Goal: Task Accomplishment & Management: Use online tool/utility

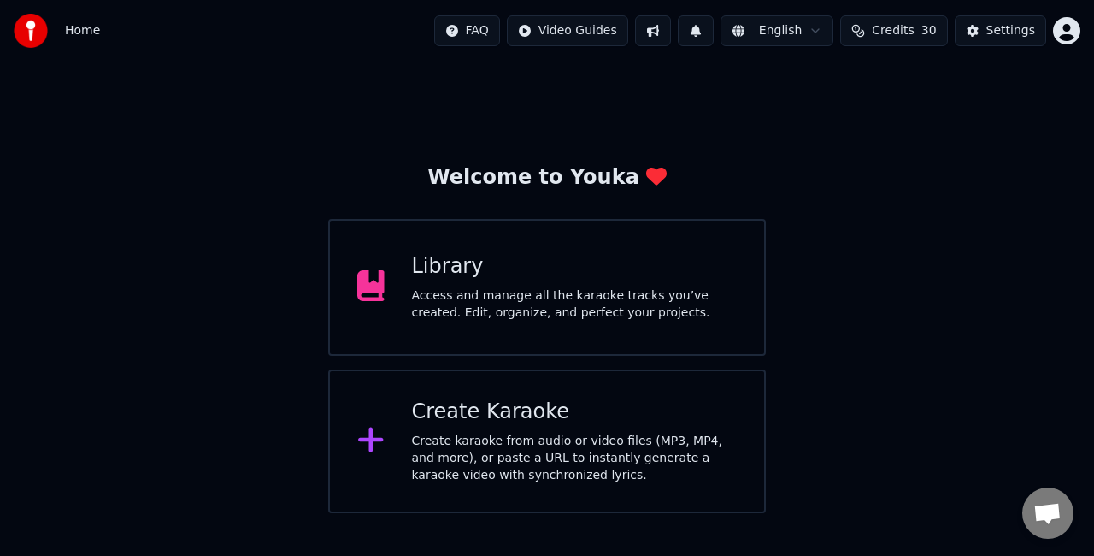
click at [475, 421] on div "Create Karaoke" at bounding box center [575, 411] width 326 height 27
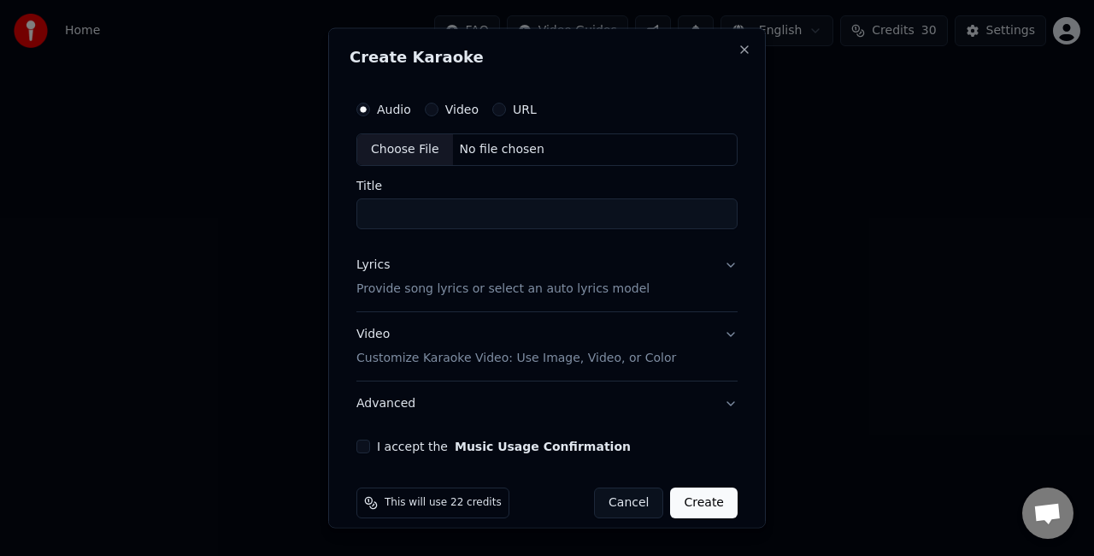
click at [424, 154] on div "Choose File" at bounding box center [405, 149] width 96 height 31
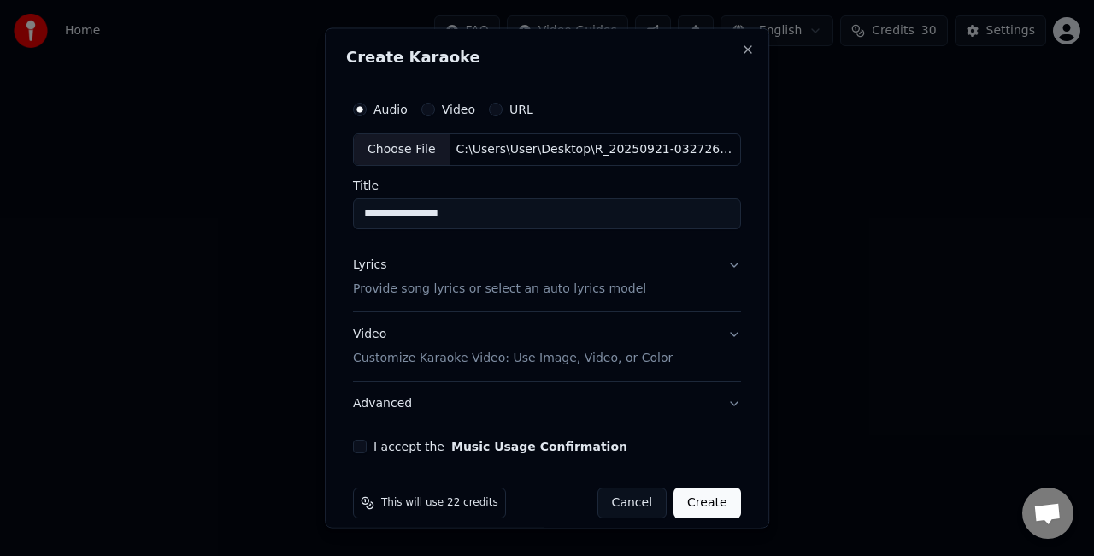
drag, startPoint x: 539, startPoint y: 221, endPoint x: 253, endPoint y: 219, distance: 285.5
click at [253, 219] on body "**********" at bounding box center [547, 256] width 1094 height 513
type input "**********"
click at [714, 263] on button "Lyrics Provide song lyrics or select an auto lyrics model" at bounding box center [547, 276] width 388 height 68
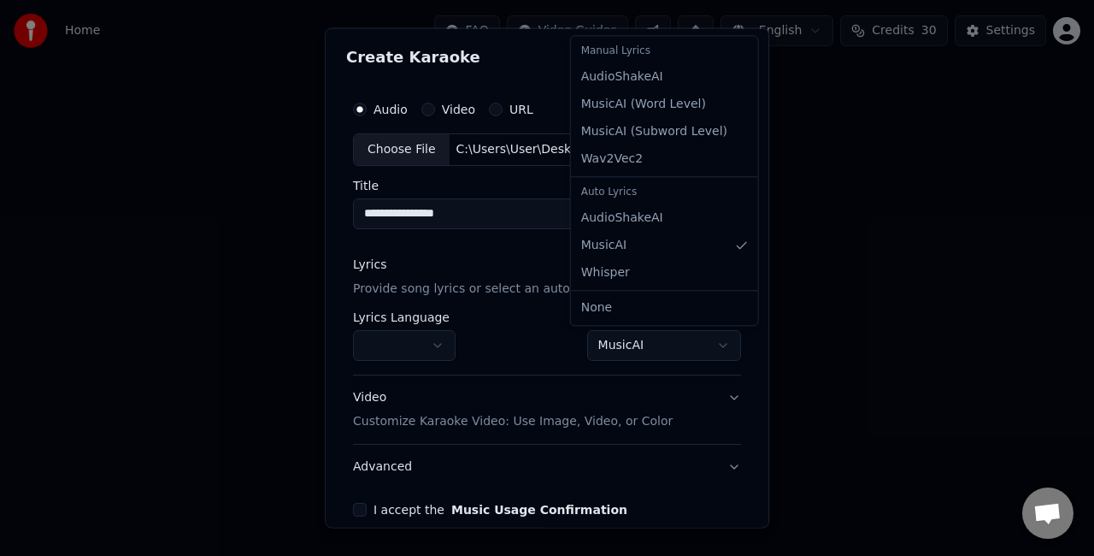
click at [623, 331] on body "**********" at bounding box center [547, 256] width 1094 height 513
select select "**********"
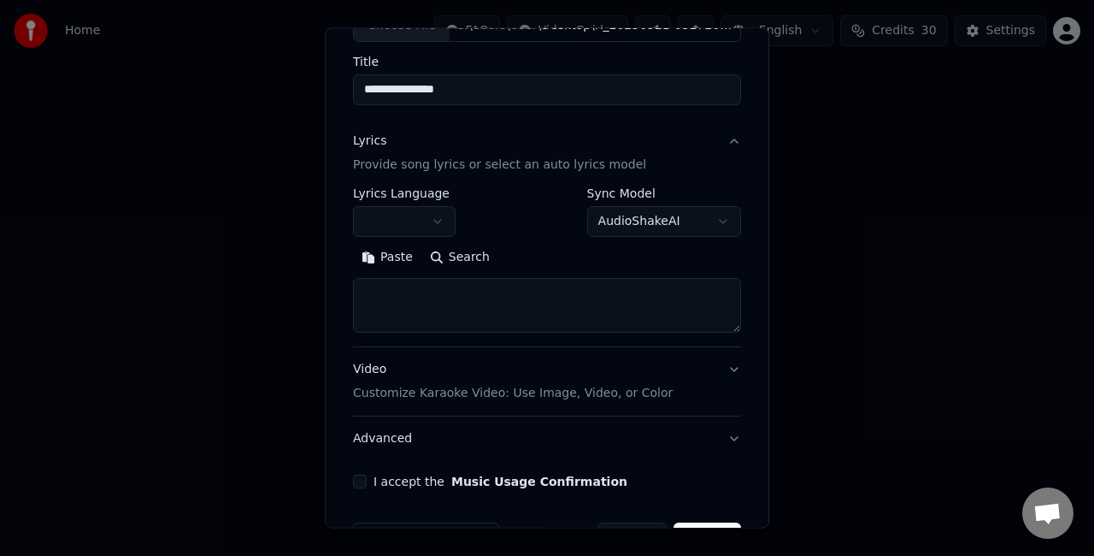
scroll to position [171, 0]
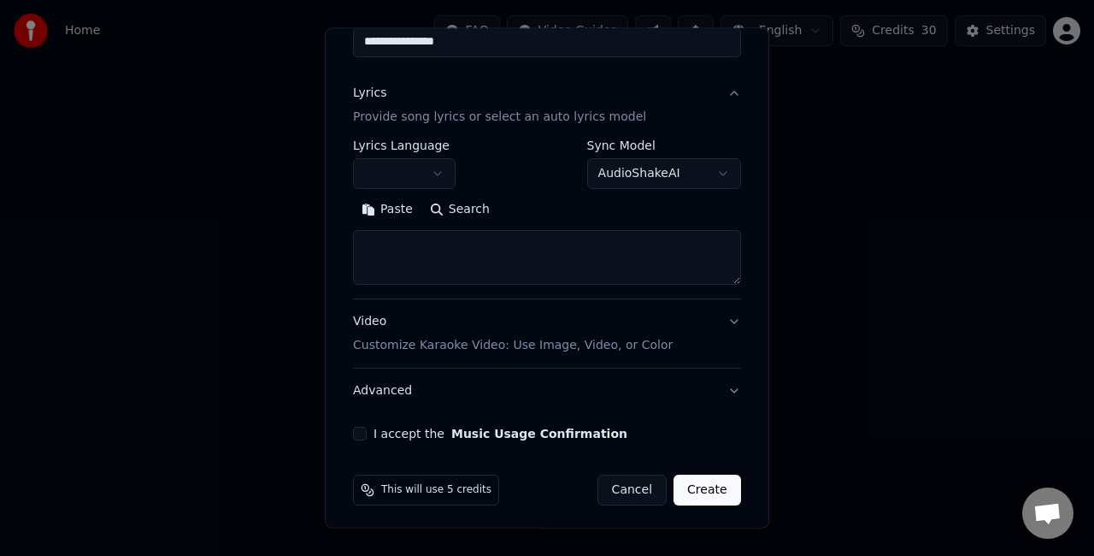
click at [482, 233] on textarea at bounding box center [547, 257] width 388 height 55
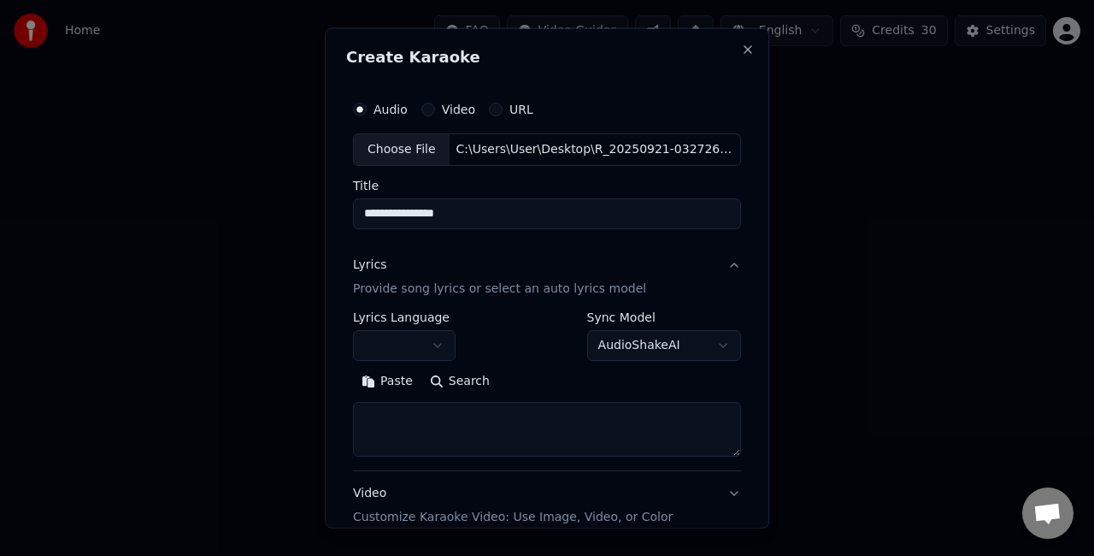
scroll to position [85, 0]
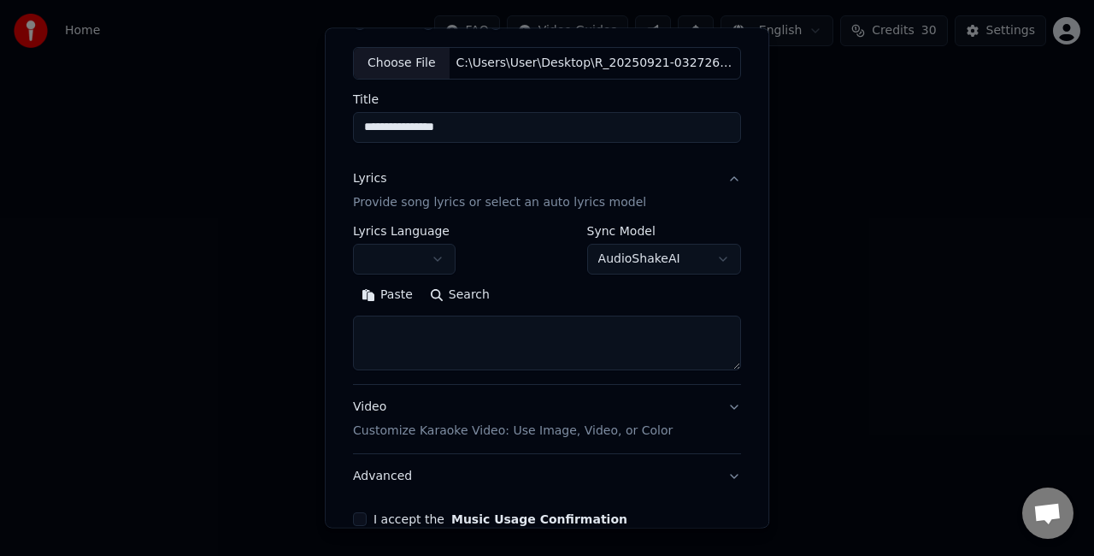
click at [383, 296] on button "Paste" at bounding box center [387, 294] width 68 height 27
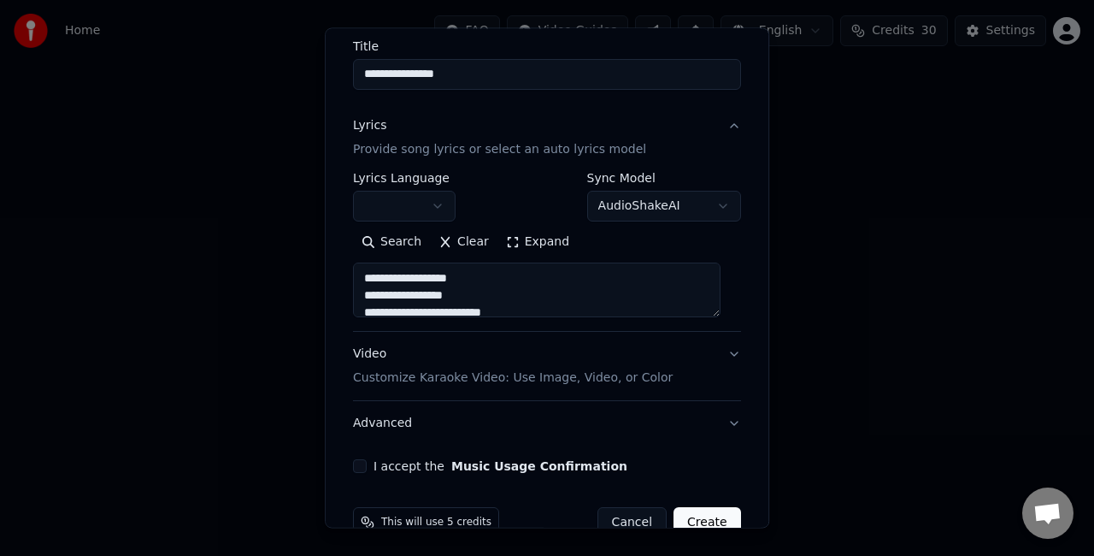
scroll to position [174, 0]
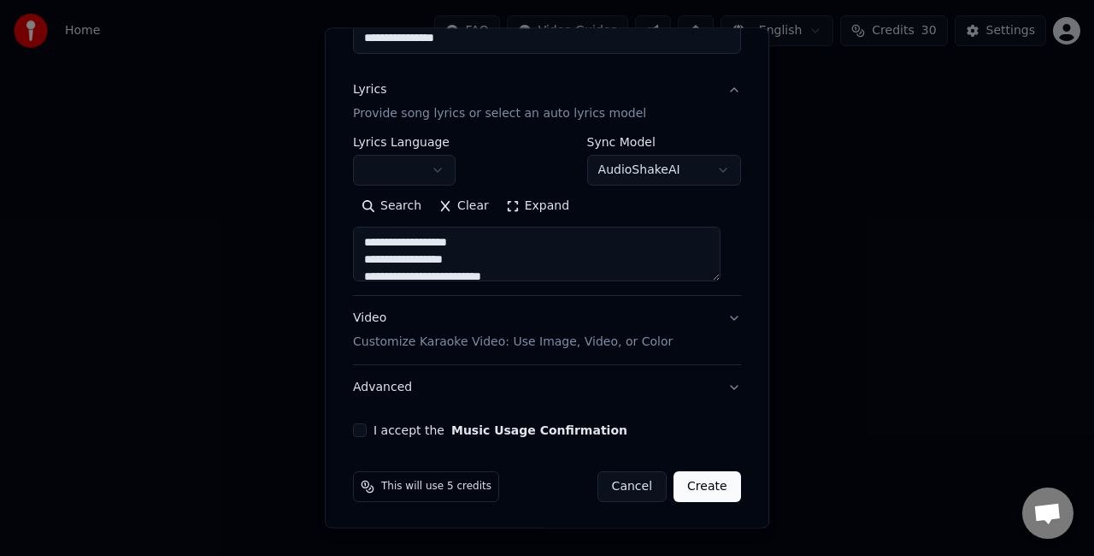
click at [704, 323] on button "Video Customize Karaoke Video: Use Image, Video, or Color" at bounding box center [547, 330] width 388 height 68
type textarea "**********"
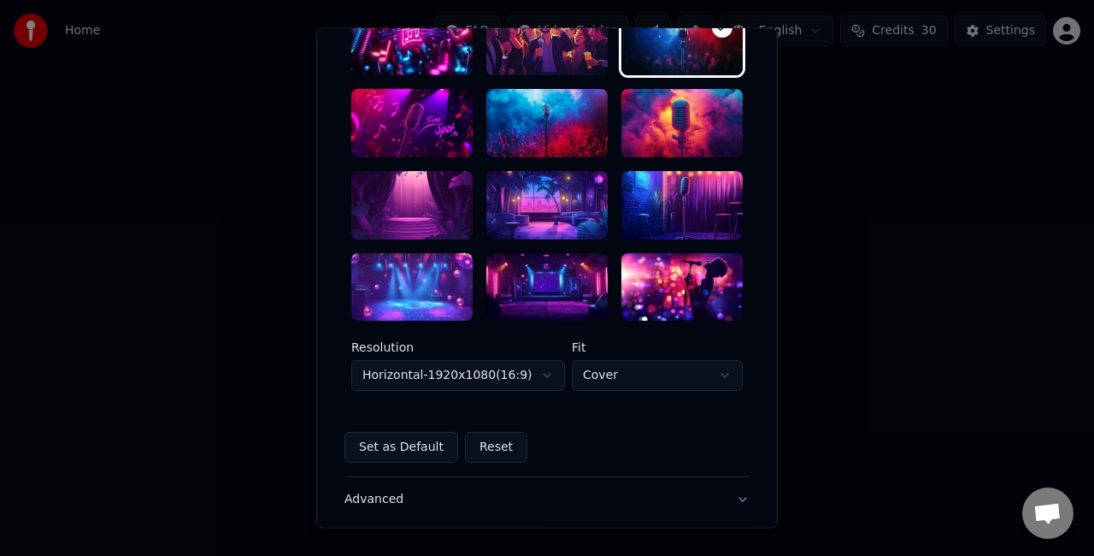
scroll to position [431, 0]
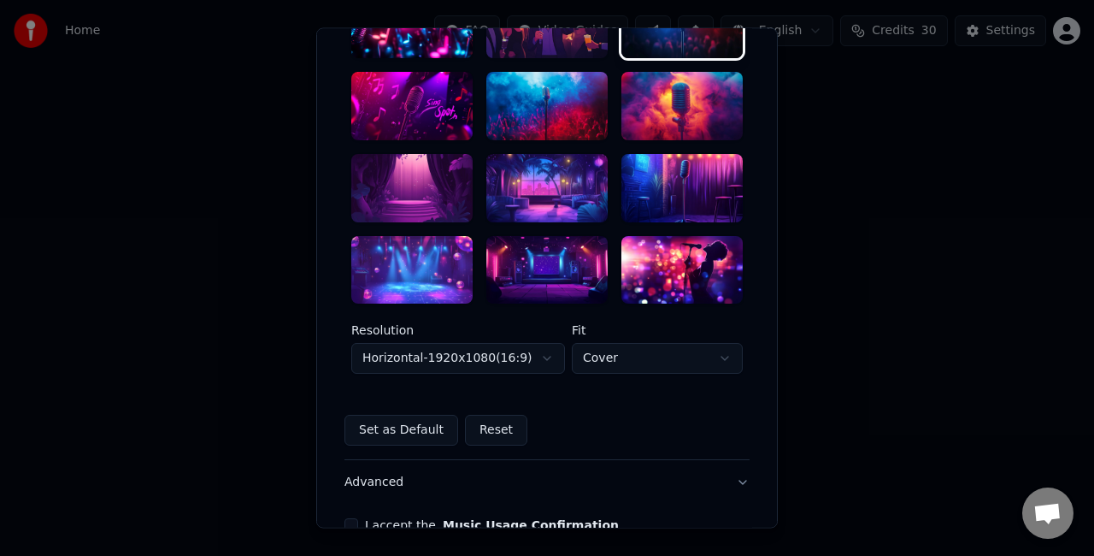
click at [544, 193] on div at bounding box center [546, 188] width 121 height 68
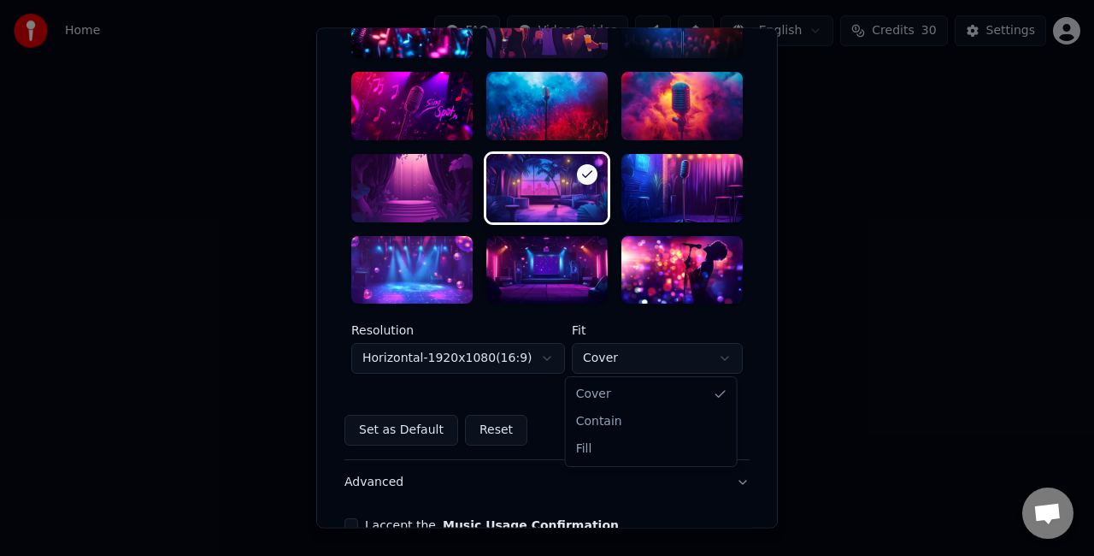
click at [609, 360] on body "**********" at bounding box center [547, 256] width 1094 height 513
select select "****"
click at [503, 354] on body "**********" at bounding box center [547, 256] width 1094 height 513
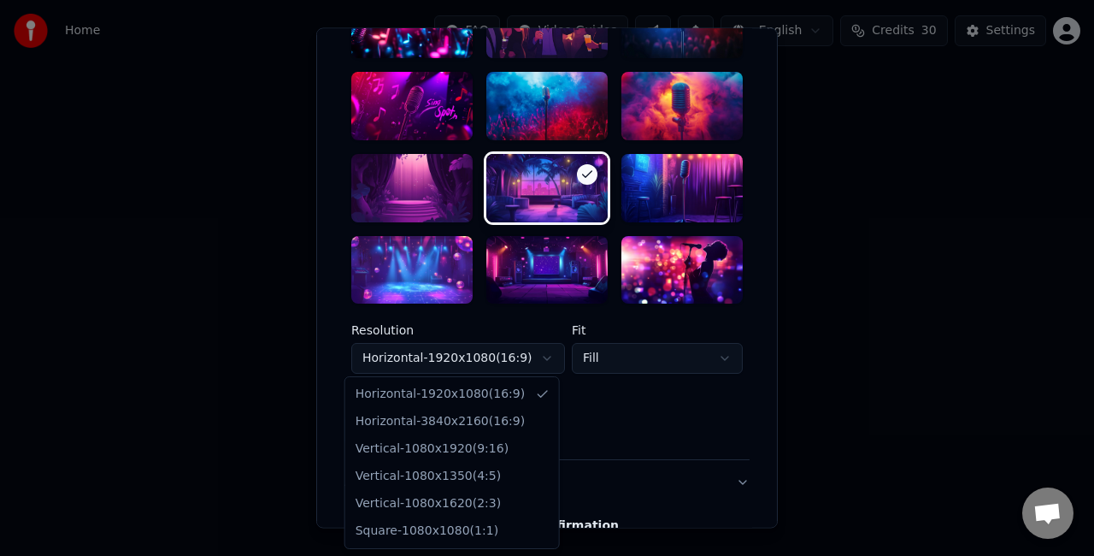
select select "*********"
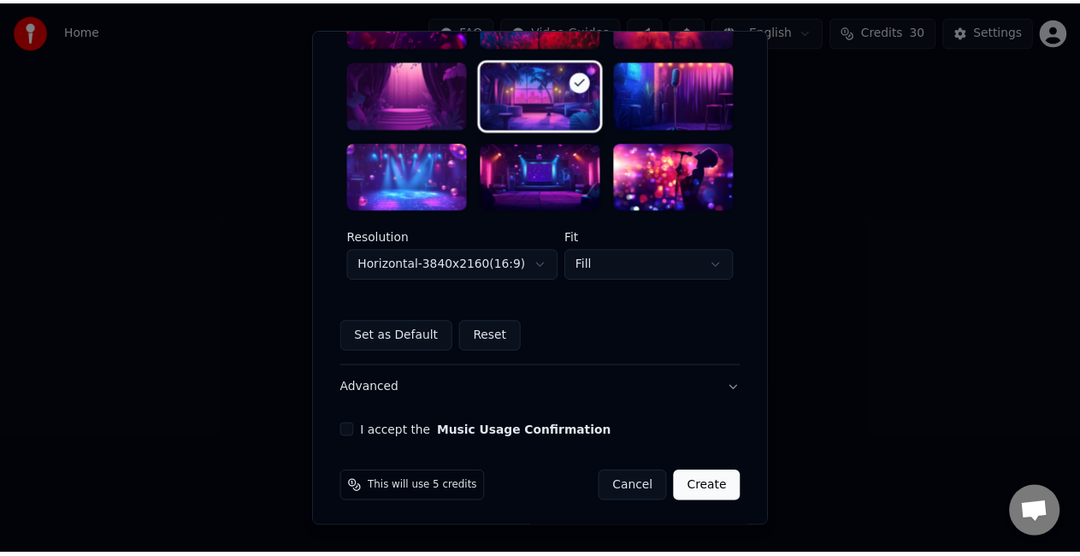
scroll to position [527, 0]
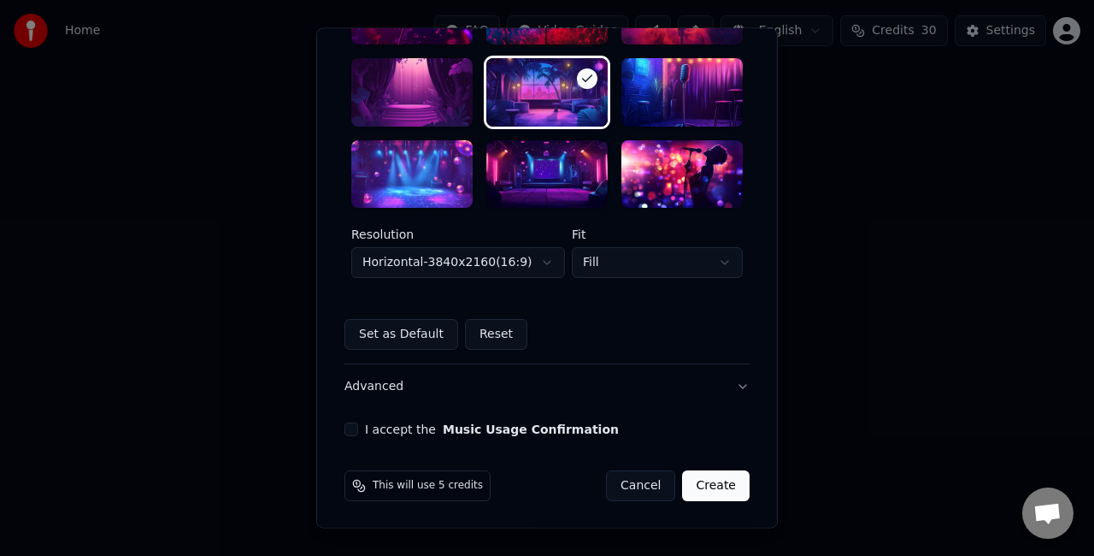
drag, startPoint x: 353, startPoint y: 419, endPoint x: 347, endPoint y: 430, distance: 12.6
click at [352, 426] on div "**********" at bounding box center [547, 1] width 419 height 885
click at [347, 430] on button "I accept the Music Usage Confirmation" at bounding box center [351, 430] width 14 height 14
click at [704, 484] on button "Create" at bounding box center [716, 486] width 68 height 31
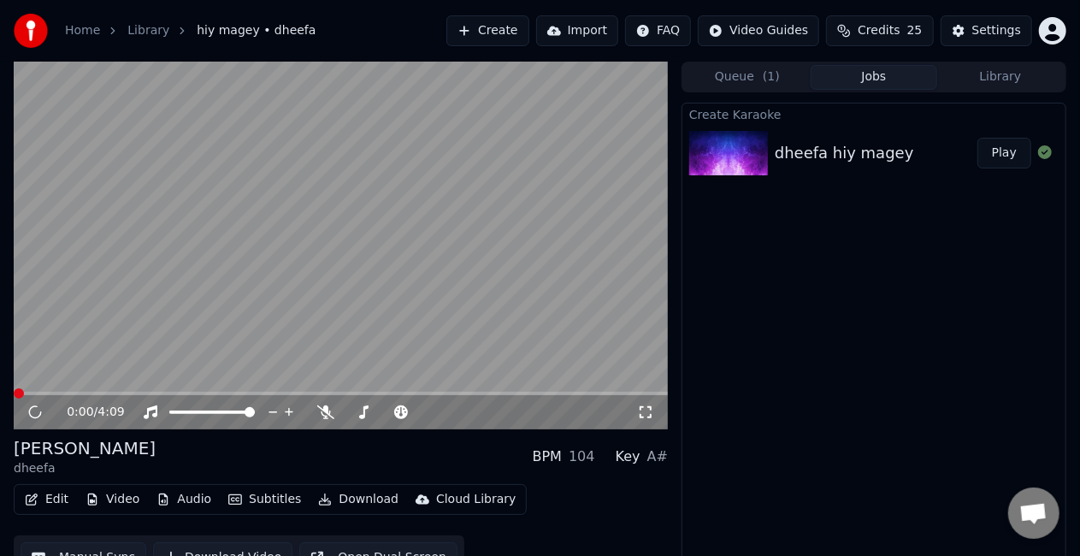
click at [885, 294] on div "Create [PERSON_NAME] dheefa hiy magey Play" at bounding box center [873, 339] width 385 height 473
click at [1000, 149] on button "Play" at bounding box center [1004, 153] width 54 height 31
click at [44, 393] on span at bounding box center [341, 393] width 654 height 3
click at [147, 330] on video at bounding box center [341, 246] width 654 height 368
click at [130, 348] on video at bounding box center [341, 246] width 654 height 368
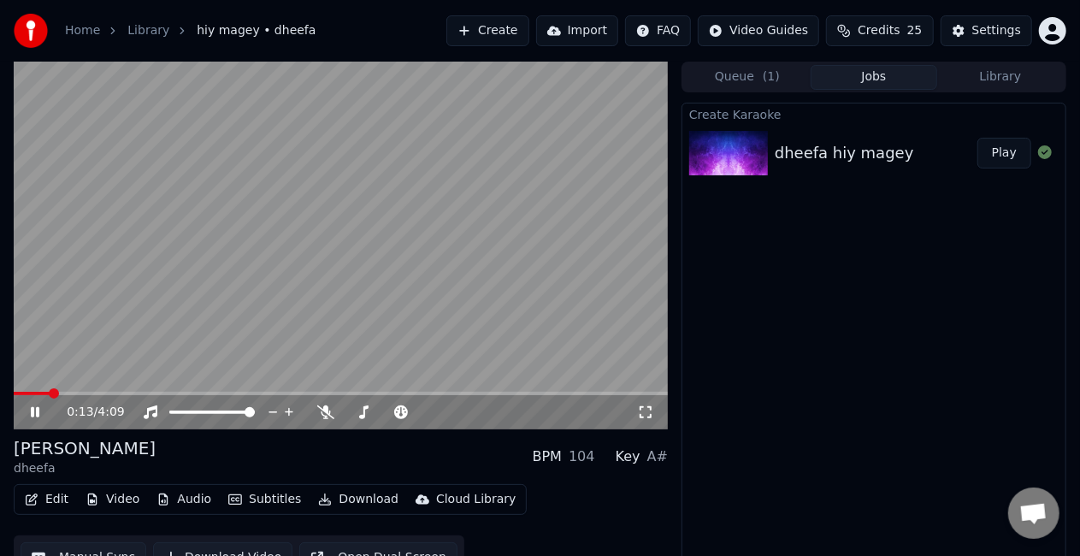
click at [83, 392] on span at bounding box center [341, 393] width 654 height 3
click at [137, 365] on video at bounding box center [341, 246] width 654 height 368
click at [69, 391] on video at bounding box center [341, 246] width 654 height 368
click at [62, 393] on span at bounding box center [52, 393] width 77 height 3
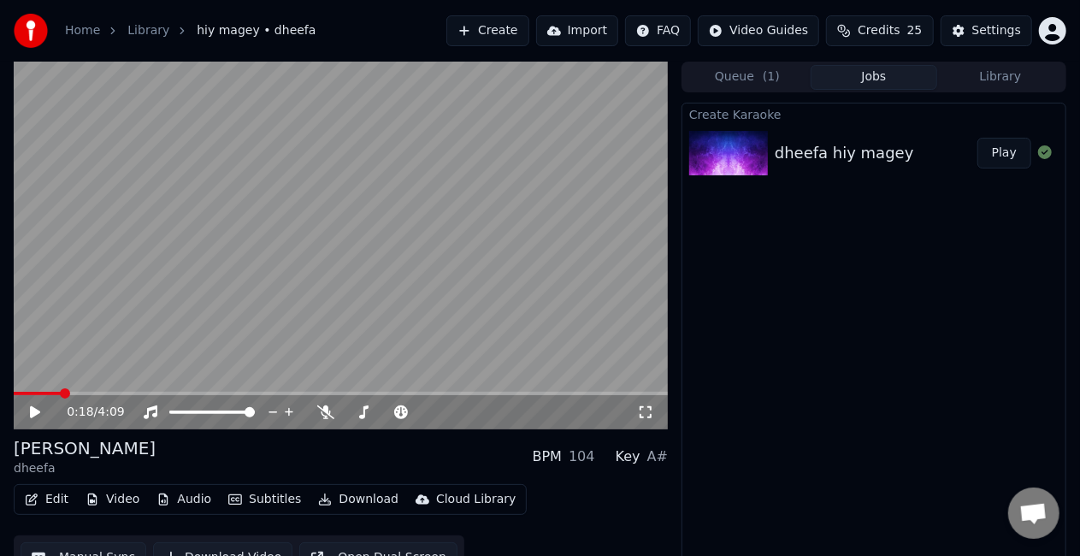
click at [161, 337] on video at bounding box center [341, 246] width 654 height 368
click at [33, 409] on icon at bounding box center [35, 412] width 9 height 10
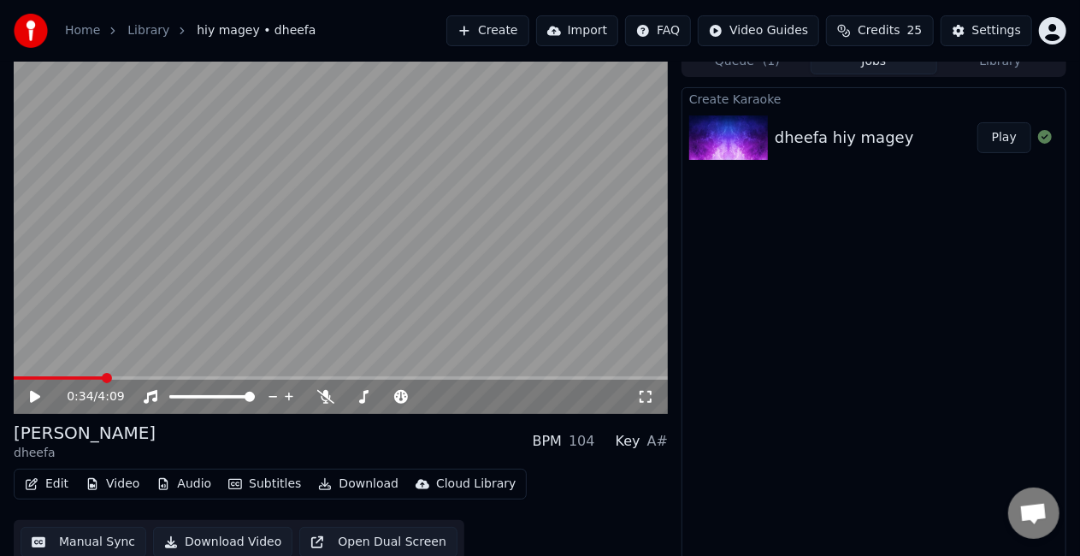
scroll to position [24, 0]
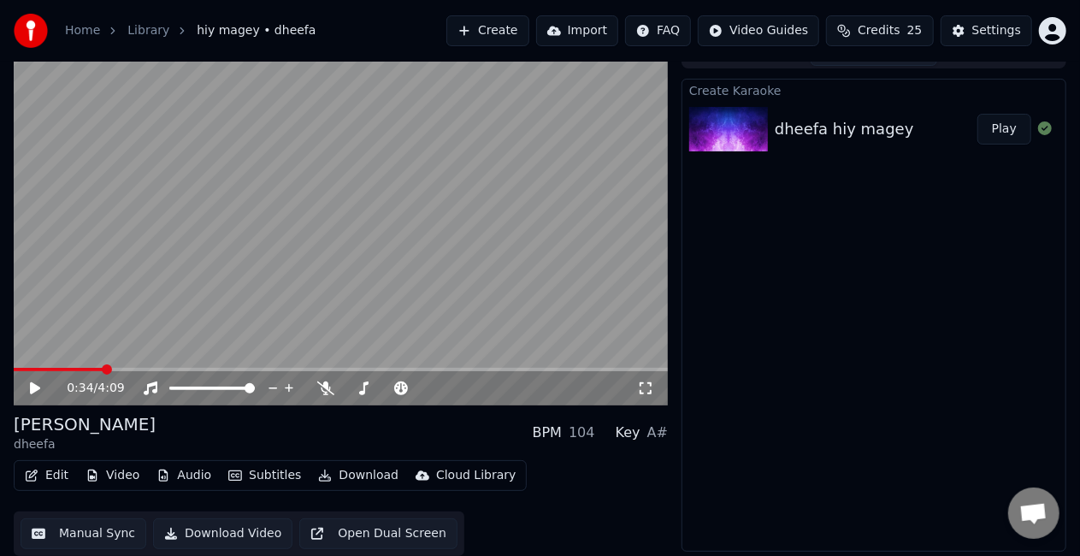
click at [68, 534] on button "Manual Sync" at bounding box center [84, 533] width 126 height 31
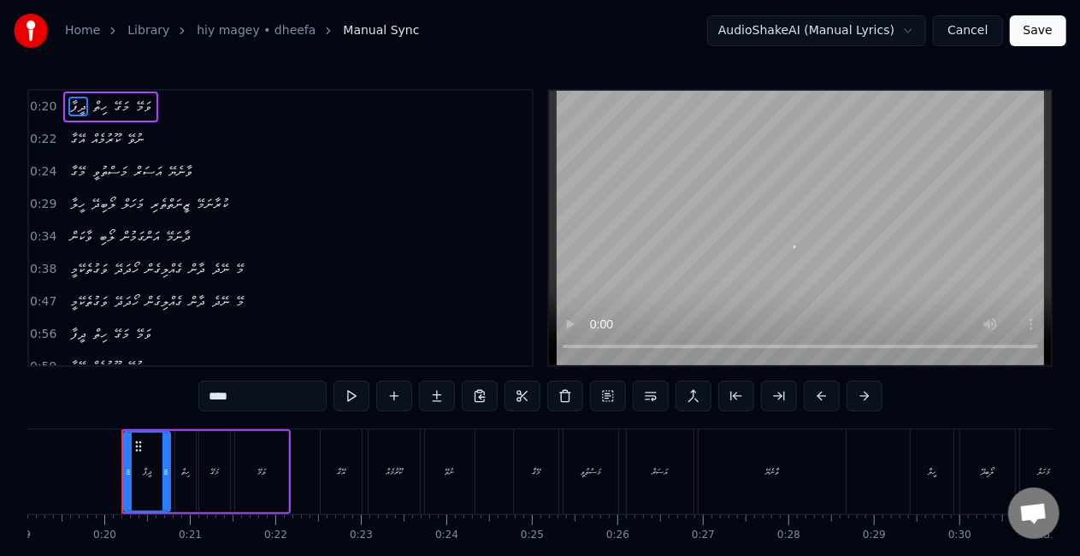
scroll to position [0, 1641]
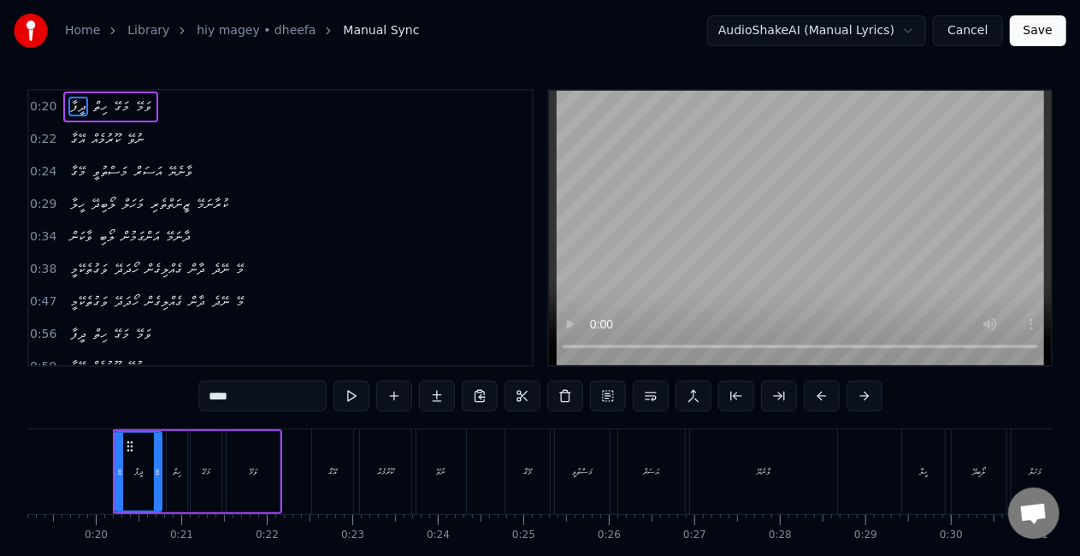
click at [140, 174] on span "އަސަރް" at bounding box center [147, 172] width 31 height 20
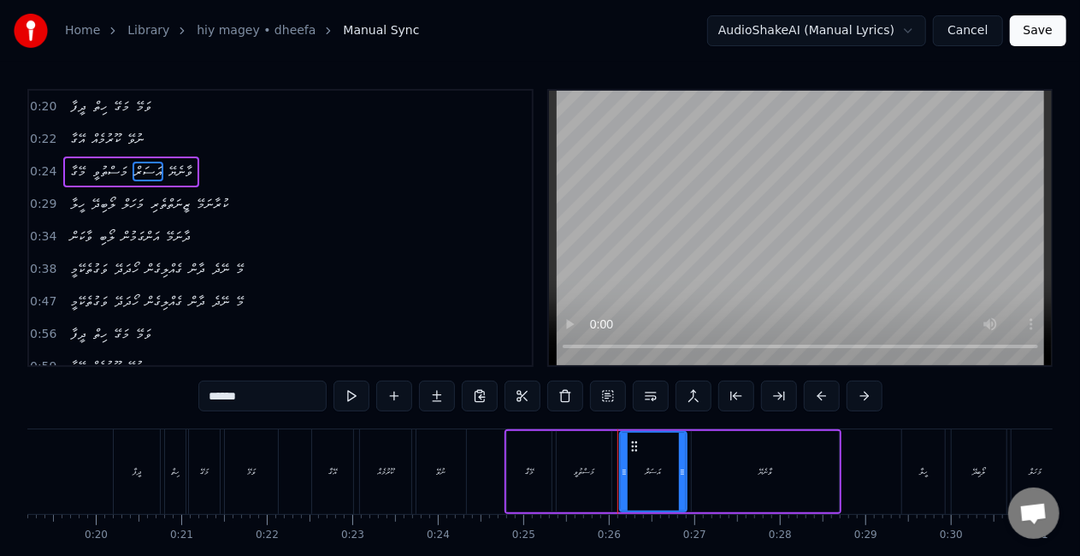
click at [640, 479] on div "އަސަރް" at bounding box center [653, 472] width 65 height 78
click at [216, 397] on input "******" at bounding box center [262, 395] width 128 height 31
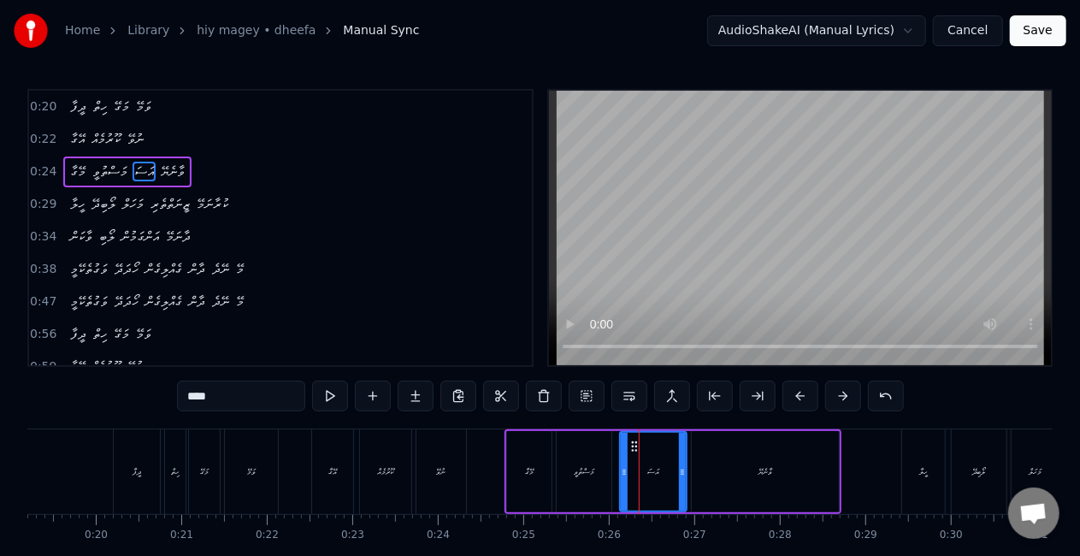
click at [191, 392] on input "****" at bounding box center [241, 395] width 128 height 31
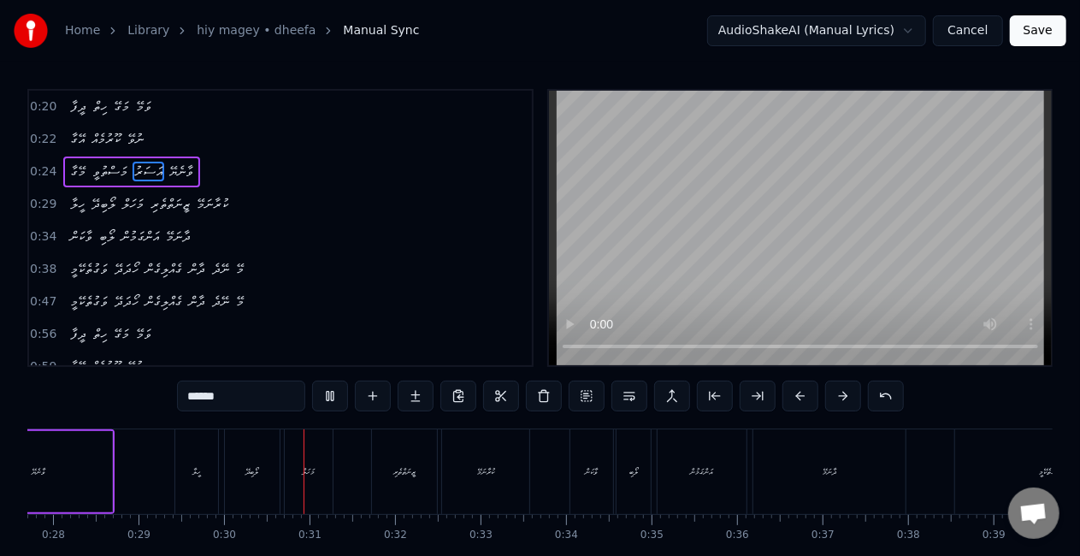
scroll to position [0, 2517]
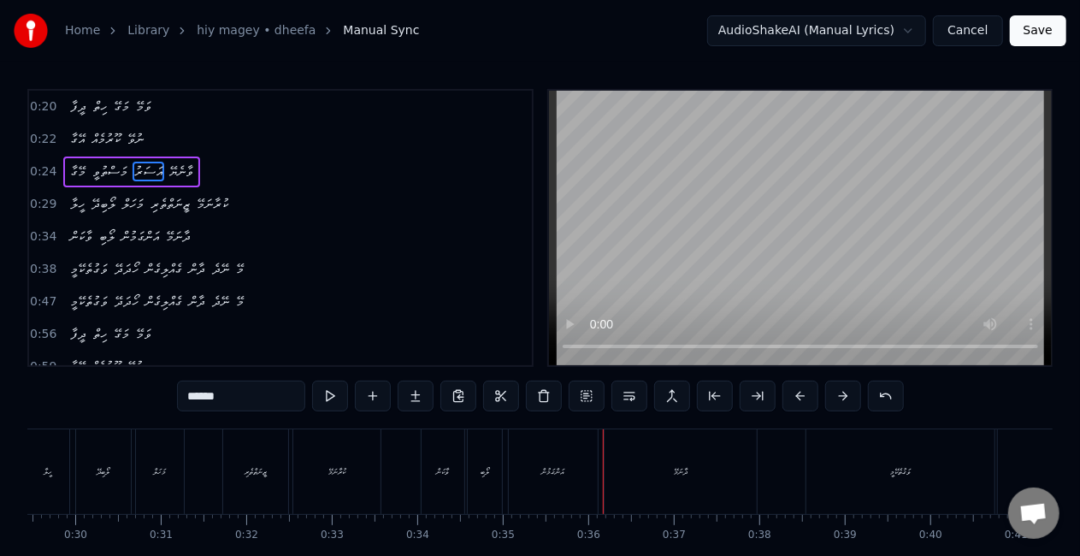
click at [557, 460] on div "އަންގަމުން" at bounding box center [553, 471] width 89 height 85
type input "**********"
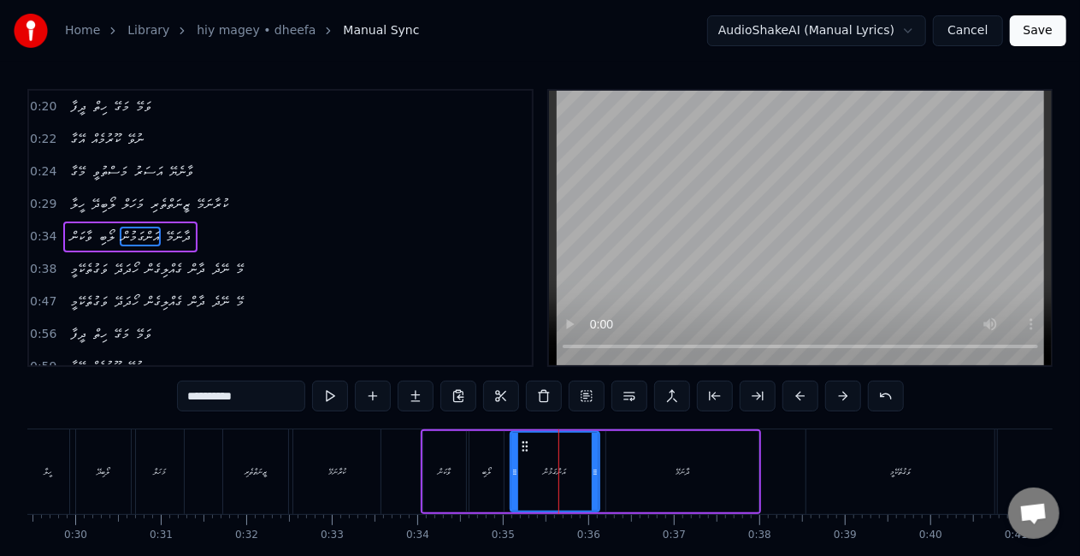
scroll to position [6, 0]
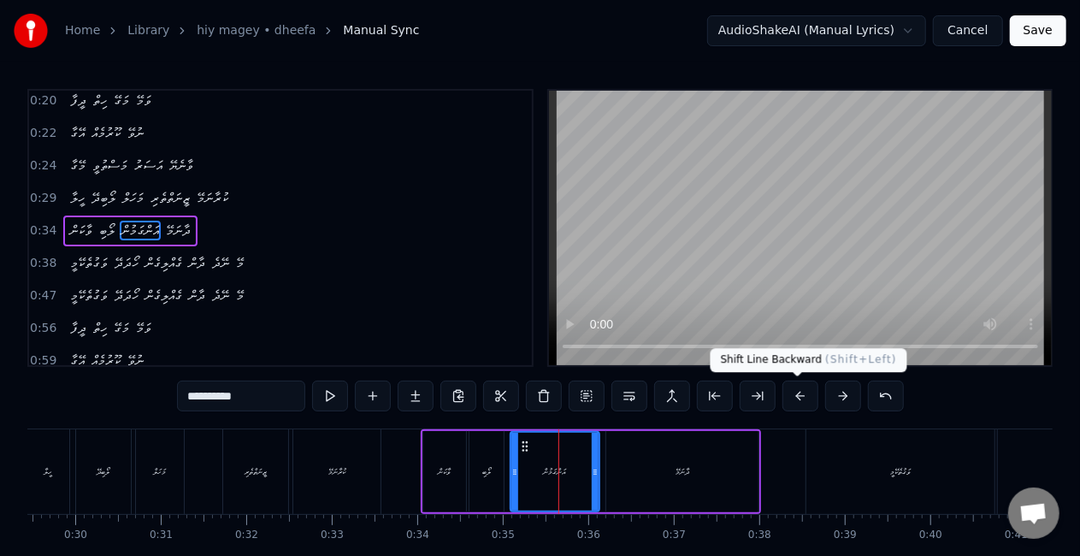
click at [803, 394] on button at bounding box center [800, 395] width 36 height 31
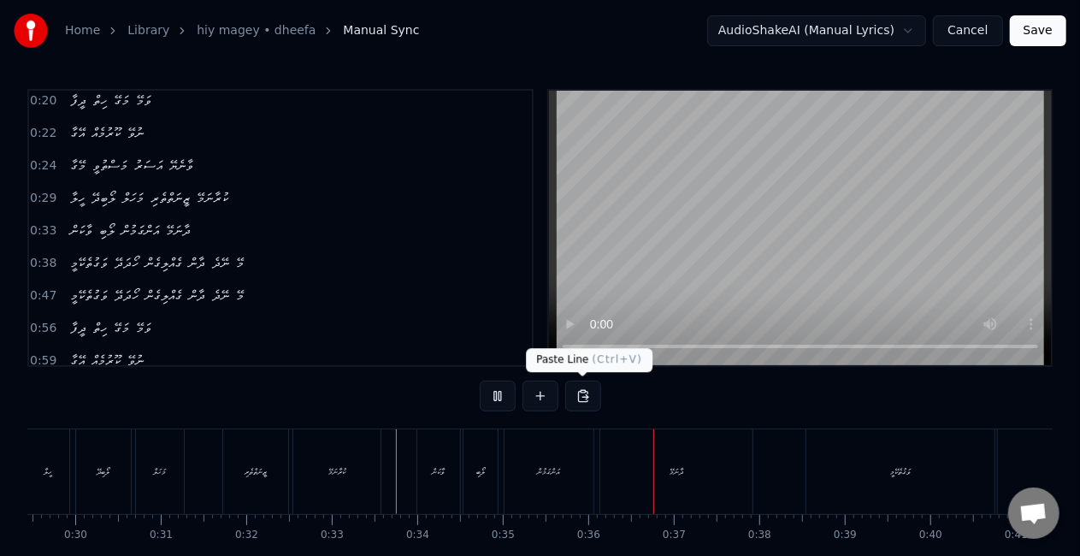
click at [550, 458] on div "އަންގަމުން" at bounding box center [548, 471] width 89 height 85
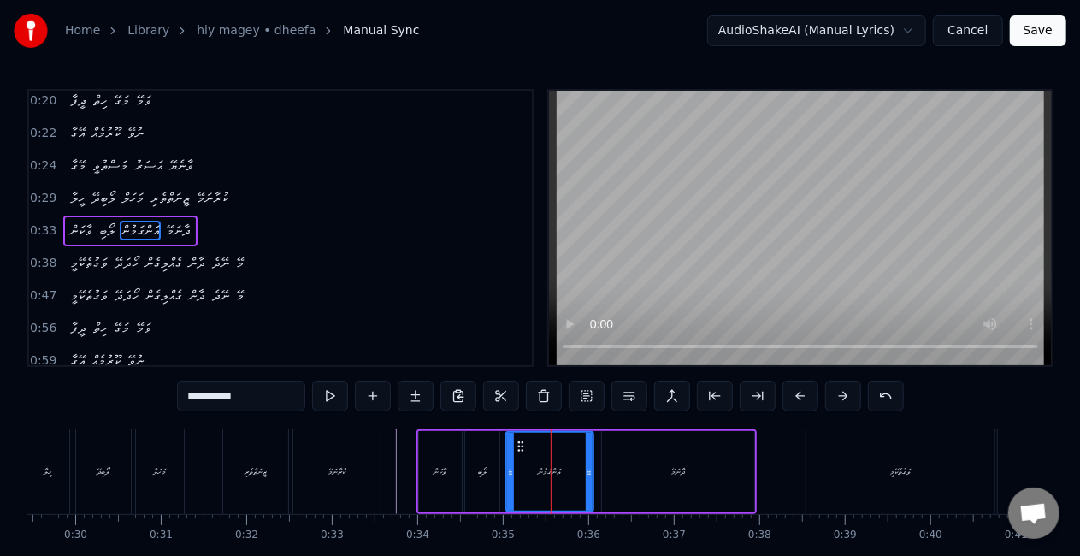
click at [587, 482] on div at bounding box center [589, 472] width 7 height 78
click at [653, 458] on div "ދާނަމޭ" at bounding box center [678, 471] width 152 height 81
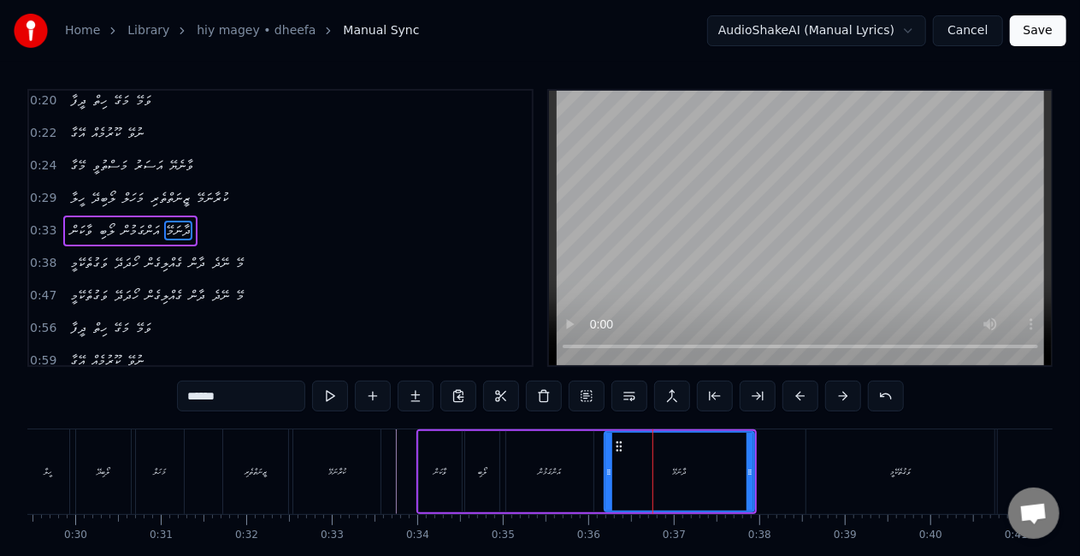
click at [608, 474] on circle at bounding box center [608, 474] width 1 height 1
click at [423, 433] on div "ވާކަން" at bounding box center [440, 471] width 43 height 81
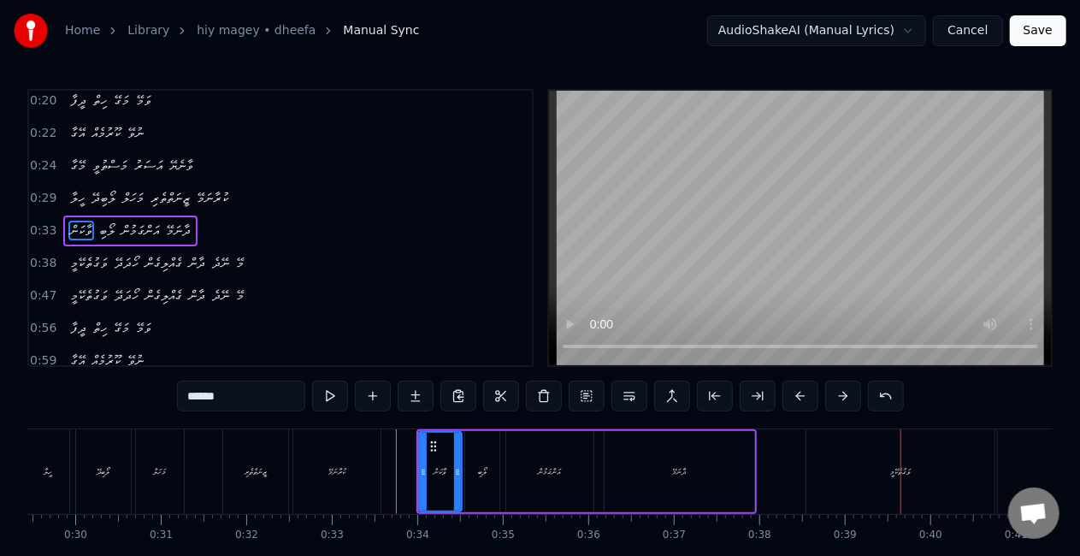
click at [848, 468] on div "ވަގުތެކޭމީ" at bounding box center [900, 471] width 188 height 85
type input "**********"
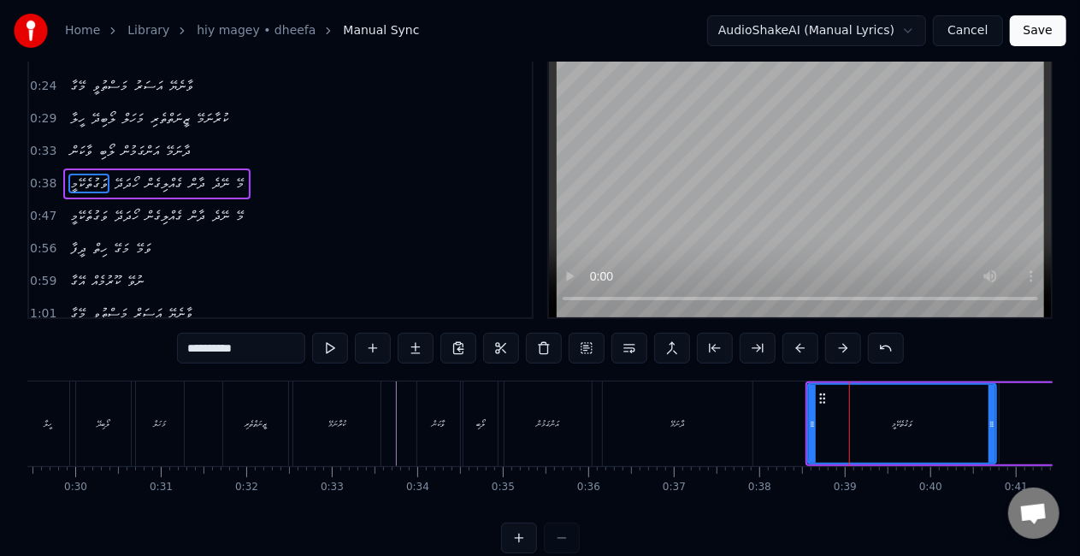
scroll to position [87, 0]
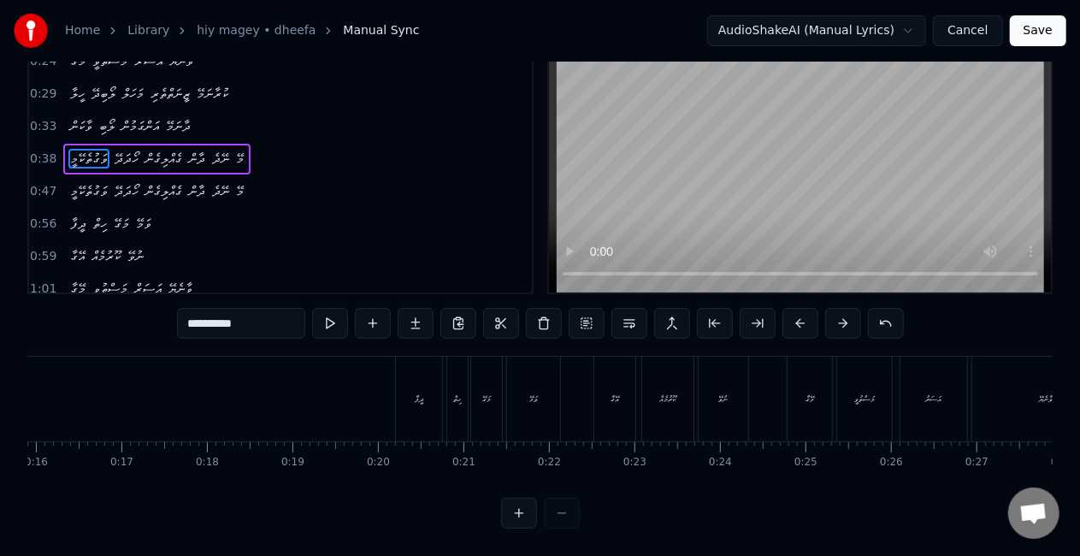
drag, startPoint x: 161, startPoint y: 483, endPoint x: 162, endPoint y: 445, distance: 37.7
click at [108, 467] on div "ދީފާ ހިތް މަގޭ ވަމޭ އޭގާ ކޫރުމެއް ނުވޭ މޭގާ މަސްތުވީ އަސަރު ވާނެޔޭ ހީލާ ލޯބިދޭ …" at bounding box center [539, 420] width 1025 height 128
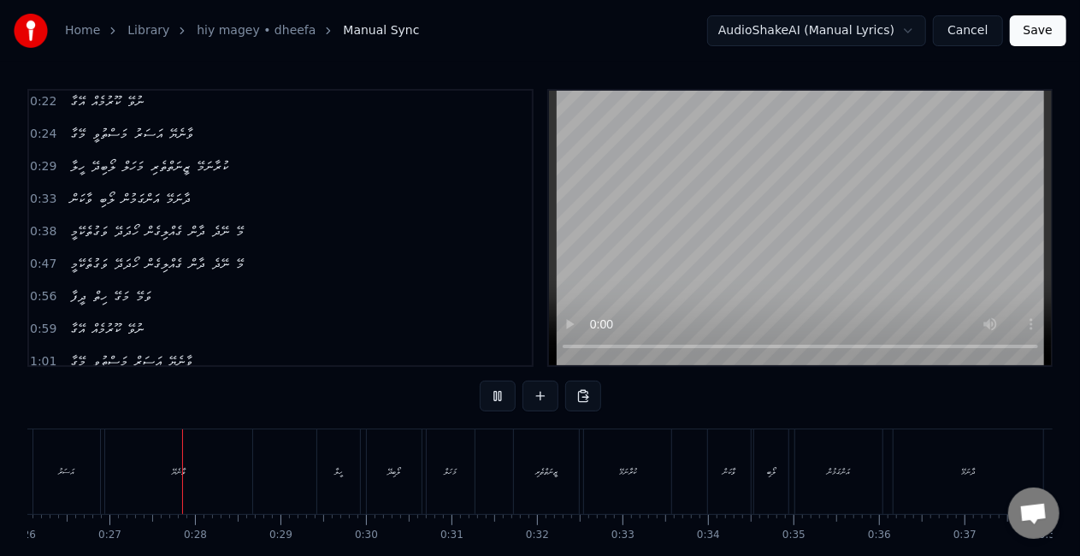
scroll to position [0, 2242]
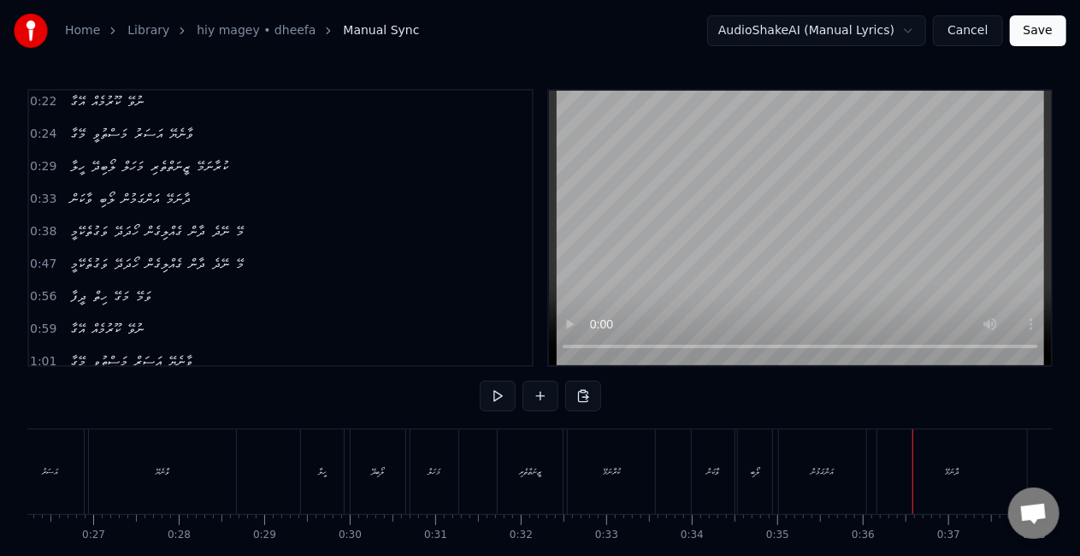
click at [806, 474] on div "އަންގަމުން" at bounding box center [822, 471] width 87 height 85
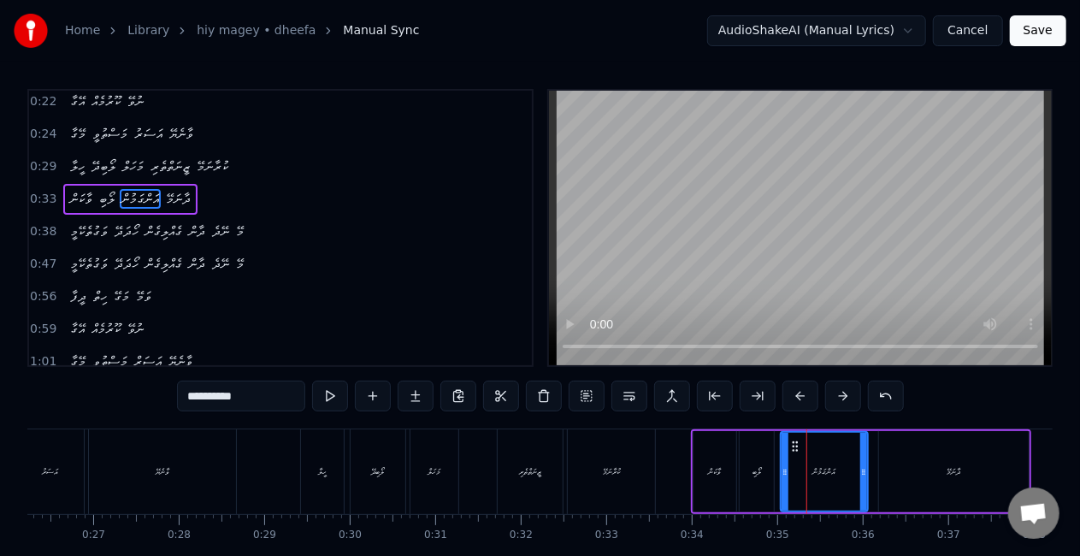
scroll to position [6, 0]
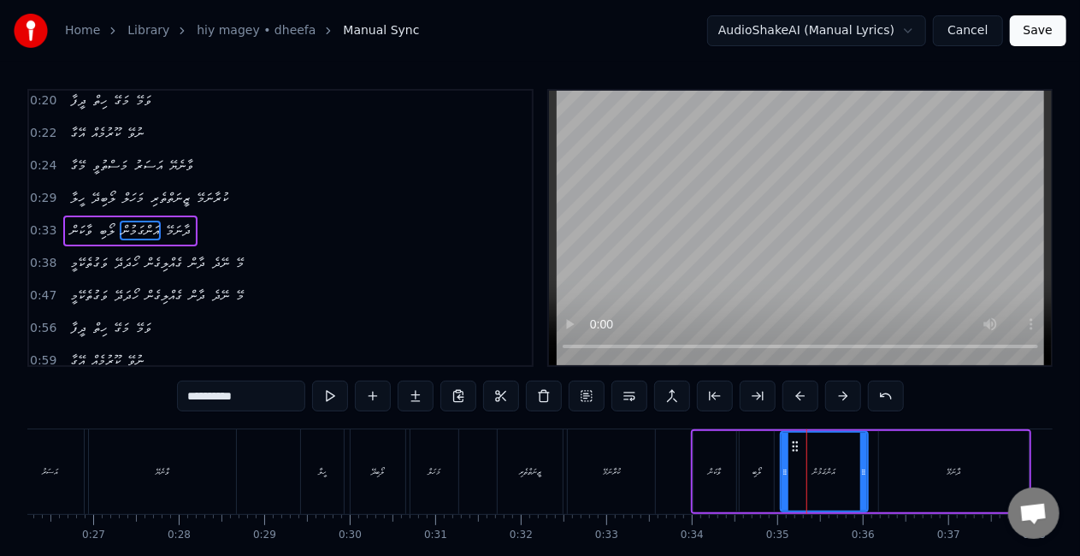
click at [711, 468] on div "ވާކަން" at bounding box center [714, 471] width 13 height 13
type input "******"
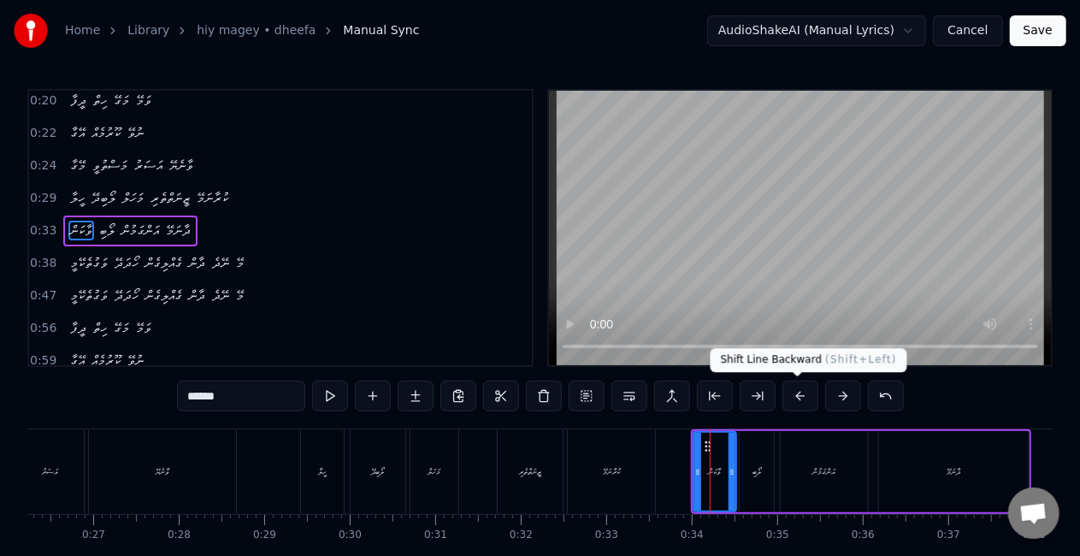
click at [800, 390] on button at bounding box center [800, 395] width 36 height 31
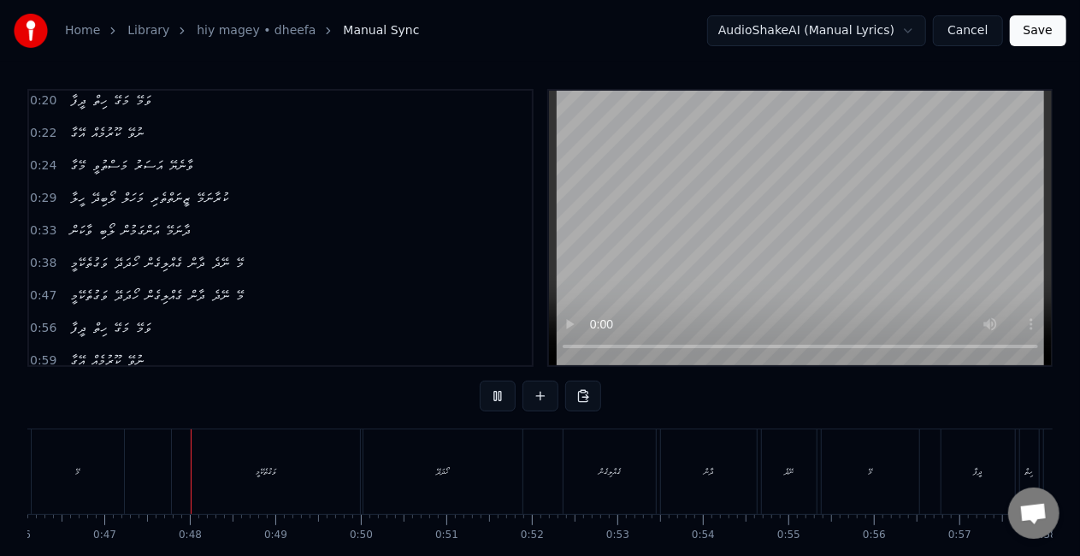
scroll to position [0, 3968]
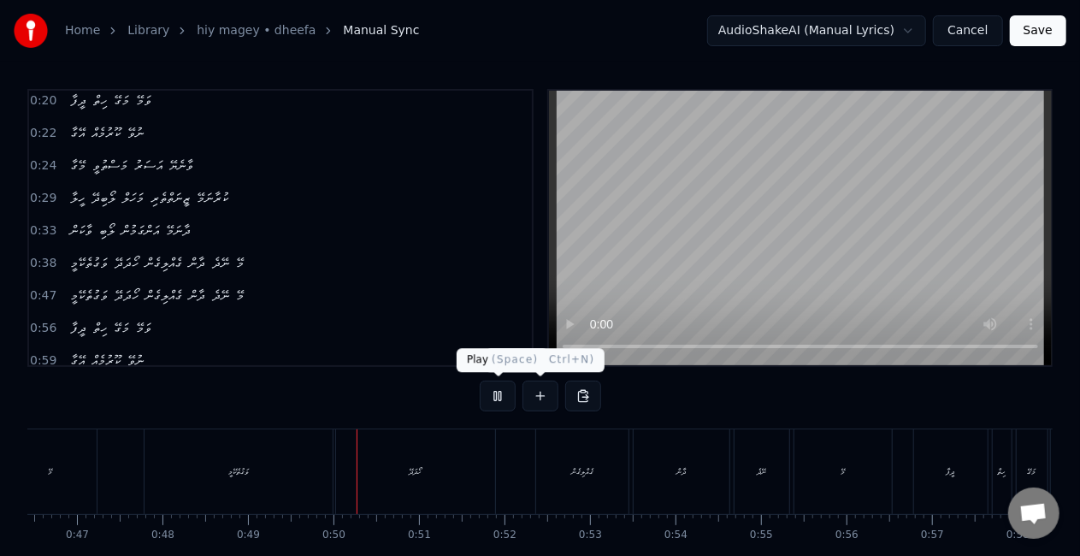
click at [499, 401] on button at bounding box center [498, 395] width 36 height 31
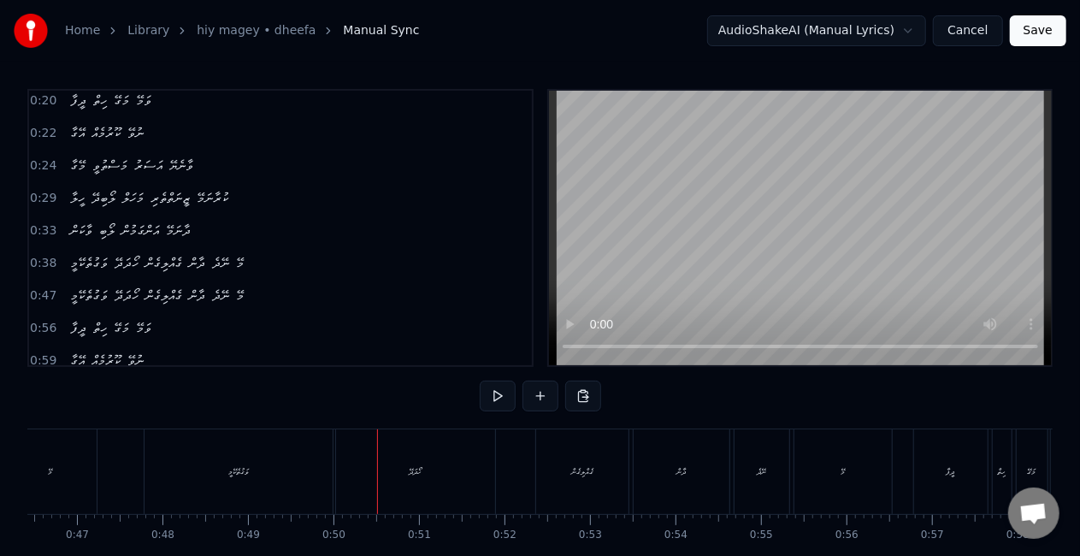
drag, startPoint x: 205, startPoint y: 491, endPoint x: 220, endPoint y: 482, distance: 16.9
click at [206, 489] on div "ވަގުތެކޭމީ" at bounding box center [238, 471] width 188 height 85
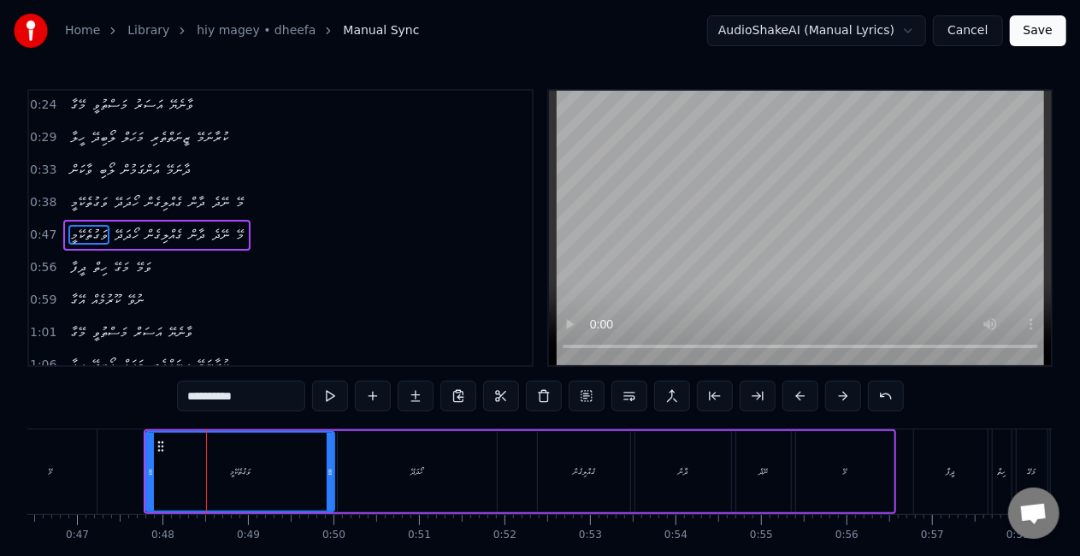
scroll to position [70, 0]
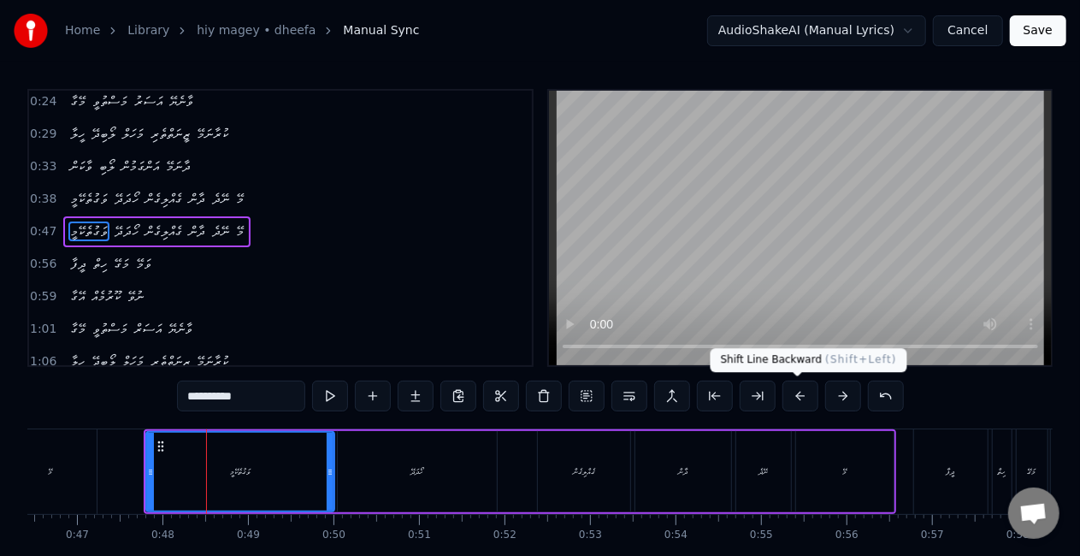
click at [799, 392] on button at bounding box center [800, 395] width 36 height 31
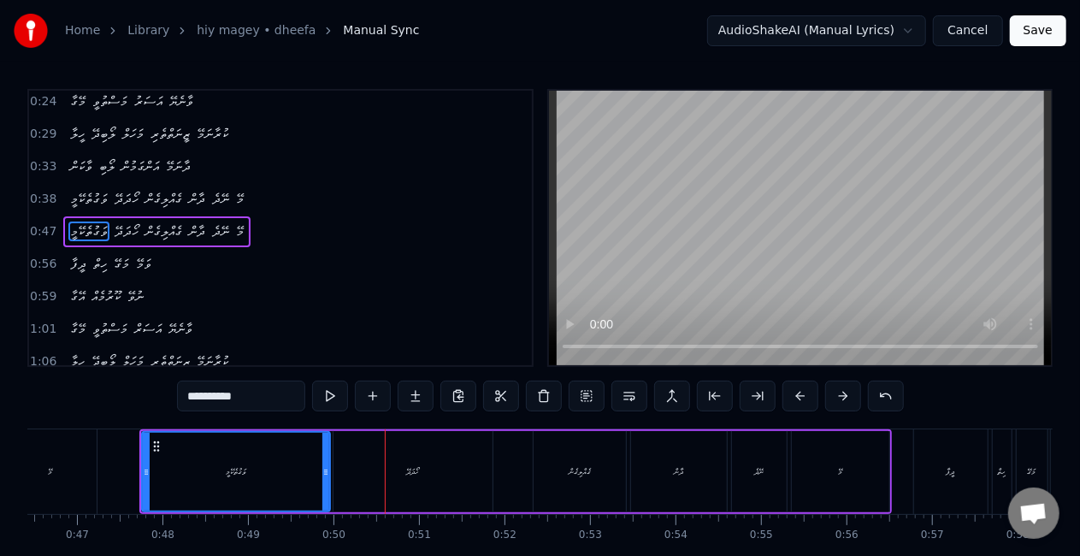
click at [301, 479] on div "ވަގުތެކޭމީ" at bounding box center [236, 472] width 186 height 78
drag, startPoint x: 326, startPoint y: 478, endPoint x: 317, endPoint y: 475, distance: 8.9
click at [317, 475] on div at bounding box center [318, 472] width 7 height 78
click at [156, 463] on div "ވަގުތެކޭމީ" at bounding box center [232, 472] width 178 height 78
drag, startPoint x: 315, startPoint y: 470, endPoint x: 279, endPoint y: 457, distance: 38.9
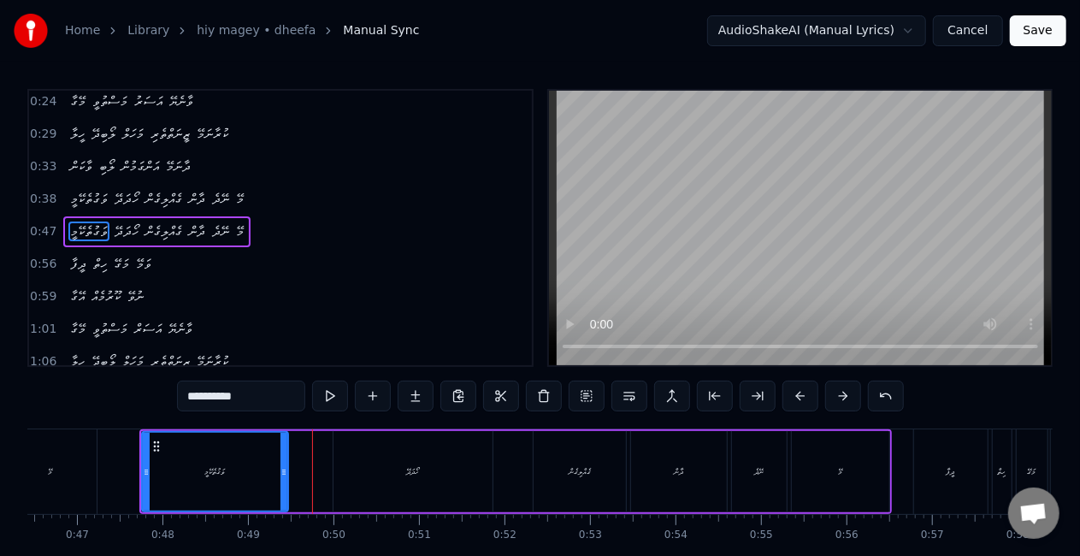
click at [282, 457] on div at bounding box center [283, 472] width 7 height 78
drag, startPoint x: 162, startPoint y: 468, endPoint x: 260, endPoint y: 427, distance: 106.2
click at [162, 467] on div "ވަގުތެކޭމީ" at bounding box center [215, 472] width 144 height 78
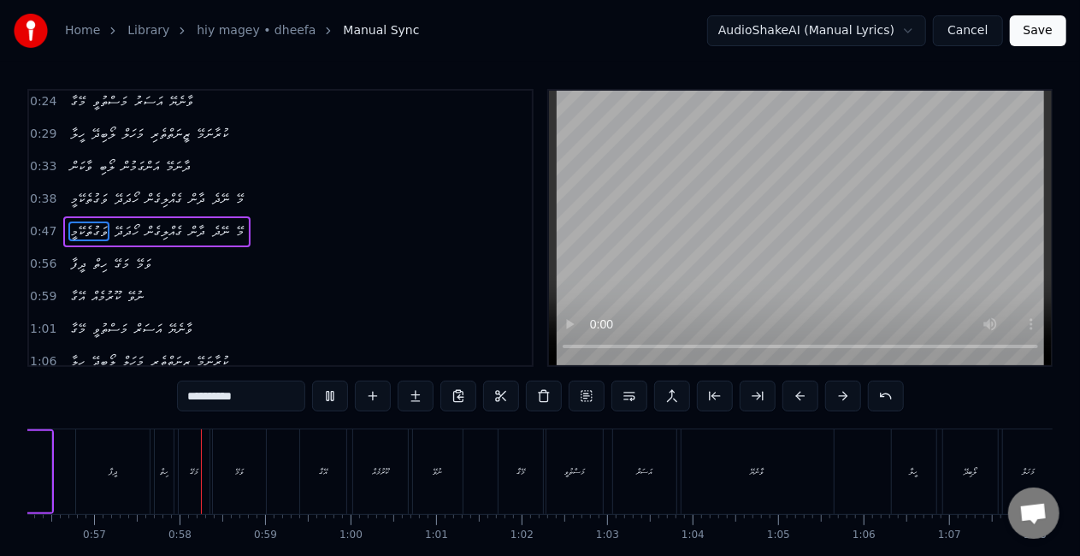
scroll to position [0, 4834]
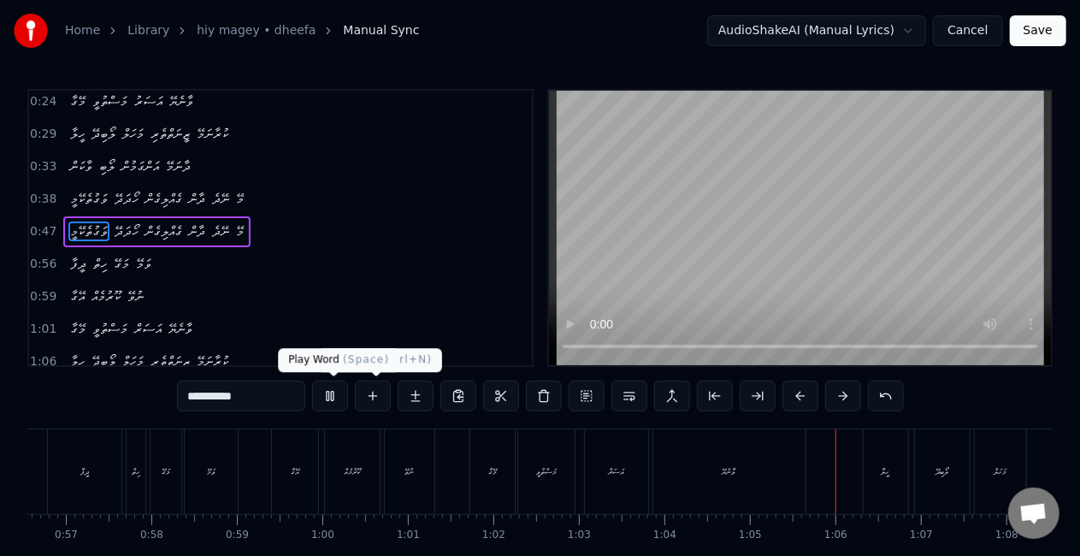
click at [339, 395] on button at bounding box center [330, 395] width 36 height 31
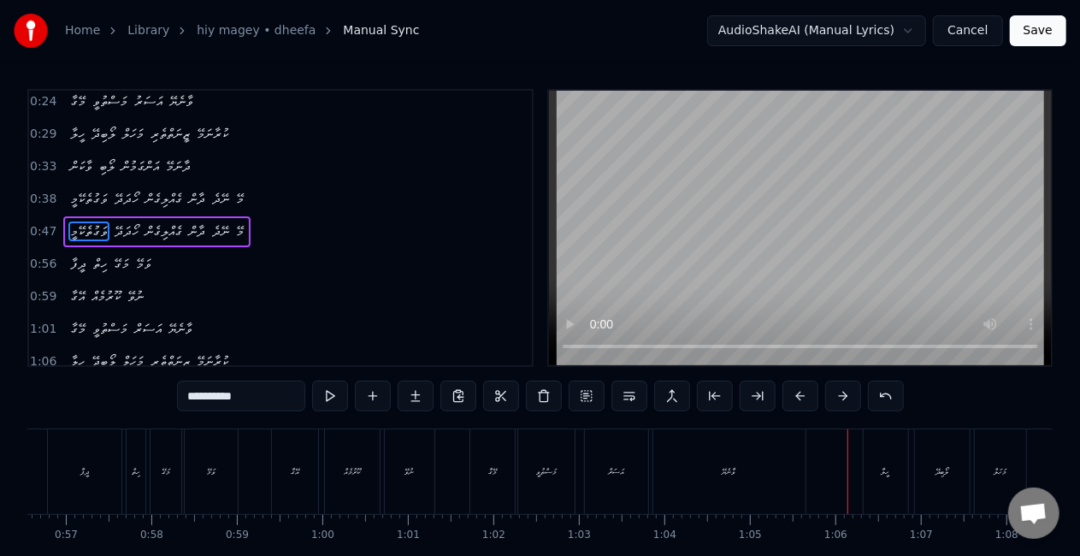
click at [617, 480] on div "އަސަރް" at bounding box center [616, 471] width 63 height 85
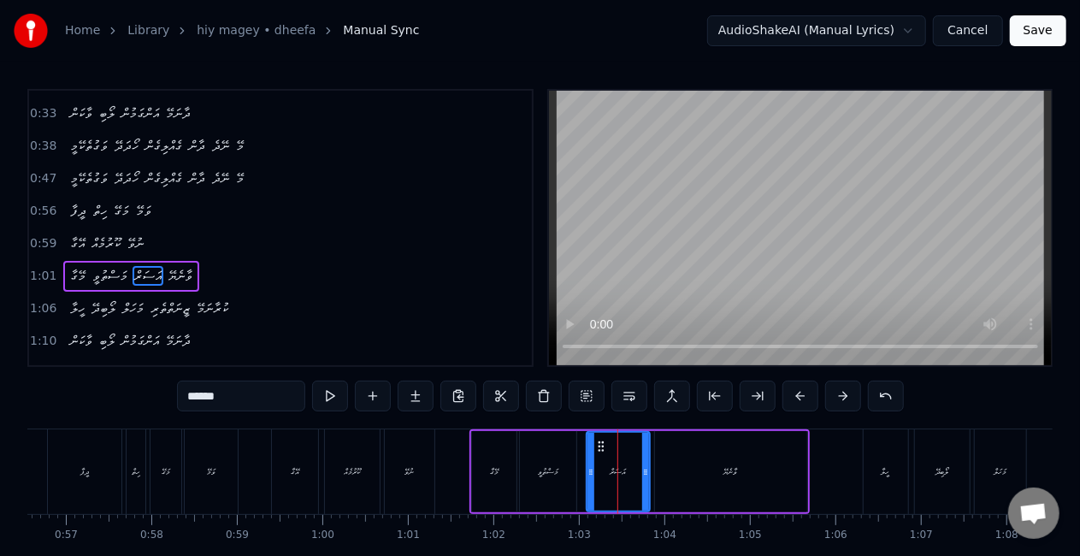
scroll to position [166, 0]
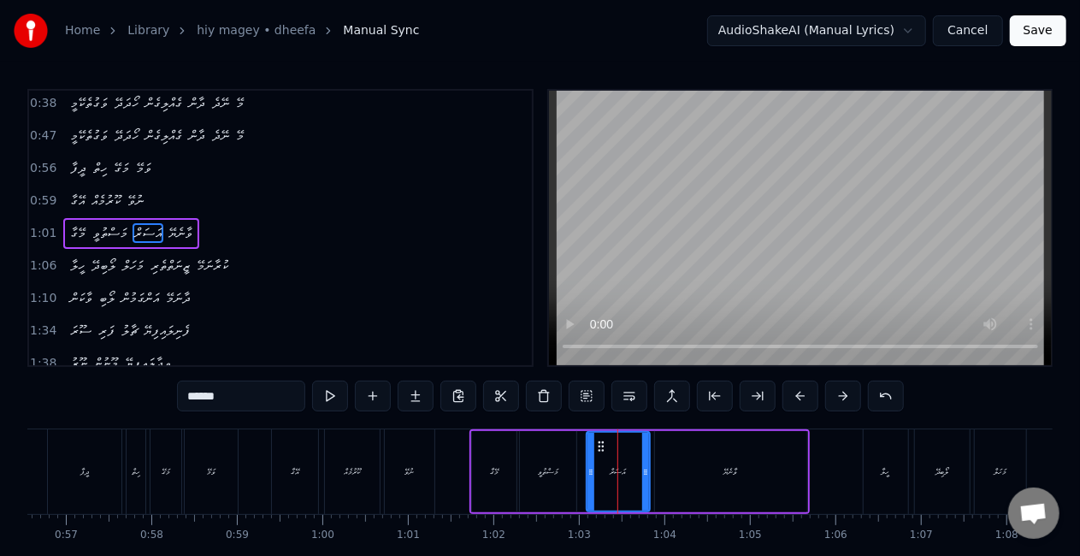
drag, startPoint x: 232, startPoint y: 398, endPoint x: 169, endPoint y: 394, distance: 62.5
click at [169, 394] on div "0:20 ދީފާ ހިތް މަގޭ ވަމޭ 0:22 އޭގާ ކޫރުމެއް ނުވޭ 0:24 މޭގާ މަސްތުވީ އަސަރު ވާނެ…" at bounding box center [539, 345] width 1025 height 512
paste input "text"
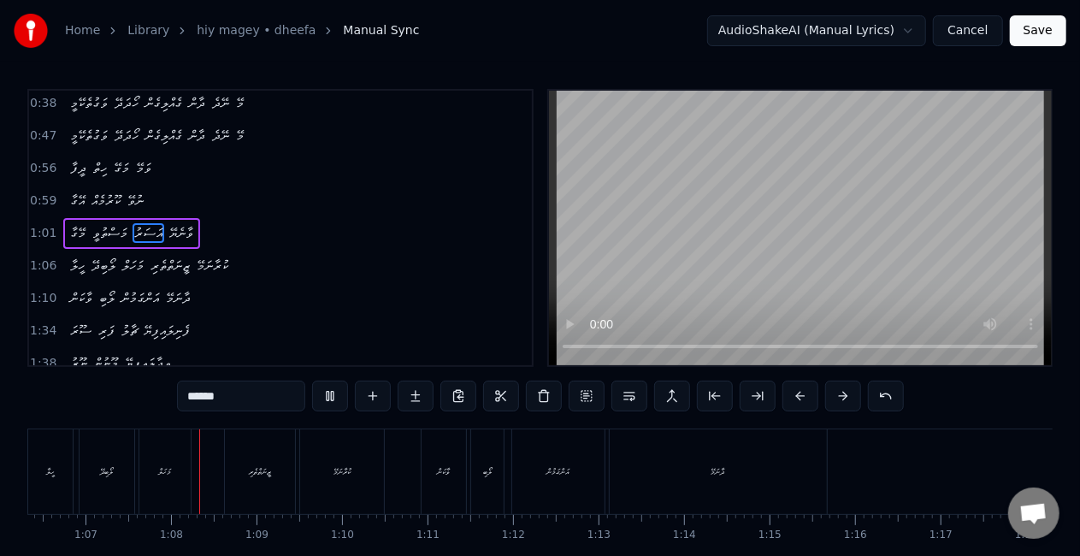
scroll to position [0, 5697]
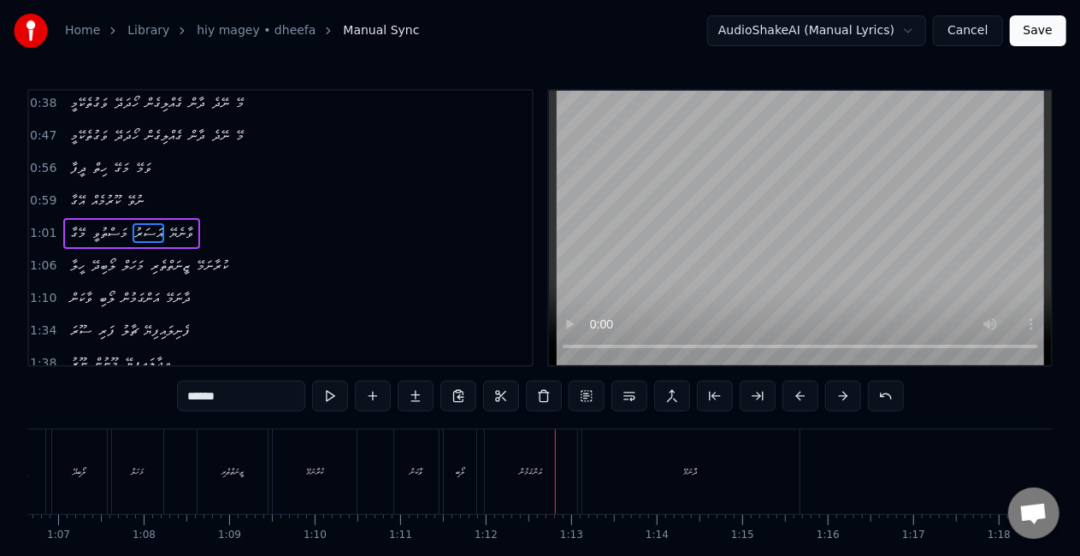
click at [514, 474] on div "އަންގަމުން" at bounding box center [531, 471] width 92 height 85
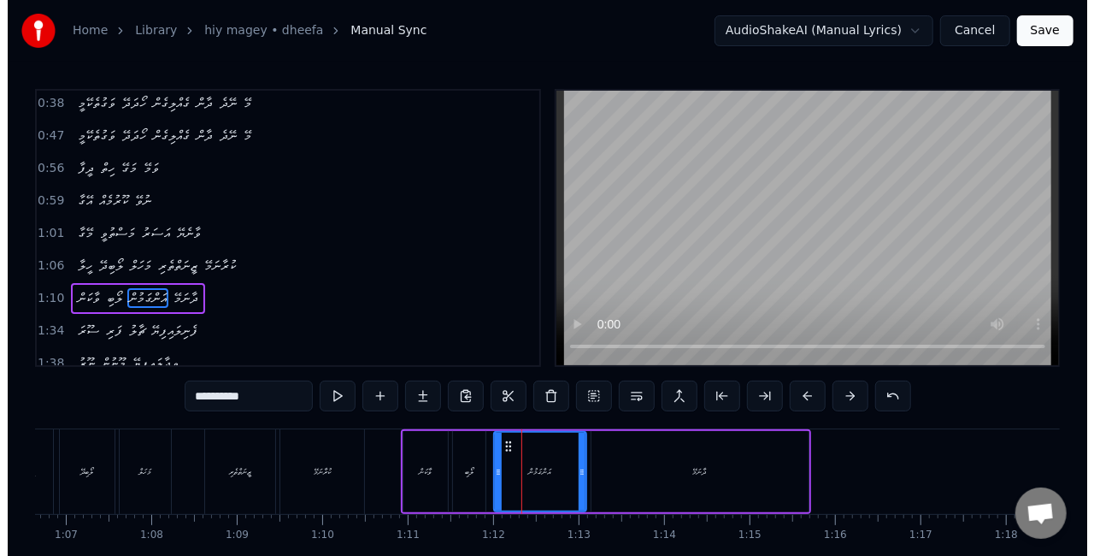
scroll to position [229, 0]
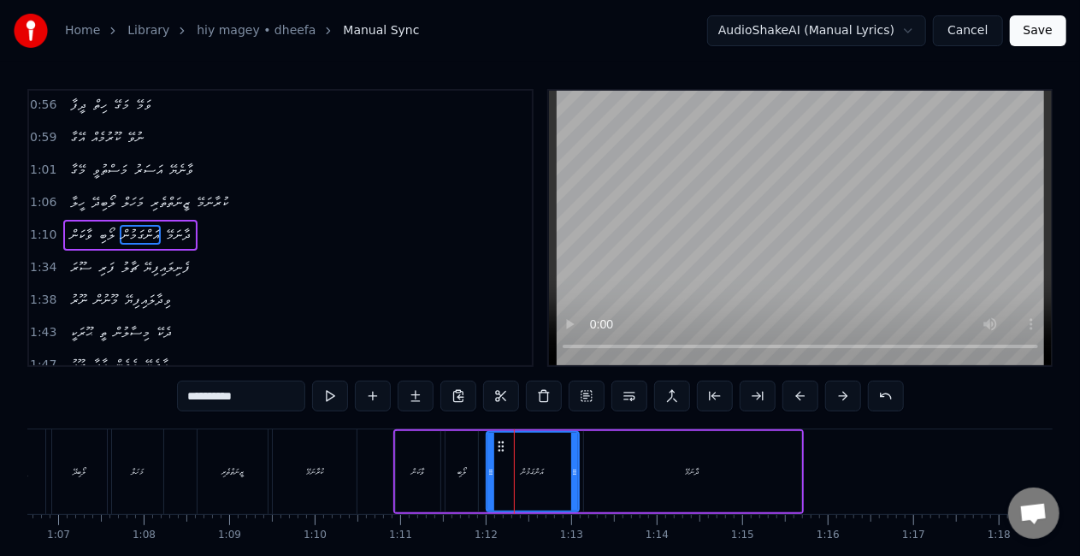
click at [501, 465] on div "އަންގަމުން" at bounding box center [532, 472] width 91 height 78
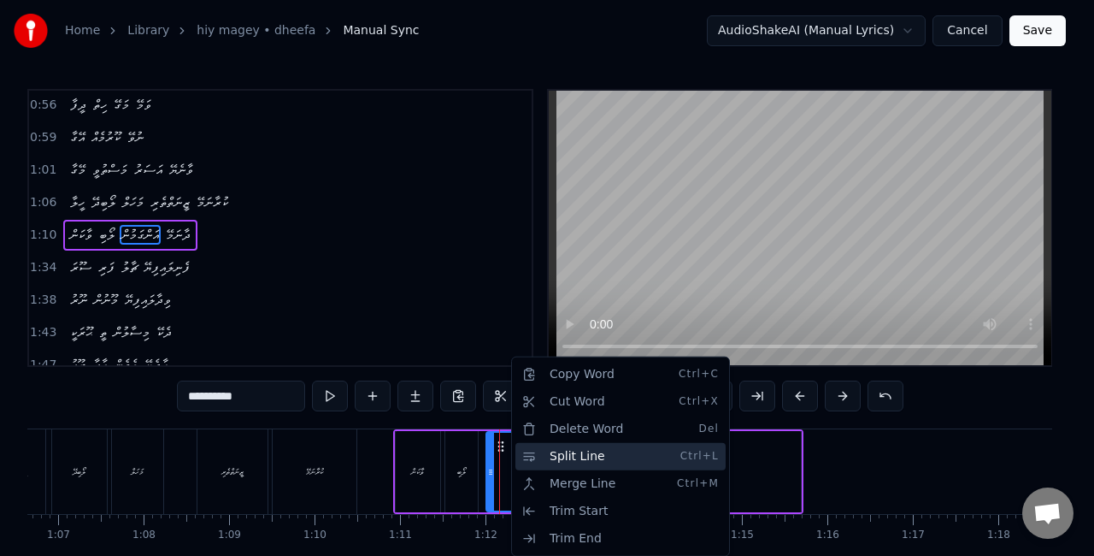
click at [559, 451] on div "Split Line Ctrl+L" at bounding box center [620, 456] width 210 height 27
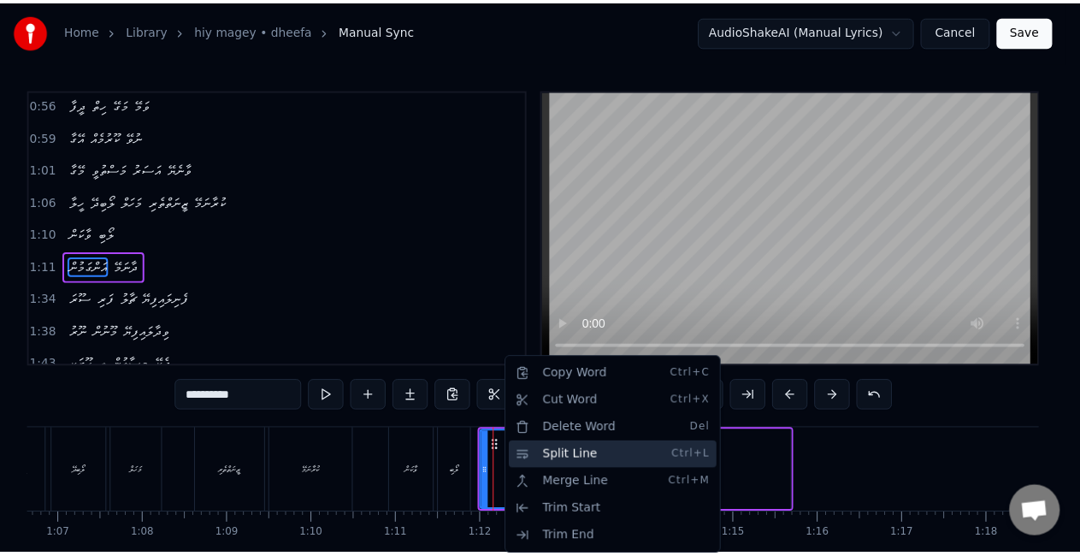
scroll to position [262, 0]
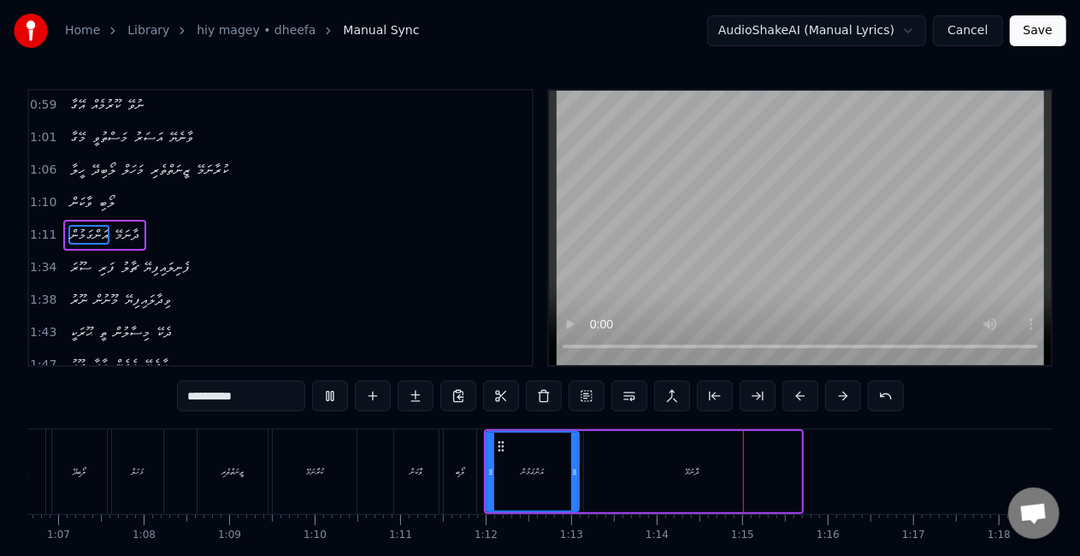
click at [398, 429] on div "ވާކަން" at bounding box center [416, 471] width 46 height 85
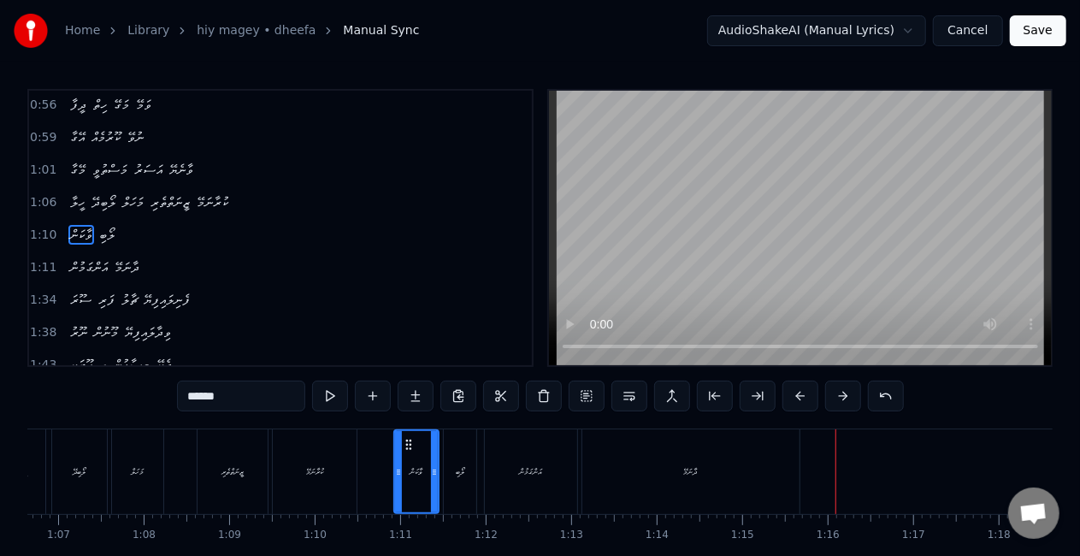
click at [761, 511] on div "ދާނަމޭ" at bounding box center [690, 471] width 217 height 85
type input "******"
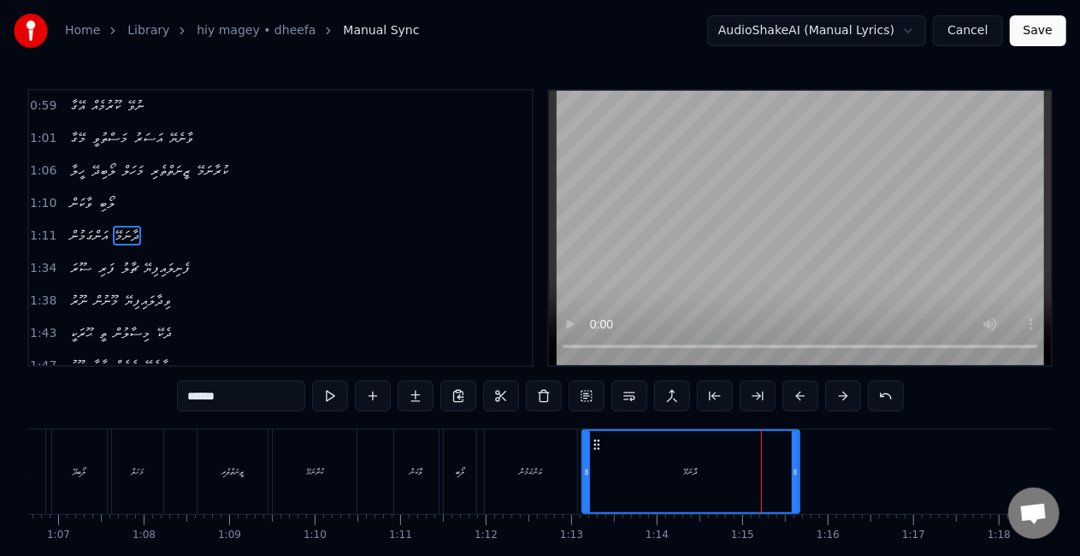
scroll to position [262, 0]
drag, startPoint x: 796, startPoint y: 477, endPoint x: 707, endPoint y: 470, distance: 89.2
click at [707, 470] on icon at bounding box center [706, 472] width 7 height 14
click at [619, 455] on div "ދާނަމޭ" at bounding box center [646, 471] width 127 height 81
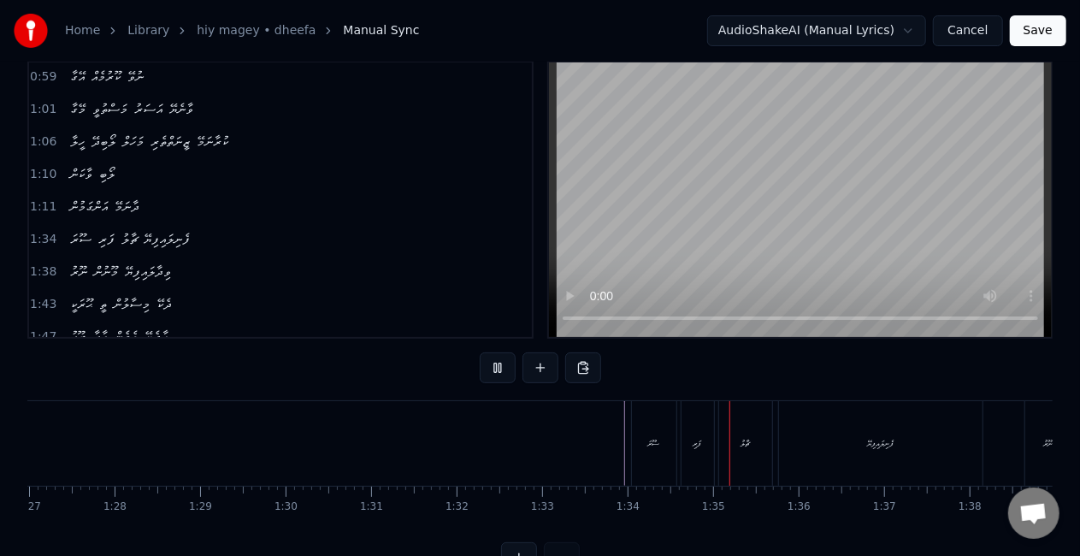
scroll to position [2, 0]
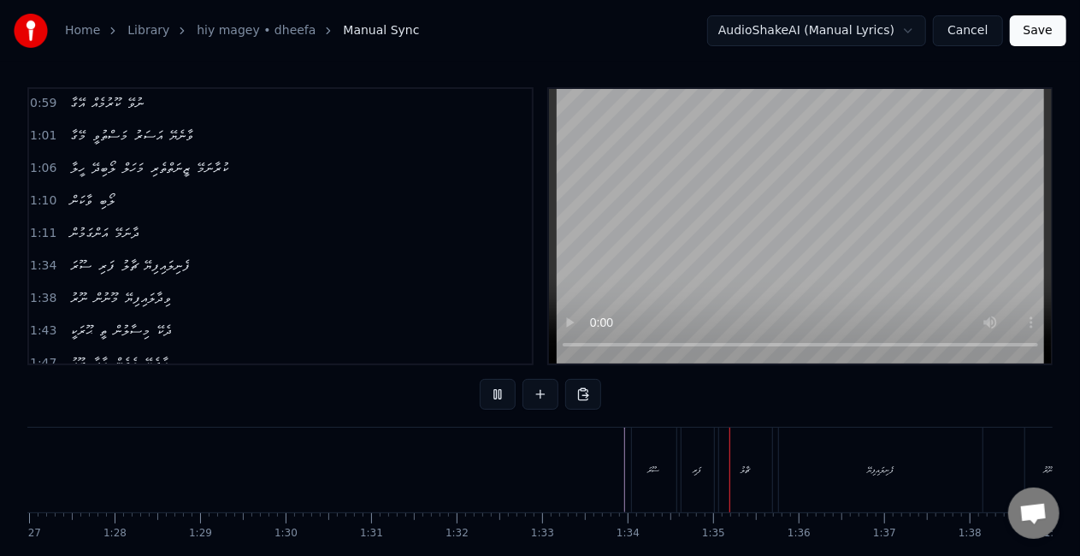
click at [573, 226] on video at bounding box center [800, 226] width 503 height 274
click at [650, 471] on div "ސޫރަ" at bounding box center [654, 469] width 12 height 13
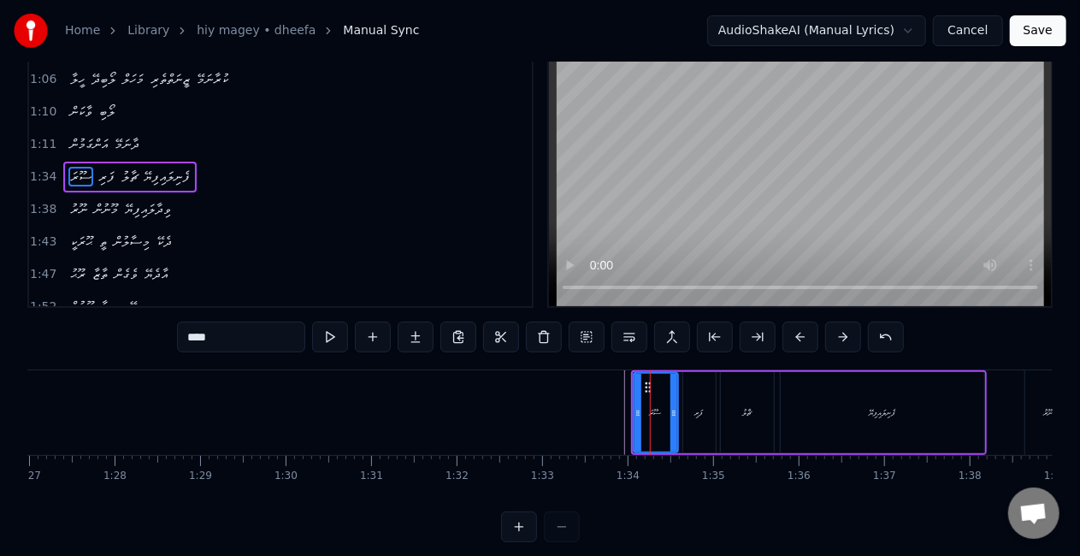
scroll to position [85, 0]
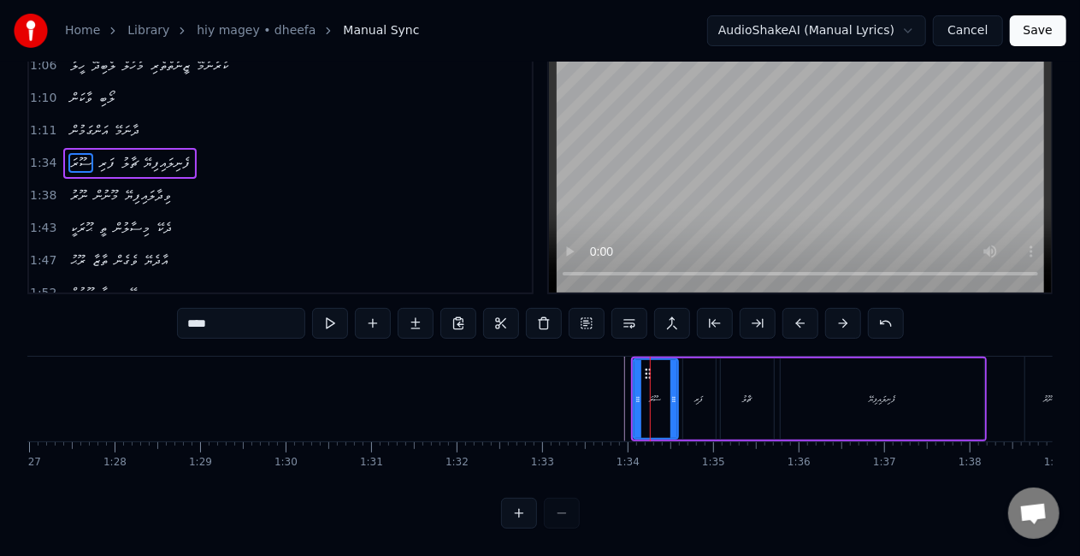
click at [566, 463] on div "ދީފާ ހިތް މަގޭ ވަމޭ އޭގާ ކޫރުމެއް ނުވޭ މޭގާ މަސްތުވީ އަސަރު ވާނެޔޭ ހީލާ ލޯބިދޭ …" at bounding box center [539, 420] width 1025 height 128
click at [629, 398] on div at bounding box center [632, 399] width 7 height 78
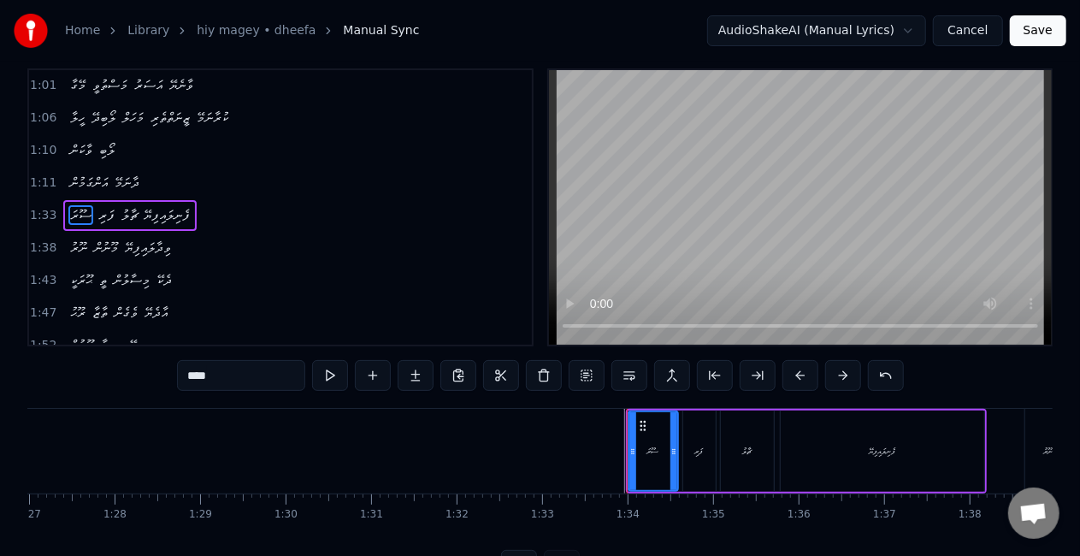
scroll to position [0, 0]
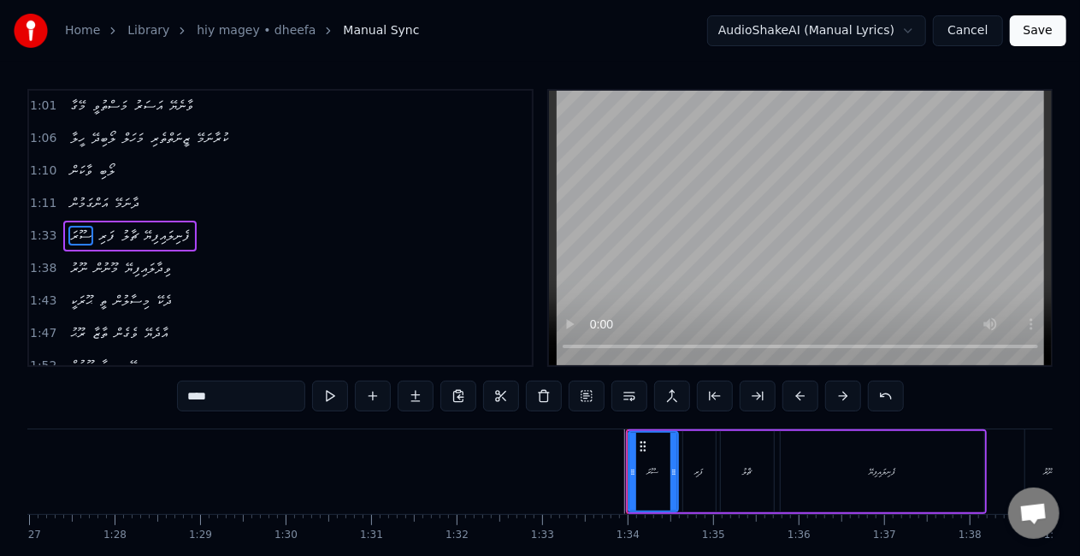
drag, startPoint x: 550, startPoint y: 471, endPoint x: 573, endPoint y: 417, distance: 58.6
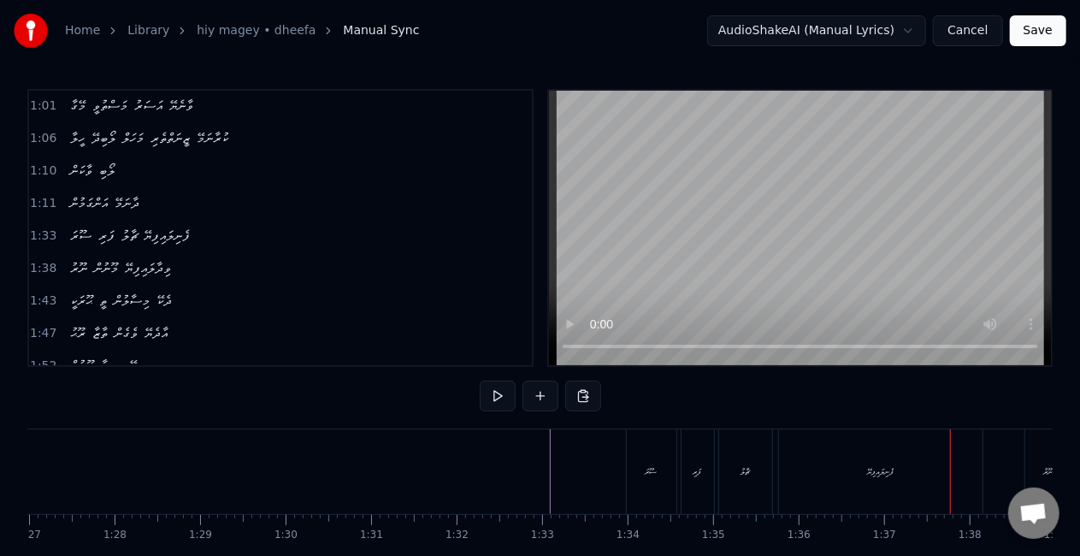
click at [822, 473] on div "ފެނިލައިފިޔޭ" at bounding box center [880, 471] width 203 height 85
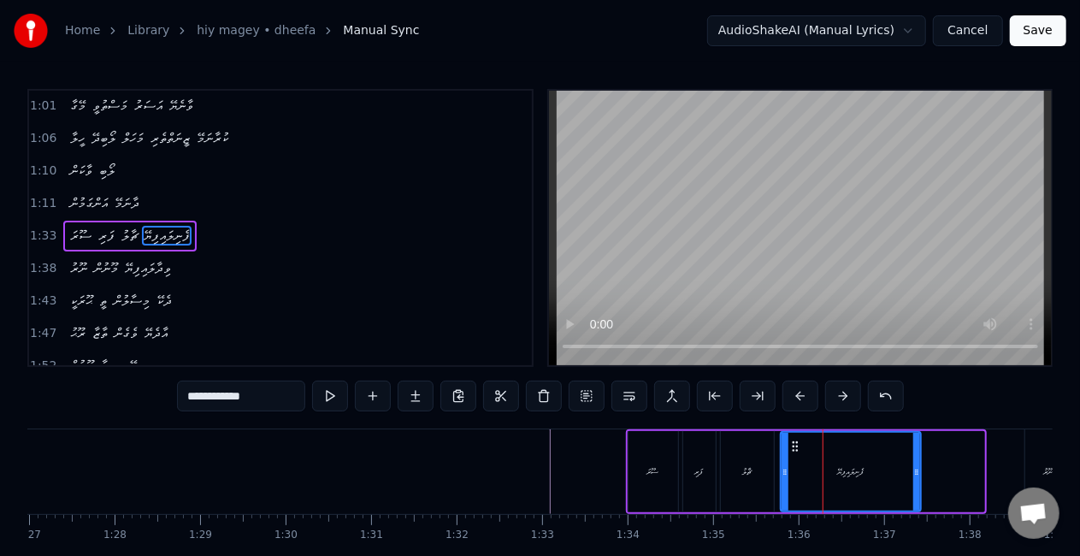
drag, startPoint x: 980, startPoint y: 474, endPoint x: 861, endPoint y: 456, distance: 120.2
click at [916, 455] on div at bounding box center [916, 472] width 7 height 78
click at [800, 444] on icon at bounding box center [795, 446] width 14 height 14
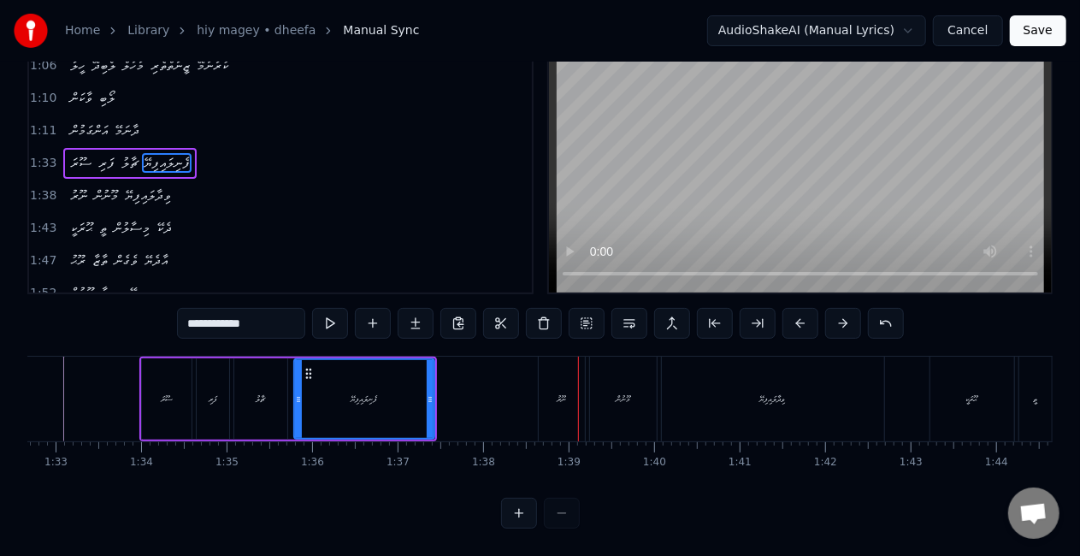
scroll to position [0, 7909]
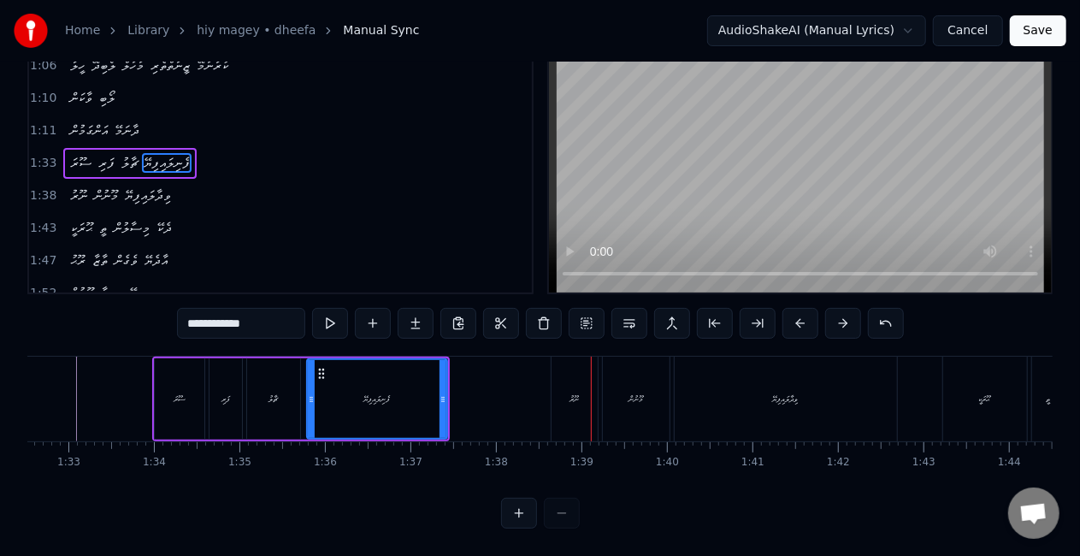
click at [154, 402] on div "ސޫރަ" at bounding box center [179, 398] width 51 height 81
type input "****"
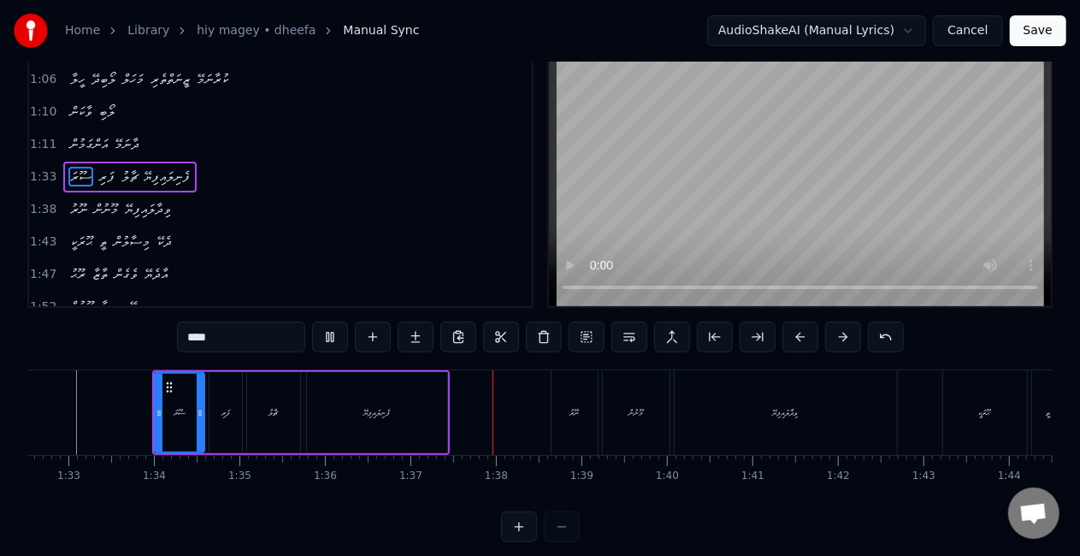
scroll to position [85, 0]
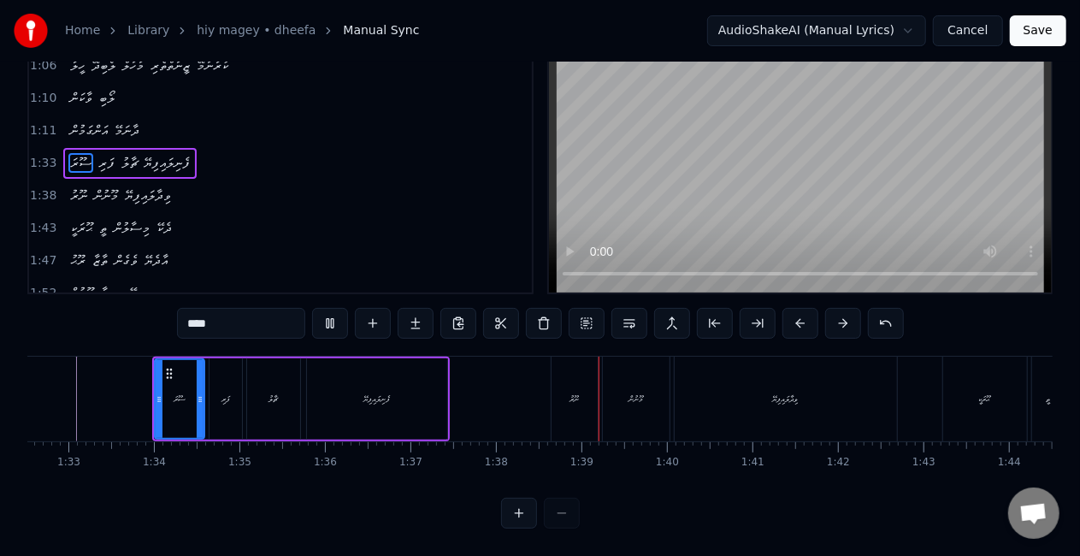
click at [569, 317] on button at bounding box center [586, 323] width 36 height 31
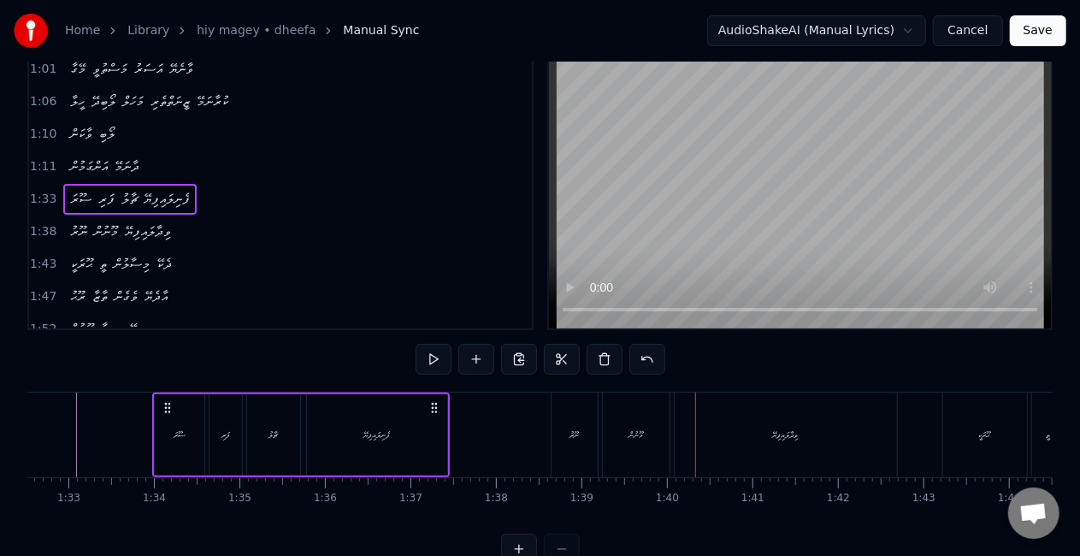
scroll to position [0, 0]
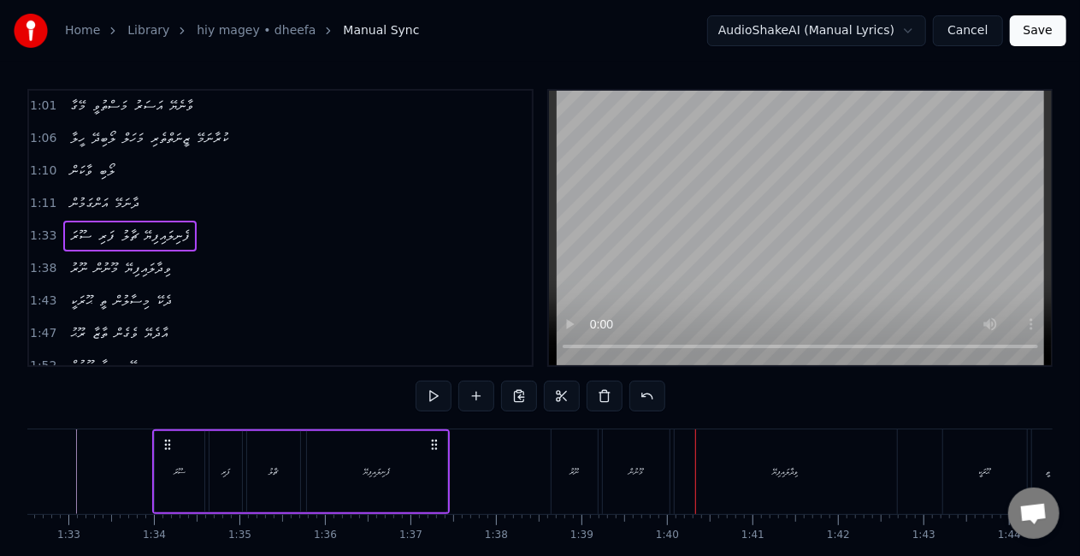
click at [571, 463] on div "ނޫރު" at bounding box center [574, 471] width 46 height 85
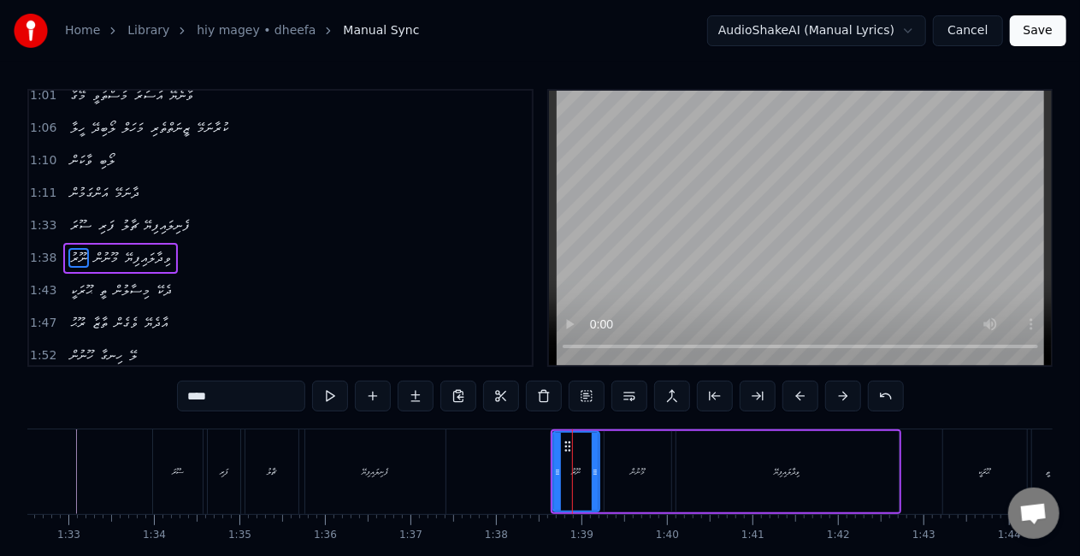
scroll to position [85, 0]
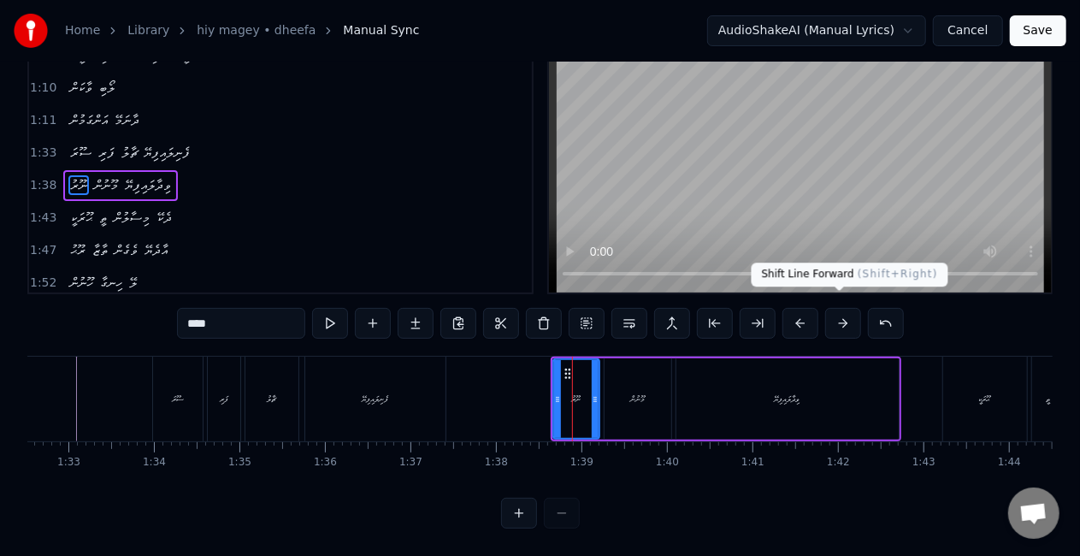
click at [845, 309] on button at bounding box center [843, 323] width 36 height 31
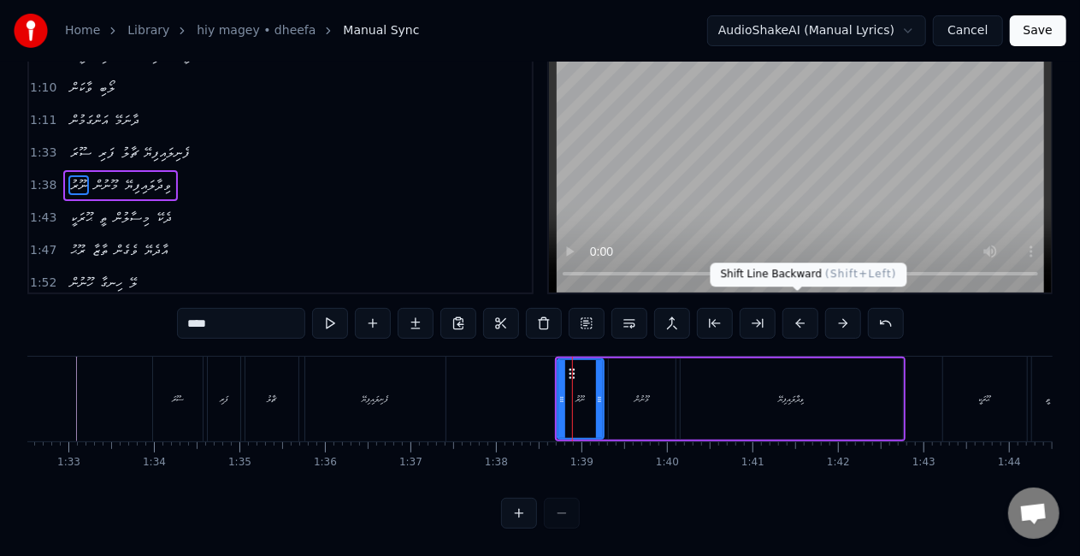
click at [800, 311] on button at bounding box center [800, 323] width 36 height 31
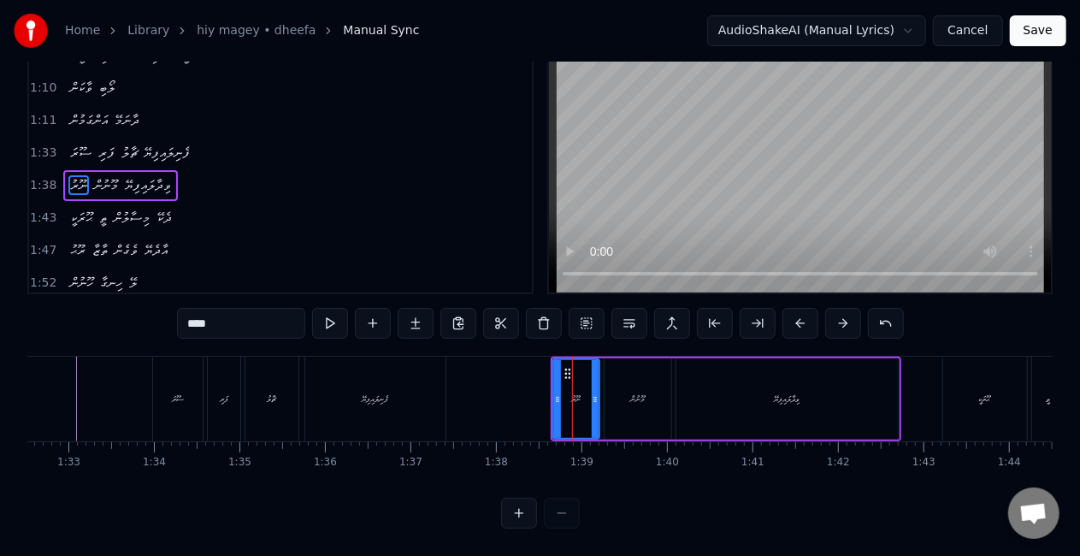
click at [800, 311] on button at bounding box center [800, 323] width 36 height 31
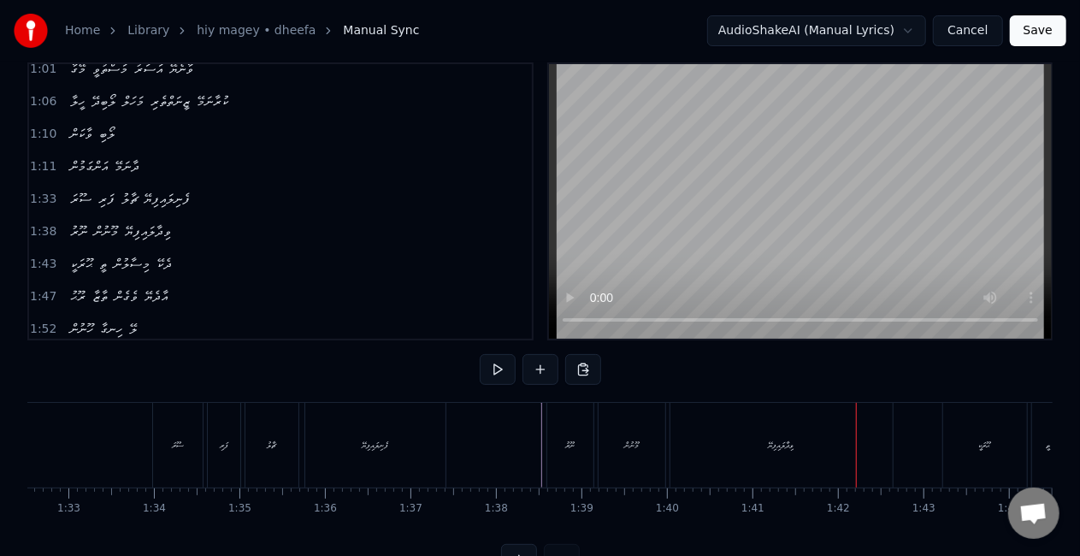
scroll to position [0, 0]
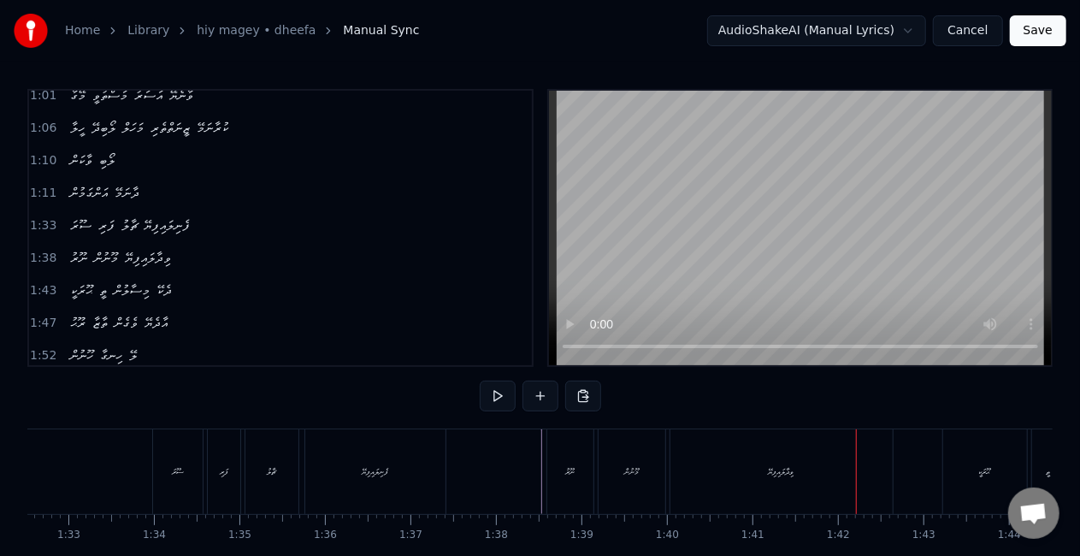
click at [819, 422] on div "0:20 ދީފާ ހިތް މަގޭ ވަމޭ 0:22 އޭގާ ކޫރުމެއް ނުވޭ 0:24 މޭގާ މަސްތުވީ އަސަރު ވާނެ…" at bounding box center [539, 345] width 1025 height 512
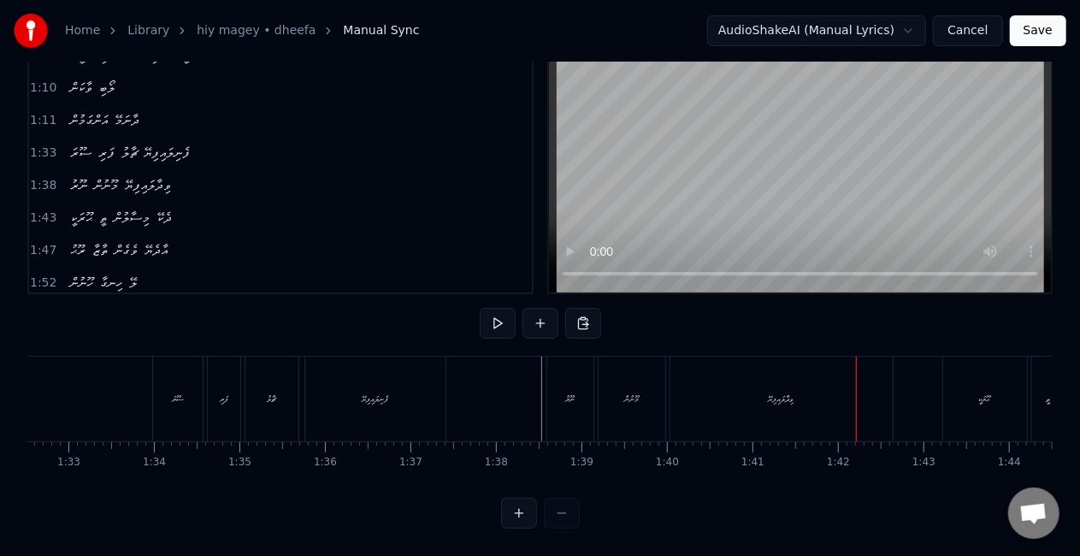
click at [822, 402] on div "ވިދާލައިފިޔޭ" at bounding box center [781, 398] width 222 height 85
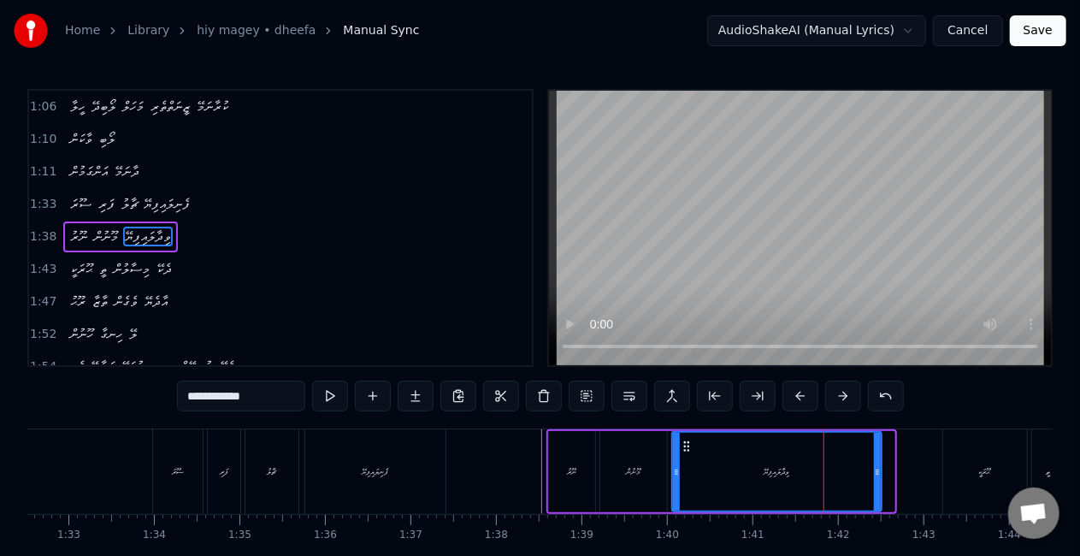
drag, startPoint x: 889, startPoint y: 465, endPoint x: 850, endPoint y: 456, distance: 40.2
click at [874, 456] on div at bounding box center [877, 472] width 7 height 78
click at [746, 456] on div "ވިދާލައިފިޔޭ" at bounding box center [763, 472] width 181 height 78
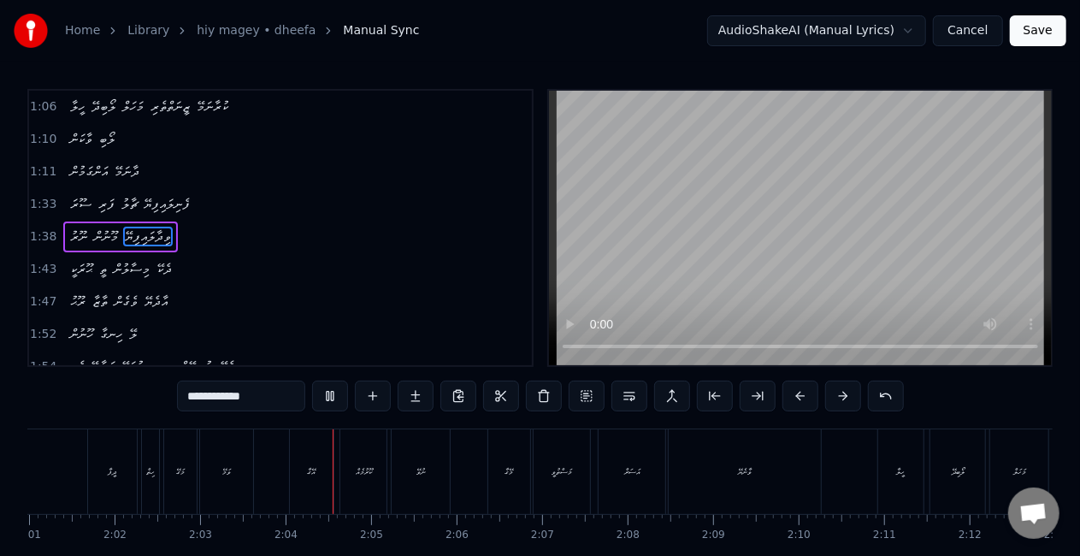
scroll to position [0, 10510]
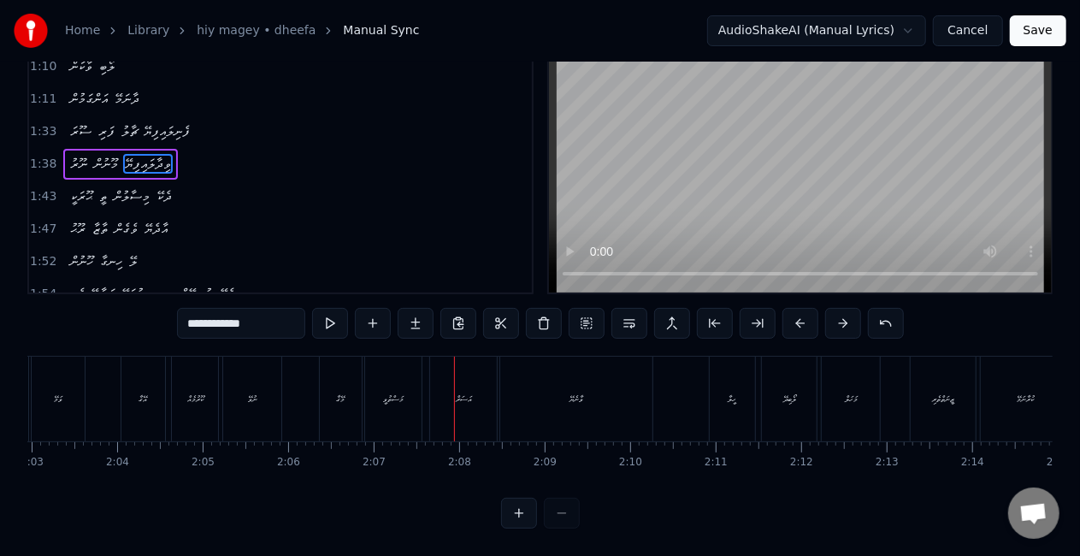
click at [460, 392] on div "އަސަރް" at bounding box center [464, 398] width 16 height 13
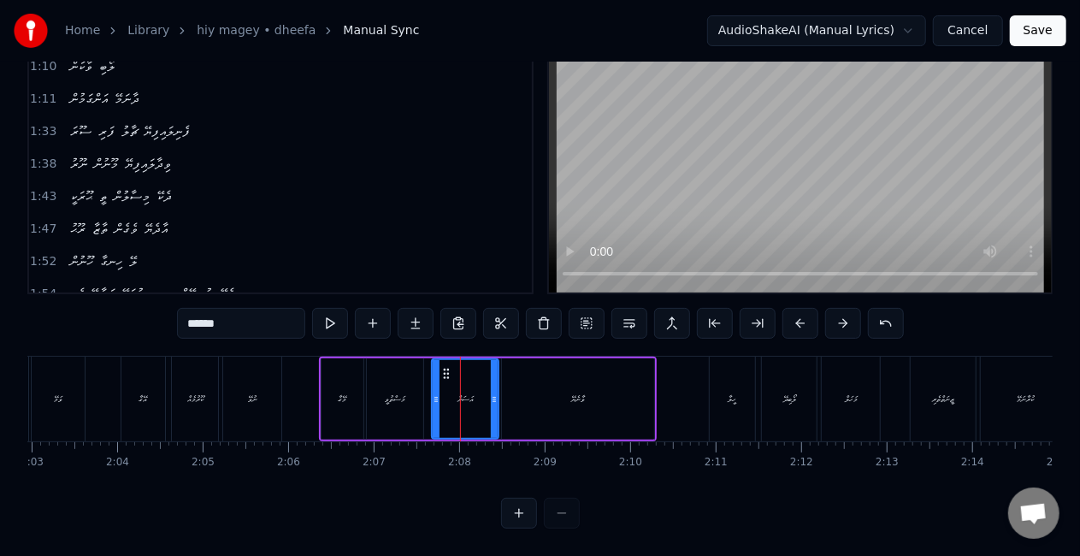
scroll to position [87, 0]
drag, startPoint x: 239, startPoint y: 309, endPoint x: 86, endPoint y: 326, distance: 153.9
click at [87, 326] on div "0:20 ދީފާ ހިތް މަގޭ ވަމޭ 0:22 އޭގާ ކޫރުމެއް ނުވޭ 0:24 މޭގާ މަސްތުވީ އަސަރު ވާނެ…" at bounding box center [539, 272] width 1025 height 512
paste input "text"
type input "******"
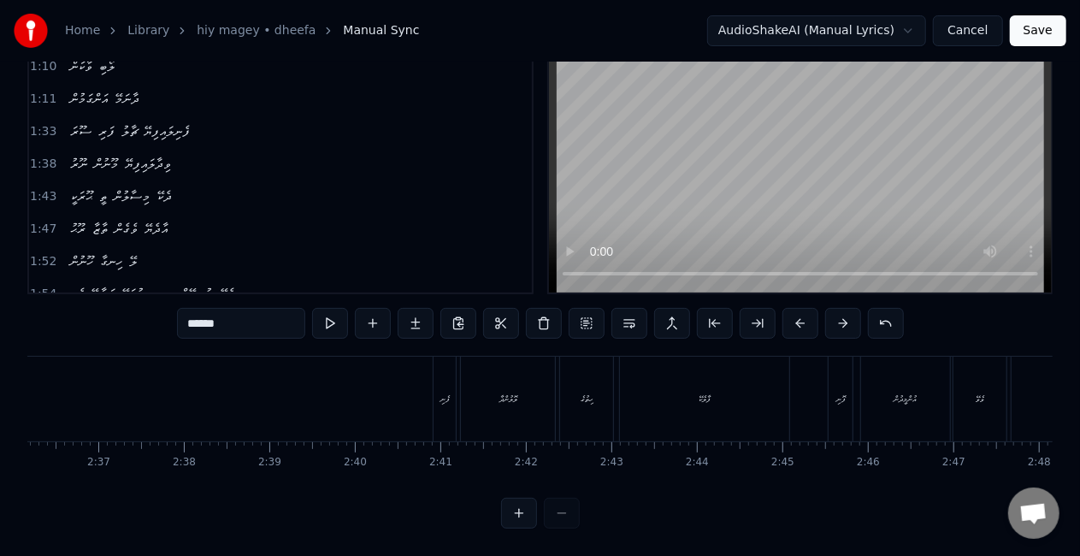
scroll to position [0, 13338]
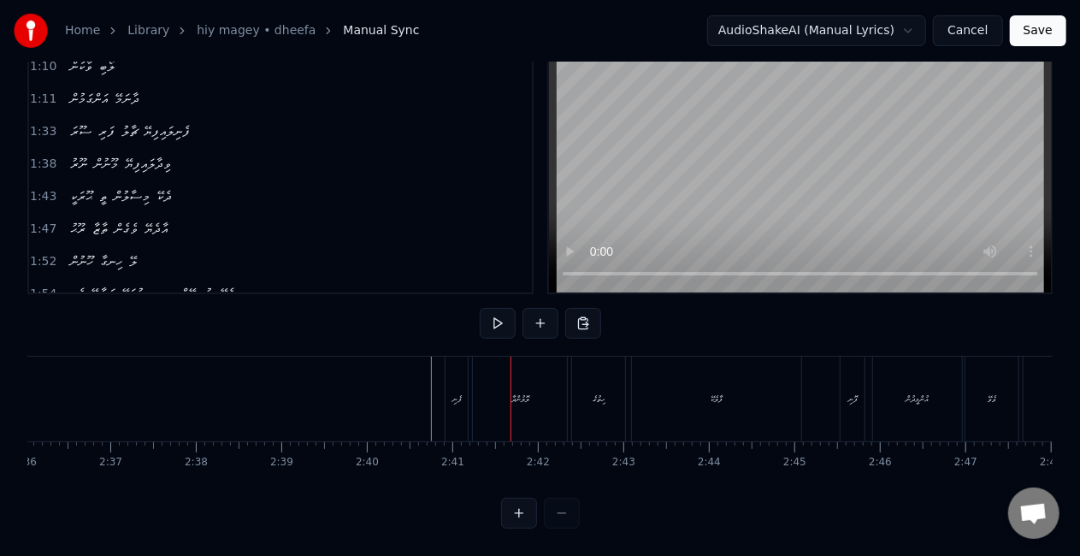
click at [452, 392] on div "ފެނި" at bounding box center [456, 398] width 9 height 13
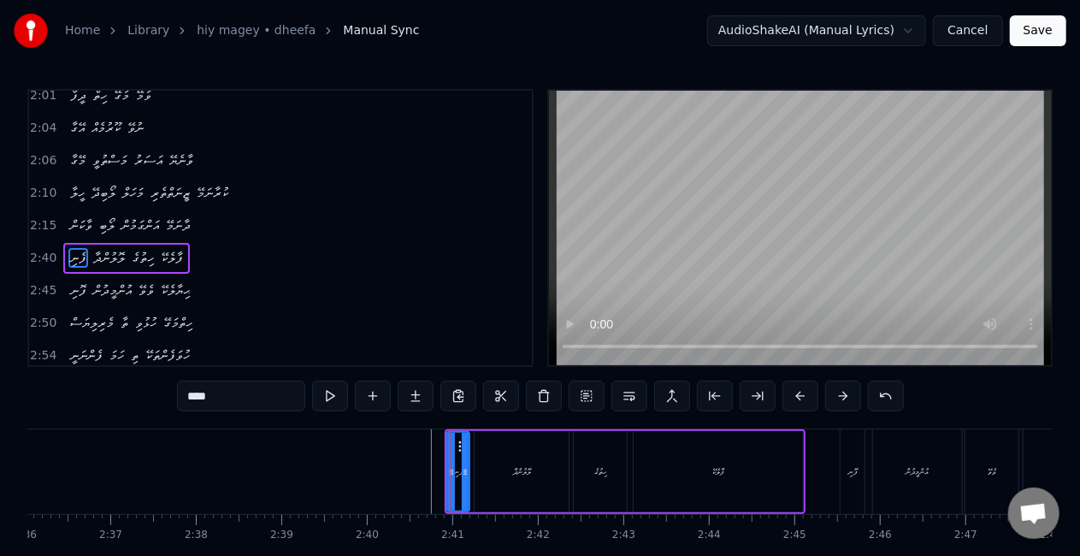
scroll to position [645, 0]
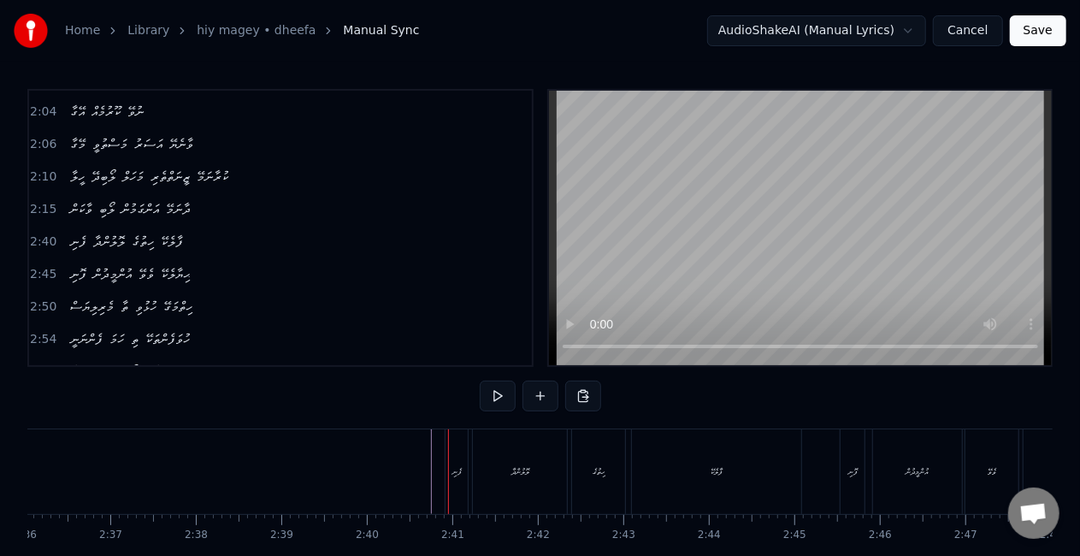
click at [455, 475] on div "ފެނި" at bounding box center [456, 471] width 9 height 13
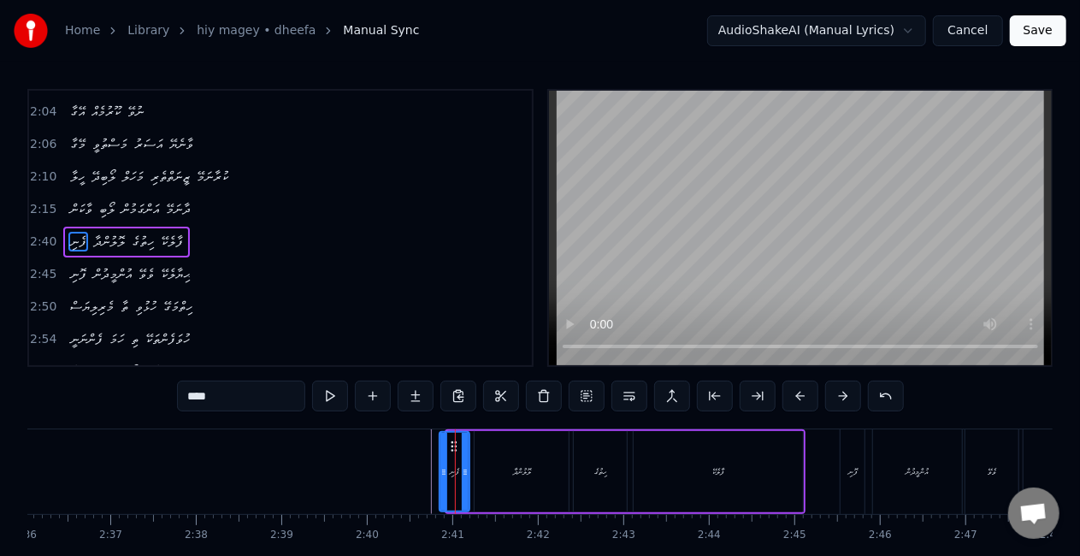
click at [442, 474] on icon at bounding box center [443, 472] width 7 height 14
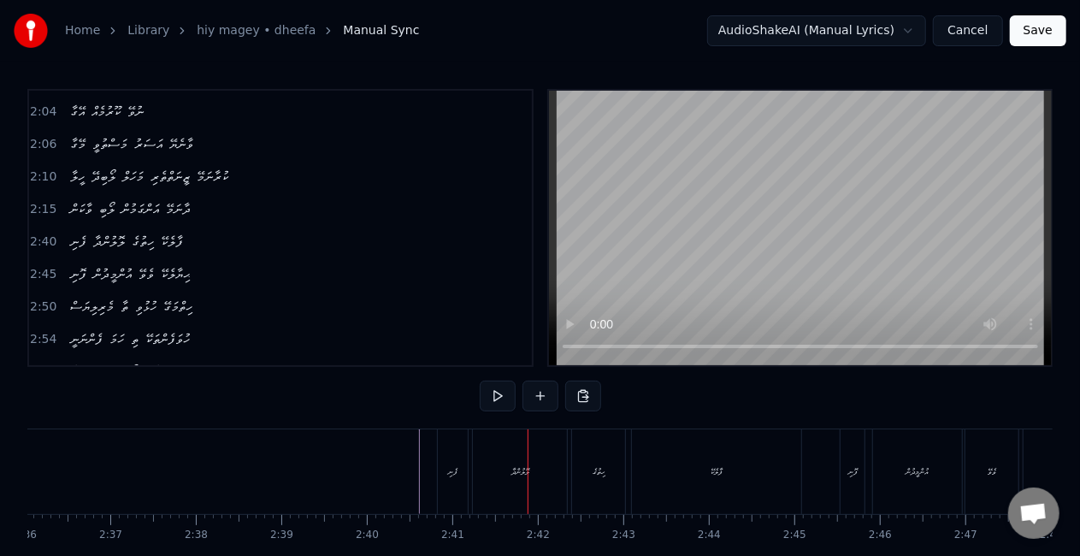
click at [457, 468] on div "ފެނި" at bounding box center [452, 471] width 9 height 13
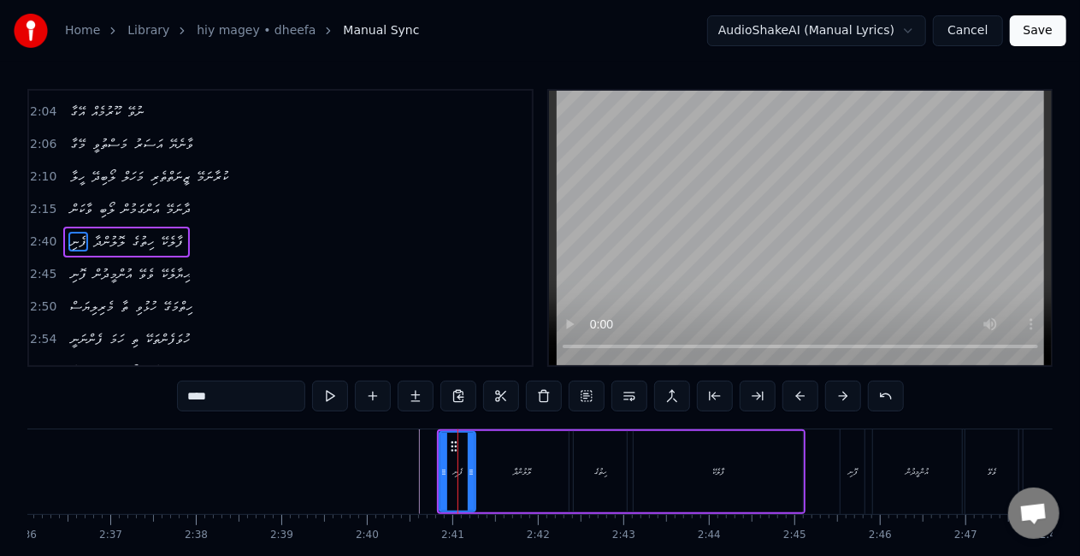
click at [471, 475] on icon at bounding box center [471, 472] width 7 height 14
drag, startPoint x: 445, startPoint y: 477, endPoint x: 436, endPoint y: 474, distance: 9.2
click at [436, 474] on icon at bounding box center [435, 472] width 7 height 14
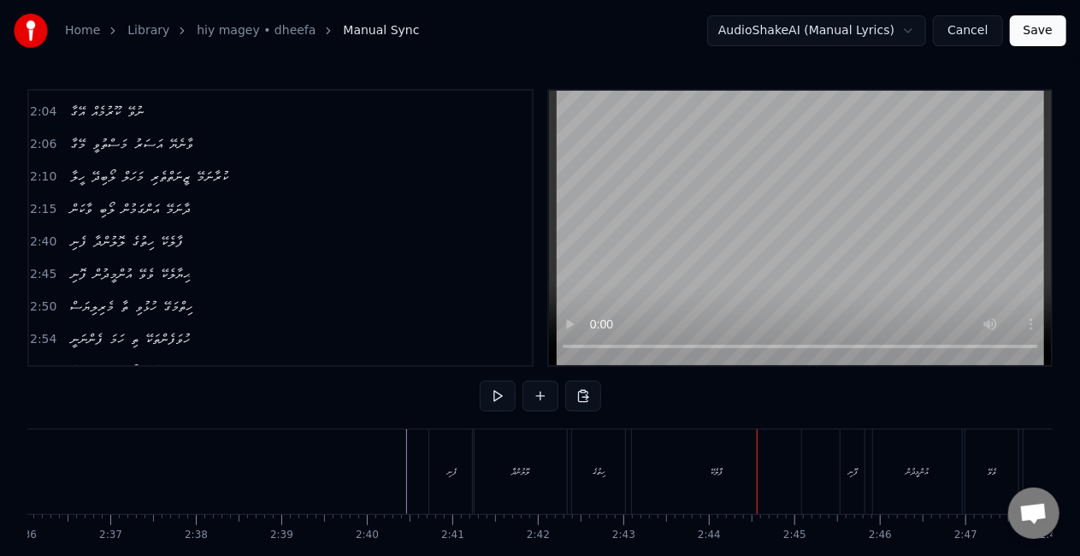
click at [709, 493] on div "ފާލެކޭ" at bounding box center [716, 471] width 169 height 85
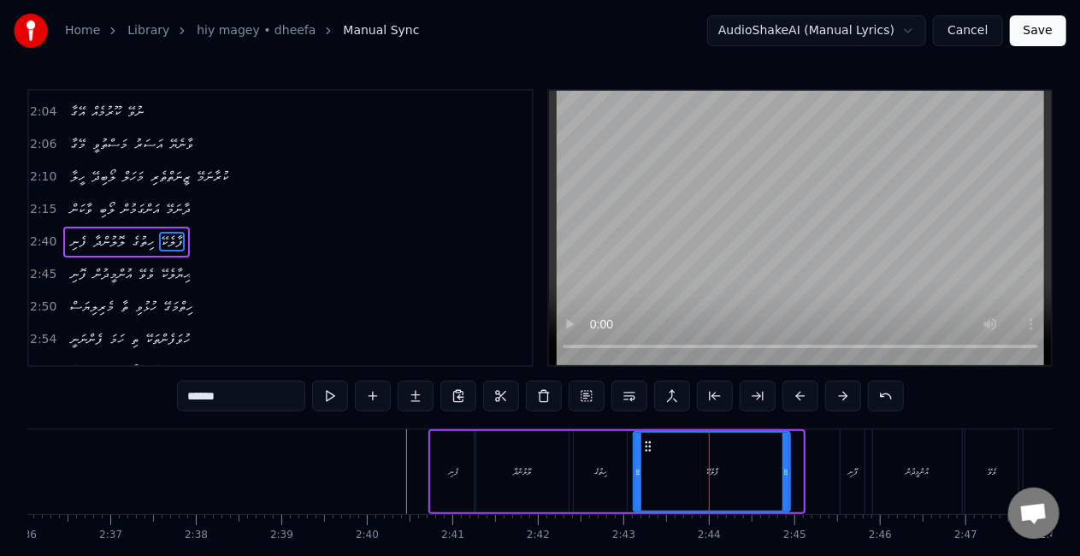
drag, startPoint x: 798, startPoint y: 479, endPoint x: 776, endPoint y: 472, distance: 22.4
click at [782, 472] on div at bounding box center [785, 472] width 7 height 78
click at [718, 472] on div "ފާލެކޭ" at bounding box center [707, 472] width 146 height 78
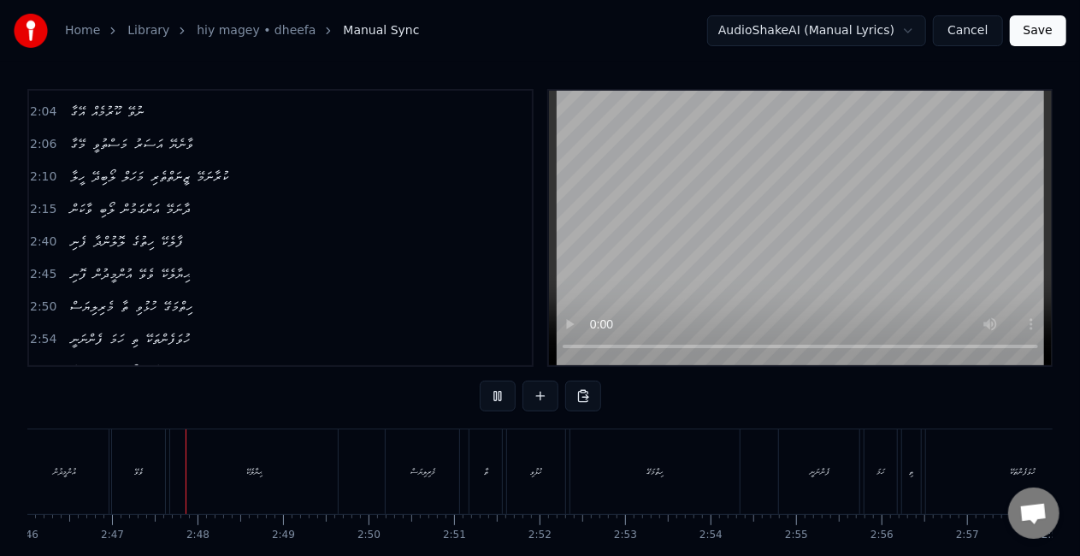
scroll to position [0, 14210]
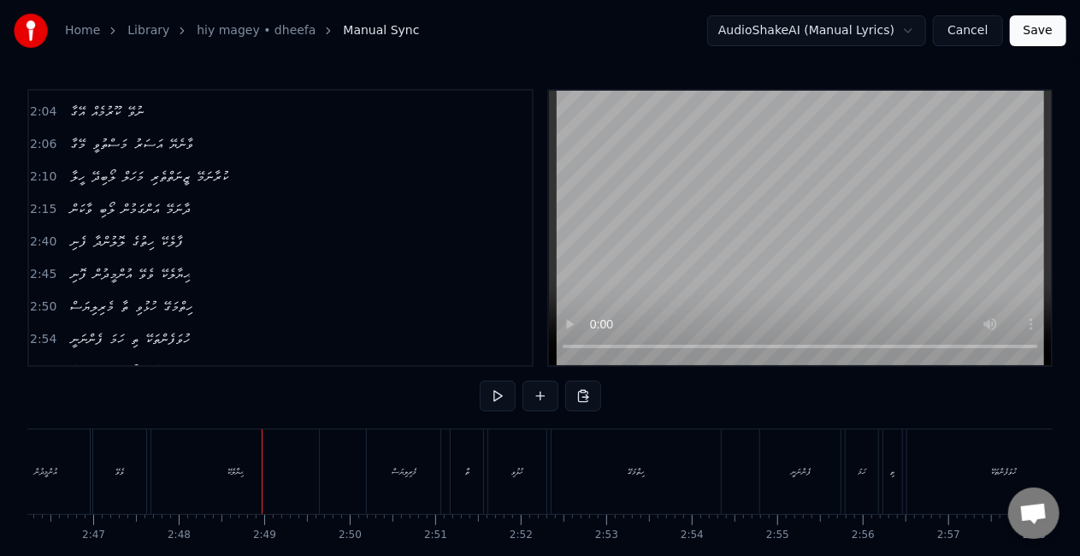
click at [271, 463] on div "ޙިޔާލެކޭ" at bounding box center [235, 471] width 168 height 85
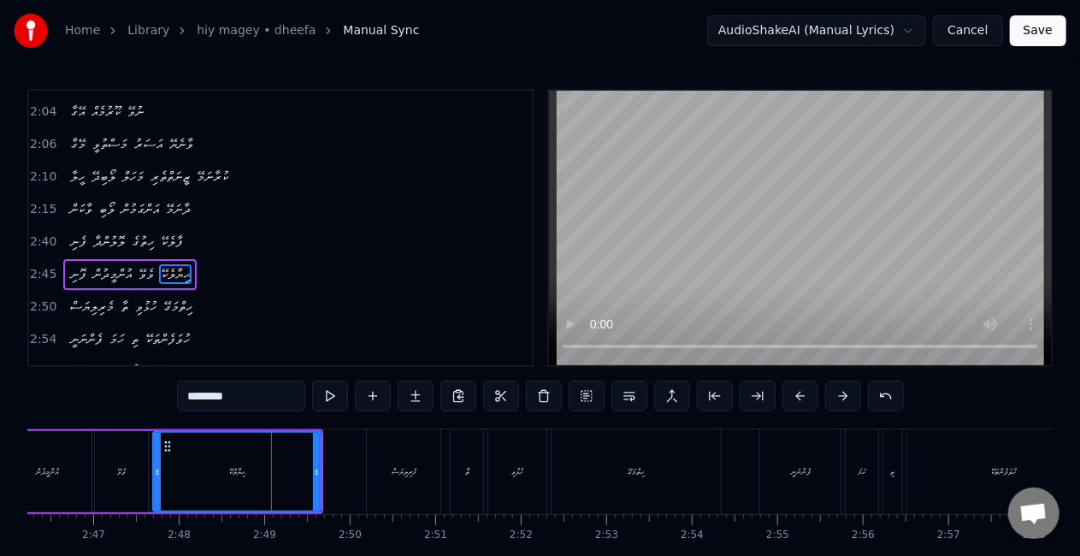
scroll to position [676, 0]
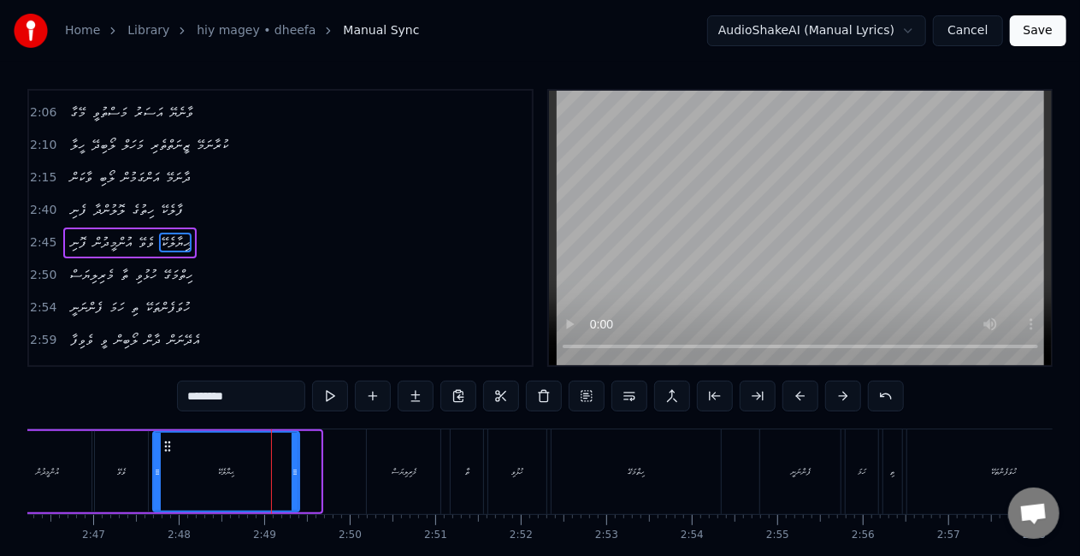
drag, startPoint x: 319, startPoint y: 486, endPoint x: 296, endPoint y: 470, distance: 27.7
click at [296, 470] on div at bounding box center [294, 472] width 7 height 78
drag, startPoint x: 296, startPoint y: 470, endPoint x: 286, endPoint y: 467, distance: 10.8
click at [286, 467] on icon at bounding box center [283, 472] width 7 height 14
click at [238, 471] on div "ޙިޔާލެކޭ" at bounding box center [220, 472] width 132 height 78
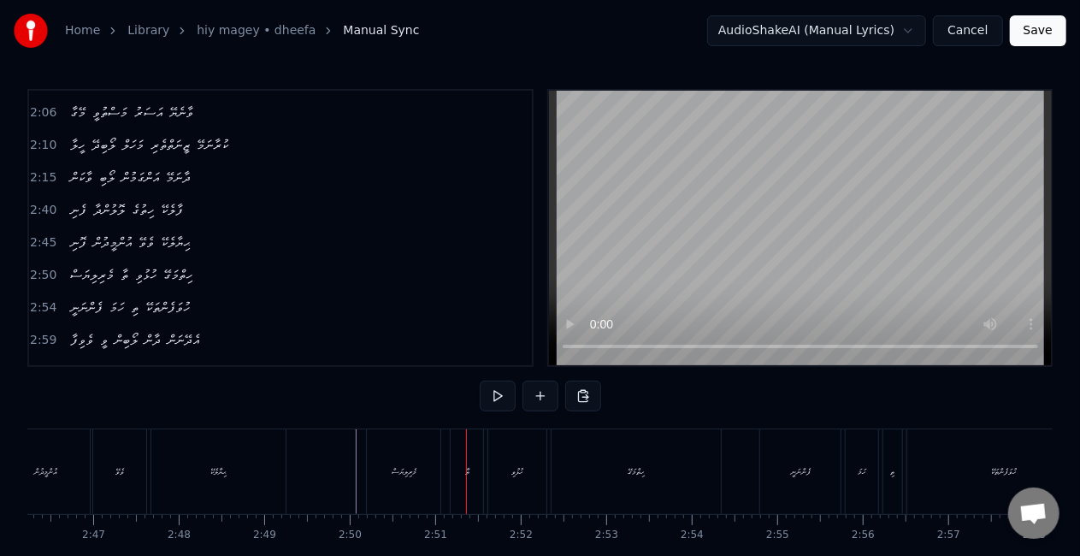
click at [407, 501] on div "މެރިލިޔަސް" at bounding box center [404, 471] width 74 height 85
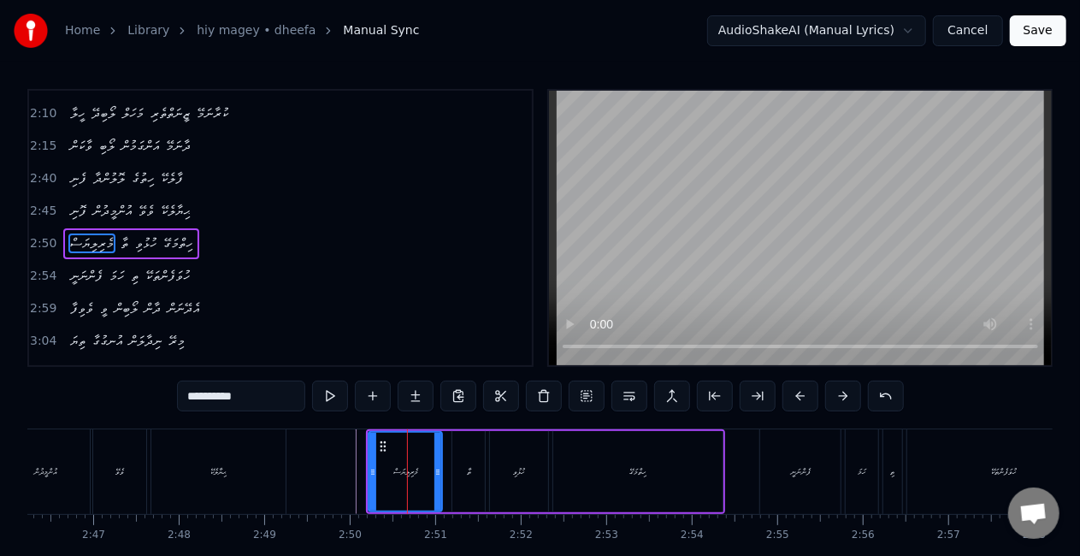
scroll to position [708, 0]
drag, startPoint x: 372, startPoint y: 477, endPoint x: 357, endPoint y: 471, distance: 15.7
click at [357, 471] on icon at bounding box center [358, 472] width 7 height 14
click at [433, 472] on icon at bounding box center [433, 472] width 7 height 14
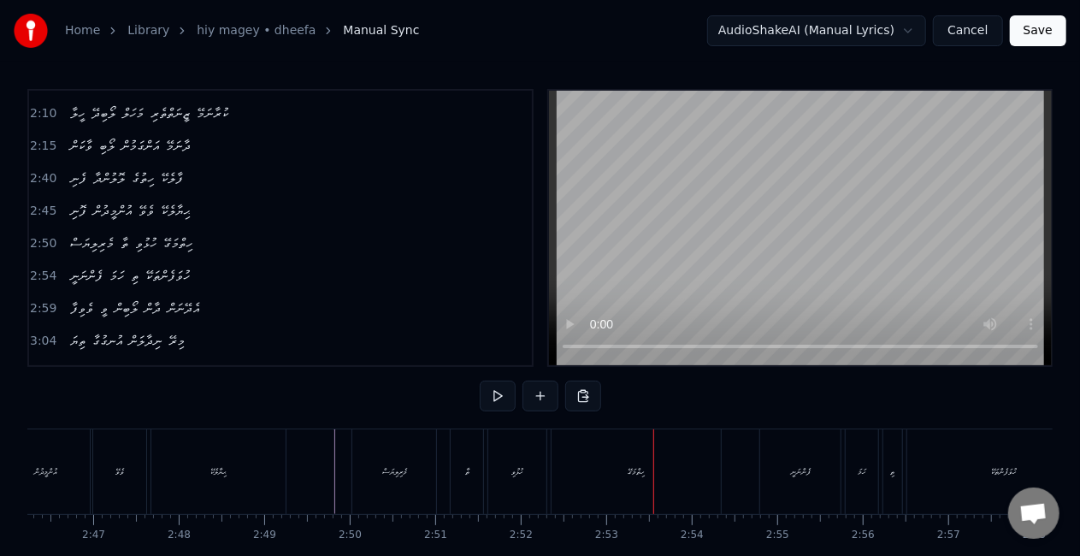
click at [617, 486] on div "ހިތްމަގޭ" at bounding box center [635, 471] width 169 height 85
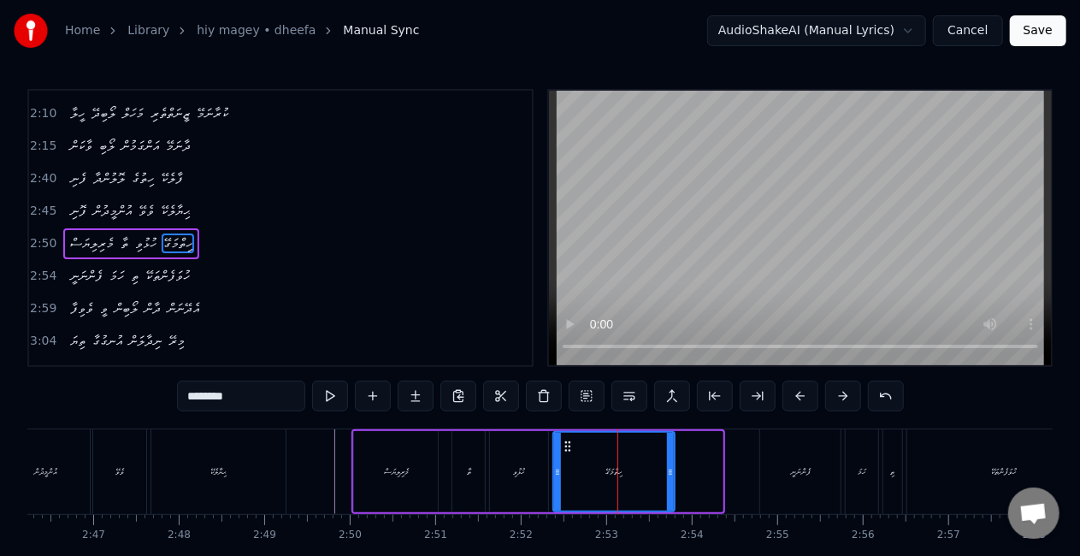
drag, startPoint x: 720, startPoint y: 489, endPoint x: 672, endPoint y: 485, distance: 48.1
click at [672, 485] on div at bounding box center [670, 472] width 7 height 78
click at [569, 456] on div "ހިތްމަގޭ" at bounding box center [614, 472] width 120 height 78
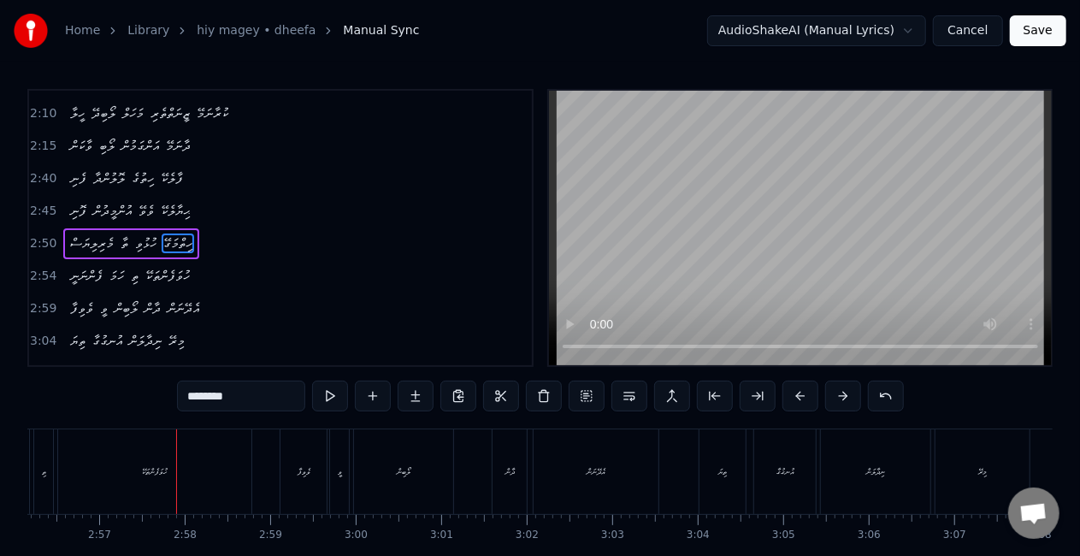
scroll to position [0, 15067]
click at [200, 474] on div "ހުވަފެންތަކޭ" at bounding box center [146, 471] width 193 height 85
type input "**********"
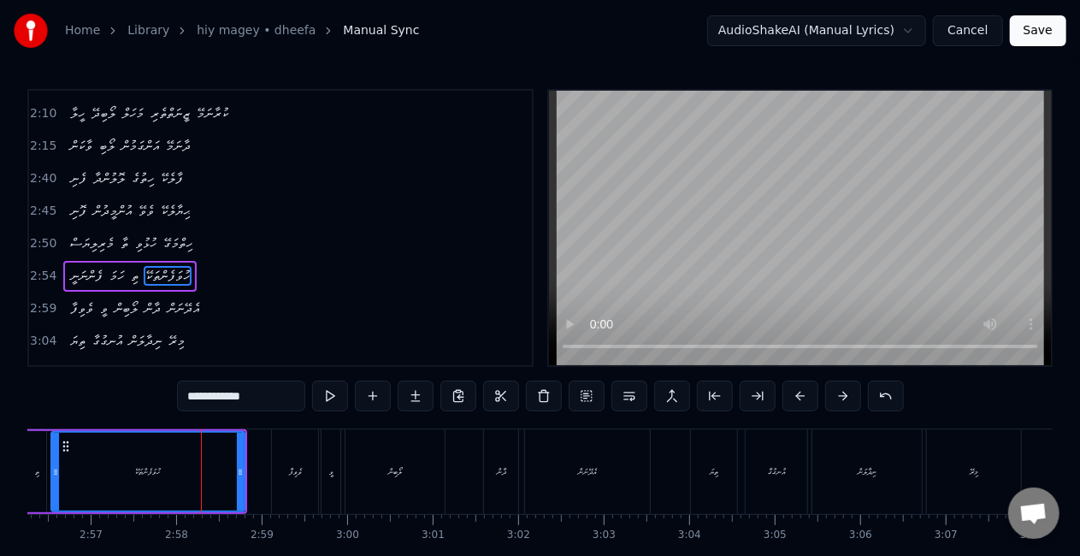
scroll to position [740, 0]
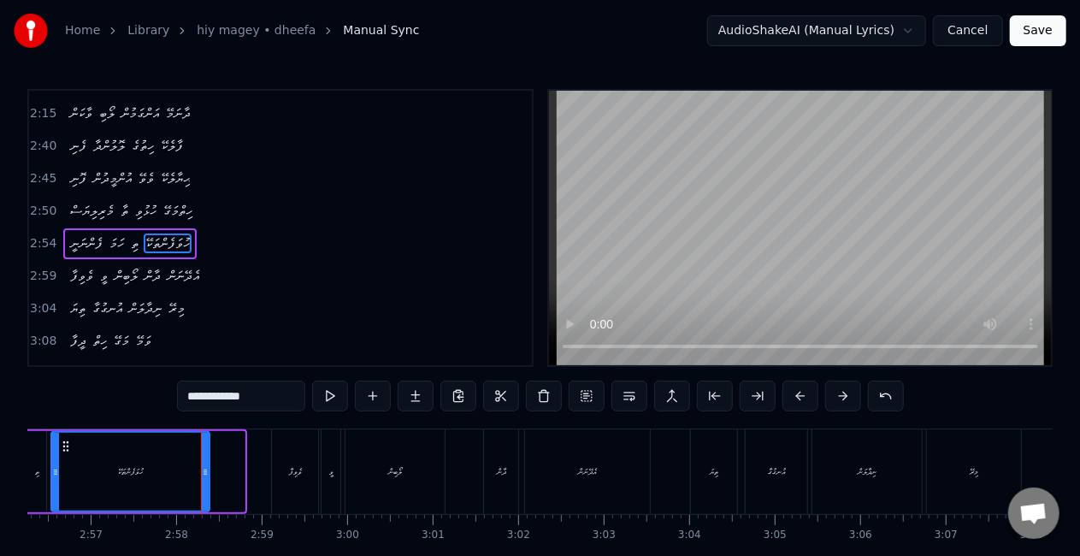
drag, startPoint x: 241, startPoint y: 481, endPoint x: 203, endPoint y: 466, distance: 41.4
click at [203, 466] on div at bounding box center [205, 472] width 7 height 78
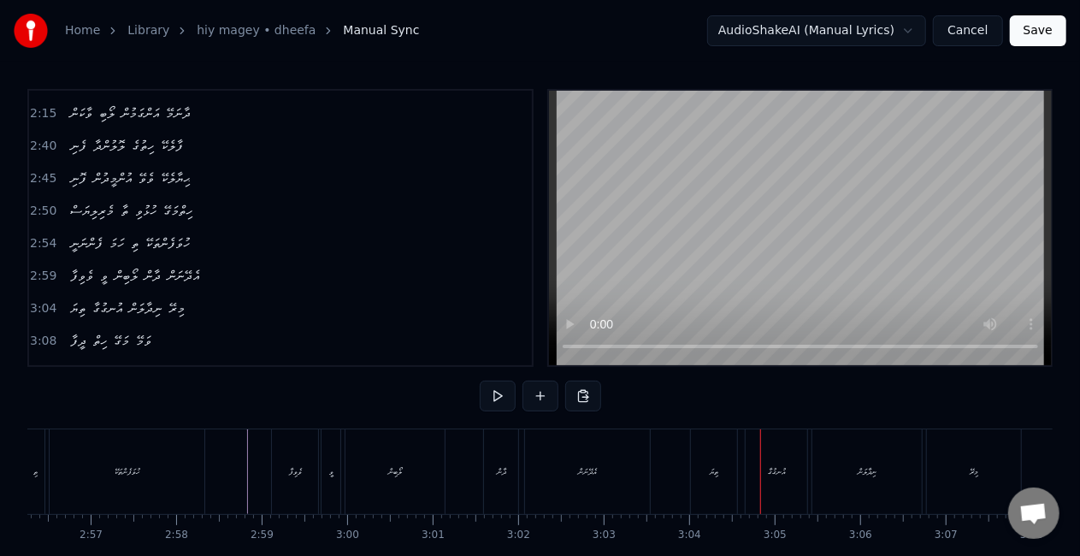
click at [715, 474] on div "ތިޔަ" at bounding box center [714, 471] width 9 height 13
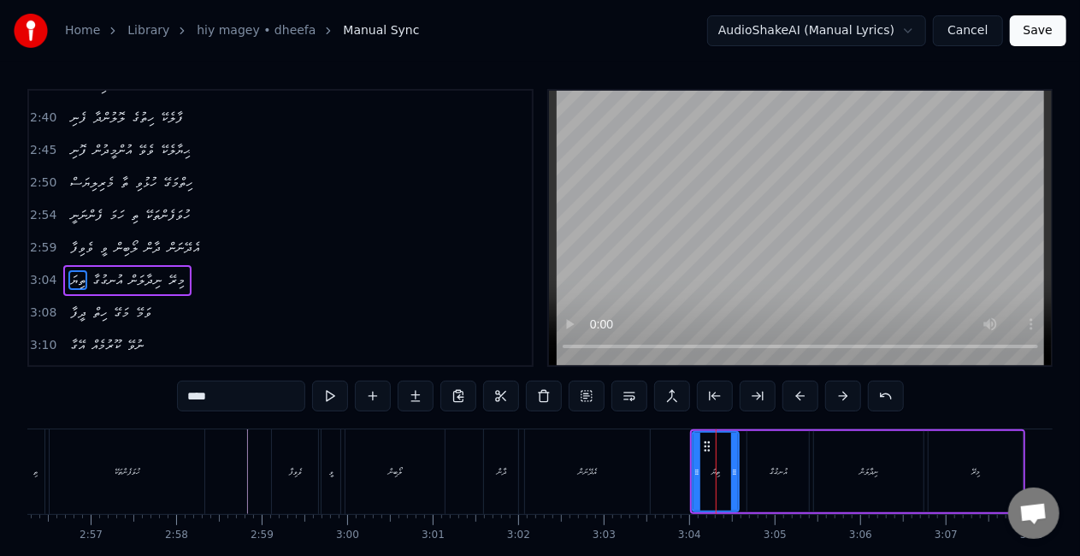
scroll to position [804, 0]
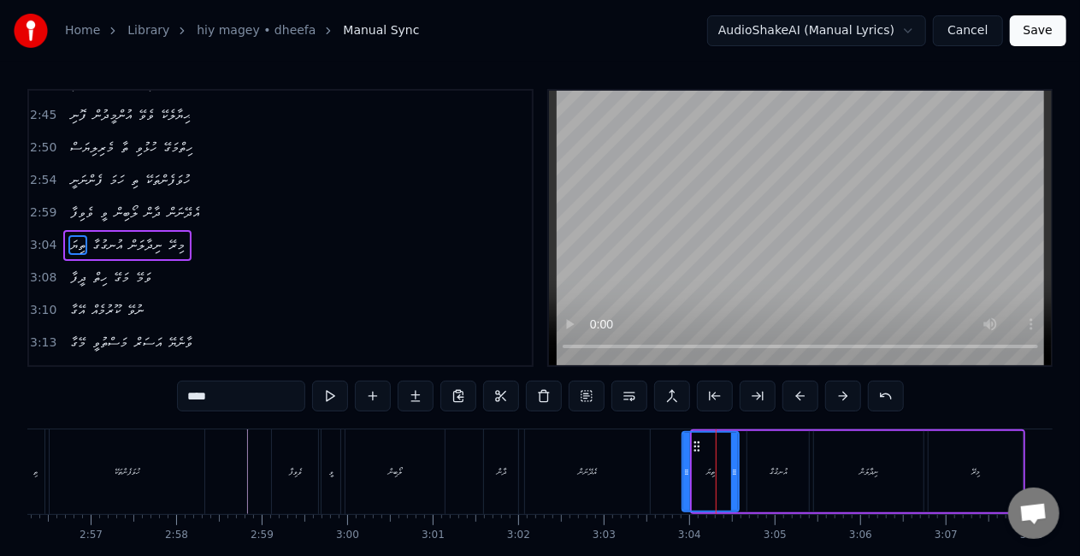
drag, startPoint x: 695, startPoint y: 475, endPoint x: 685, endPoint y: 468, distance: 12.3
click at [685, 468] on icon at bounding box center [686, 472] width 7 height 14
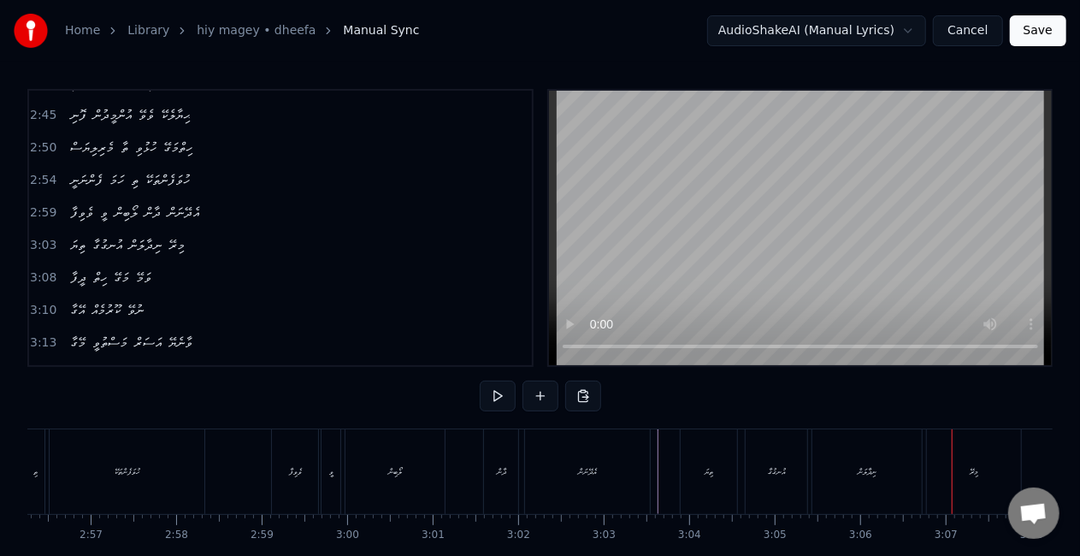
click at [833, 486] on div "ނިދާލަން" at bounding box center [866, 471] width 109 height 85
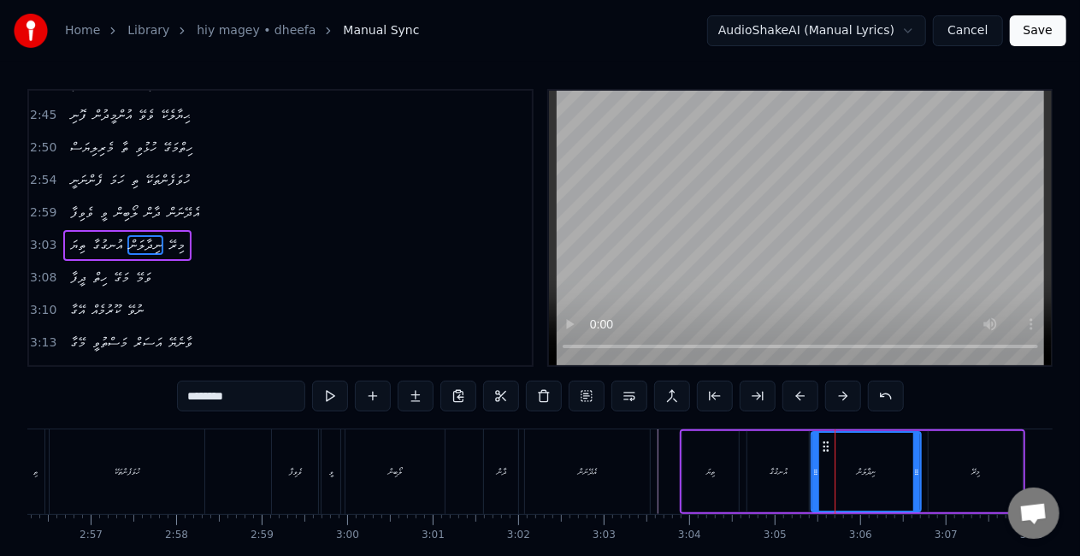
click at [824, 446] on icon at bounding box center [826, 446] width 14 height 14
click at [800, 448] on div "އުނގުގާ" at bounding box center [778, 471] width 62 height 81
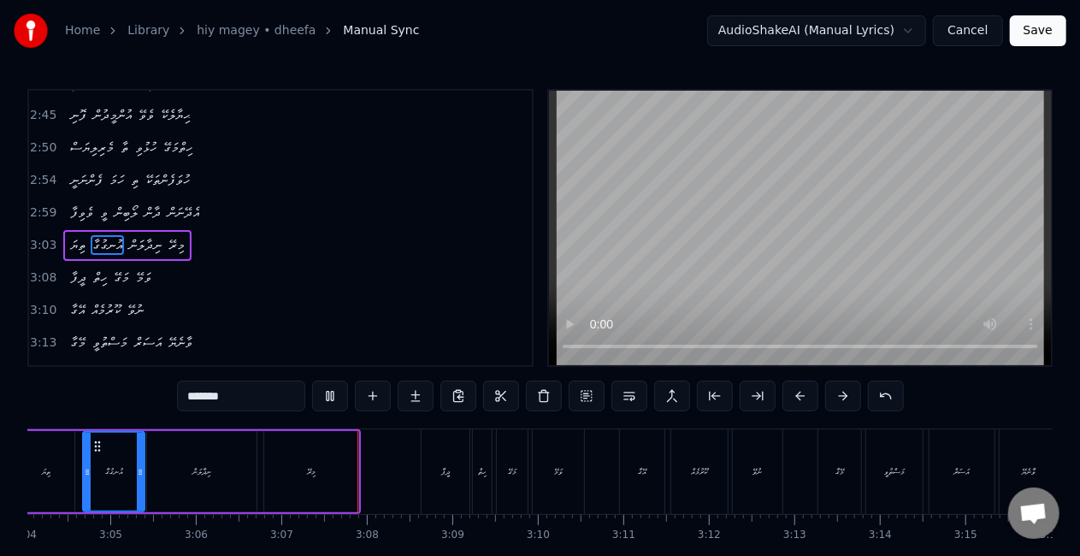
scroll to position [0, 15929]
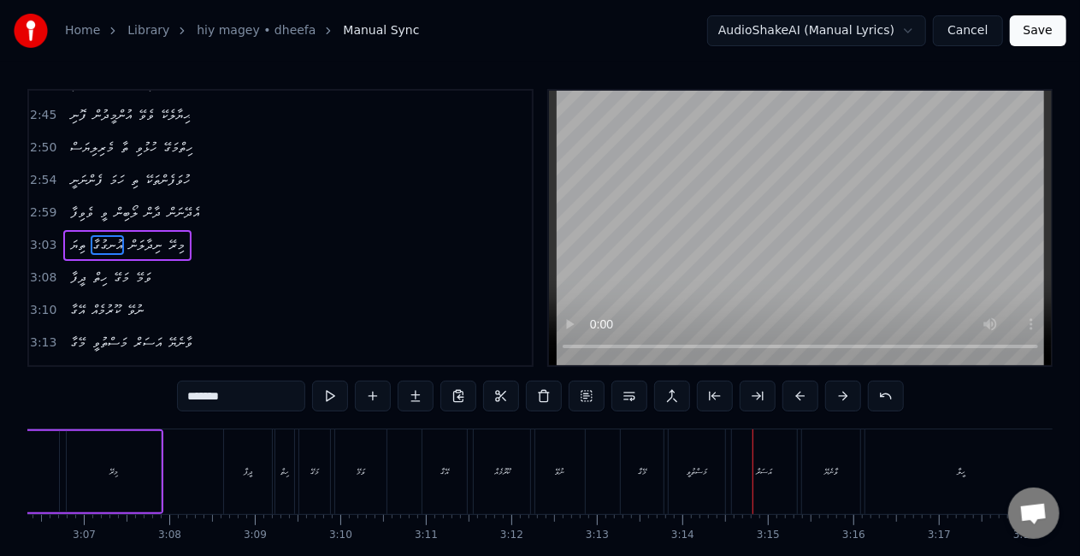
click at [680, 460] on div "މަސްތުވީ" at bounding box center [696, 471] width 56 height 85
type input "********"
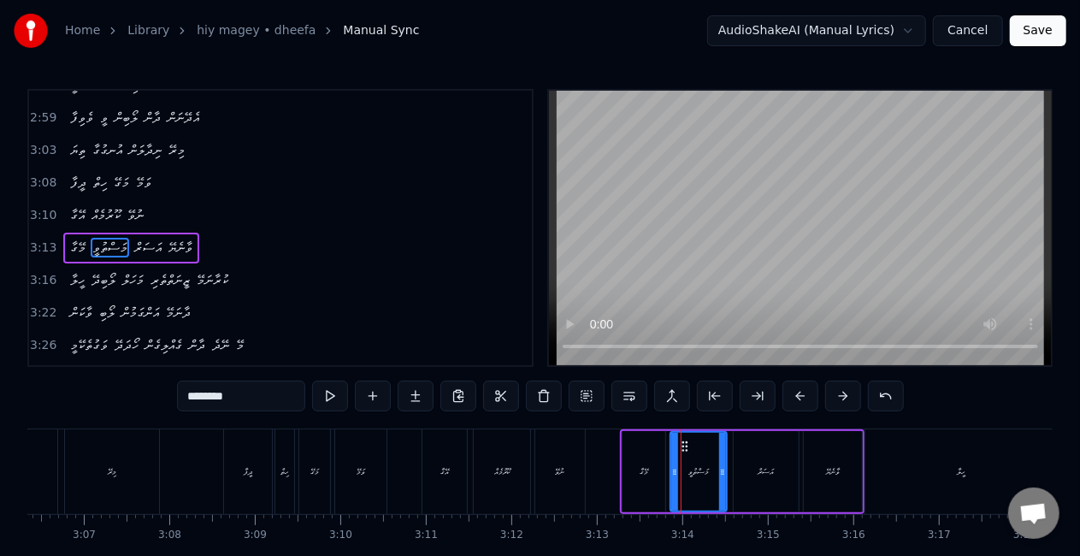
scroll to position [899, 0]
click at [718, 468] on icon at bounding box center [721, 472] width 7 height 14
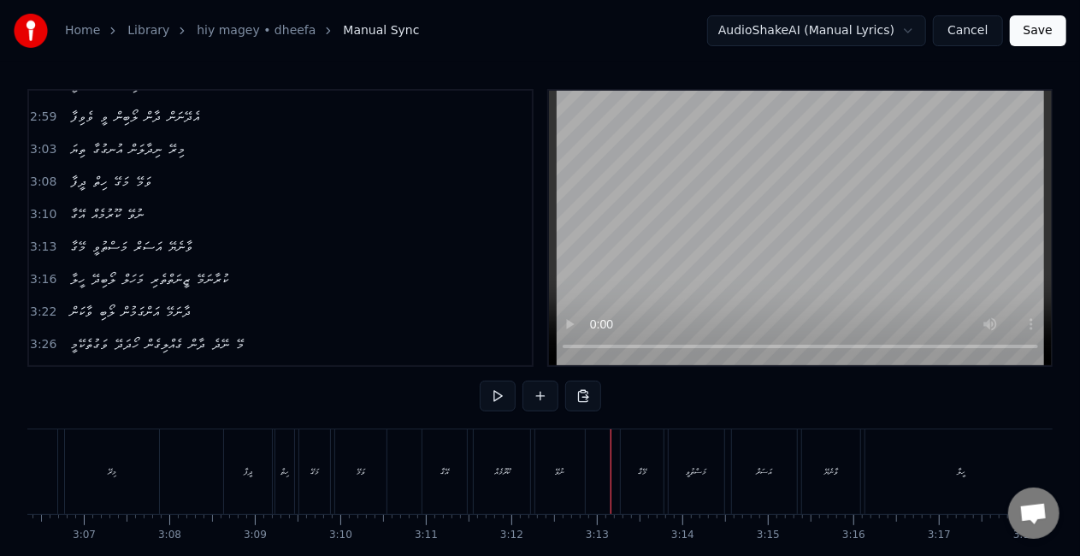
click at [640, 472] on div "މޭގާ" at bounding box center [642, 471] width 9 height 13
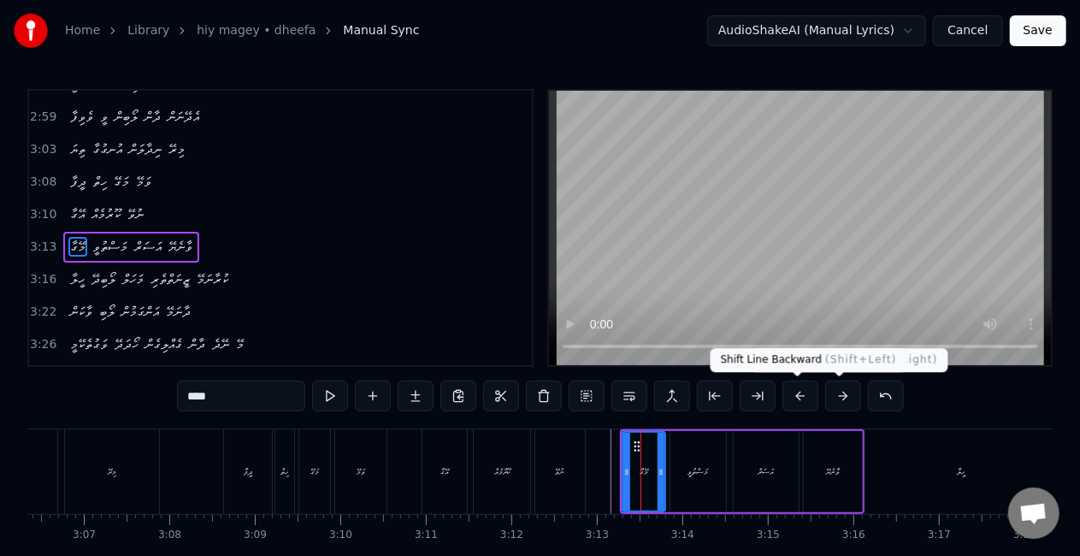
click at [792, 393] on button at bounding box center [800, 395] width 36 height 31
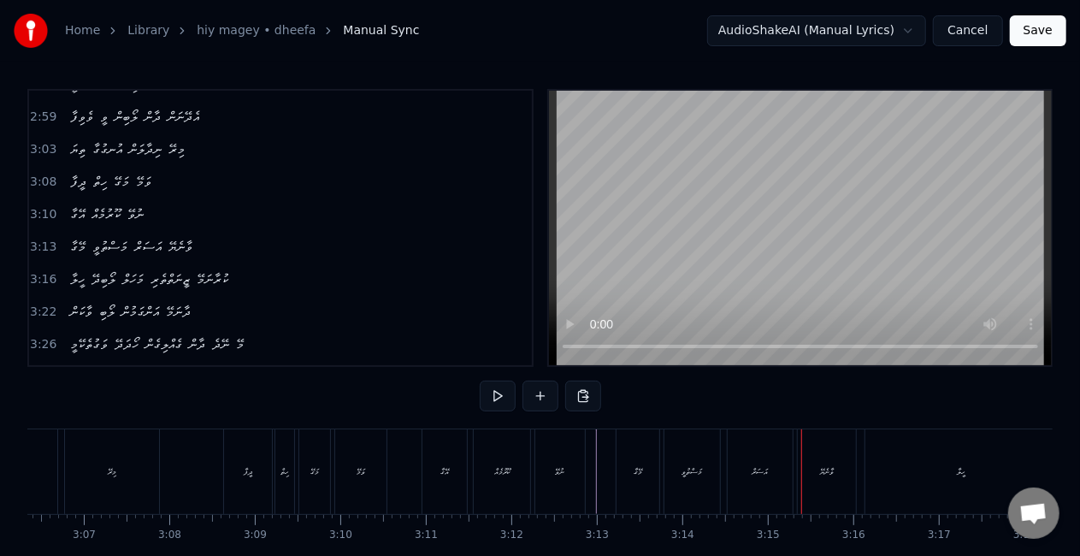
click at [763, 467] on div "އަސަރް" at bounding box center [760, 471] width 16 height 13
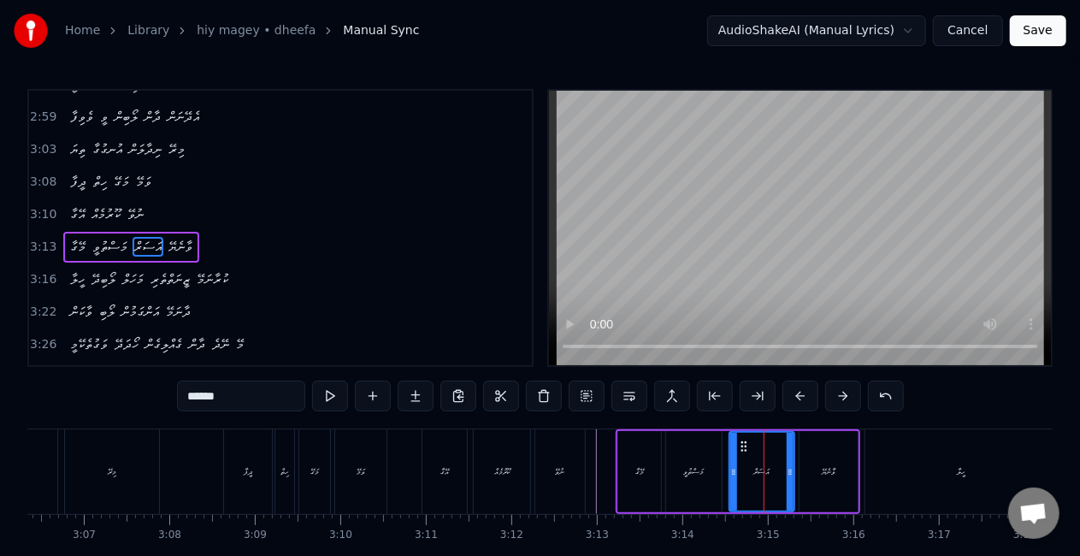
drag, startPoint x: 239, startPoint y: 393, endPoint x: 169, endPoint y: 390, distance: 70.2
click at [169, 390] on div "0:20 ދީފާ ހިތް މަގޭ ވަމޭ 0:22 އޭގާ ކޫރުމެއް ނުވޭ 0:24 މޭގާ މަސްތުވީ އަސަރު ވާނެ…" at bounding box center [539, 345] width 1025 height 512
paste input "text"
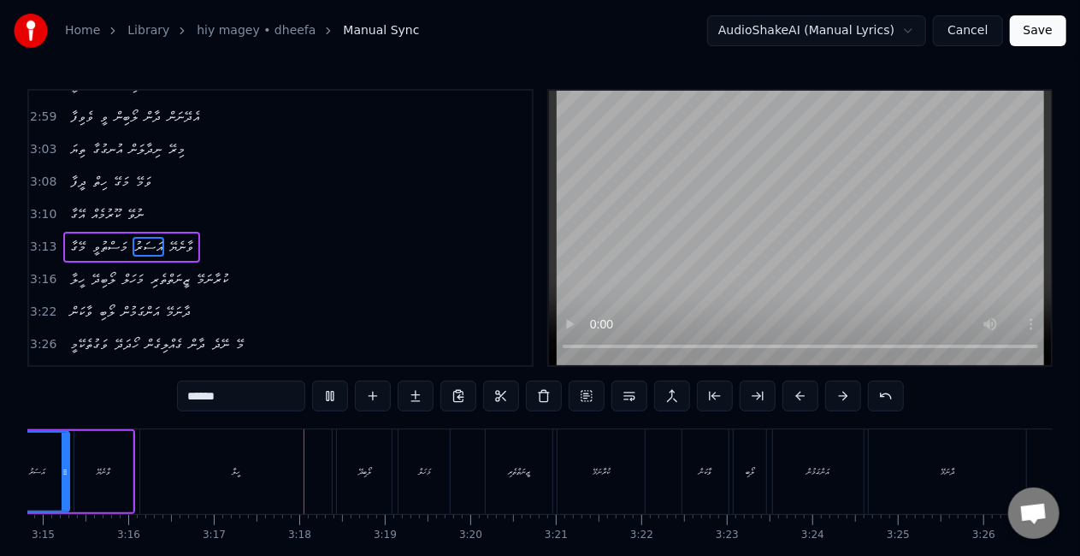
scroll to position [0, 16801]
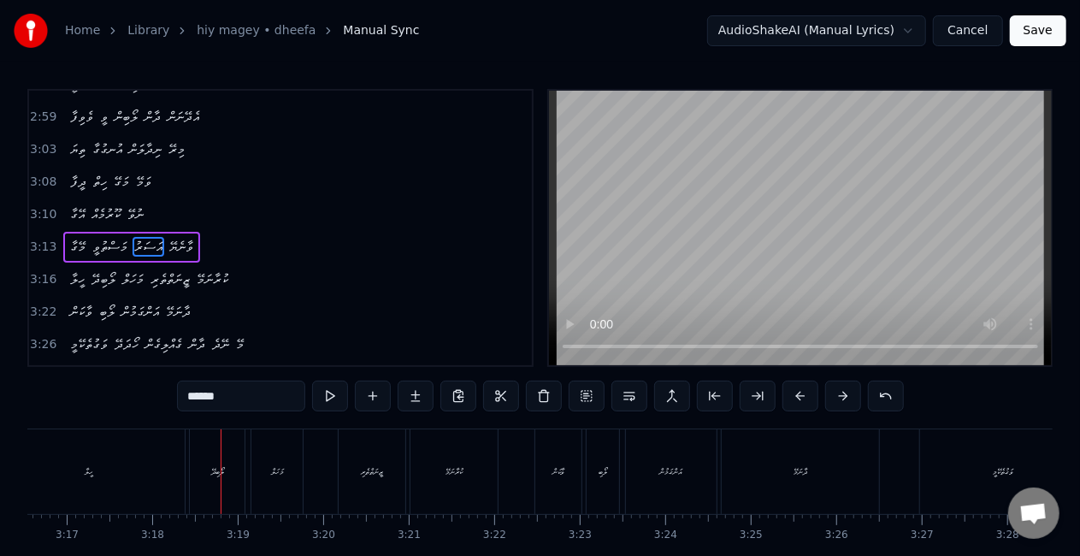
click at [117, 473] on div "ހީލާ" at bounding box center [88, 471] width 191 height 85
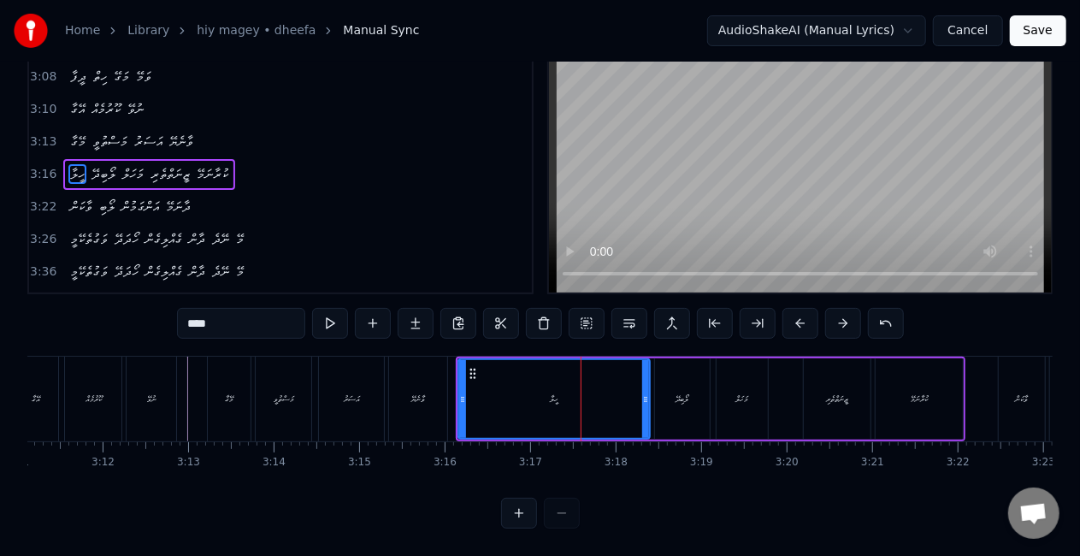
scroll to position [0, 16313]
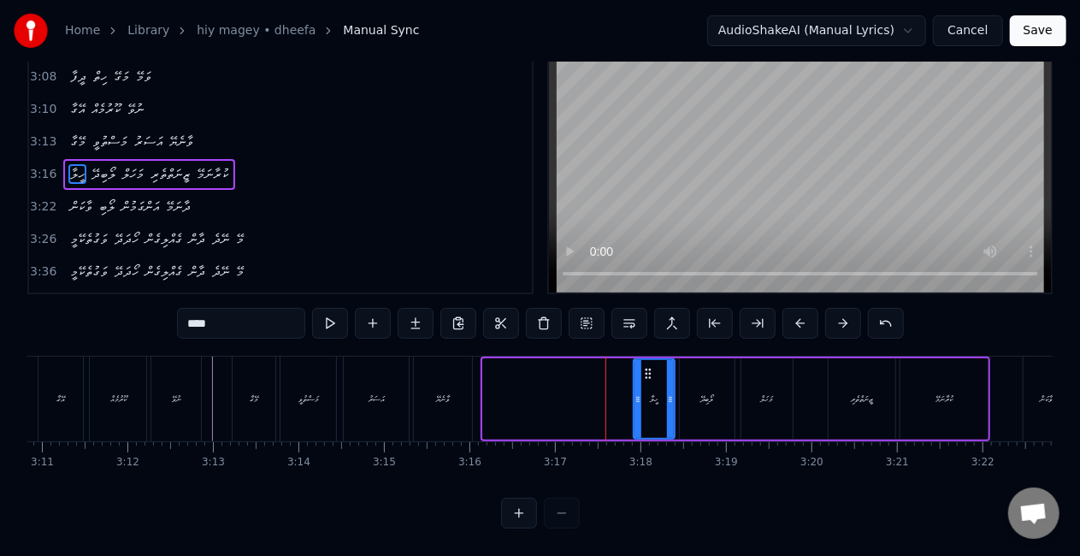
drag, startPoint x: 486, startPoint y: 388, endPoint x: 637, endPoint y: 385, distance: 151.3
click at [637, 392] on icon at bounding box center [637, 399] width 7 height 14
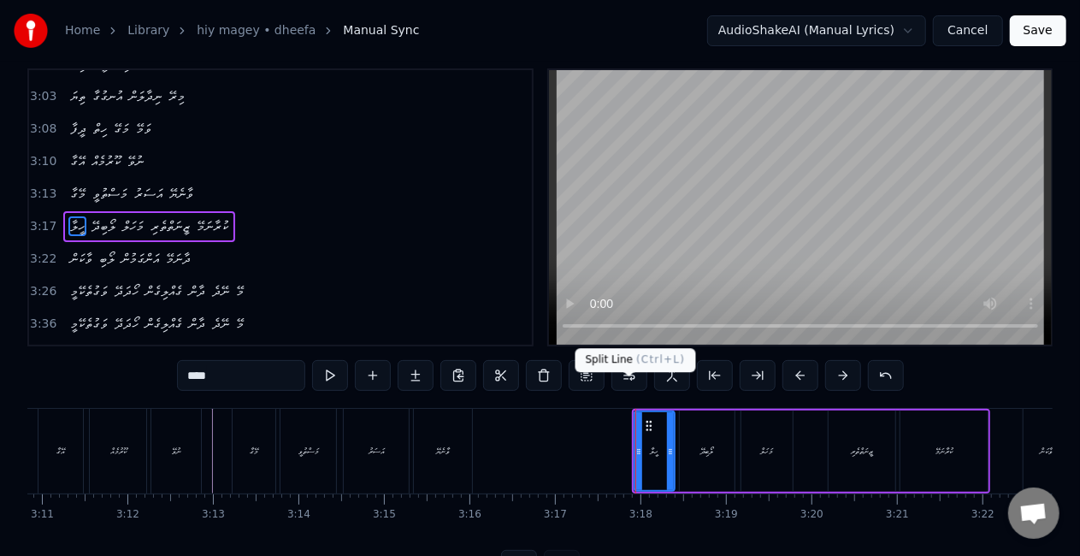
scroll to position [0, 0]
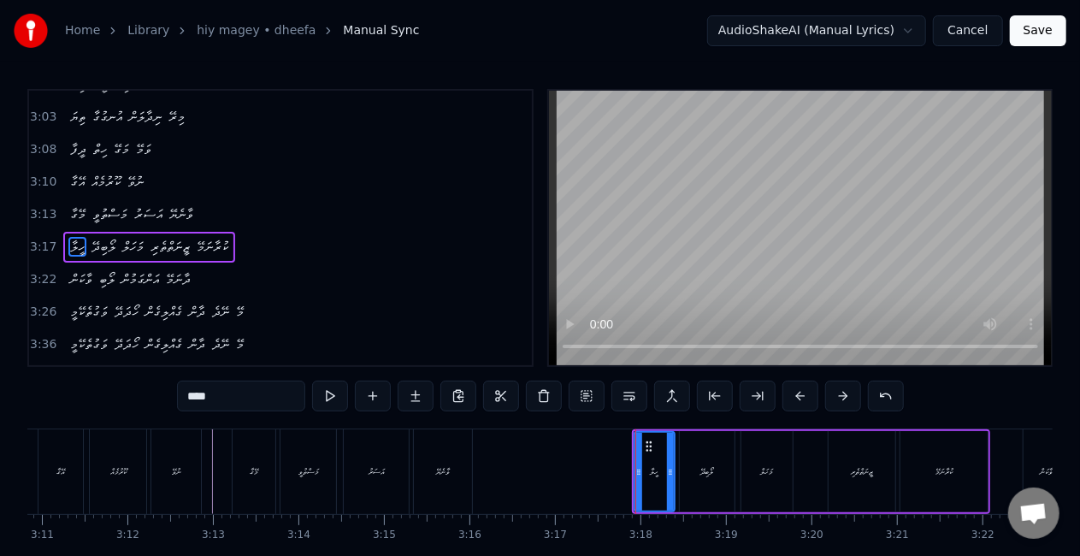
click at [704, 473] on div "ލޯބިދޭ" at bounding box center [707, 471] width 13 height 13
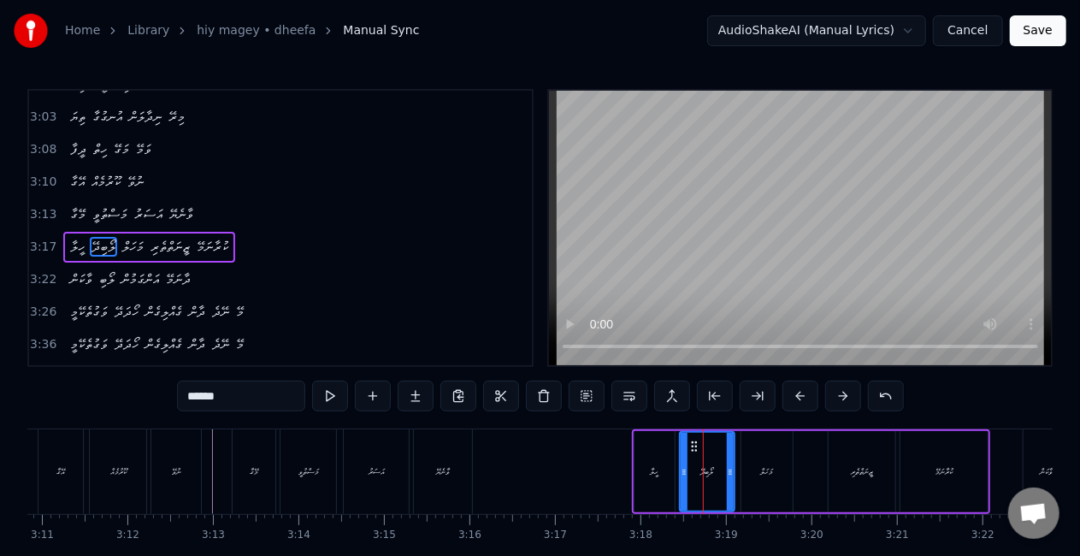
click at [657, 466] on div "ހީލާ" at bounding box center [655, 471] width 9 height 13
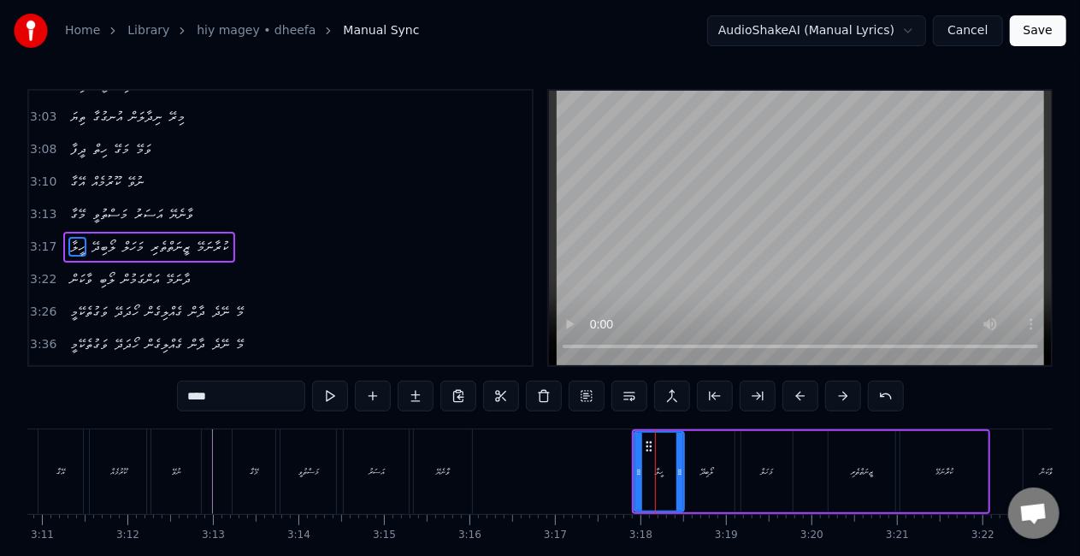
drag, startPoint x: 671, startPoint y: 471, endPoint x: 680, endPoint y: 474, distance: 9.7
click at [680, 474] on icon at bounding box center [679, 472] width 7 height 14
drag, startPoint x: 647, startPoint y: 445, endPoint x: 662, endPoint y: 450, distance: 15.1
click at [662, 450] on icon at bounding box center [664, 446] width 14 height 14
click at [710, 463] on div "ލޯބިދޭ" at bounding box center [707, 471] width 55 height 81
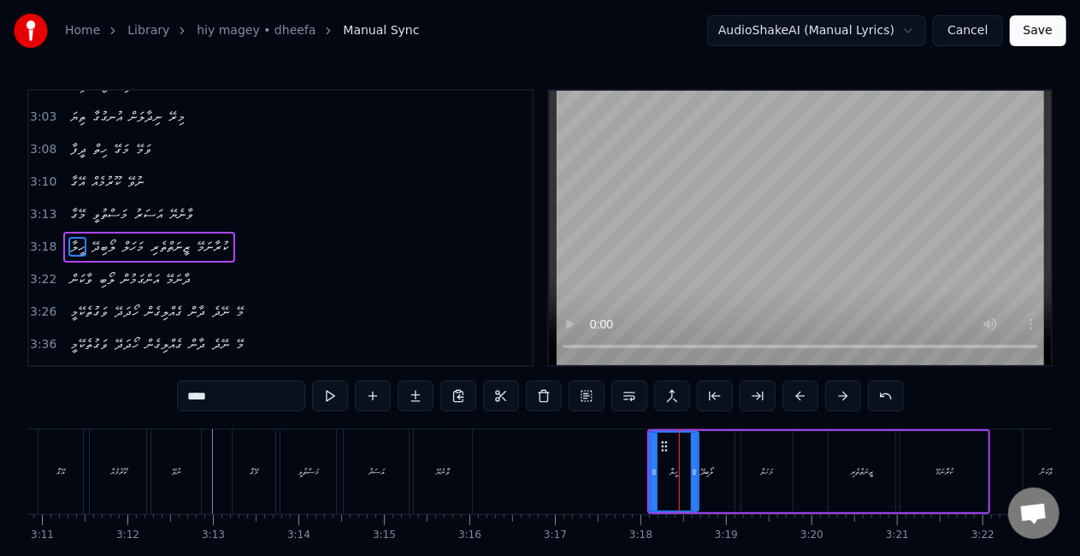
type input "******"
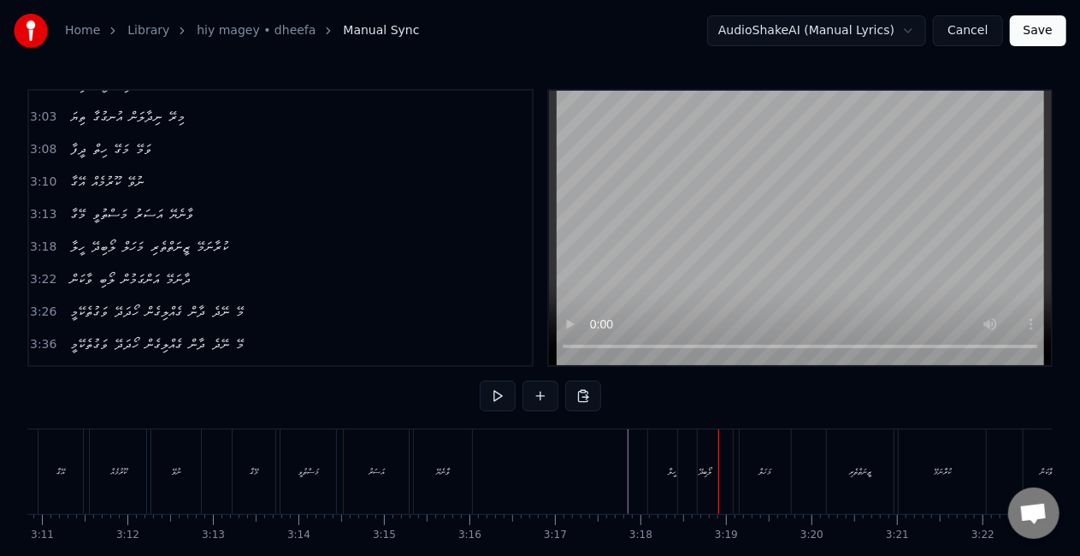
click at [668, 477] on div "ހީލާ" at bounding box center [672, 471] width 9 height 13
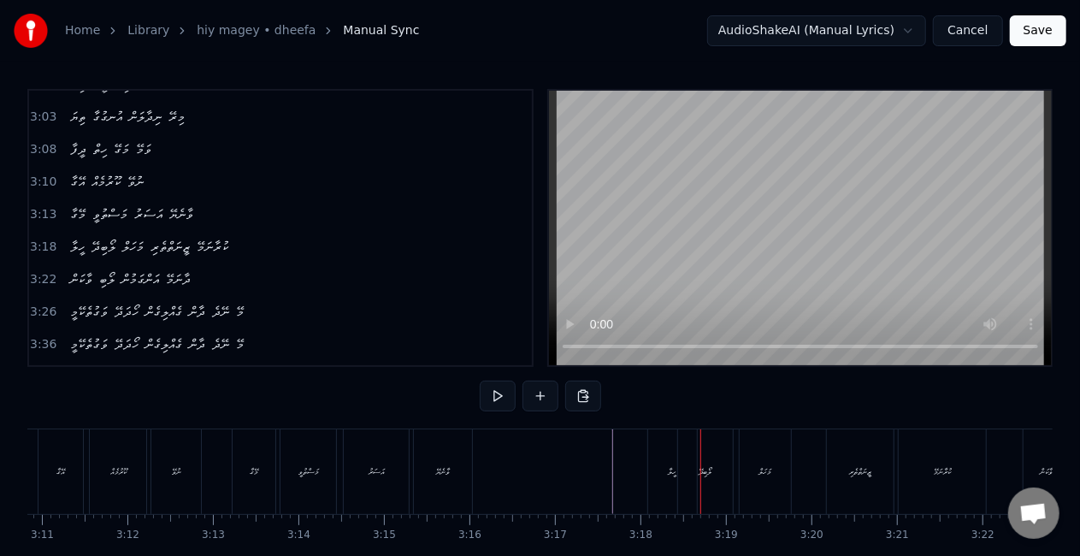
click at [675, 465] on div "ހީލާ" at bounding box center [672, 471] width 9 height 13
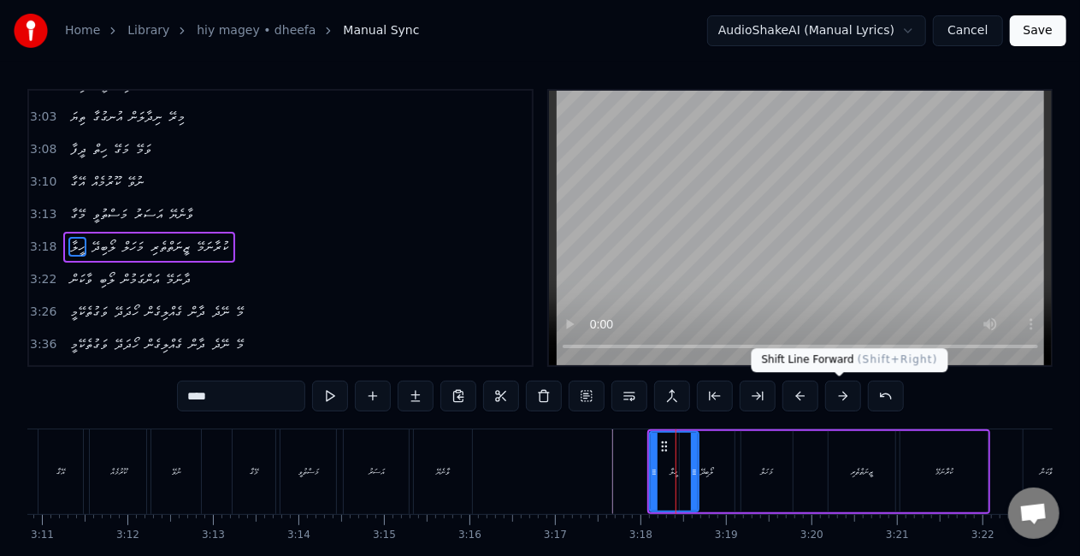
click at [834, 395] on button at bounding box center [843, 395] width 36 height 31
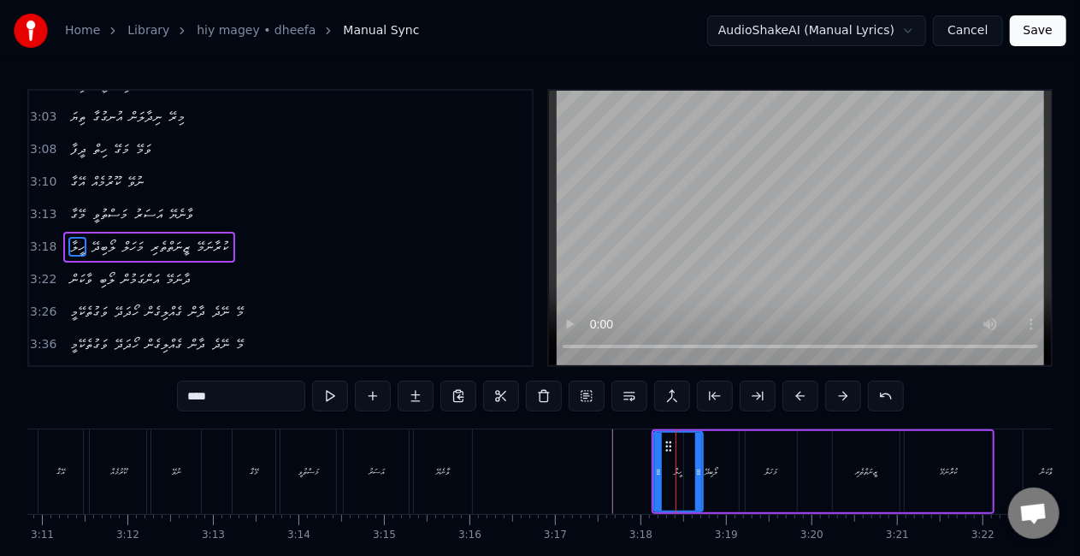
click at [834, 395] on button at bounding box center [843, 395] width 36 height 31
drag, startPoint x: 672, startPoint y: 445, endPoint x: 662, endPoint y: 445, distance: 10.3
click at [662, 445] on icon at bounding box center [663, 446] width 14 height 14
click at [673, 474] on div "ހީލާ" at bounding box center [672, 471] width 9 height 13
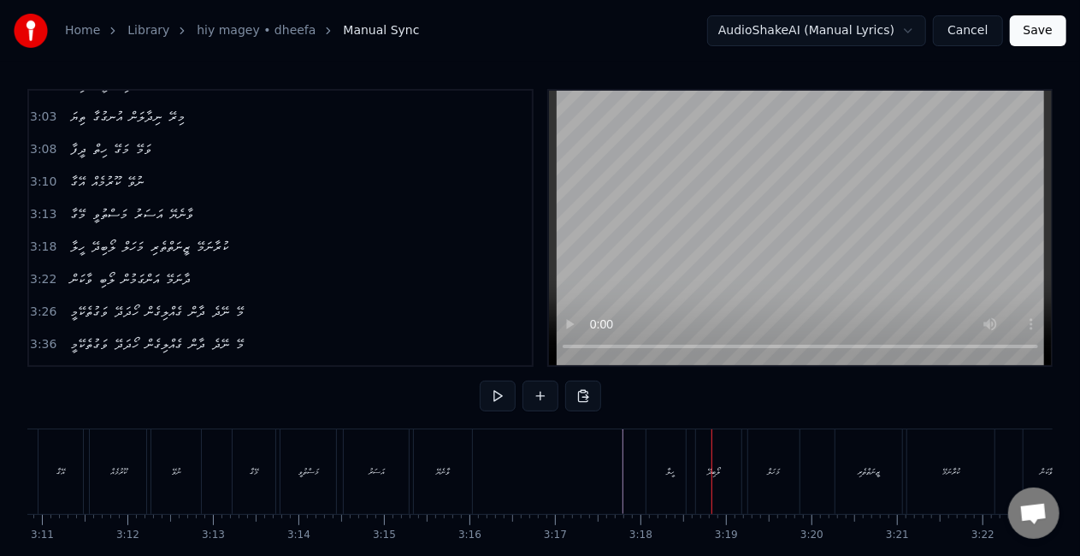
click at [665, 476] on div "ހީލާ" at bounding box center [671, 471] width 50 height 85
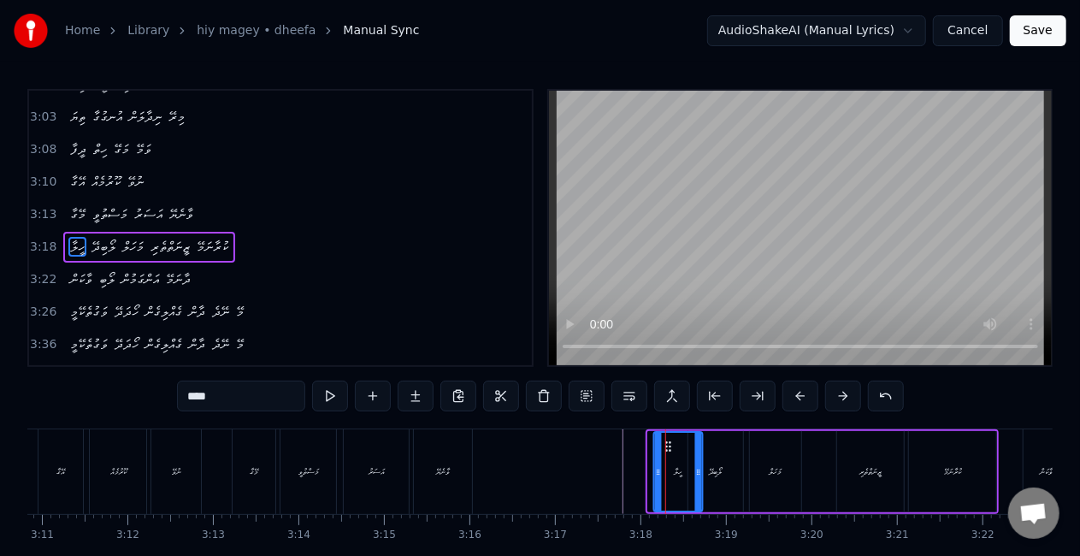
click at [669, 448] on icon at bounding box center [668, 446] width 14 height 14
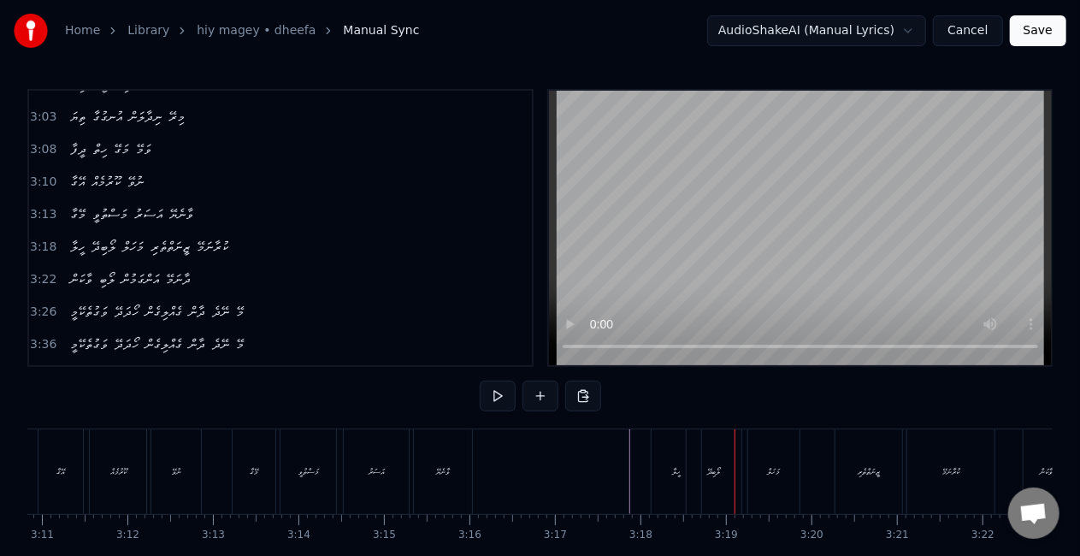
click at [668, 477] on div "ހީލާ" at bounding box center [676, 471] width 50 height 85
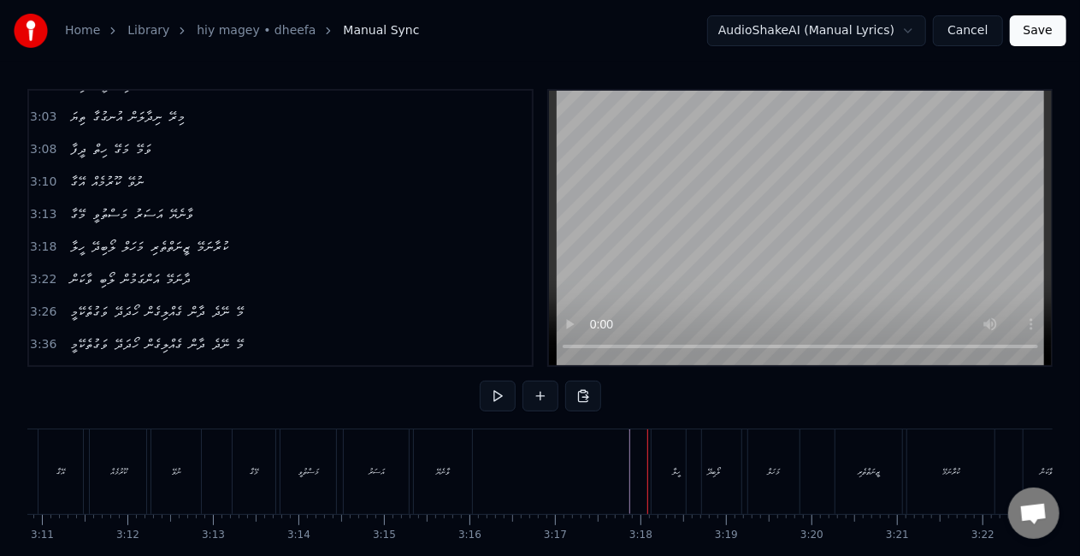
click at [657, 453] on div "ހީލާ" at bounding box center [676, 471] width 50 height 85
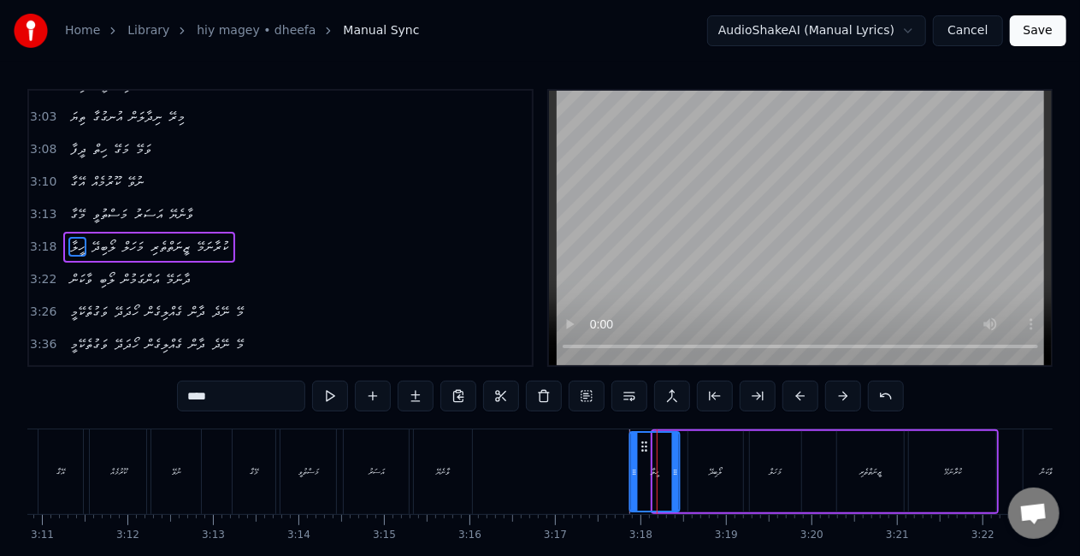
drag, startPoint x: 666, startPoint y: 449, endPoint x: 641, endPoint y: 444, distance: 25.3
click at [641, 444] on icon at bounding box center [645, 446] width 14 height 14
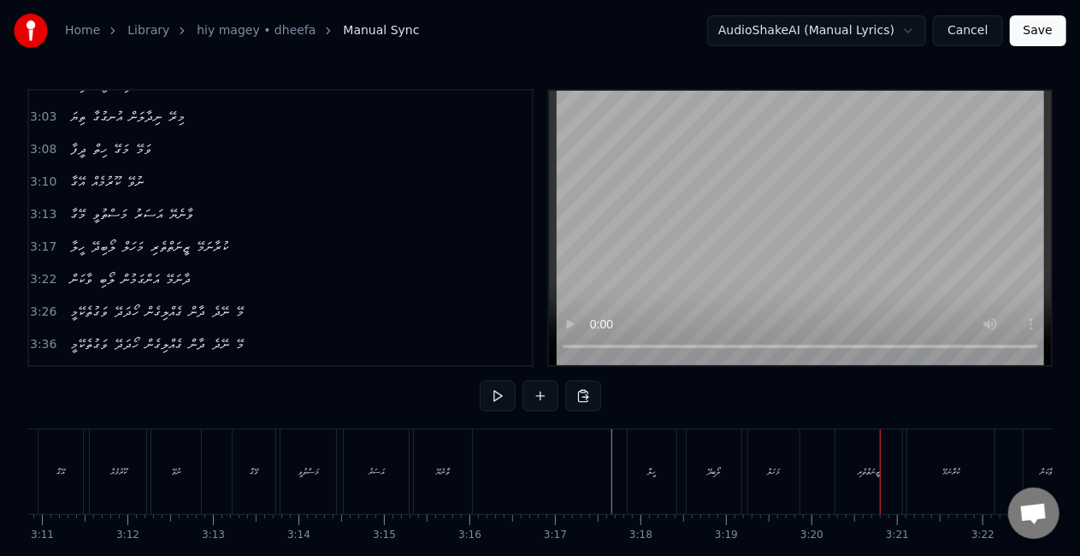
click at [643, 486] on div "ހީލާ" at bounding box center [652, 471] width 50 height 85
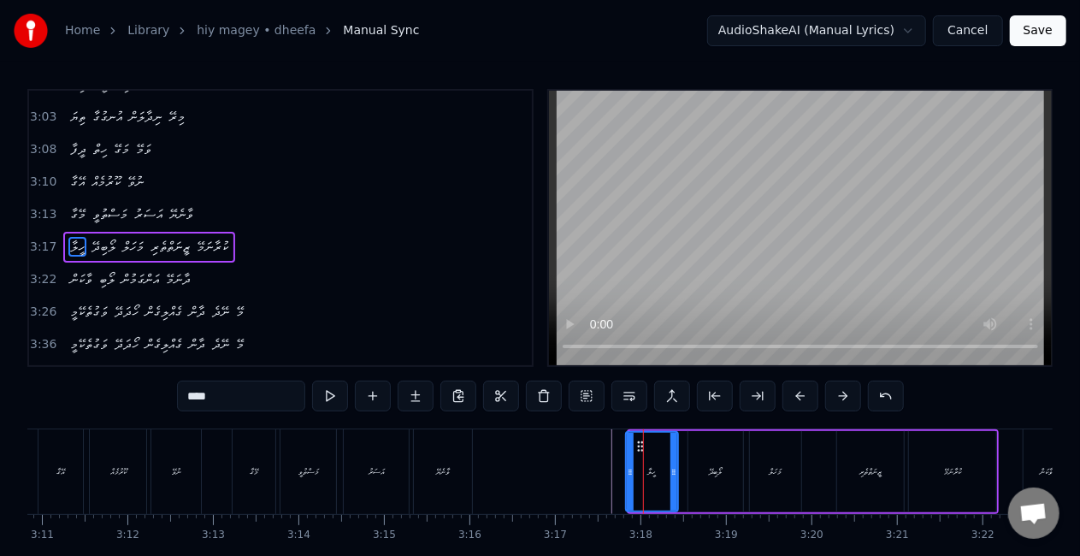
click at [629, 472] on icon at bounding box center [630, 472] width 7 height 14
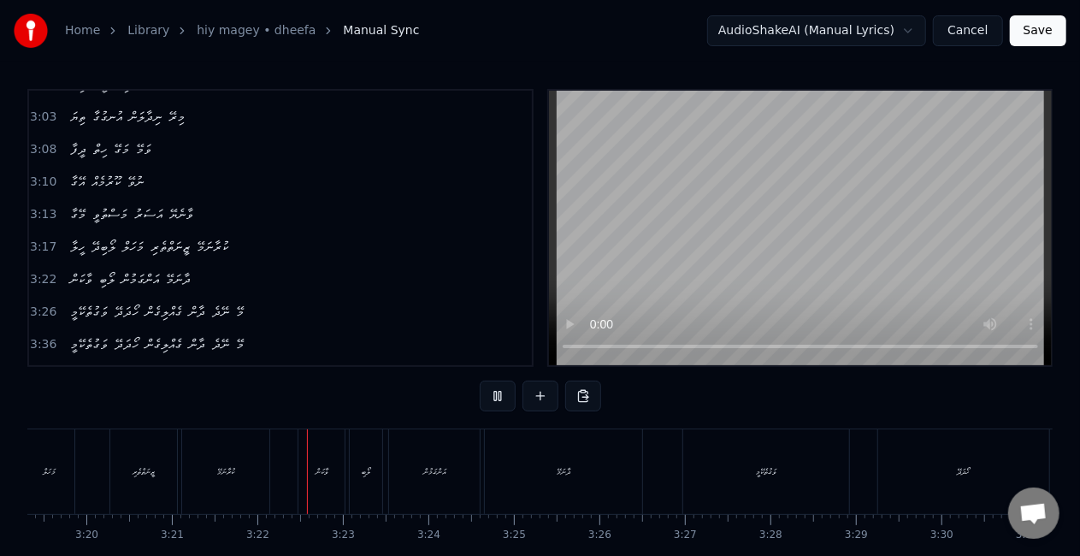
scroll to position [0, 17182]
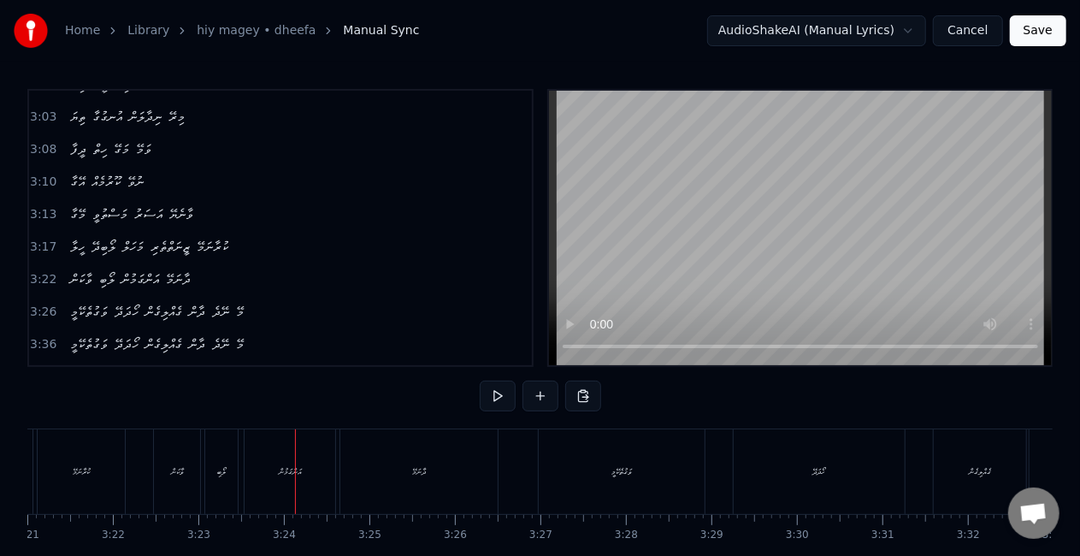
click at [296, 487] on div "އަންގަމުން" at bounding box center [289, 471] width 91 height 85
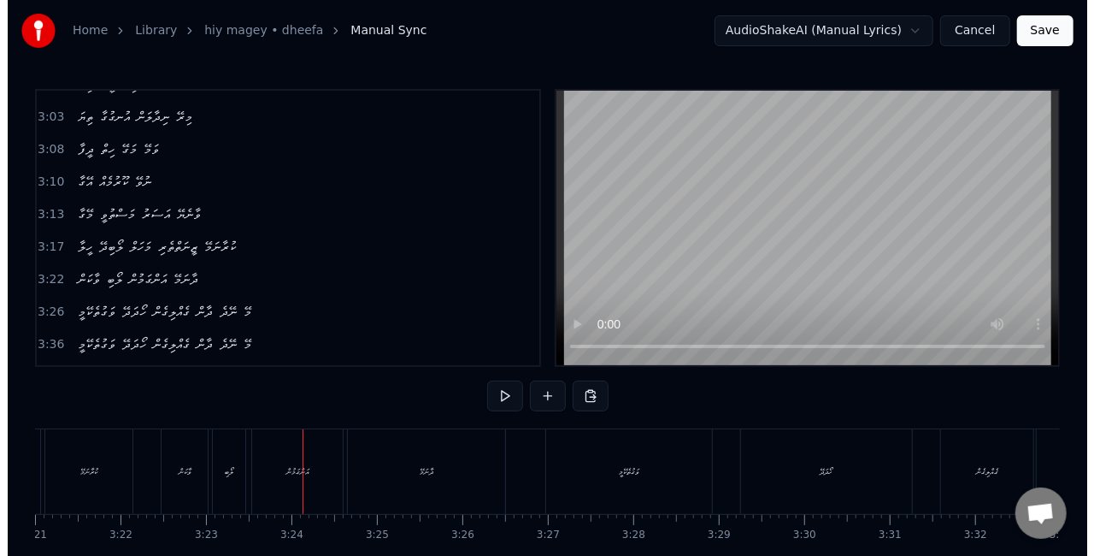
scroll to position [963, 0]
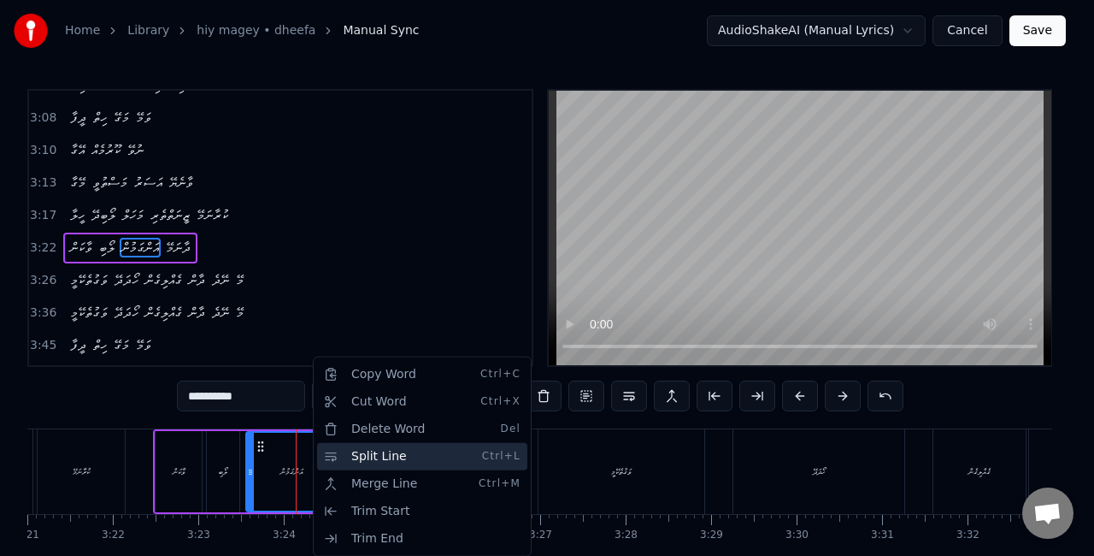
click at [380, 466] on div "Split Line Ctrl+L" at bounding box center [422, 456] width 210 height 27
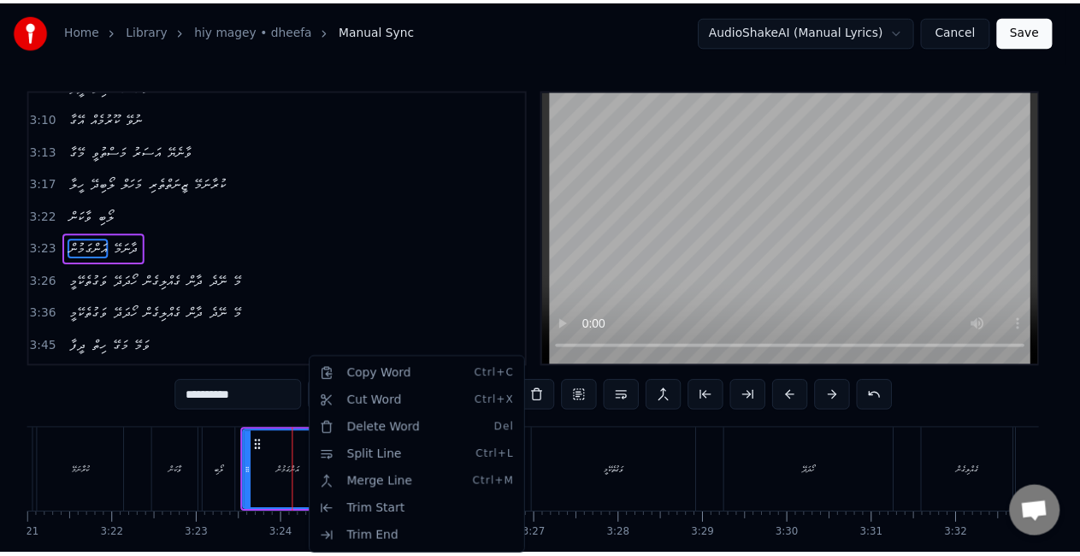
scroll to position [995, 0]
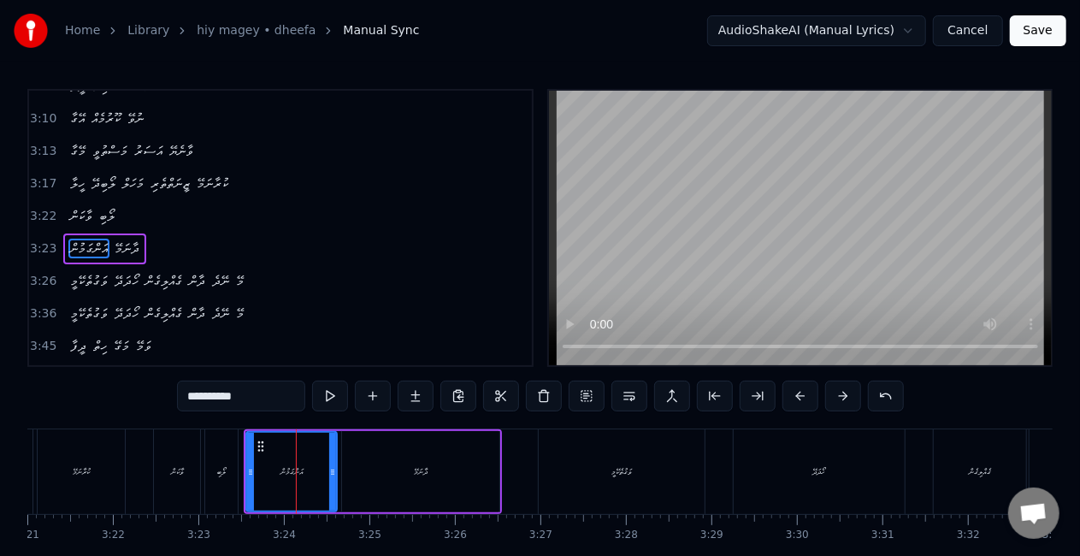
click at [217, 460] on div "ލޯބި" at bounding box center [221, 471] width 32 height 85
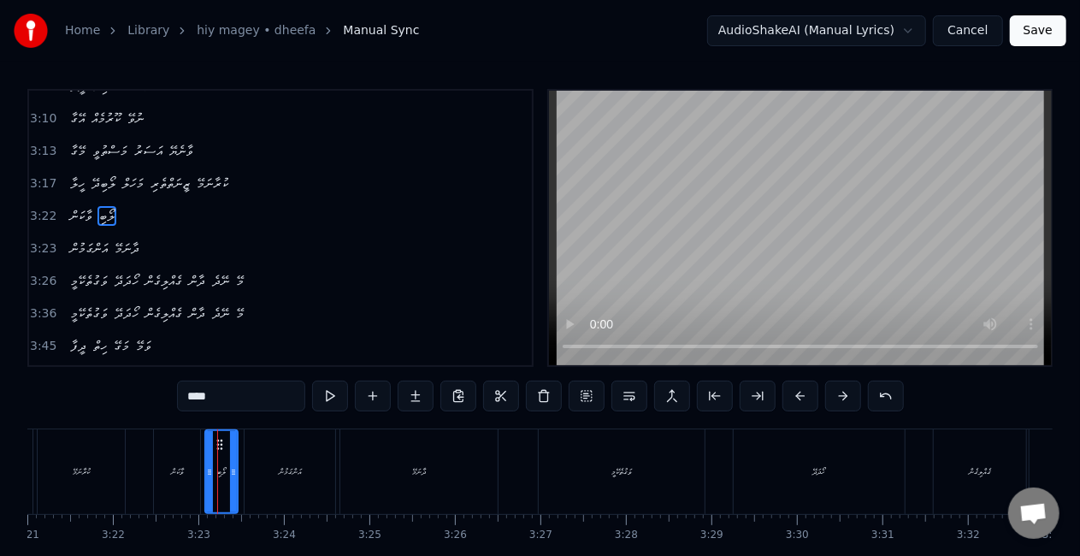
scroll to position [963, 0]
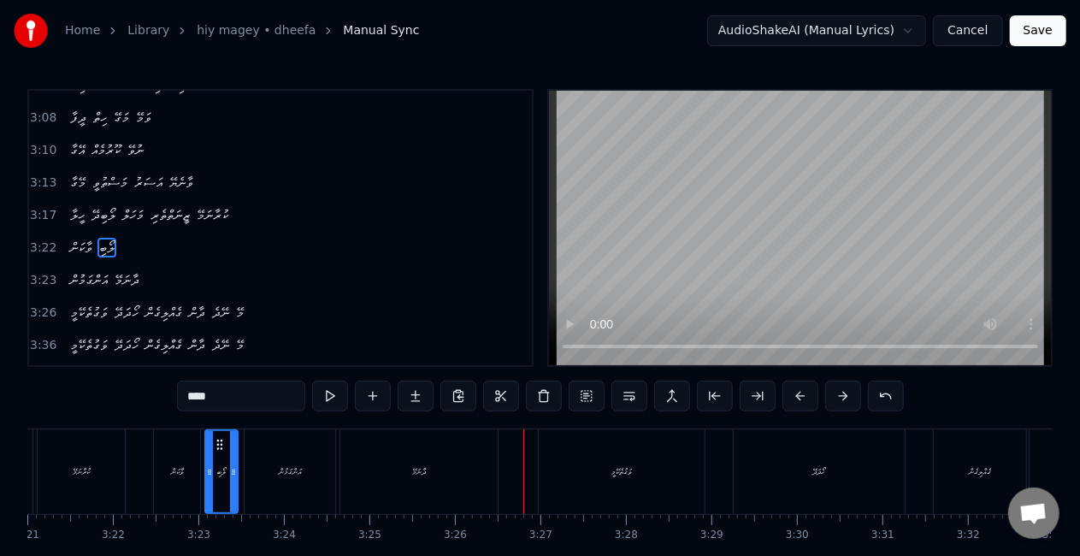
click at [413, 487] on div "ދާނަމޭ" at bounding box center [418, 471] width 157 height 85
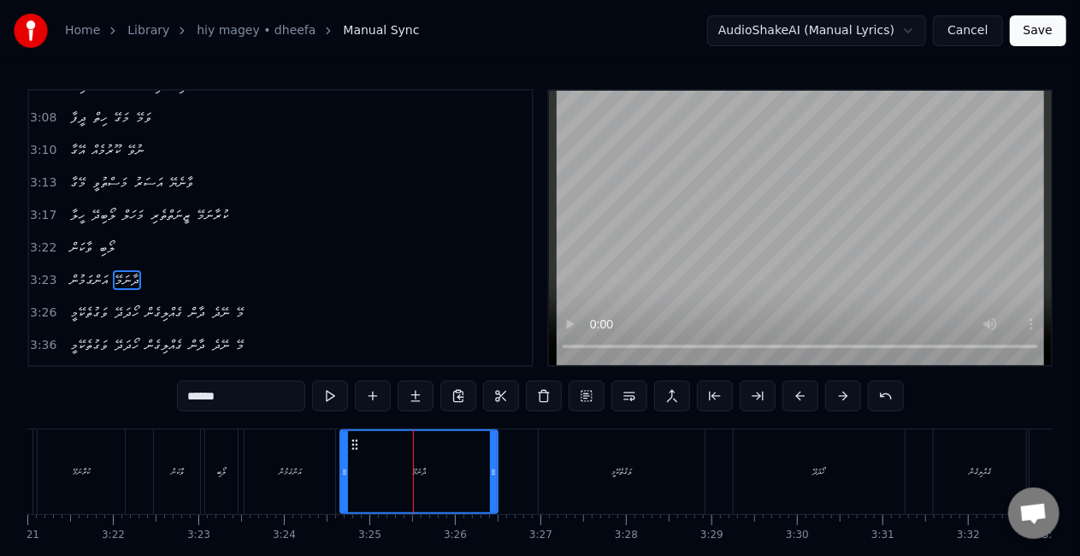
scroll to position [995, 0]
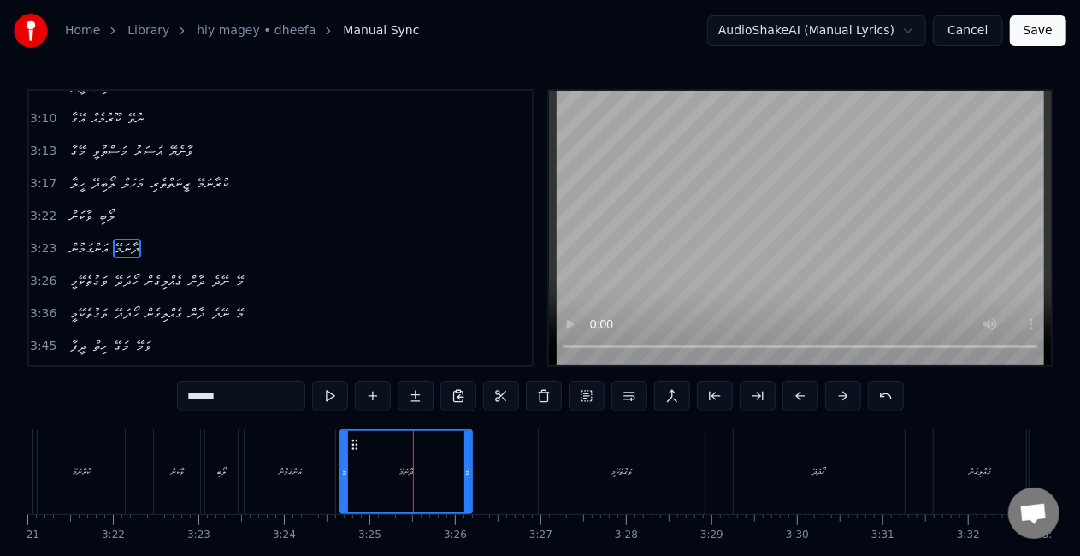
drag, startPoint x: 492, startPoint y: 481, endPoint x: 459, endPoint y: 461, distance: 39.1
click at [464, 462] on div at bounding box center [467, 471] width 7 height 81
click at [386, 466] on div "ދާނަމޭ" at bounding box center [403, 471] width 124 height 81
click at [615, 456] on div "ވަގުތެކޭމީ" at bounding box center [622, 471] width 166 height 85
type input "**********"
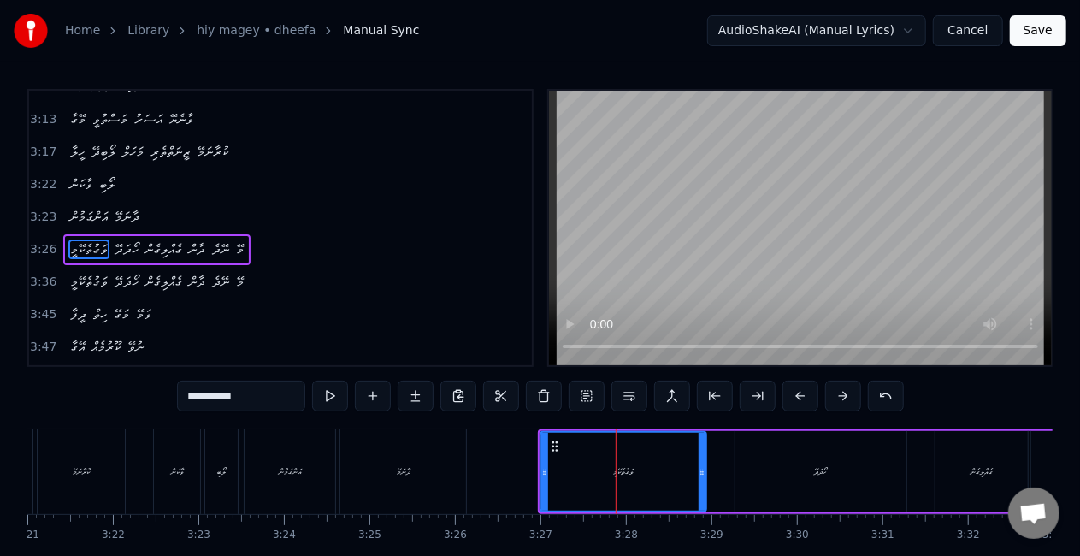
scroll to position [1027, 0]
drag, startPoint x: 554, startPoint y: 445, endPoint x: 536, endPoint y: 437, distance: 19.5
click at [536, 437] on div "ވަގުތެކޭމީ" at bounding box center [605, 472] width 164 height 78
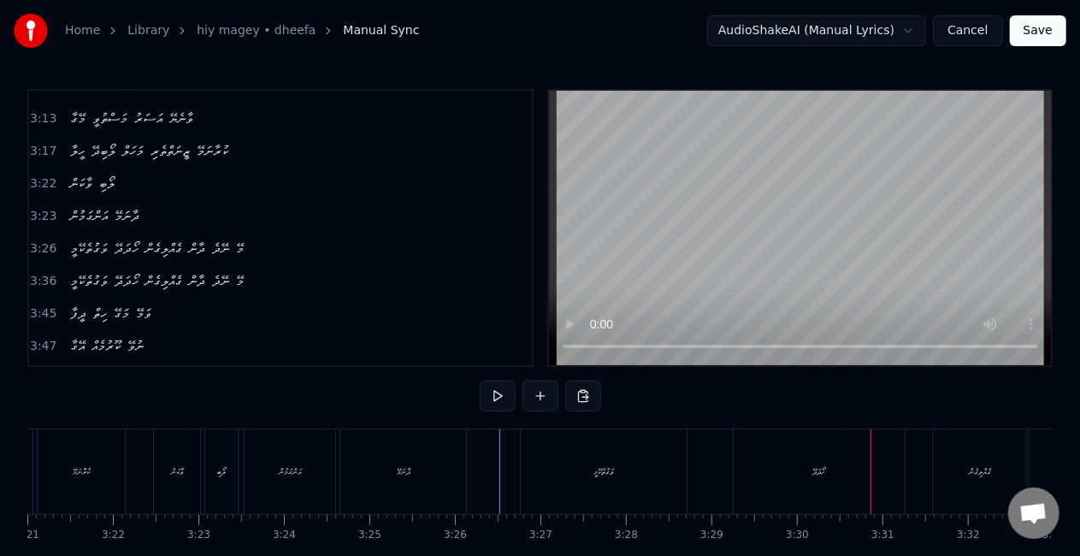
click at [766, 462] on div "ހޯދަދޭ" at bounding box center [818, 471] width 171 height 85
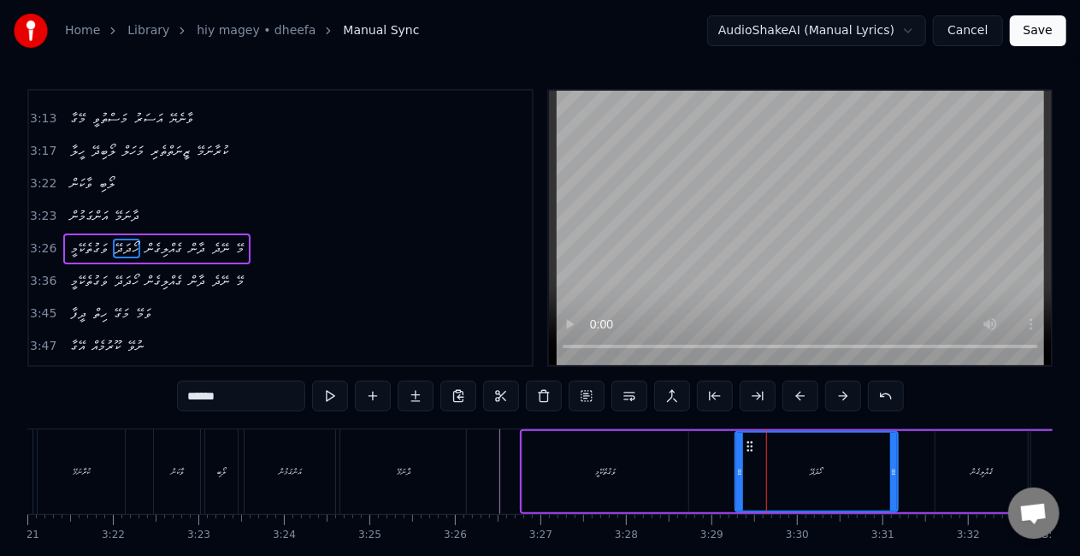
drag, startPoint x: 891, startPoint y: 481, endPoint x: 881, endPoint y: 479, distance: 9.7
click at [890, 479] on div at bounding box center [893, 472] width 7 height 78
click at [748, 456] on div "ހޯދަދޭ" at bounding box center [811, 472] width 151 height 78
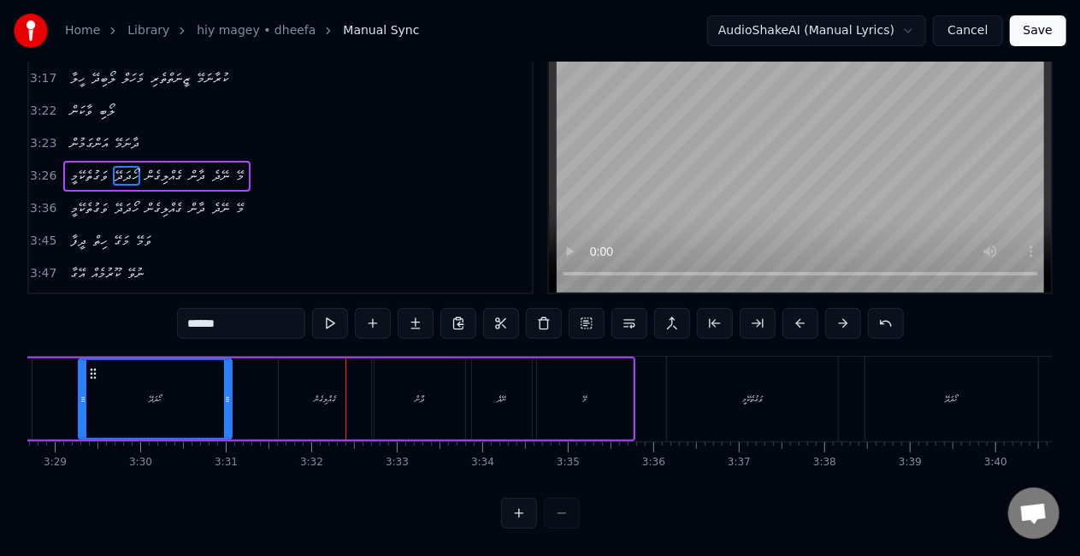
scroll to position [0, 17729]
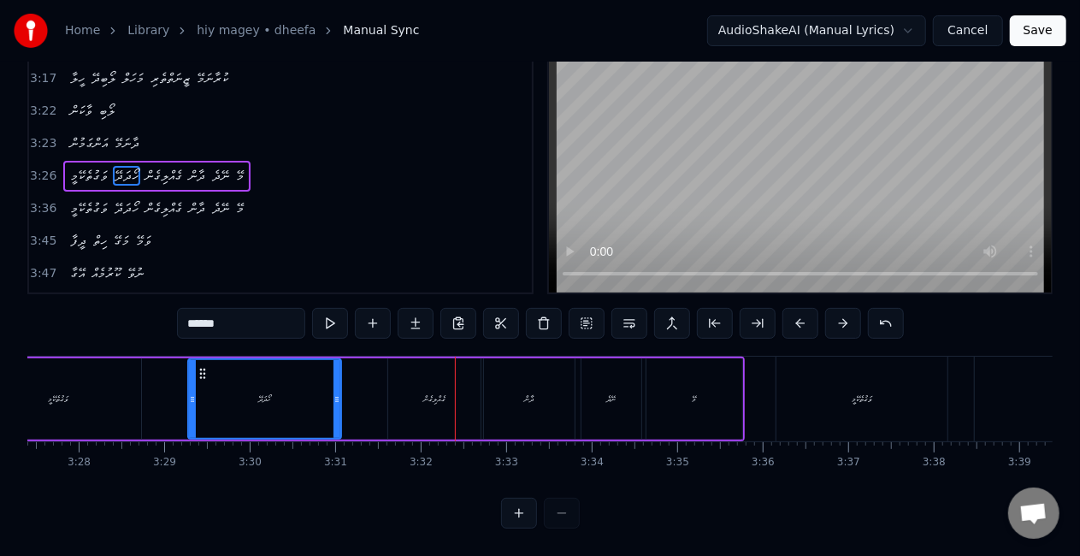
click at [441, 392] on div "ގެއްލިގެން" at bounding box center [434, 398] width 92 height 81
type input "**********"
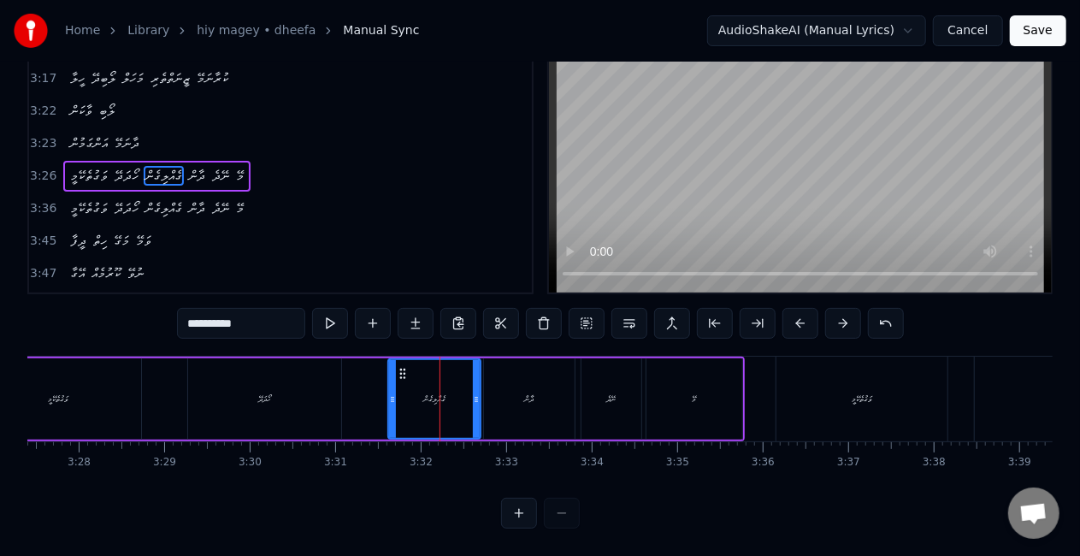
scroll to position [0, 0]
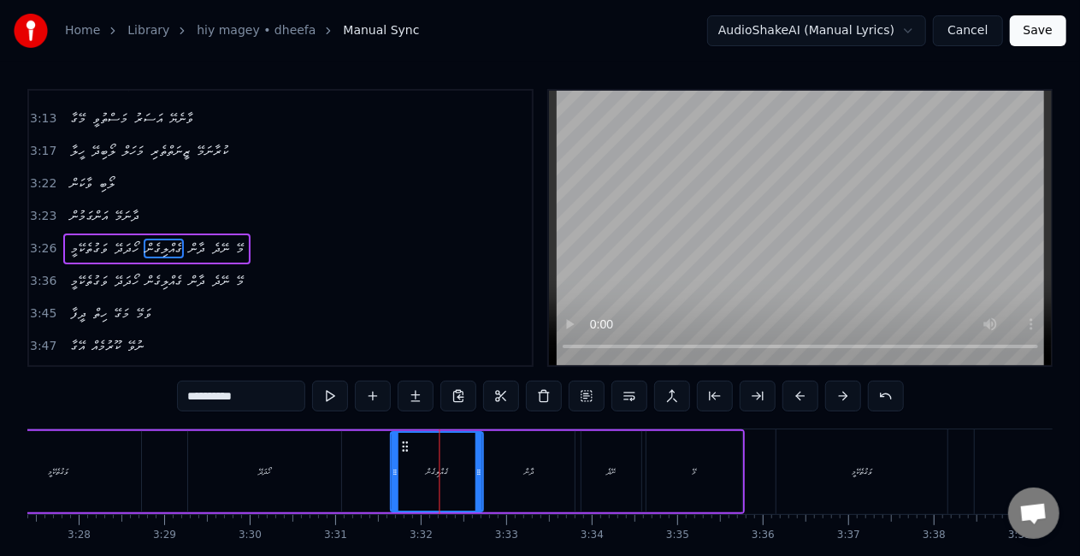
click at [404, 446] on circle at bounding box center [403, 445] width 1 height 1
click at [380, 456] on div "ވަގުތެކޭމީ ހޯދަދޭ ގެއްލިގެން ދާން ނޭދެ މޭ" at bounding box center [359, 471] width 772 height 85
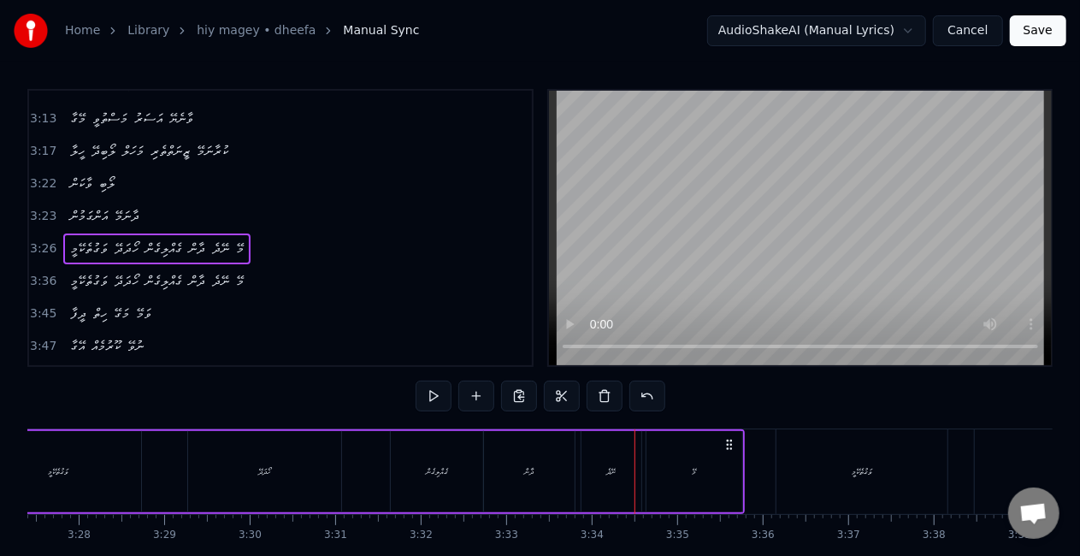
click at [520, 471] on div "ދާން" at bounding box center [529, 471] width 91 height 81
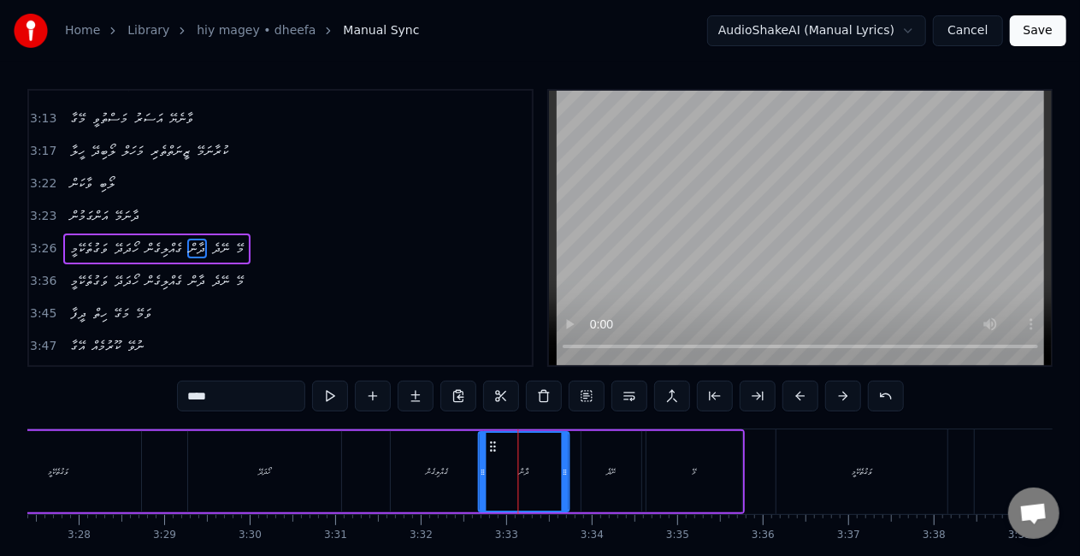
click at [492, 441] on icon at bounding box center [493, 446] width 14 height 14
click at [450, 451] on div "ގެއްލިގެން" at bounding box center [437, 471] width 92 height 81
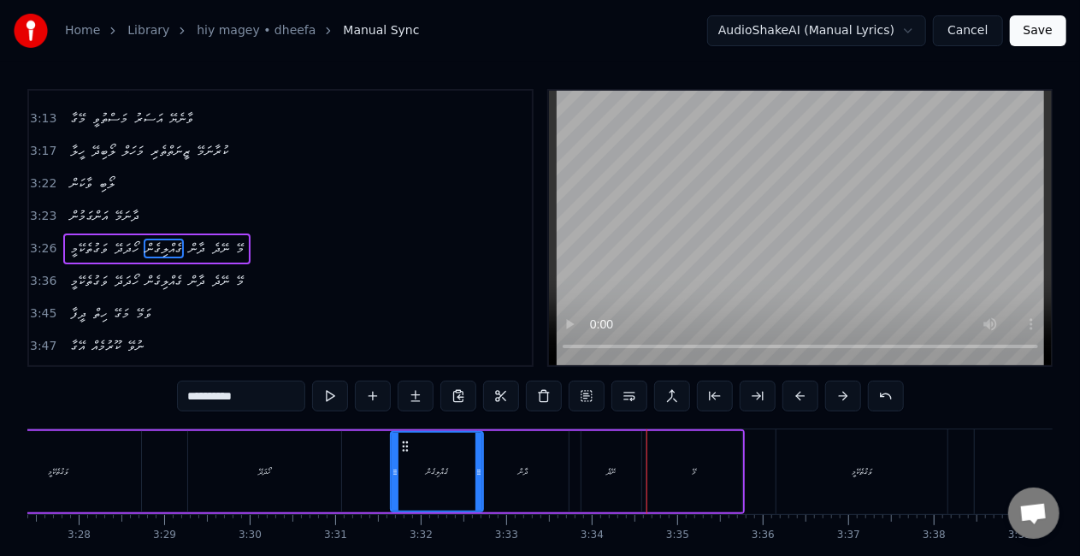
click at [518, 462] on div "ދާން" at bounding box center [523, 471] width 91 height 81
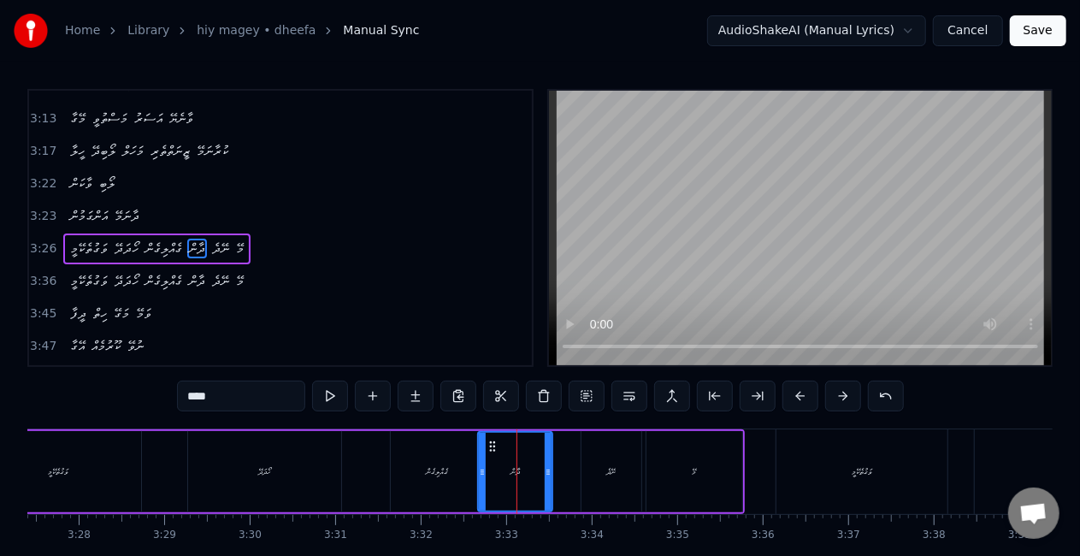
drag, startPoint x: 560, startPoint y: 479, endPoint x: 544, endPoint y: 471, distance: 18.0
click at [545, 471] on div at bounding box center [548, 472] width 7 height 78
click at [455, 458] on div "ގެއްލިގެން" at bounding box center [437, 471] width 92 height 81
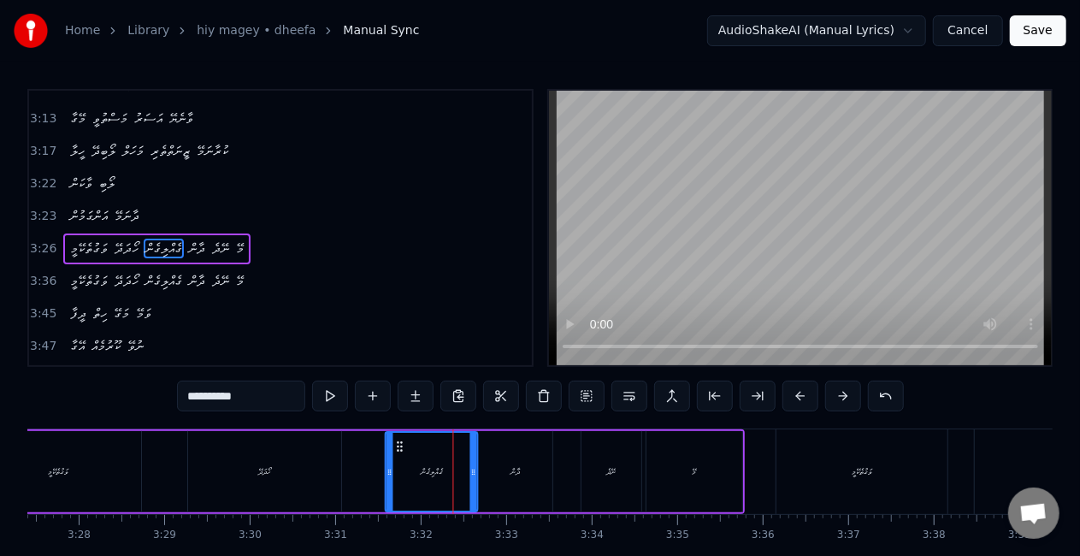
drag, startPoint x: 409, startPoint y: 443, endPoint x: 403, endPoint y: 434, distance: 10.9
click at [403, 434] on div "ގެއްލިގެން" at bounding box center [431, 472] width 91 height 78
click at [403, 462] on div "ގެއްލިގެން" at bounding box center [430, 472] width 91 height 78
click at [513, 467] on div "ދާން" at bounding box center [514, 471] width 9 height 13
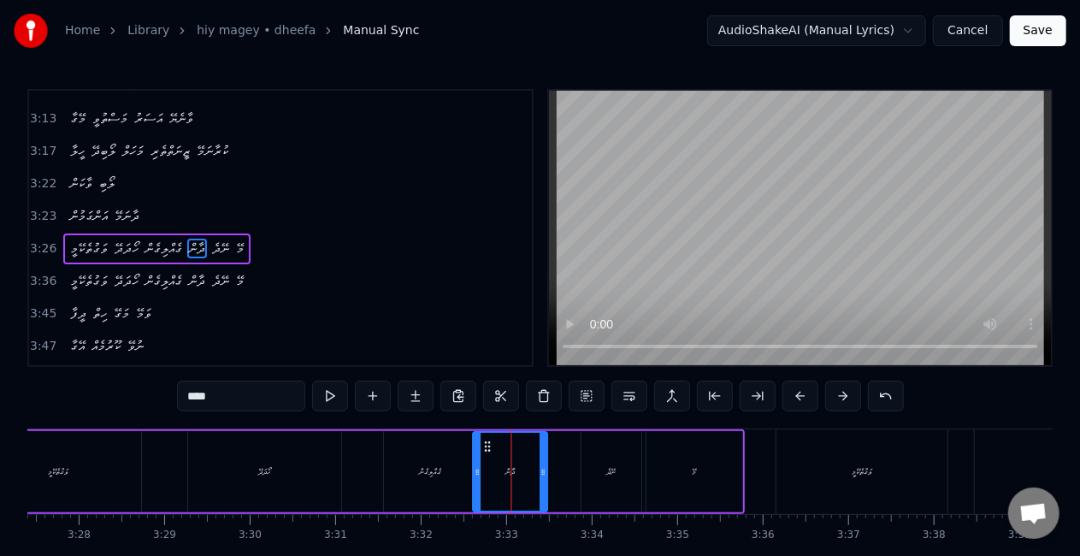
click at [486, 448] on icon at bounding box center [487, 446] width 14 height 14
click at [458, 453] on div "ގެއްލިގެން" at bounding box center [430, 471] width 92 height 81
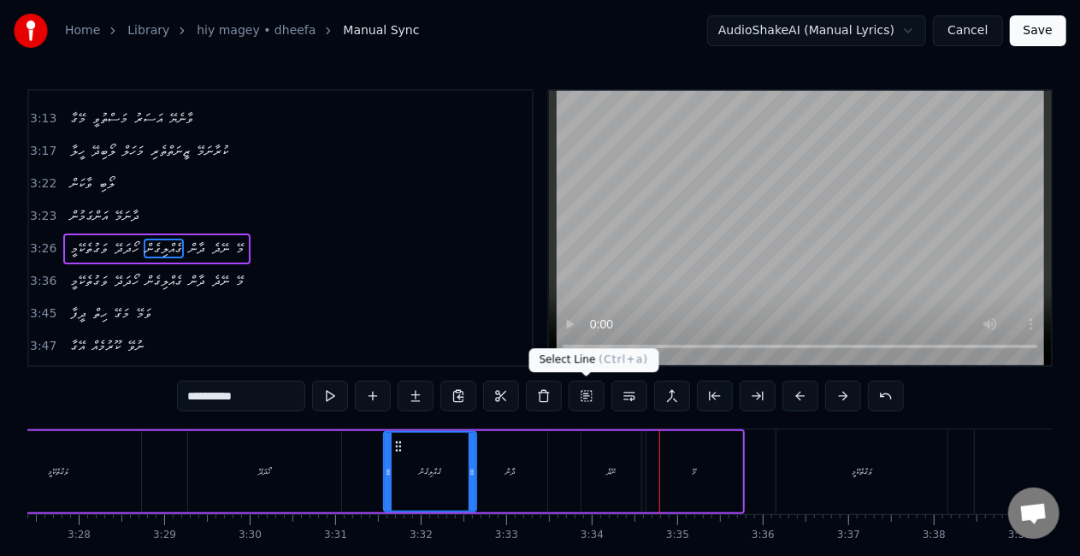
click at [626, 447] on div "ނޭދެ" at bounding box center [611, 471] width 60 height 81
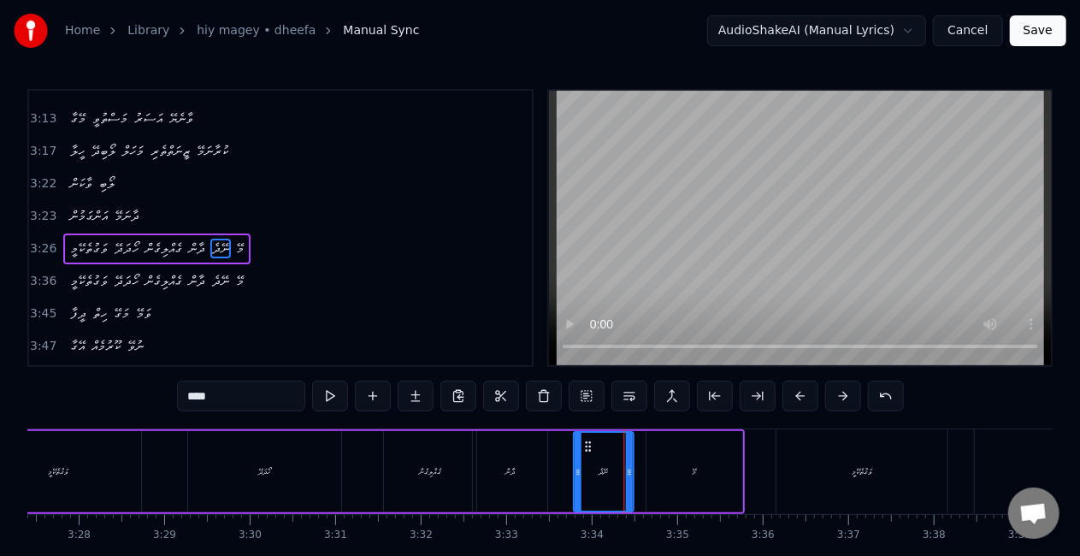
click at [591, 441] on icon at bounding box center [588, 446] width 14 height 14
click at [668, 467] on div "މޭ" at bounding box center [694, 471] width 96 height 81
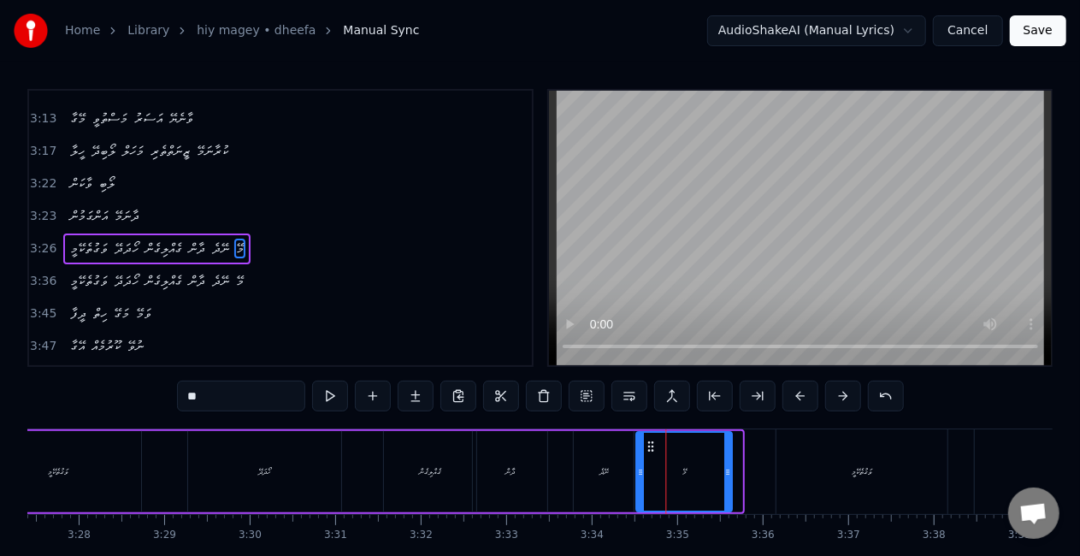
drag, startPoint x: 662, startPoint y: 450, endPoint x: 651, endPoint y: 446, distance: 10.8
click at [651, 446] on icon at bounding box center [652, 446] width 14 height 14
click at [413, 469] on div "ގެއްލިގެން" at bounding box center [430, 471] width 92 height 81
type input "**********"
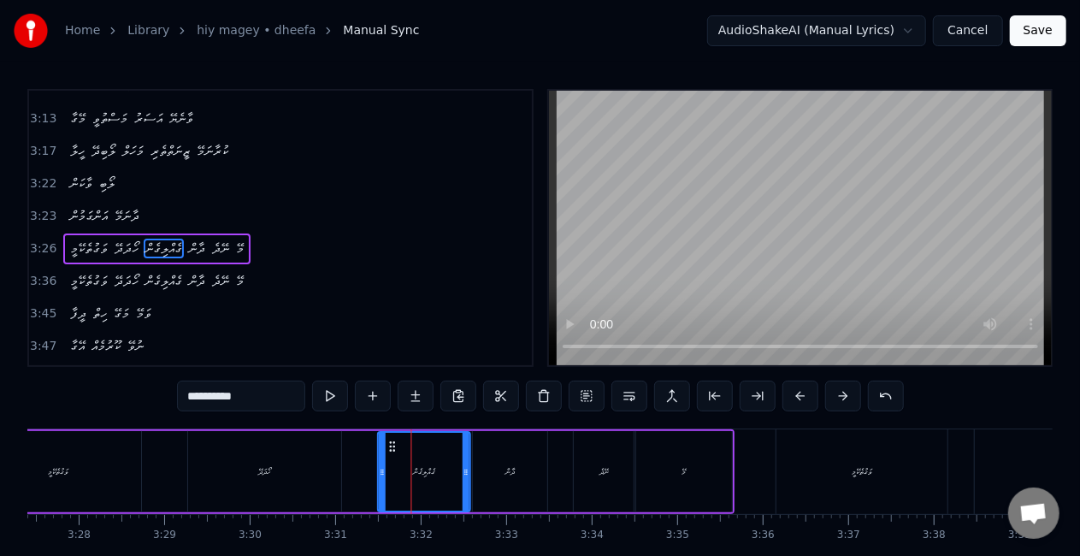
click at [392, 441] on icon at bounding box center [393, 446] width 14 height 14
click at [360, 456] on div "ވަގުތެކޭމީ ހޯދަދޭ ގެއްލިގެން ދާން ނޭދެ މޭ" at bounding box center [354, 471] width 762 height 85
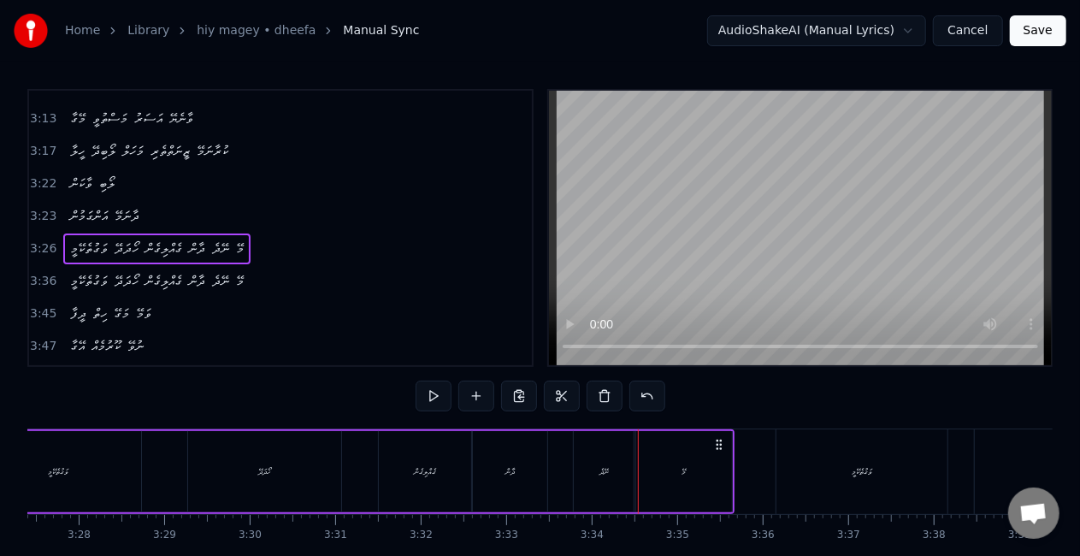
click at [574, 462] on div "ނޭދެ" at bounding box center [604, 471] width 62 height 81
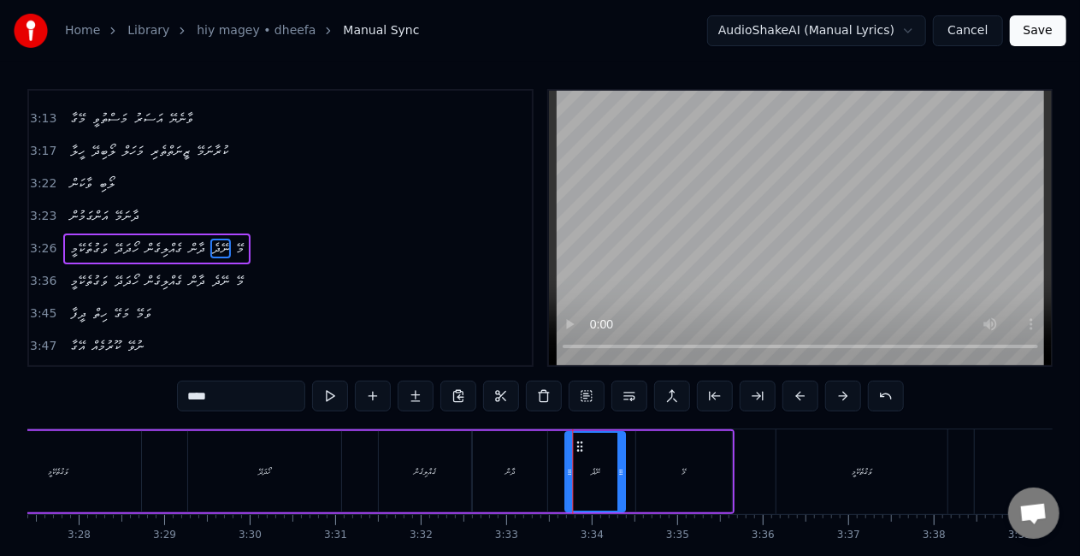
click at [579, 445] on icon at bounding box center [581, 446] width 14 height 14
click at [539, 446] on div "ދާން" at bounding box center [510, 471] width 74 height 81
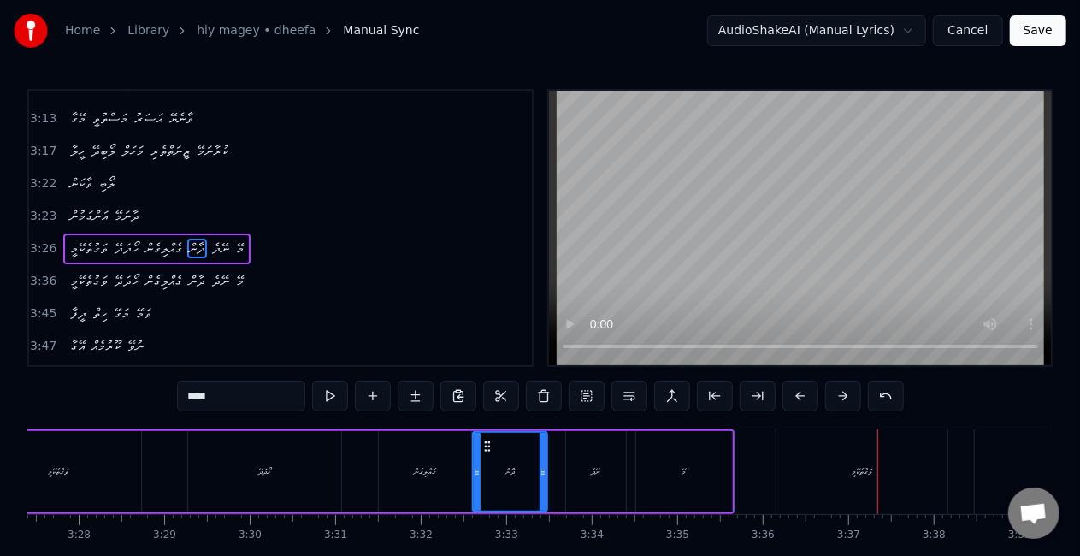
click at [858, 474] on div "ވަގުތެކޭމީ" at bounding box center [861, 471] width 21 height 13
type input "**********"
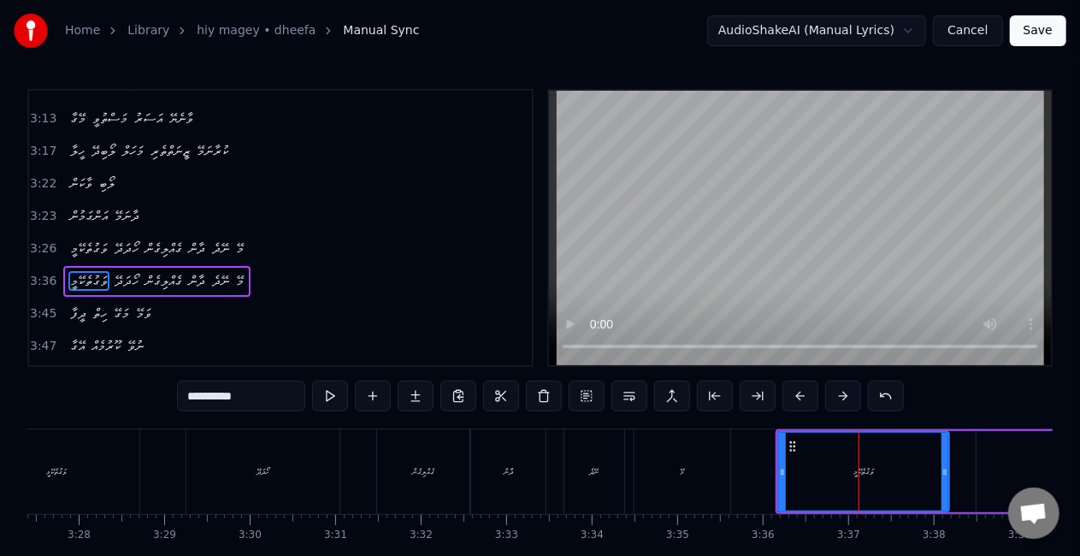
scroll to position [1059, 0]
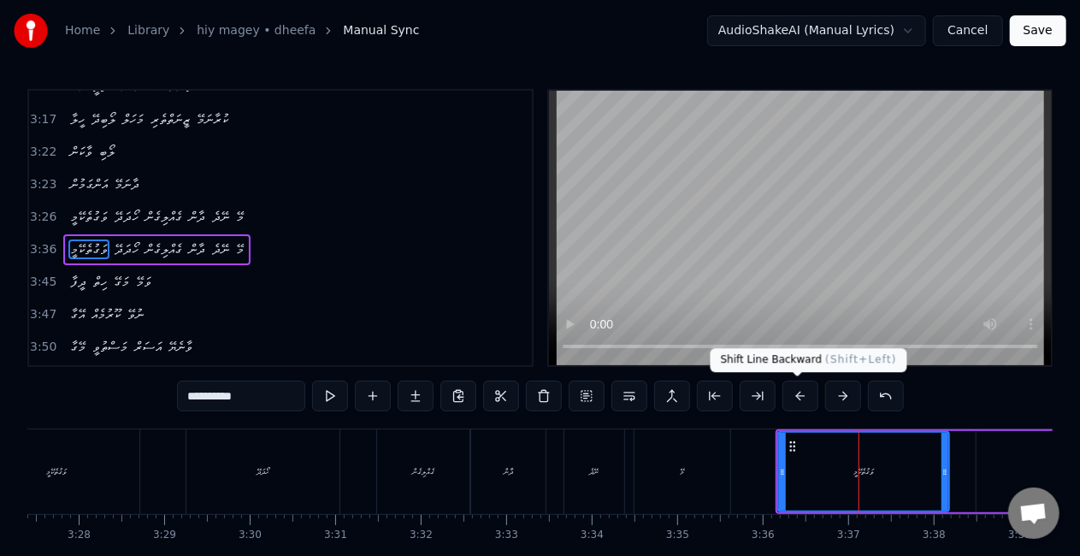
click at [796, 396] on button at bounding box center [800, 395] width 36 height 31
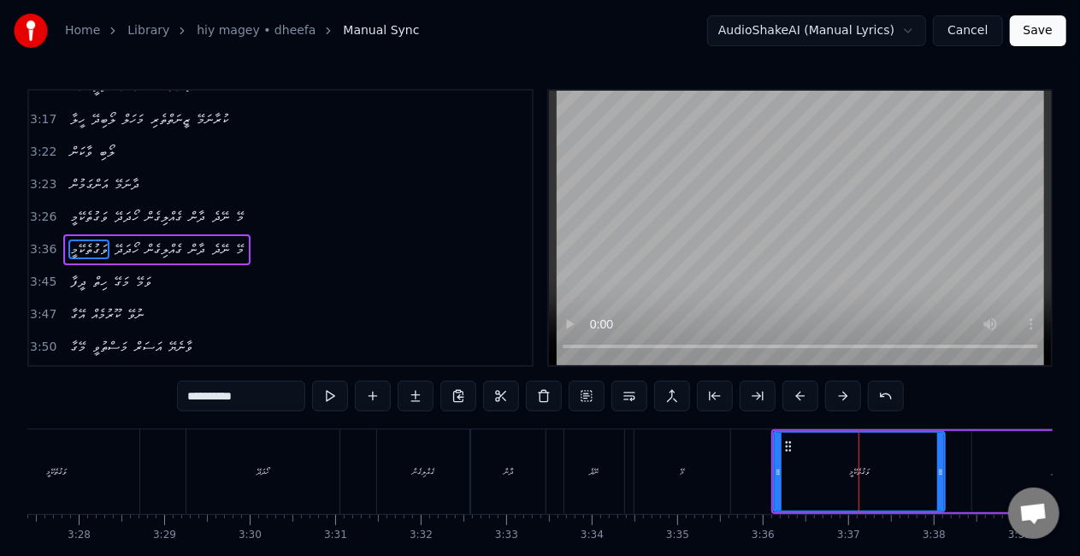
click at [796, 396] on button at bounding box center [800, 395] width 36 height 31
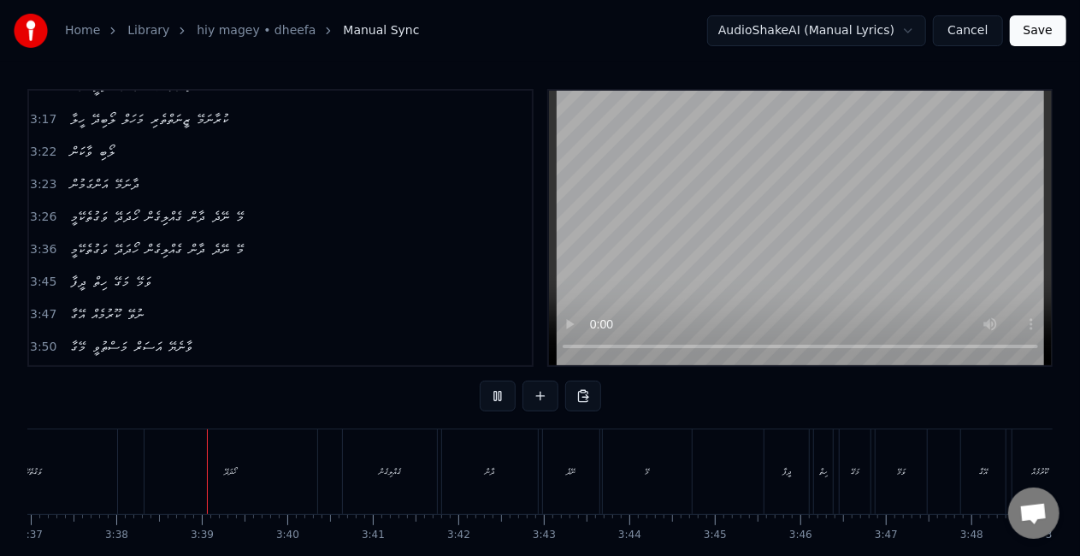
scroll to position [0, 18584]
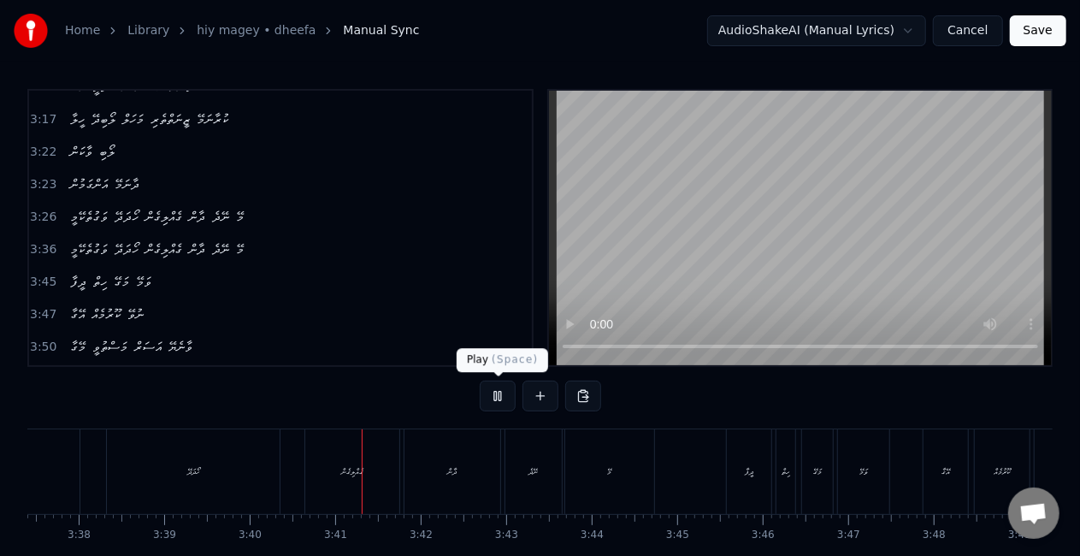
drag, startPoint x: 498, startPoint y: 388, endPoint x: 456, endPoint y: 398, distance: 43.1
click at [498, 389] on button at bounding box center [498, 395] width 36 height 31
click at [168, 499] on div "ހޯދަދޭ" at bounding box center [193, 471] width 173 height 85
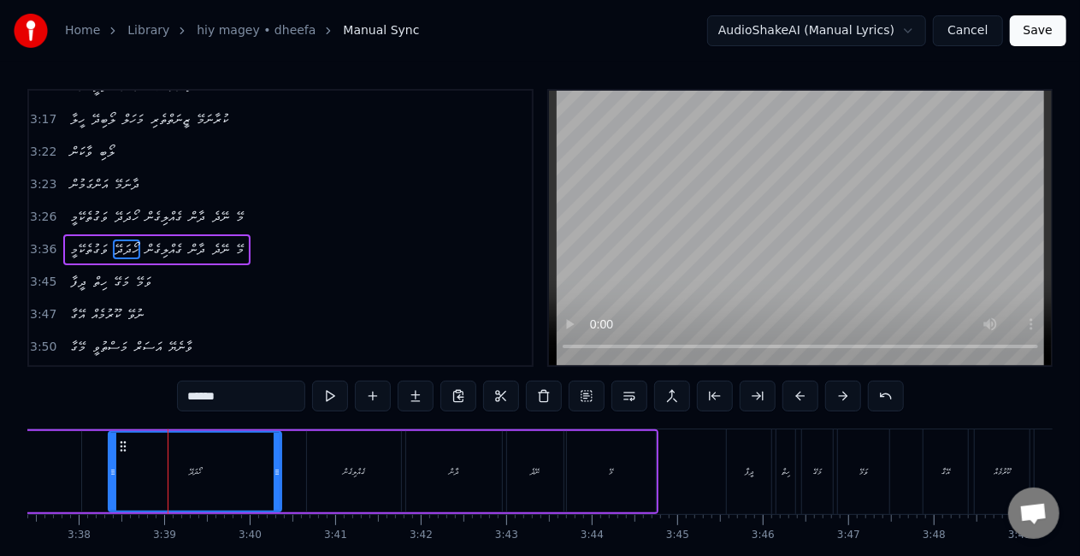
drag, startPoint x: 270, startPoint y: 491, endPoint x: 233, endPoint y: 498, distance: 38.4
click at [229, 498] on div "ހޯދަދޭ" at bounding box center [194, 472] width 171 height 78
drag, startPoint x: 272, startPoint y: 481, endPoint x: 250, endPoint y: 472, distance: 24.1
click at [250, 472] on div "ހޯދަދޭ" at bounding box center [194, 472] width 171 height 78
drag, startPoint x: 277, startPoint y: 470, endPoint x: 265, endPoint y: 467, distance: 12.4
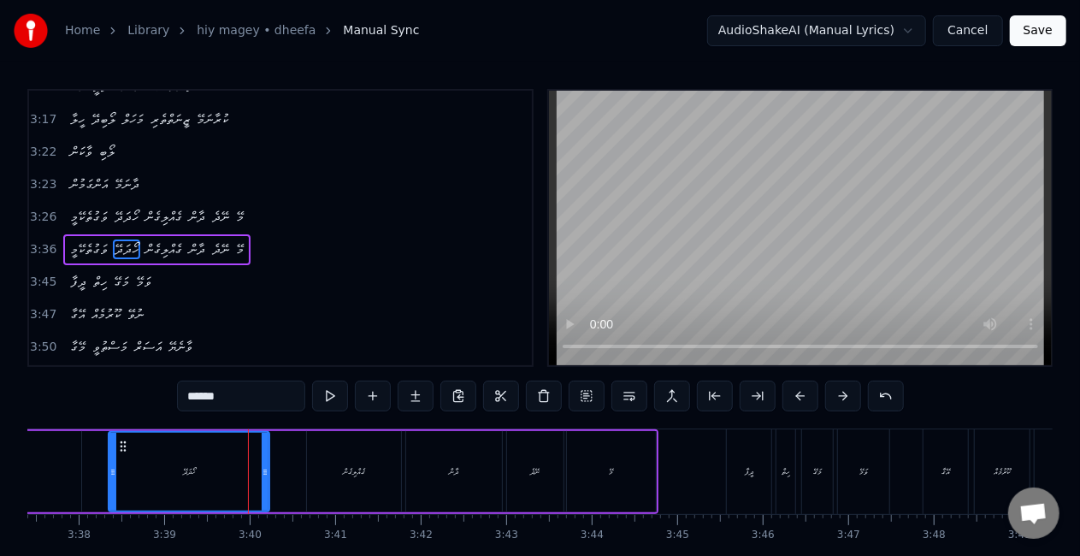
click at [265, 467] on icon at bounding box center [265, 472] width 7 height 14
click at [215, 475] on div "ހޯދަދޭ" at bounding box center [188, 472] width 159 height 78
click at [323, 475] on div "ގެއްލިގެން" at bounding box center [354, 471] width 94 height 81
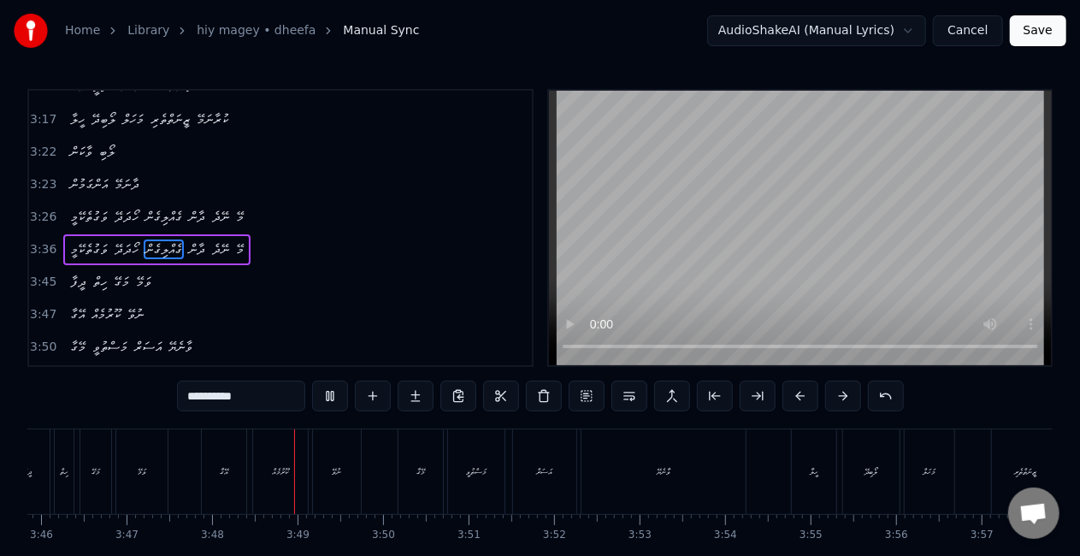
scroll to position [0, 19445]
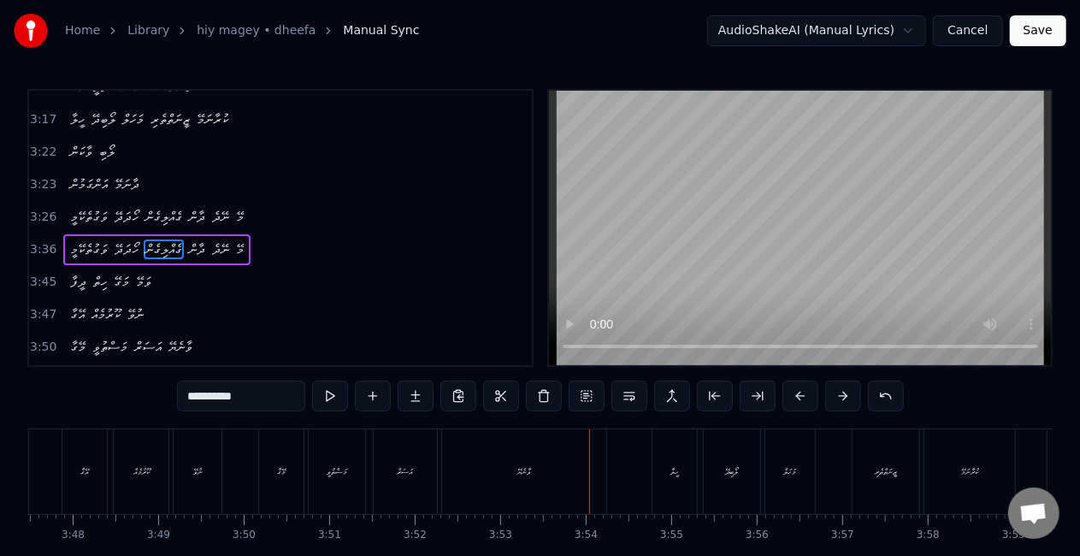
click at [399, 457] on div "އަސަރް" at bounding box center [405, 471] width 63 height 85
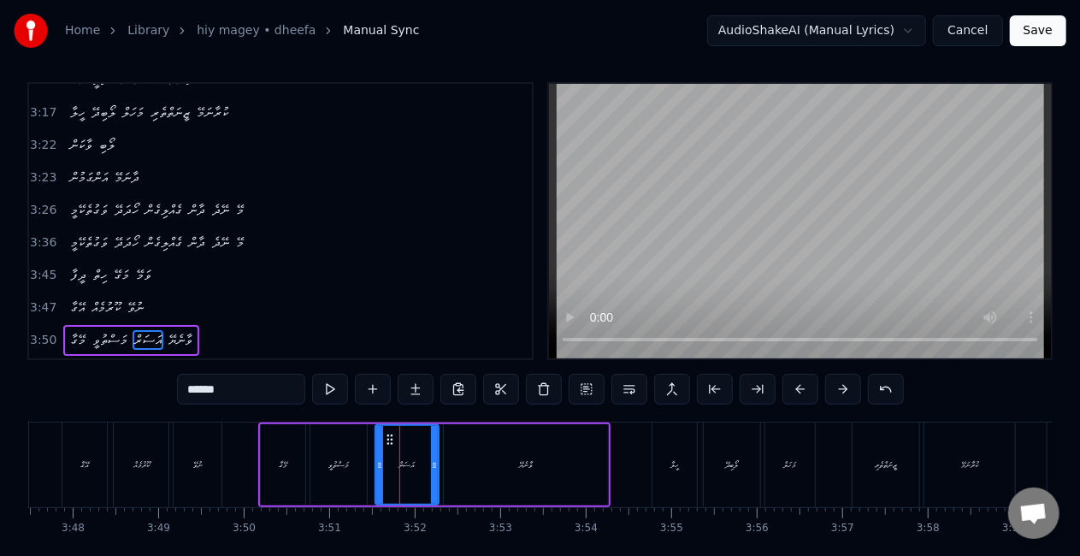
scroll to position [1098, 0]
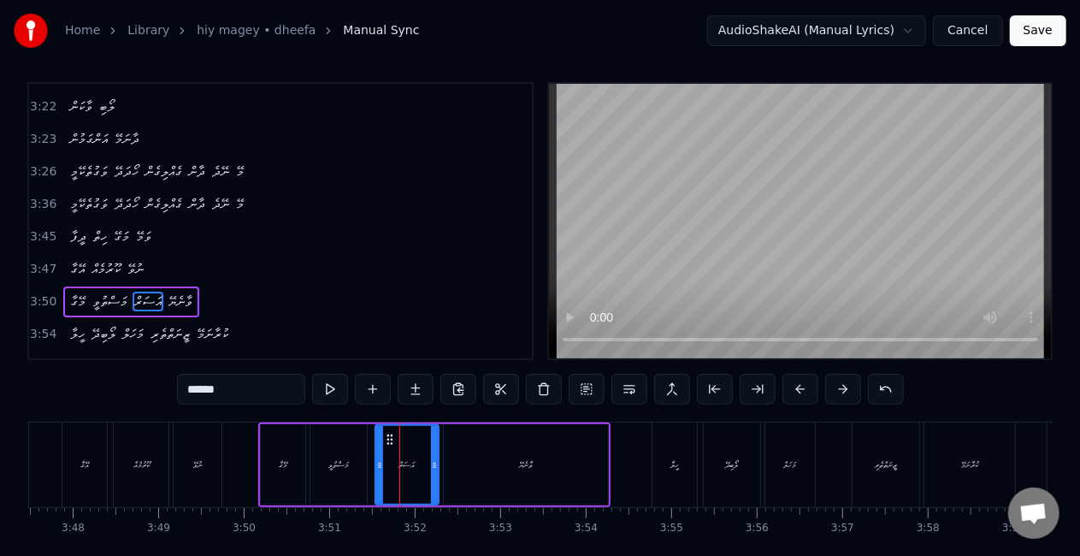
click at [228, 377] on input "******" at bounding box center [241, 389] width 128 height 31
drag, startPoint x: 252, startPoint y: 386, endPoint x: 168, endPoint y: 373, distance: 85.7
click at [168, 374] on div "0:20 ދީފާ ހިތް މަގޭ ވަމޭ 0:22 އޭގާ ކޫރުމެއް ނުވޭ 0:24 މޭގާ މަސްތުވީ އަސަރު ވާނެ…" at bounding box center [539, 338] width 1025 height 512
paste input "text"
click at [549, 431] on div "ވާނެޔޭ" at bounding box center [526, 464] width 164 height 81
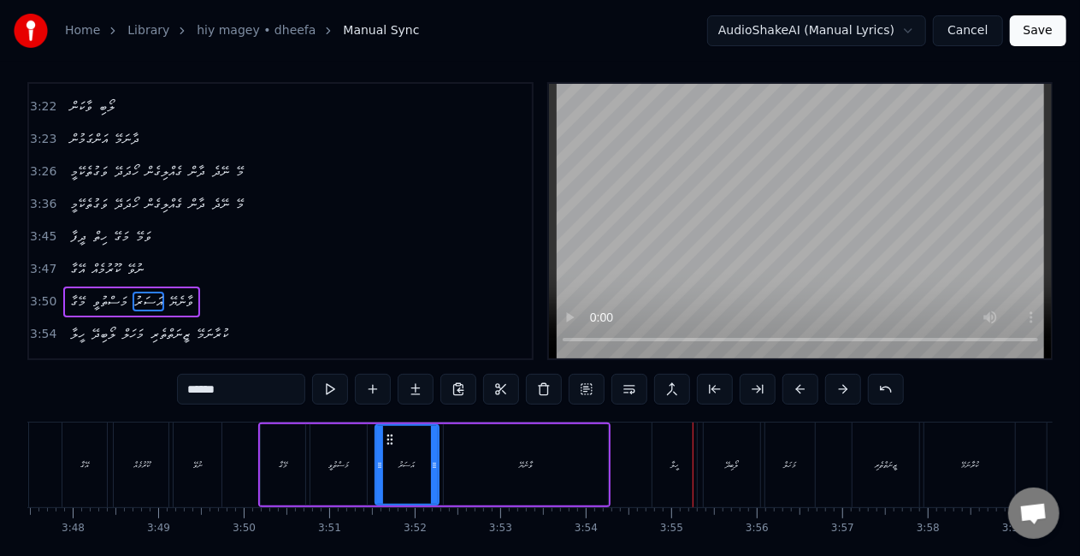
type input "******"
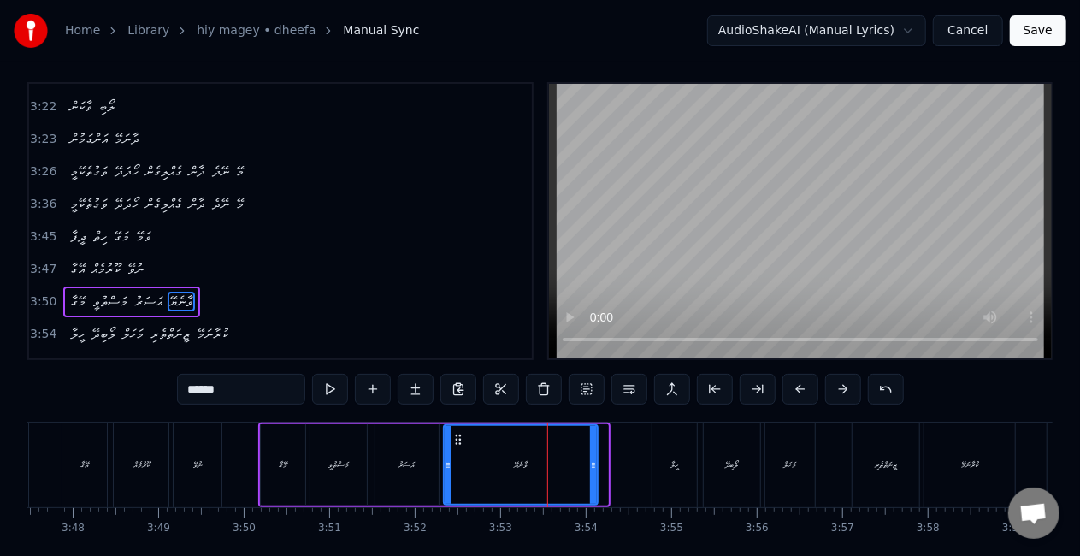
drag, startPoint x: 605, startPoint y: 468, endPoint x: 592, endPoint y: 462, distance: 14.6
click at [592, 463] on icon at bounding box center [593, 465] width 7 height 14
click at [561, 457] on div "ވާނެޔޭ" at bounding box center [519, 465] width 149 height 78
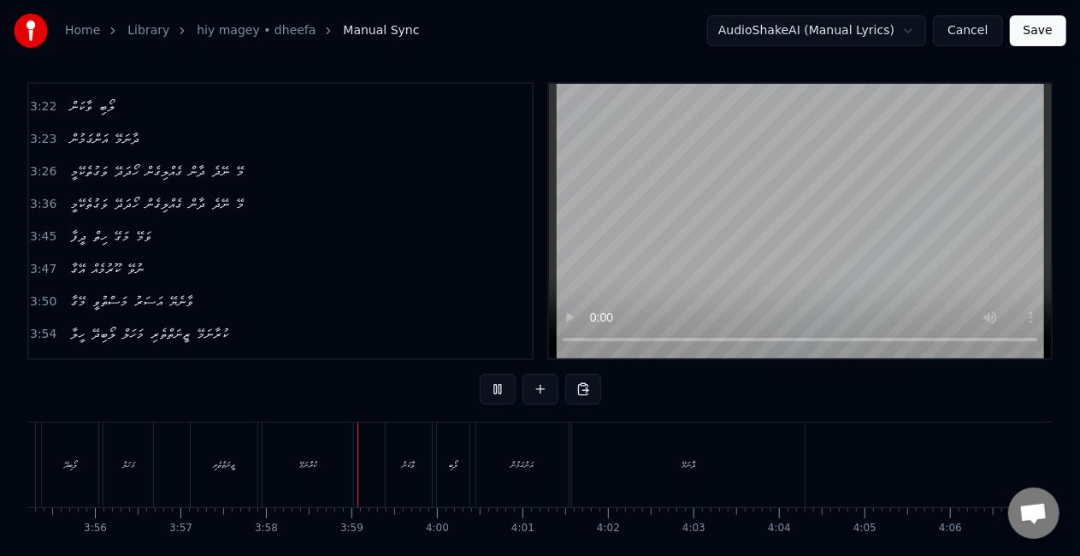
scroll to position [0, 20297]
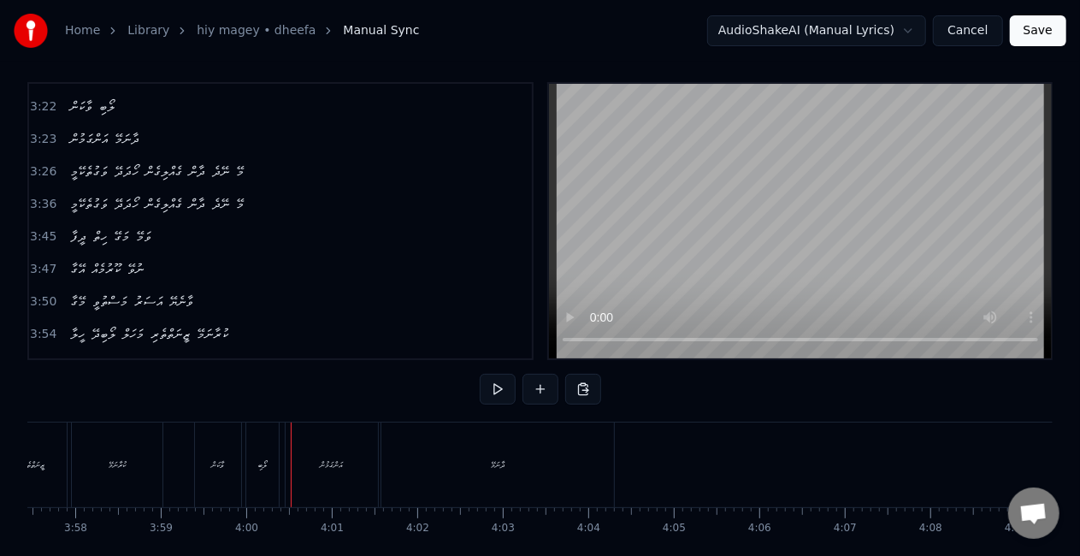
click at [363, 458] on div "އަންގަމުން" at bounding box center [332, 464] width 92 height 85
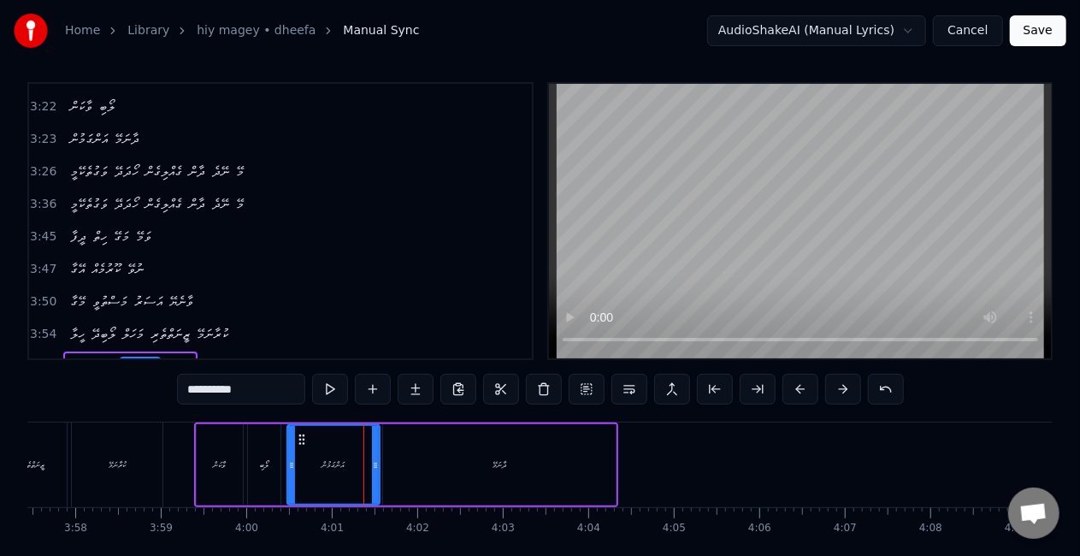
scroll to position [71, 0]
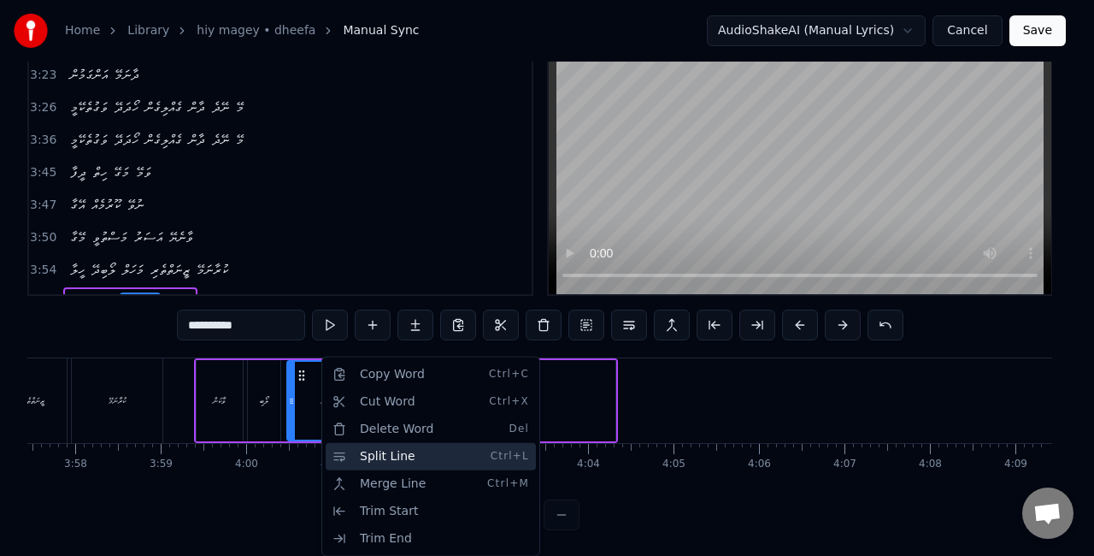
click at [376, 458] on div "Split Line Ctrl+L" at bounding box center [431, 456] width 210 height 27
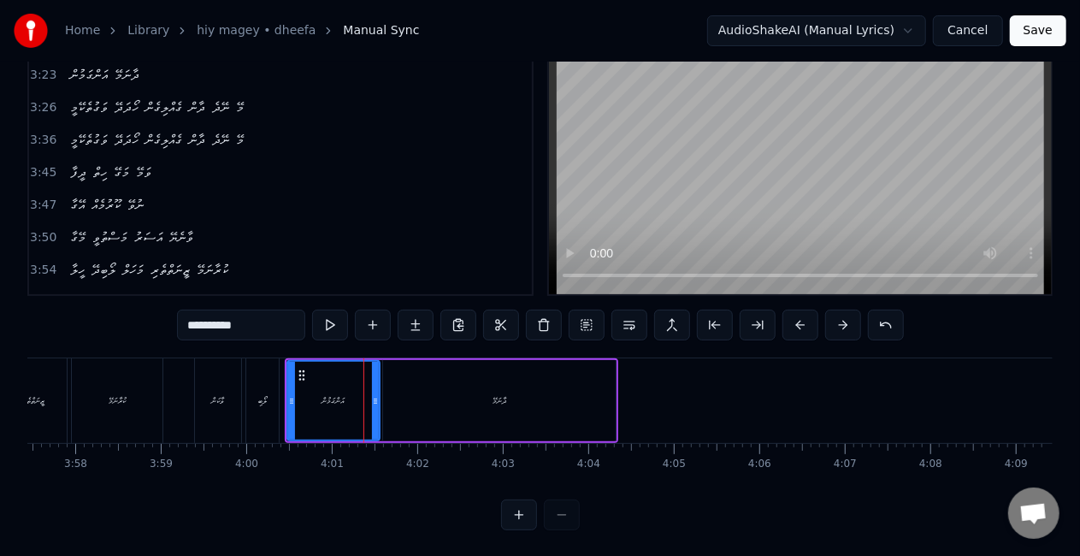
scroll to position [0, 20282]
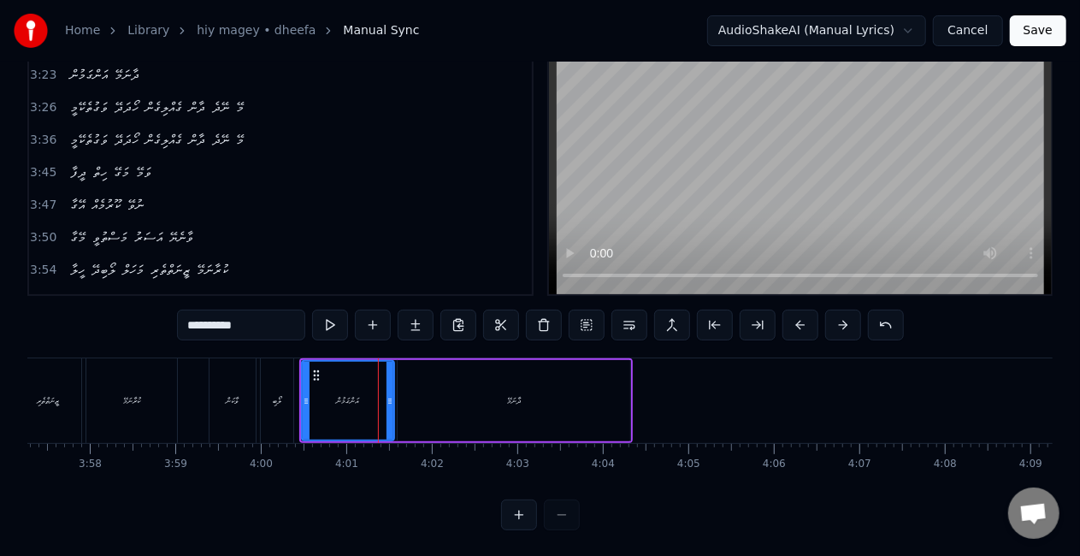
click at [306, 412] on div at bounding box center [306, 401] width 7 height 78
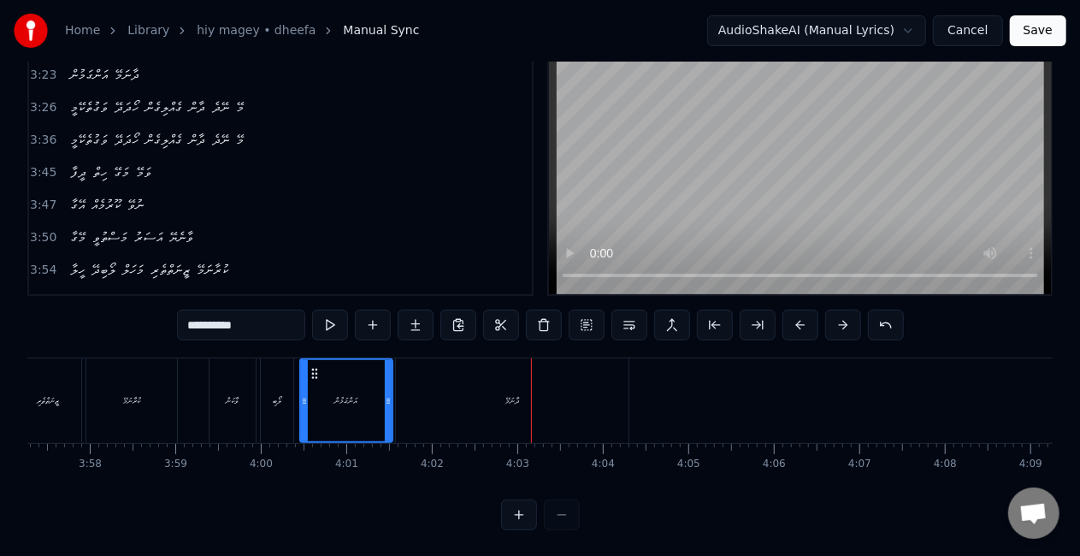
click at [542, 403] on div "ދާނަމޭ" at bounding box center [512, 400] width 233 height 85
type input "******"
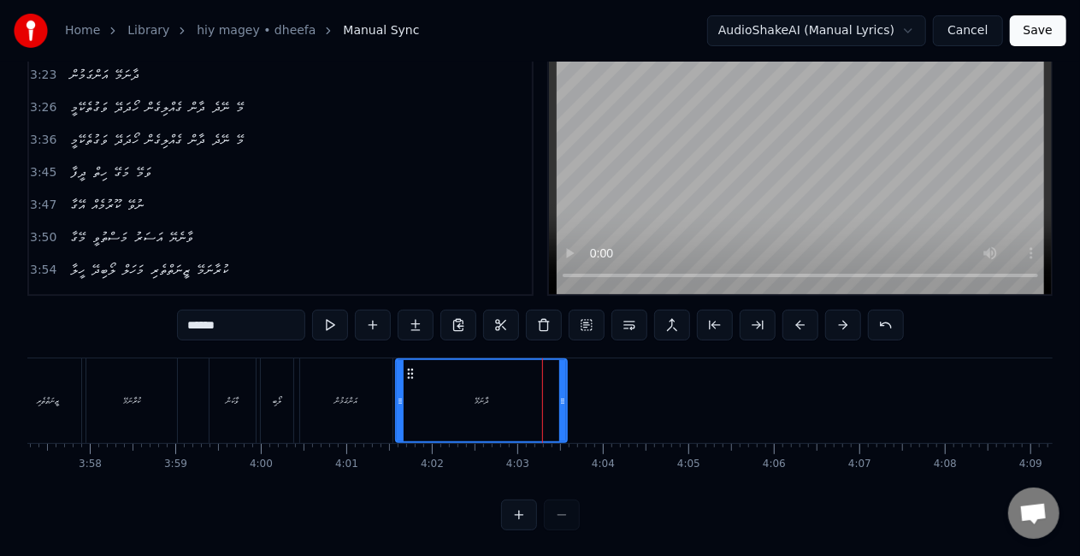
drag, startPoint x: 622, startPoint y: 405, endPoint x: 561, endPoint y: 390, distance: 63.4
click at [561, 390] on div at bounding box center [562, 400] width 7 height 81
click at [470, 388] on div "ދާނަމޭ" at bounding box center [481, 400] width 169 height 81
click at [1026, 31] on button "Save" at bounding box center [1038, 30] width 56 height 31
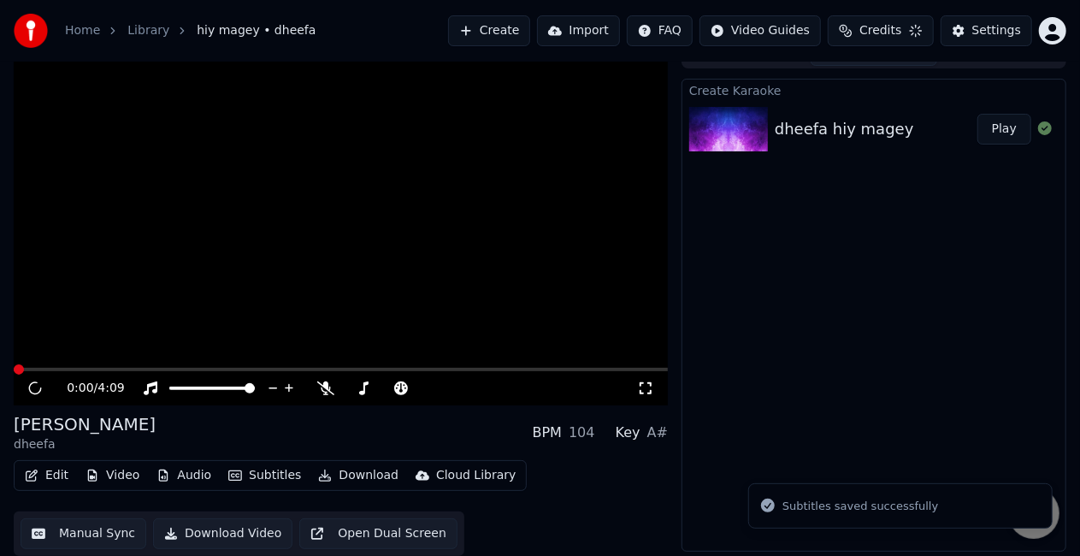
scroll to position [24, 0]
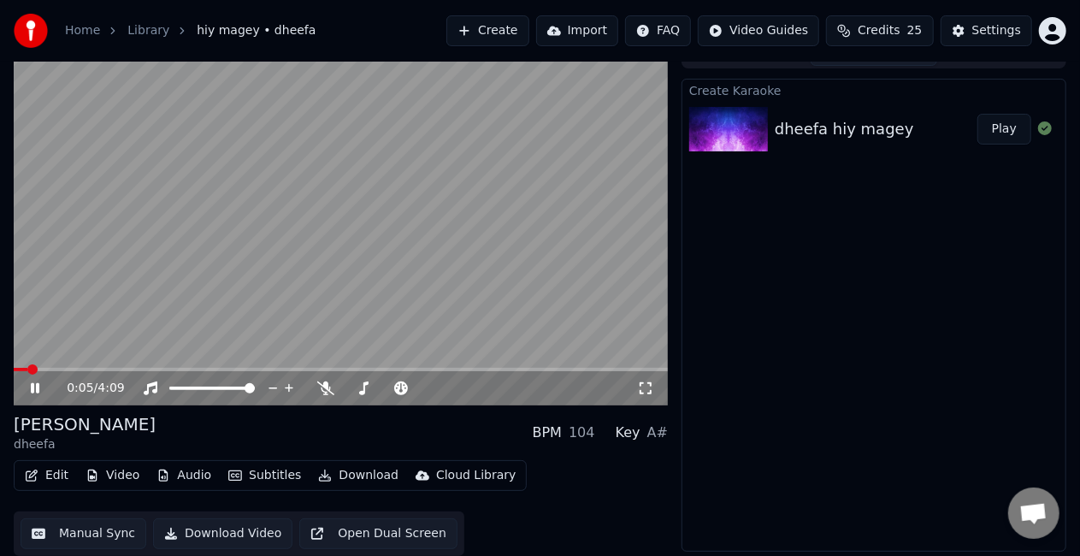
click at [43, 383] on icon at bounding box center [46, 388] width 39 height 14
click at [21, 364] on span at bounding box center [24, 369] width 10 height 10
click at [33, 385] on icon at bounding box center [35, 388] width 10 height 12
click at [49, 474] on button "Edit" at bounding box center [46, 475] width 57 height 24
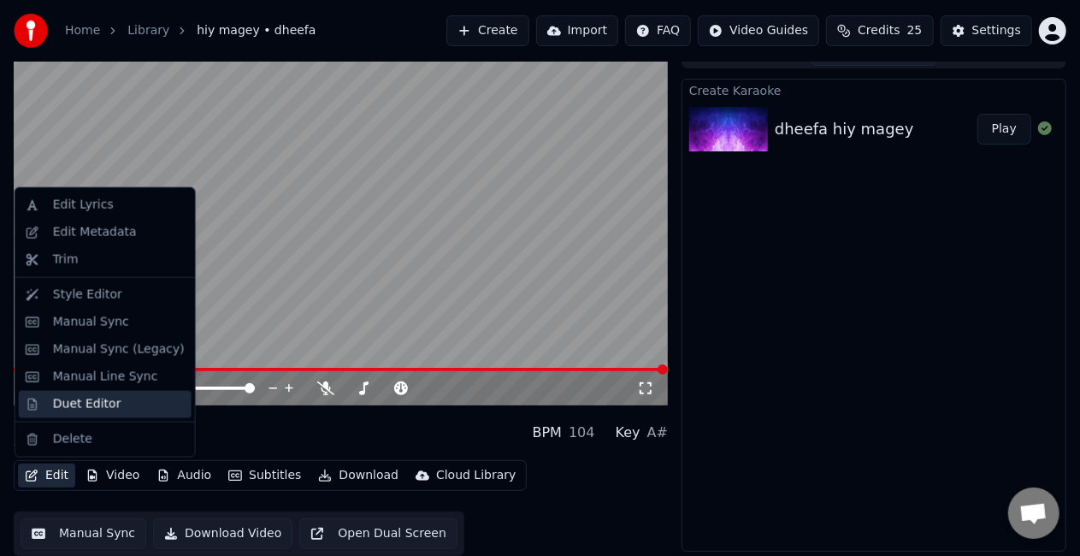
click at [48, 409] on div "Duet Editor" at bounding box center [105, 404] width 173 height 27
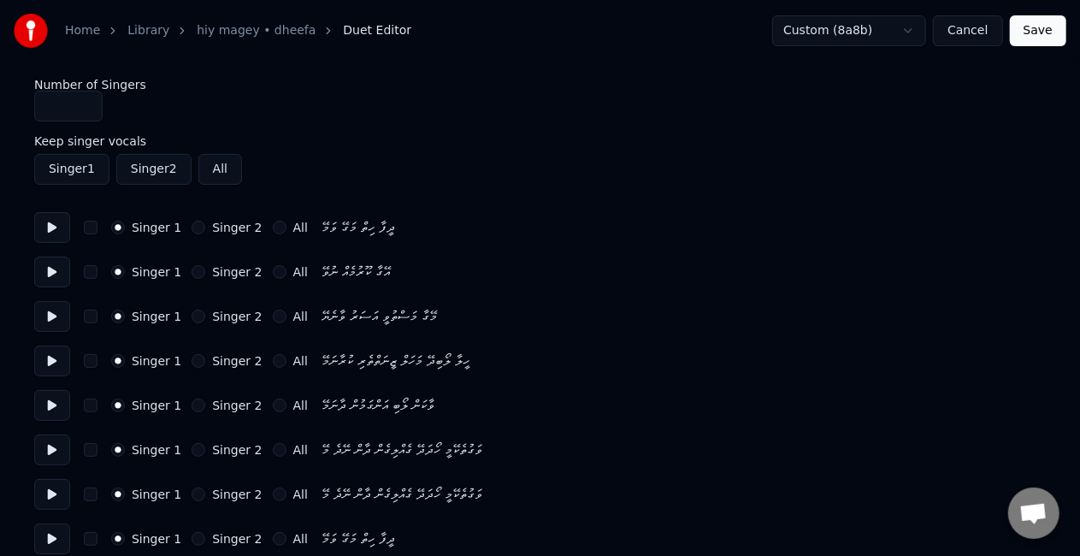
click at [55, 221] on button at bounding box center [52, 227] width 36 height 31
type input "*"
click at [86, 99] on input "*" at bounding box center [68, 106] width 68 height 31
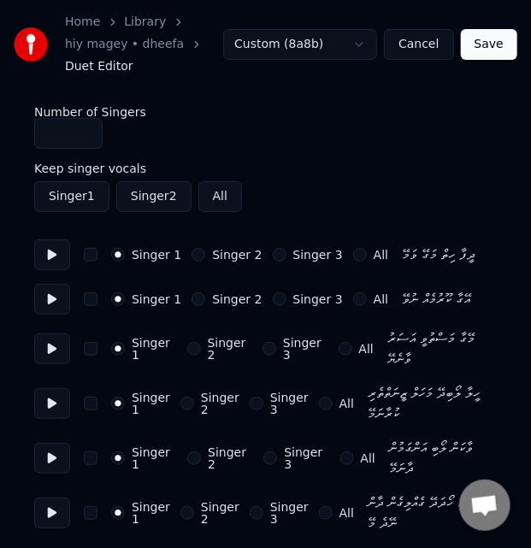
scroll to position [85, 0]
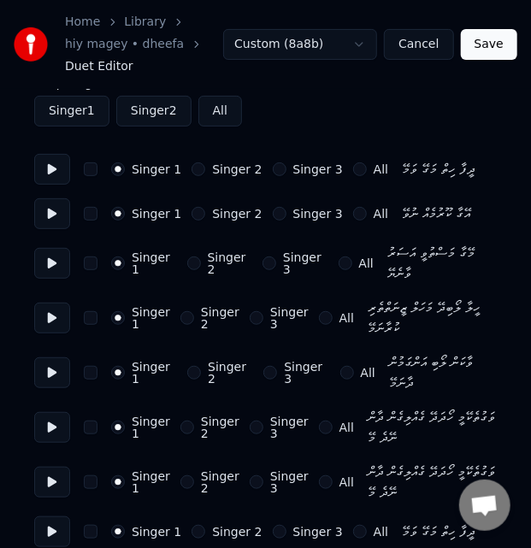
click at [189, 321] on div "Singer 2" at bounding box center [209, 318] width 59 height 24
click at [181, 318] on button "Singer 2" at bounding box center [187, 318] width 14 height 14
click at [187, 373] on button "Singer 2" at bounding box center [194, 373] width 14 height 14
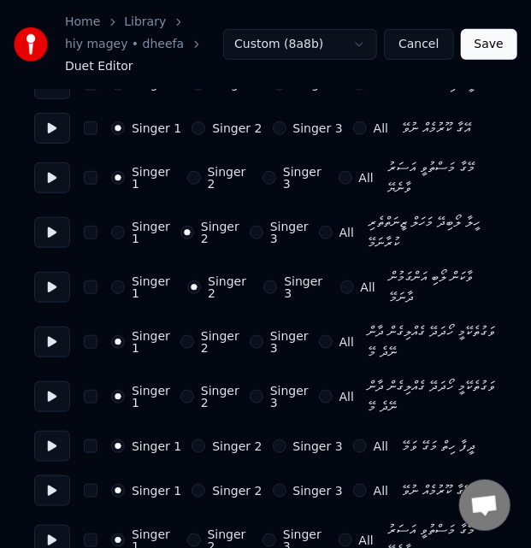
click at [189, 397] on button "Singer 2" at bounding box center [187, 397] width 14 height 14
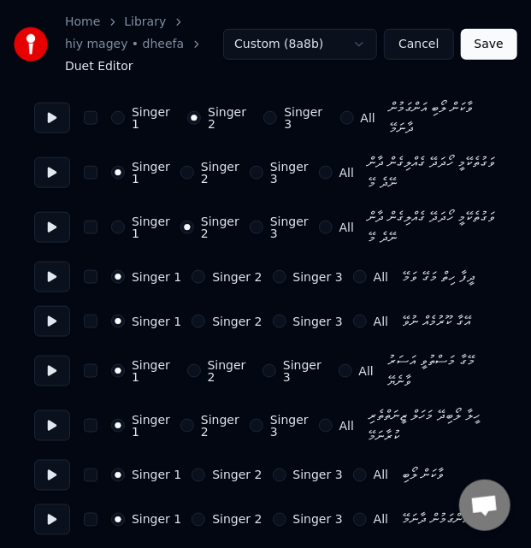
scroll to position [342, 0]
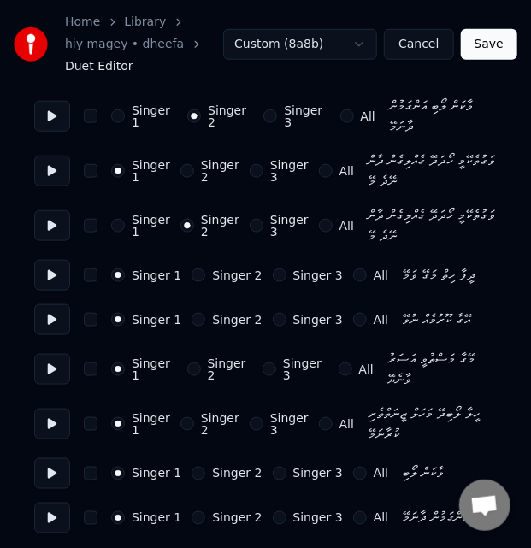
click at [190, 424] on div "Singer 2" at bounding box center [209, 424] width 59 height 24
click at [186, 424] on button "Singer 2" at bounding box center [187, 424] width 14 height 14
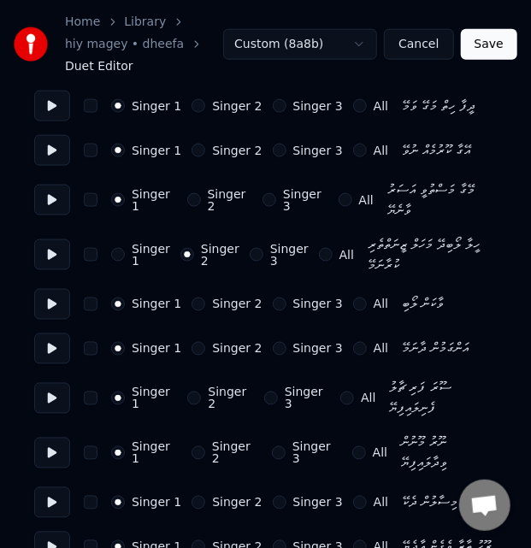
scroll to position [513, 0]
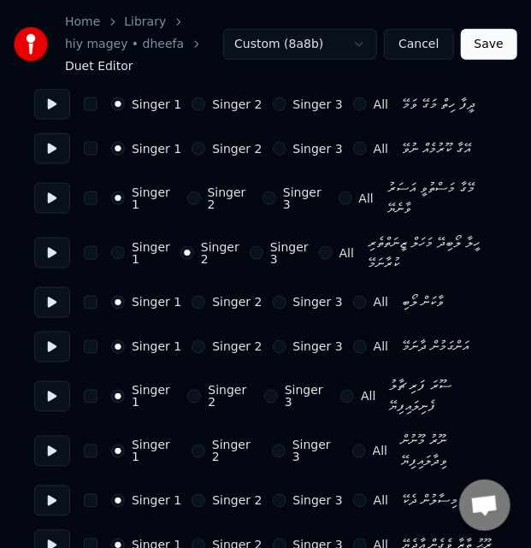
click at [191, 303] on button "Singer 2" at bounding box center [198, 303] width 14 height 14
click at [191, 345] on button "Singer 2" at bounding box center [198, 347] width 14 height 14
type button "1"
type button "2"
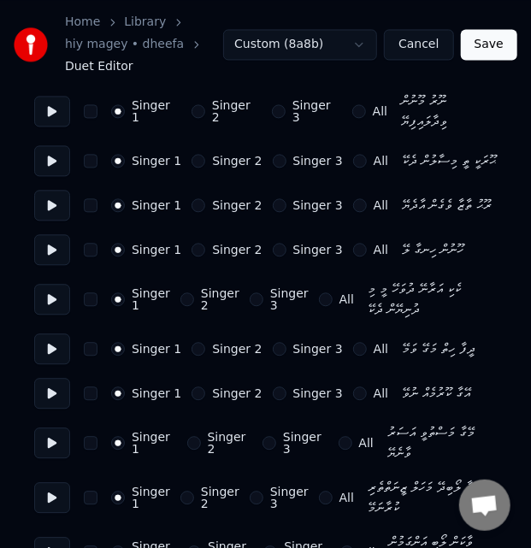
scroll to position [855, 0]
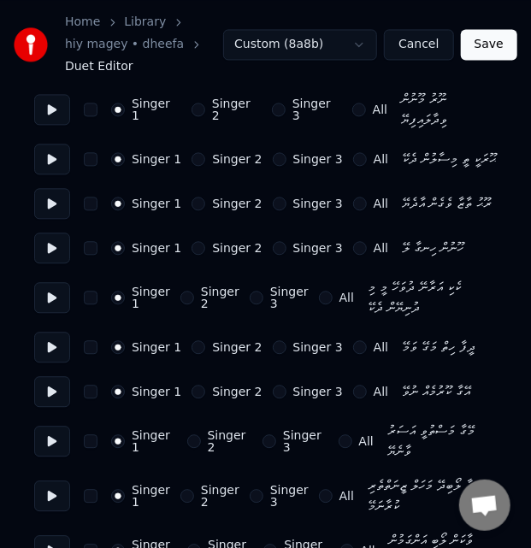
click at [191, 340] on button "Singer 2" at bounding box center [198, 347] width 14 height 14
click at [191, 385] on button "Singer 2" at bounding box center [198, 392] width 14 height 14
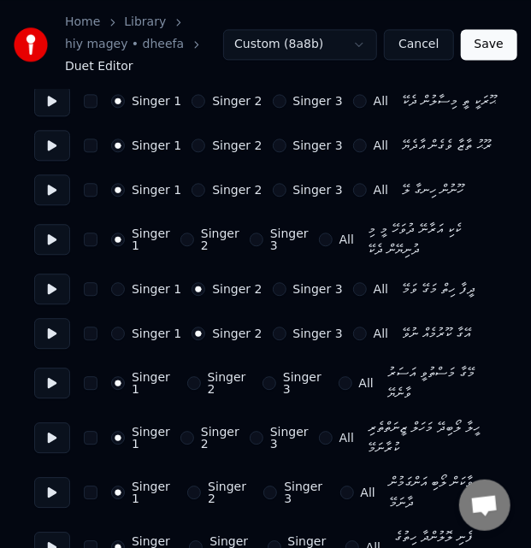
scroll to position [940, 0]
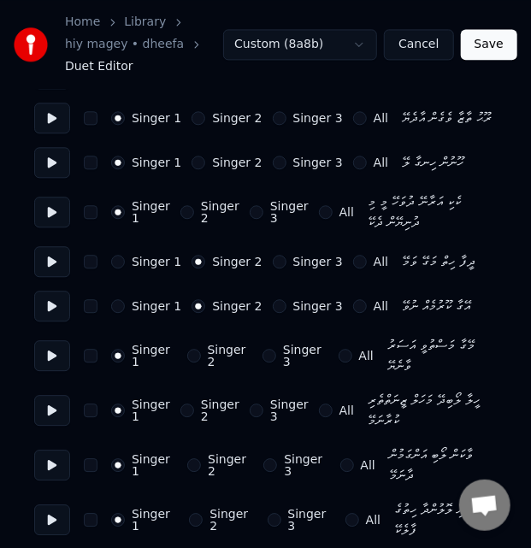
click at [188, 349] on button "Singer 2" at bounding box center [194, 356] width 14 height 14
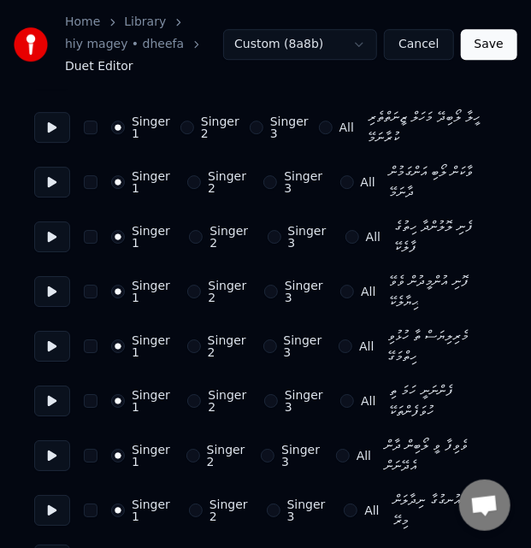
scroll to position [1197, 0]
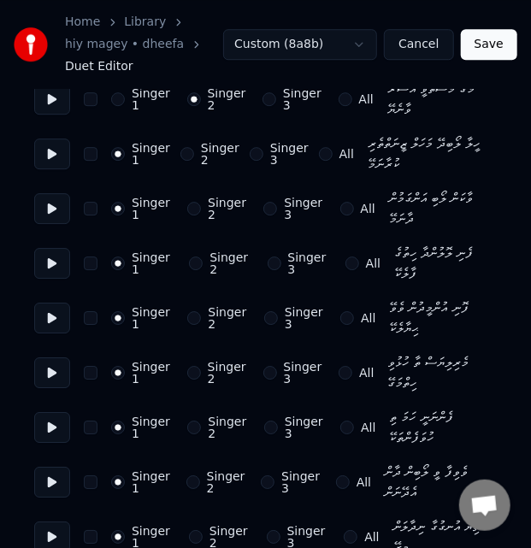
click at [189, 256] on button "Singer 2" at bounding box center [196, 263] width 14 height 14
drag, startPoint x: 191, startPoint y: 297, endPoint x: 333, endPoint y: 240, distance: 153.0
click at [191, 311] on button "Singer 2" at bounding box center [194, 318] width 14 height 14
click at [191, 366] on button "Singer 2" at bounding box center [194, 373] width 14 height 14
click at [191, 421] on button "Singer 2" at bounding box center [194, 428] width 14 height 14
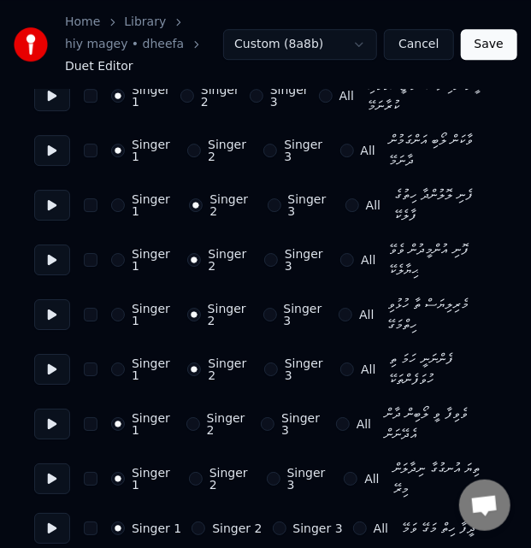
scroll to position [1282, 0]
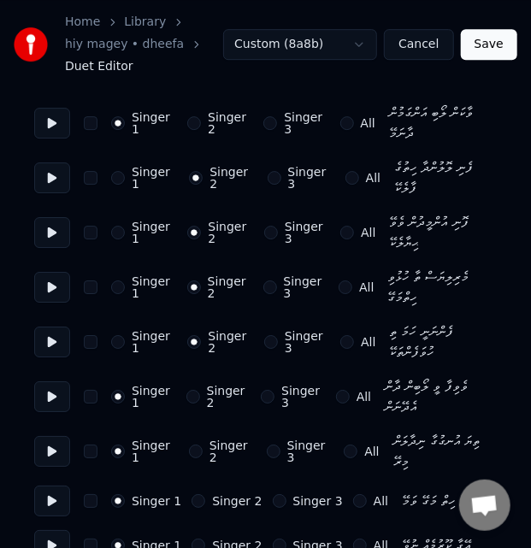
click at [190, 390] on button "Singer 2" at bounding box center [193, 397] width 14 height 14
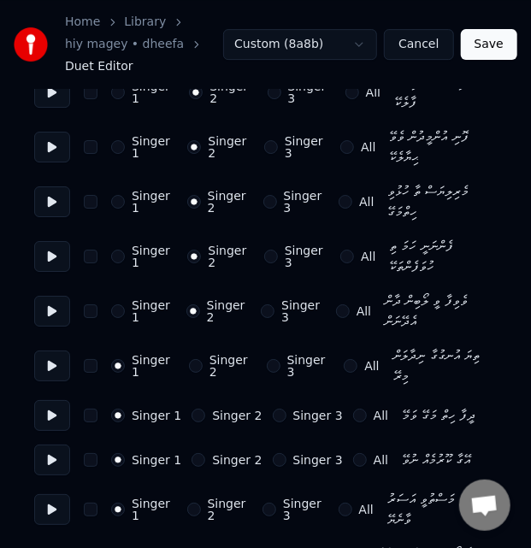
click at [193, 359] on button "Singer 2" at bounding box center [196, 366] width 14 height 14
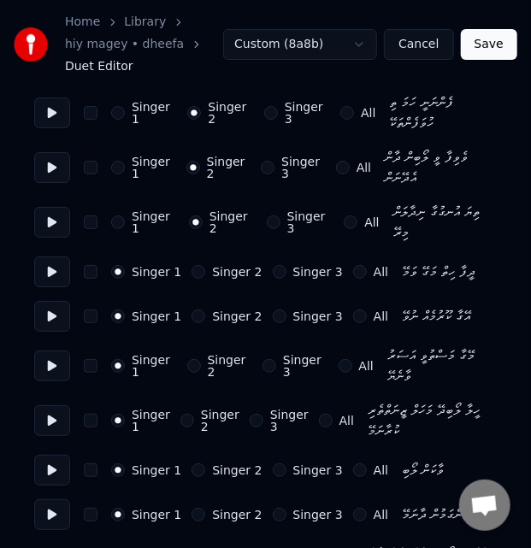
scroll to position [1539, 0]
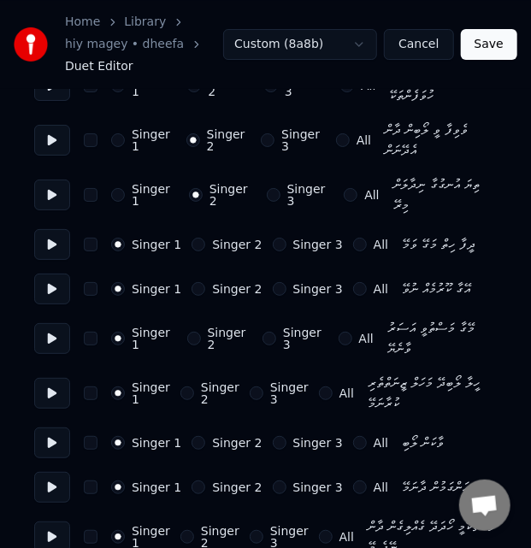
click at [183, 386] on button "Singer 2" at bounding box center [187, 393] width 14 height 14
click at [191, 436] on button "Singer 2" at bounding box center [198, 443] width 14 height 14
click at [193, 480] on button "Singer 2" at bounding box center [198, 487] width 14 height 14
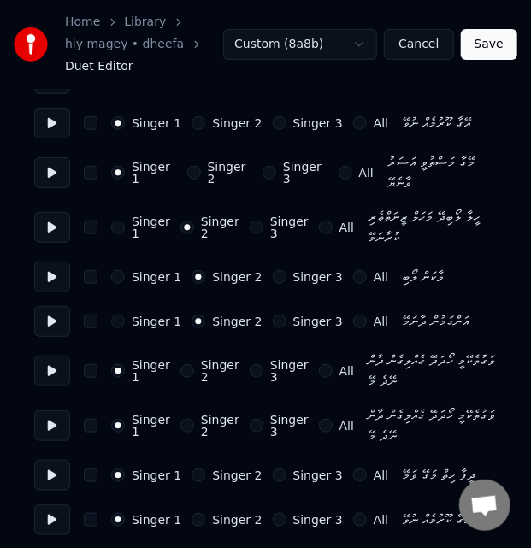
scroll to position [1710, 0]
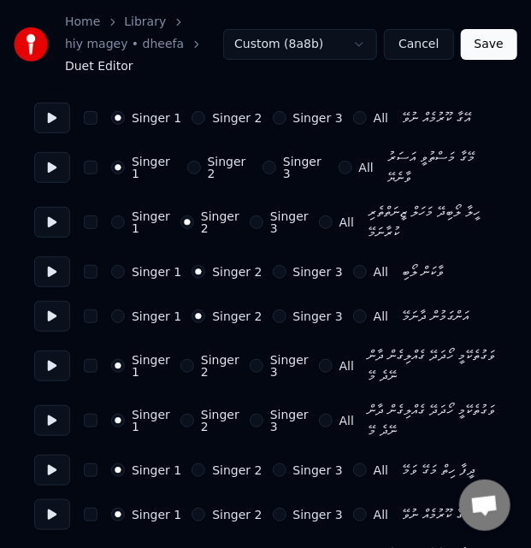
click at [185, 359] on button "Singer 2" at bounding box center [187, 366] width 14 height 14
click at [180, 414] on button "Singer 2" at bounding box center [187, 421] width 14 height 14
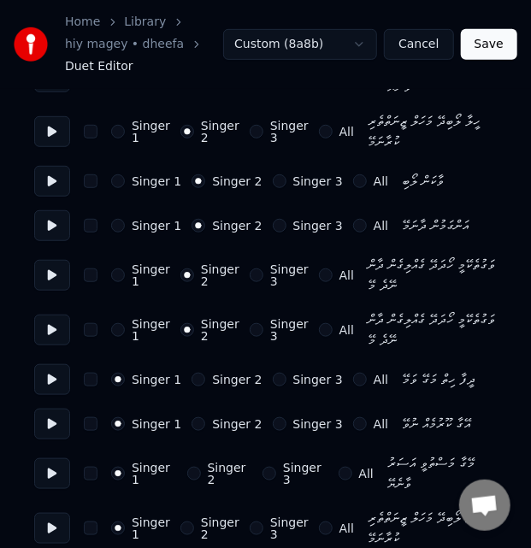
scroll to position [1886, 0]
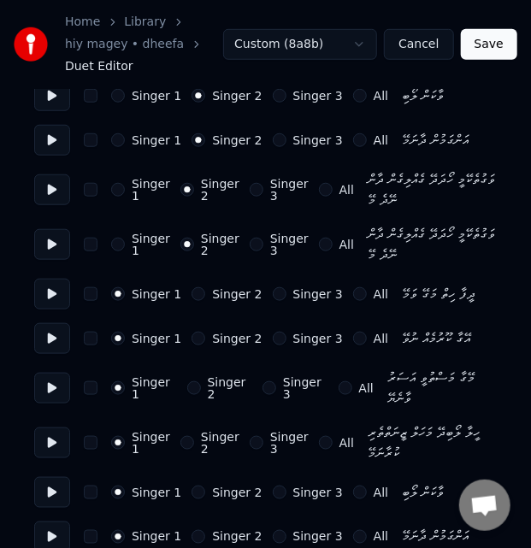
click at [180, 436] on button "Singer 2" at bounding box center [187, 443] width 14 height 14
click at [191, 486] on button "Singer 2" at bounding box center [198, 493] width 14 height 14
click at [191, 530] on button "Singer 2" at bounding box center [198, 537] width 14 height 14
click at [480, 62] on div "Home Library hiy magey • dheefa Duet Editor Custom (8a8b) Cancel Save" at bounding box center [265, 44] width 531 height 89
click at [477, 45] on button "Save" at bounding box center [489, 44] width 56 height 31
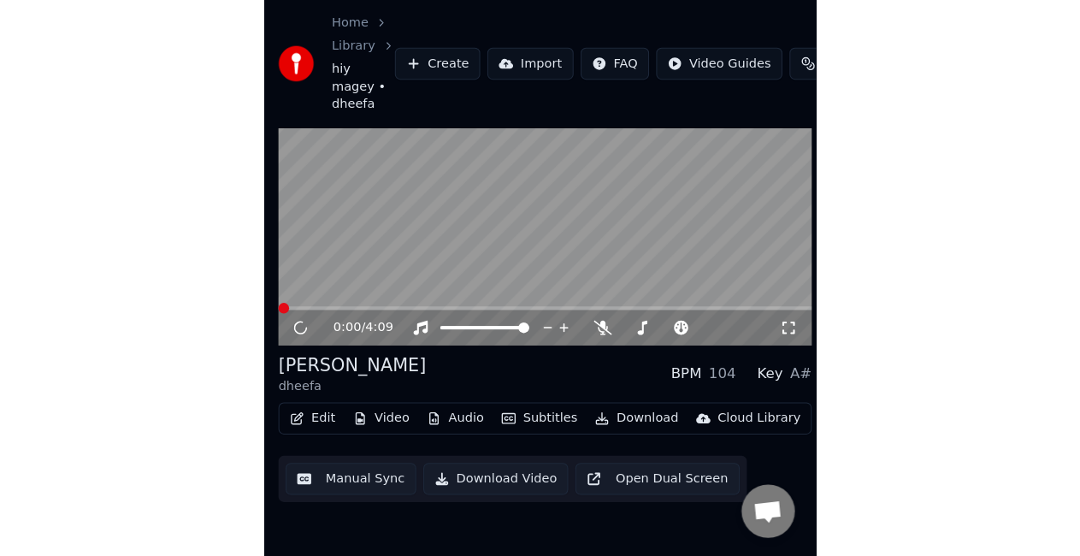
scroll to position [24, 0]
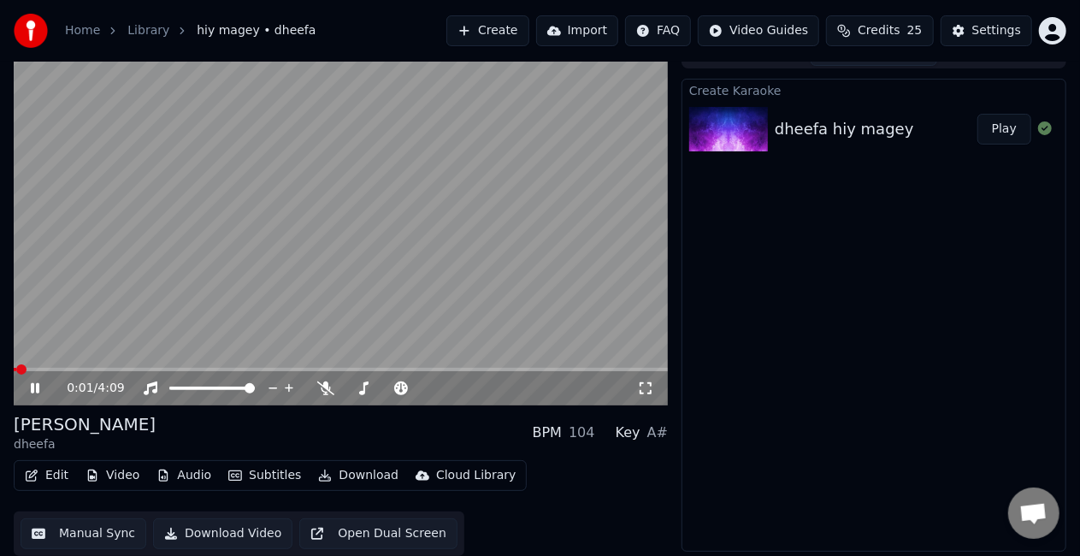
click at [49, 368] on span at bounding box center [341, 369] width 654 height 3
click at [74, 368] on span at bounding box center [341, 369] width 654 height 3
click at [123, 369] on span at bounding box center [341, 369] width 654 height 3
click at [445, 207] on video at bounding box center [341, 222] width 654 height 368
click at [443, 206] on video at bounding box center [341, 222] width 654 height 368
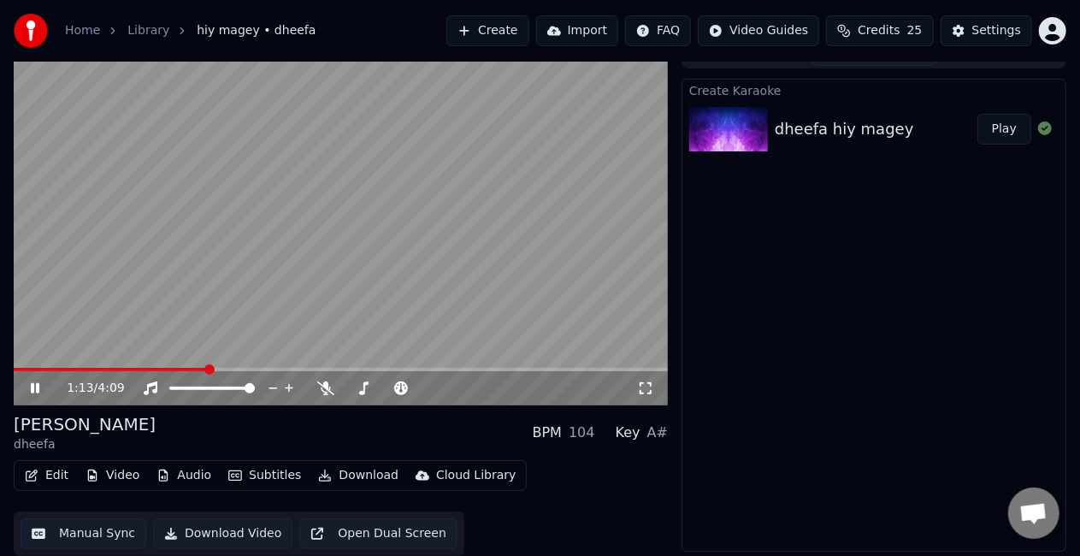
click at [429, 199] on video at bounding box center [341, 222] width 654 height 368
click at [656, 393] on div "1:13 / 4:09" at bounding box center [341, 388] width 640 height 17
click at [646, 390] on icon at bounding box center [645, 388] width 17 height 14
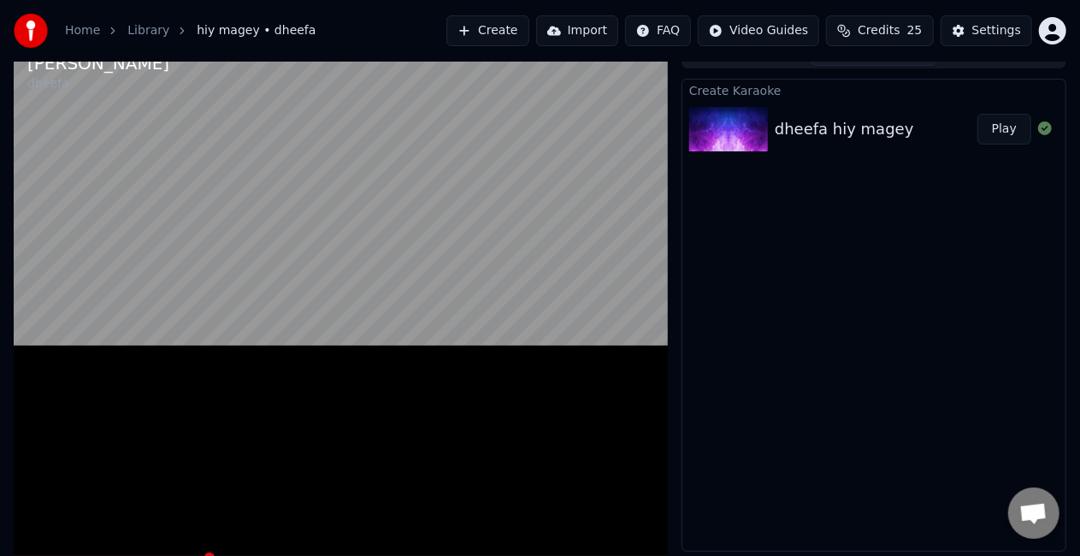
scroll to position [10, 0]
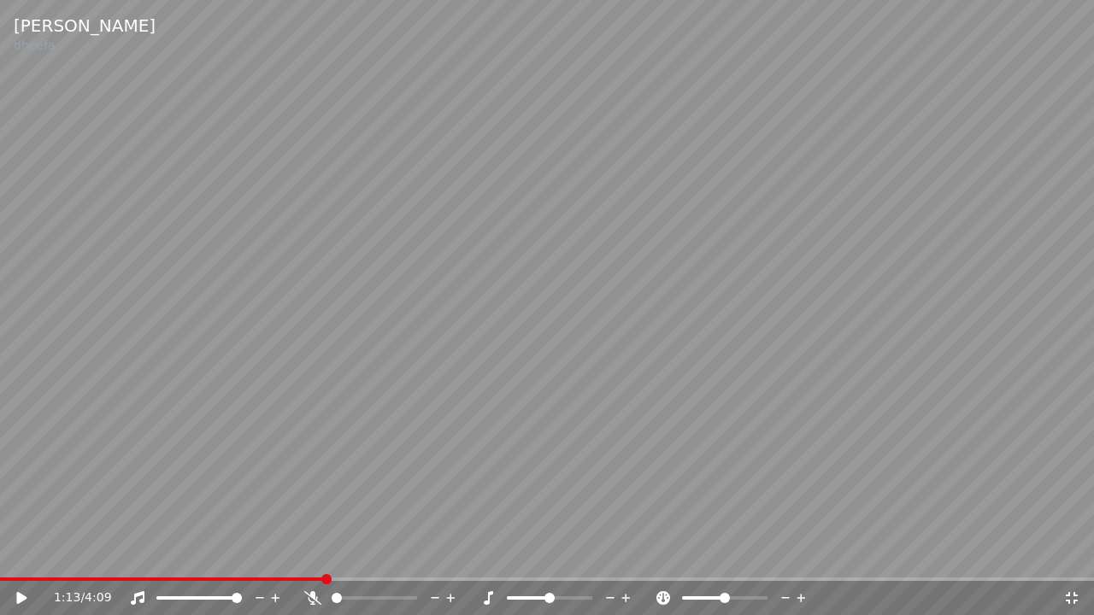
click at [318, 555] on div "1:13 / 4:09" at bounding box center [547, 598] width 1094 height 34
click at [311, 555] on span at bounding box center [155, 579] width 311 height 3
click at [303, 427] on video at bounding box center [547, 307] width 1094 height 615
click at [584, 392] on video at bounding box center [547, 307] width 1094 height 615
click at [0, 555] on span at bounding box center [5, 579] width 10 height 10
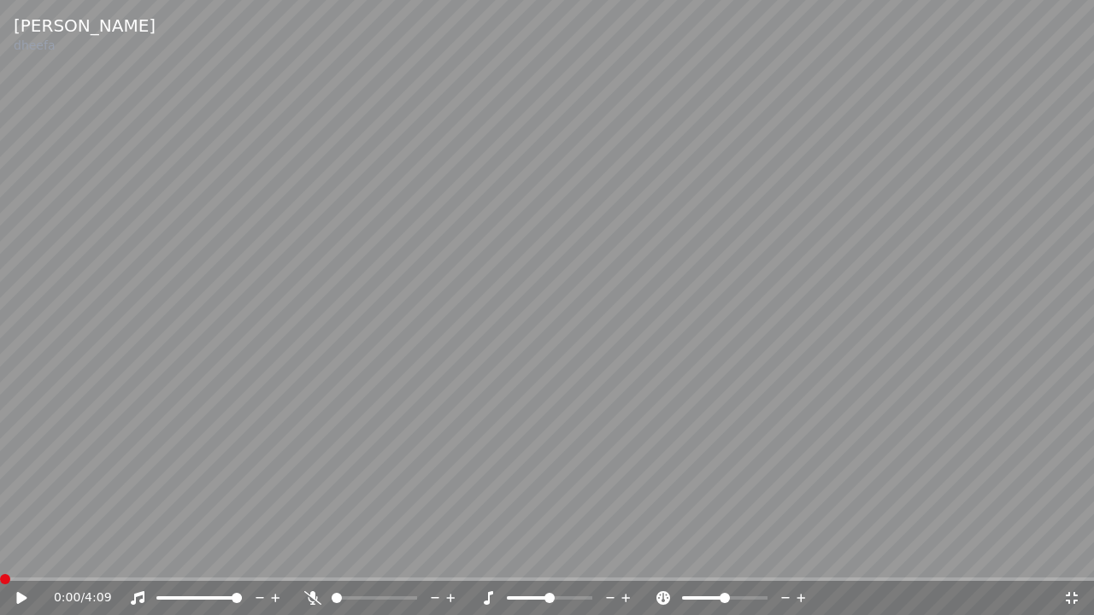
click at [31, 555] on icon at bounding box center [34, 599] width 40 height 14
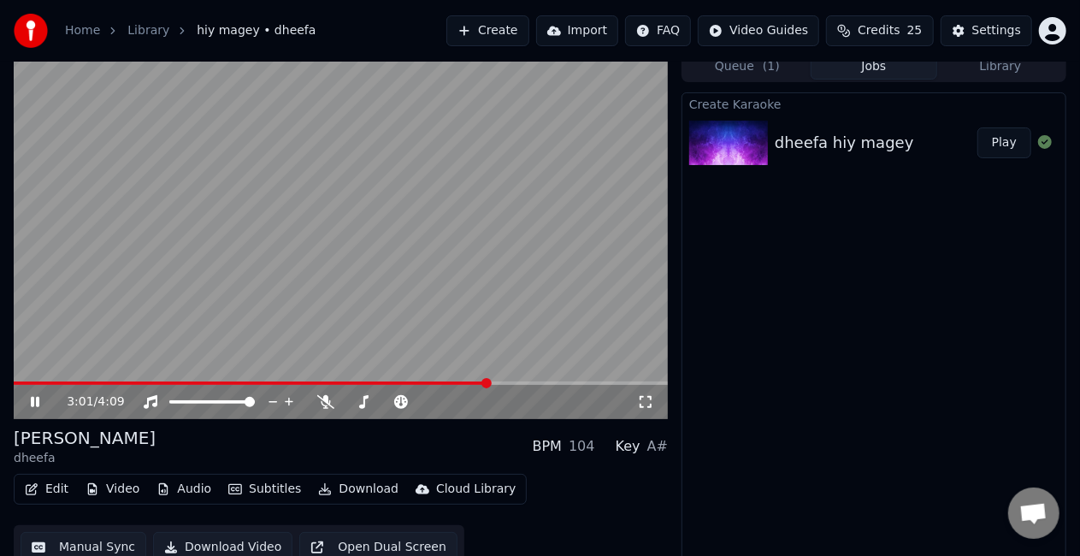
click at [503, 319] on video at bounding box center [341, 235] width 654 height 368
click at [105, 542] on button "Manual Sync" at bounding box center [84, 547] width 126 height 31
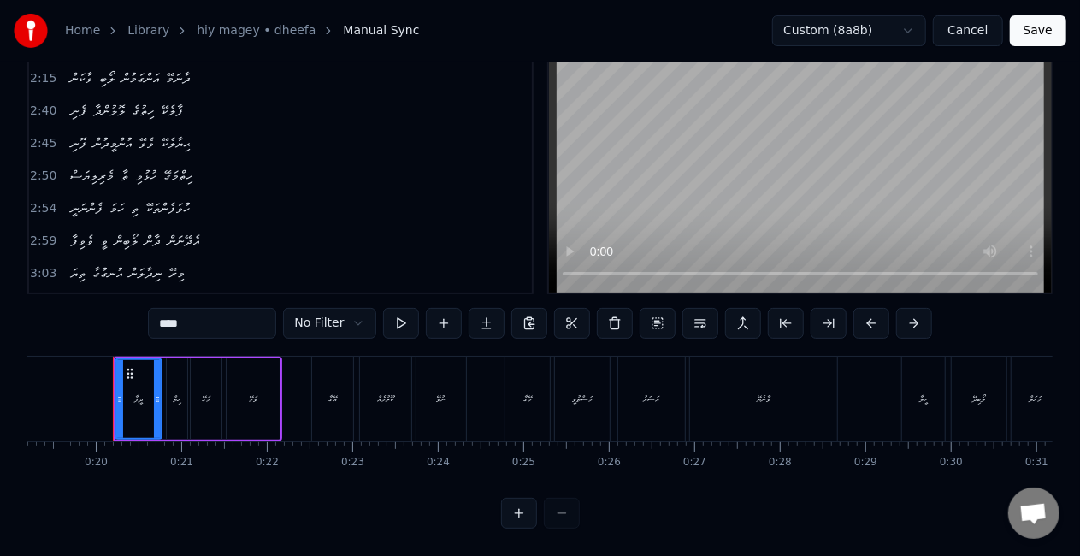
scroll to position [683, 0]
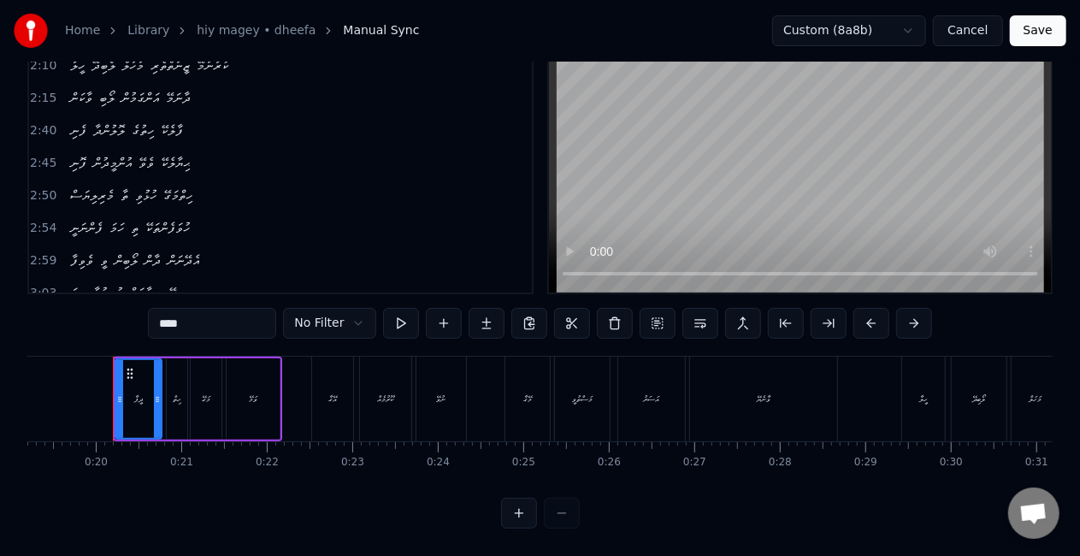
click at [197, 148] on div "ފޮނި އުންމީދުން ވެވޭ ޙިޔާލެކޭ" at bounding box center [129, 163] width 133 height 31
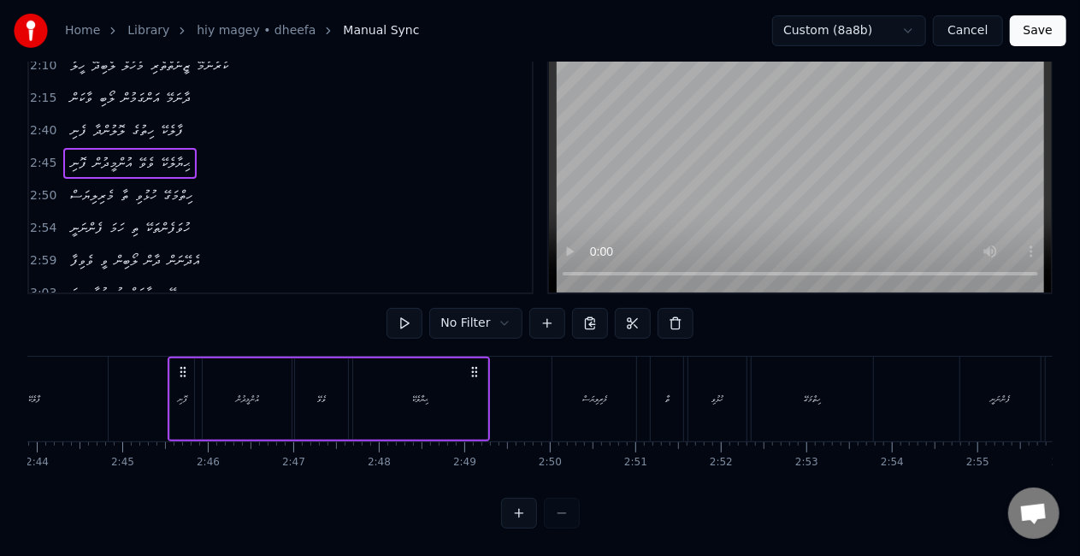
scroll to position [0, 14064]
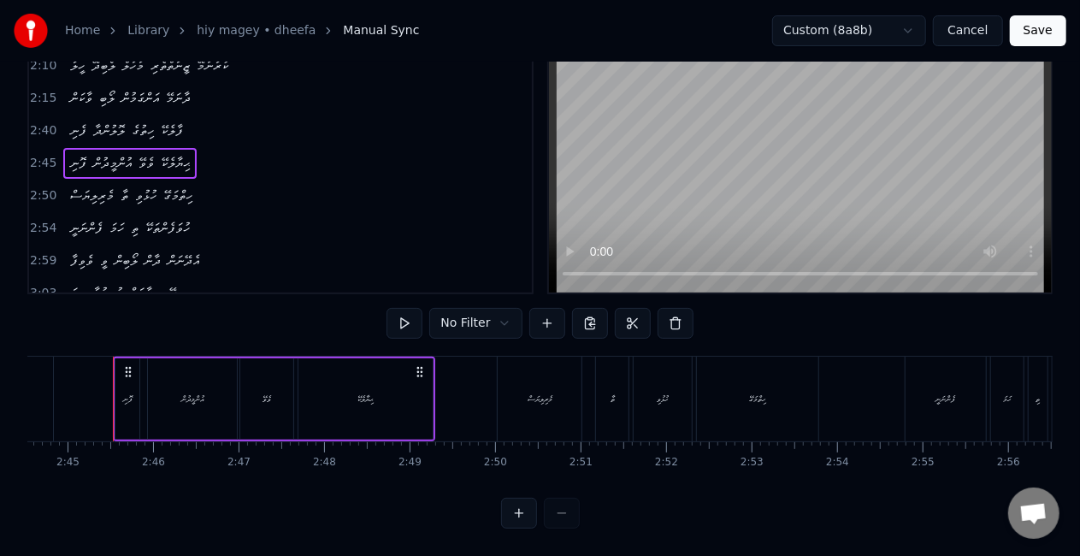
click at [335, 383] on div "ޙިޔާލެކޭ" at bounding box center [365, 398] width 134 height 81
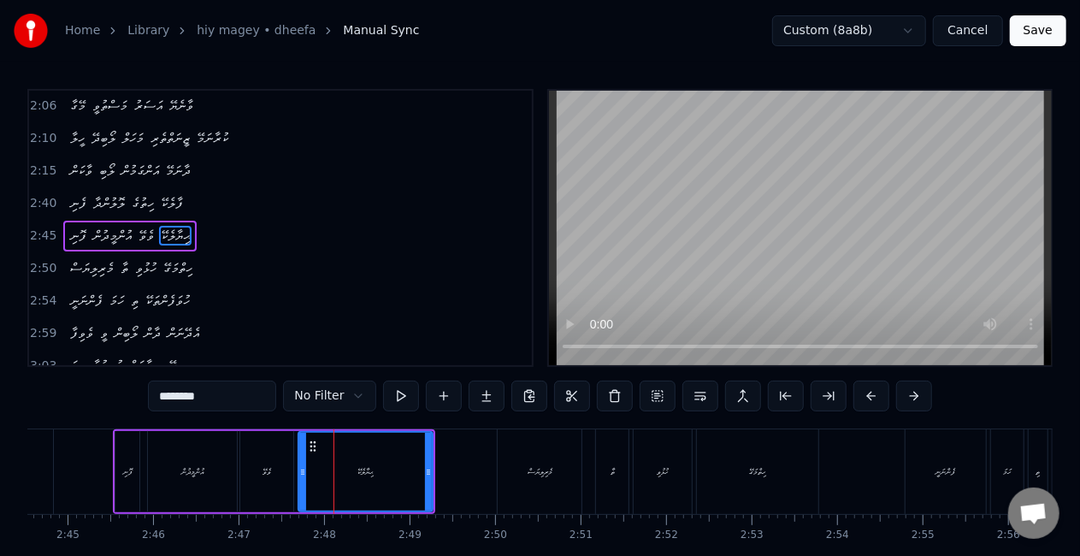
scroll to position [676, 0]
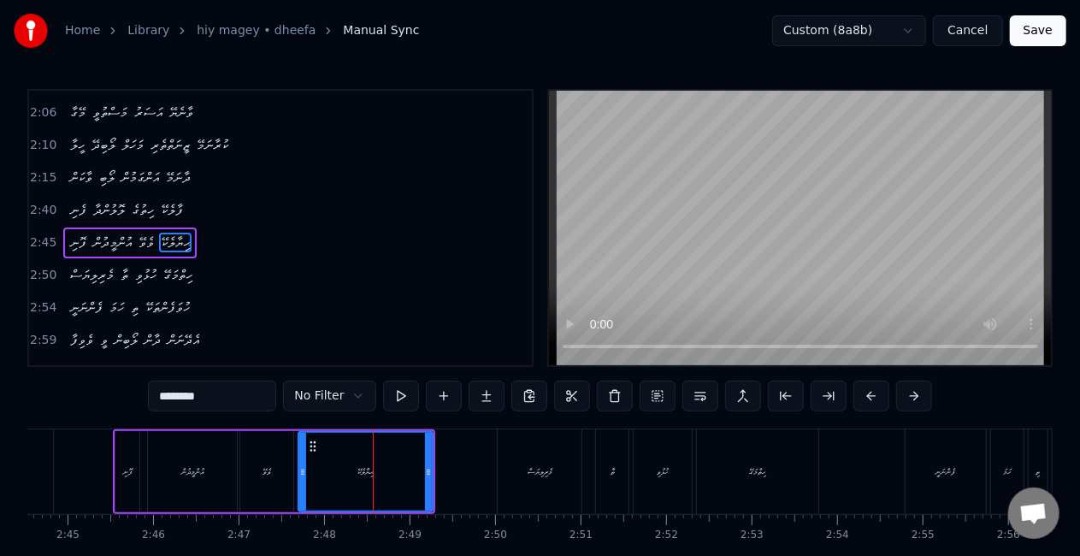
click at [196, 400] on input "********" at bounding box center [212, 395] width 128 height 31
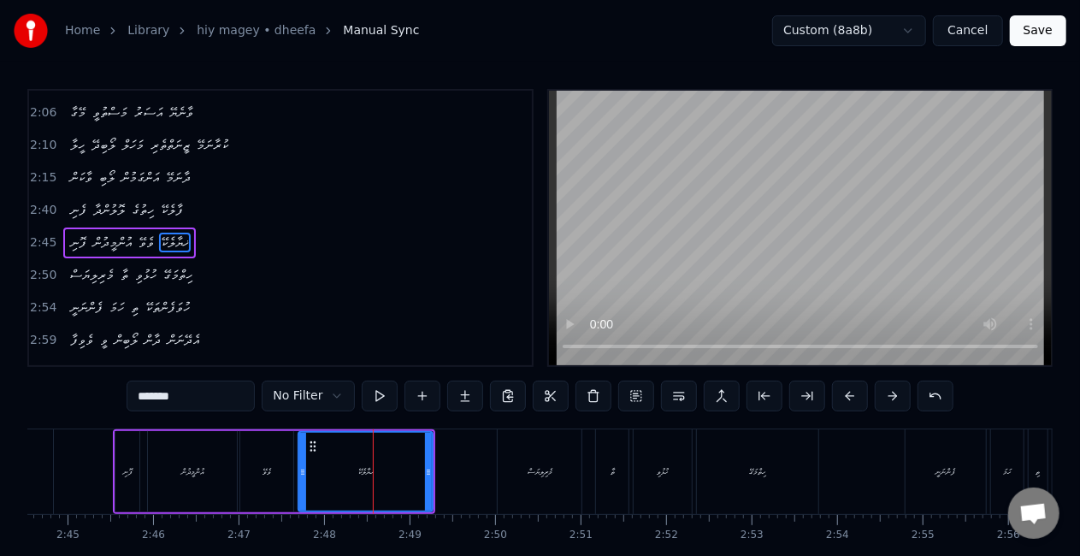
click at [169, 393] on input "*******" at bounding box center [191, 395] width 128 height 31
click at [166, 392] on input "*******" at bounding box center [191, 395] width 128 height 31
click at [316, 458] on div "ޚިޔާލެކޭ" at bounding box center [365, 472] width 132 height 78
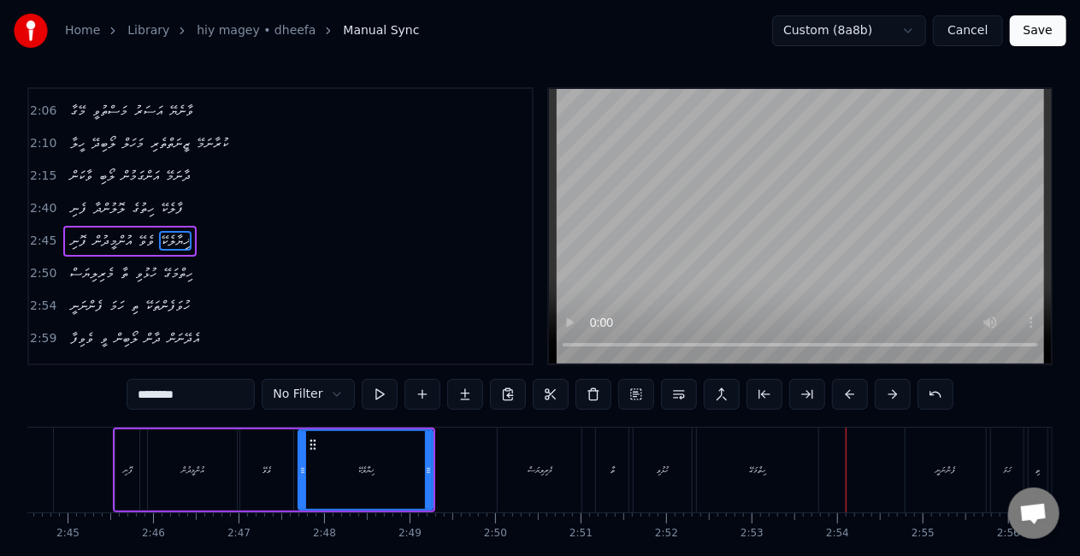
scroll to position [0, 0]
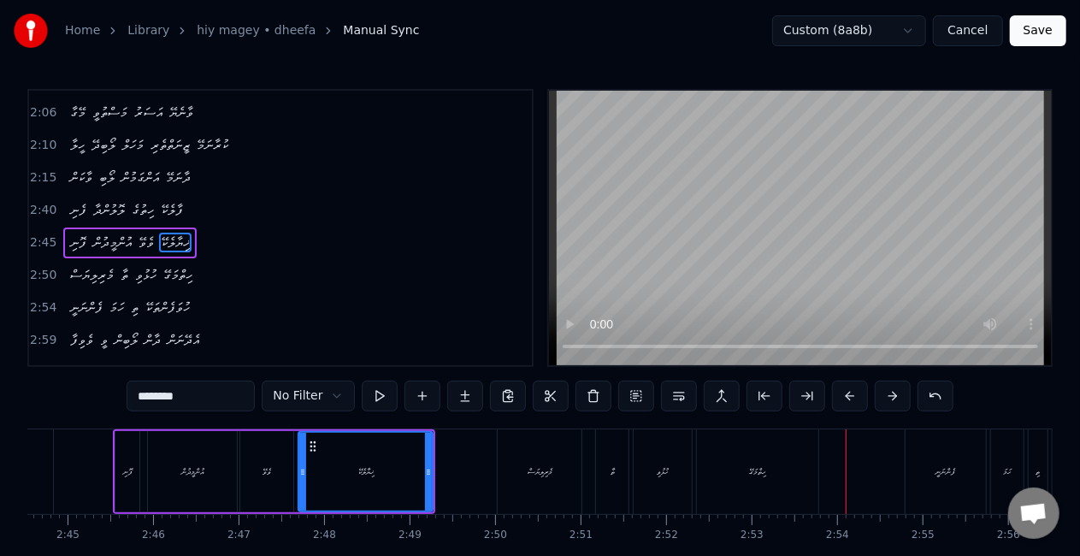
click at [718, 472] on div "ހިތްމަގޭ" at bounding box center [757, 471] width 121 height 85
type input "********"
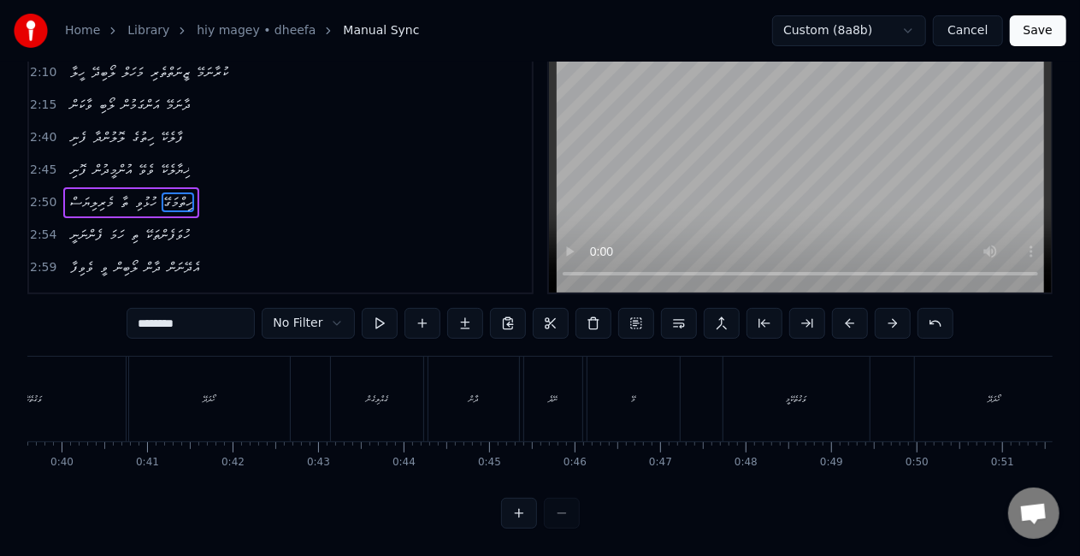
scroll to position [0, 4983]
click at [1027, 34] on button "Save" at bounding box center [1038, 30] width 56 height 31
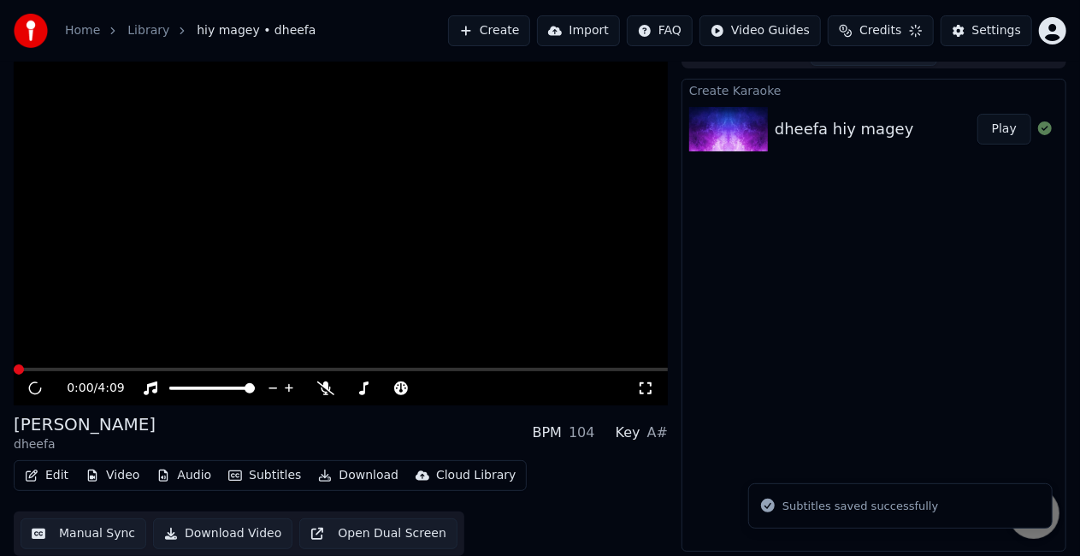
scroll to position [24, 0]
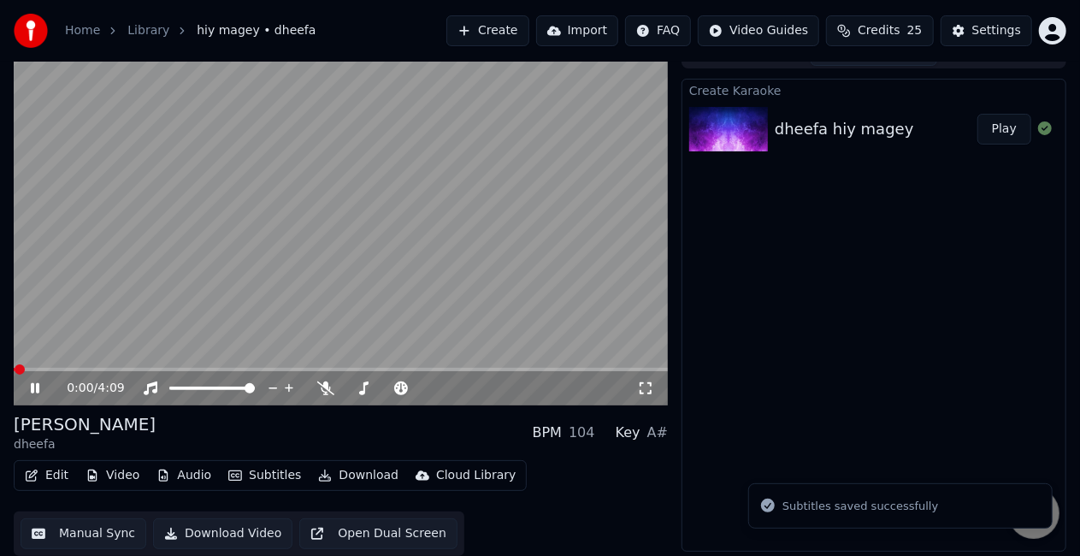
click at [359, 473] on button "Download" at bounding box center [358, 475] width 94 height 24
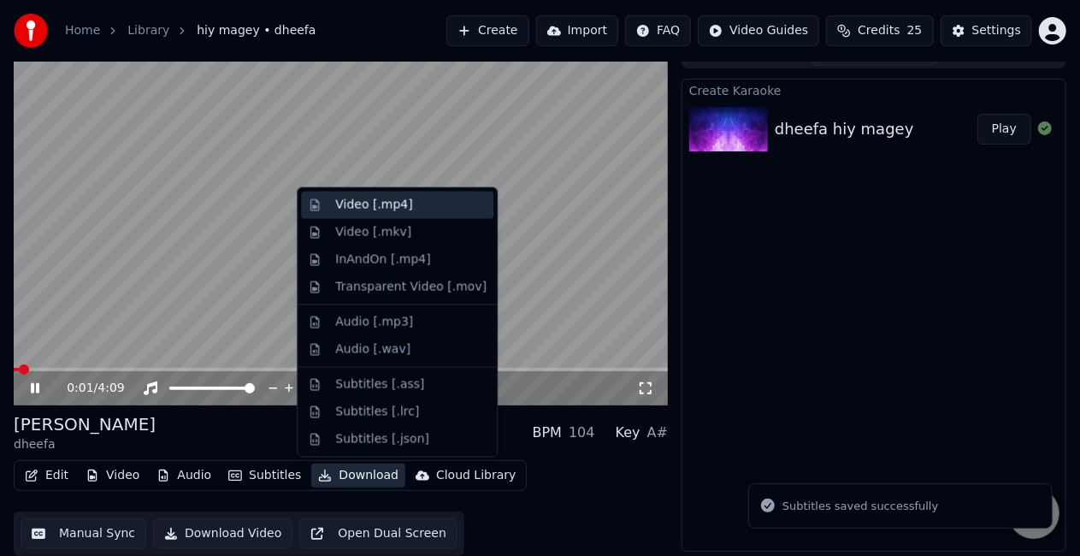
click at [372, 215] on div "Video [.mp4]" at bounding box center [397, 204] width 192 height 27
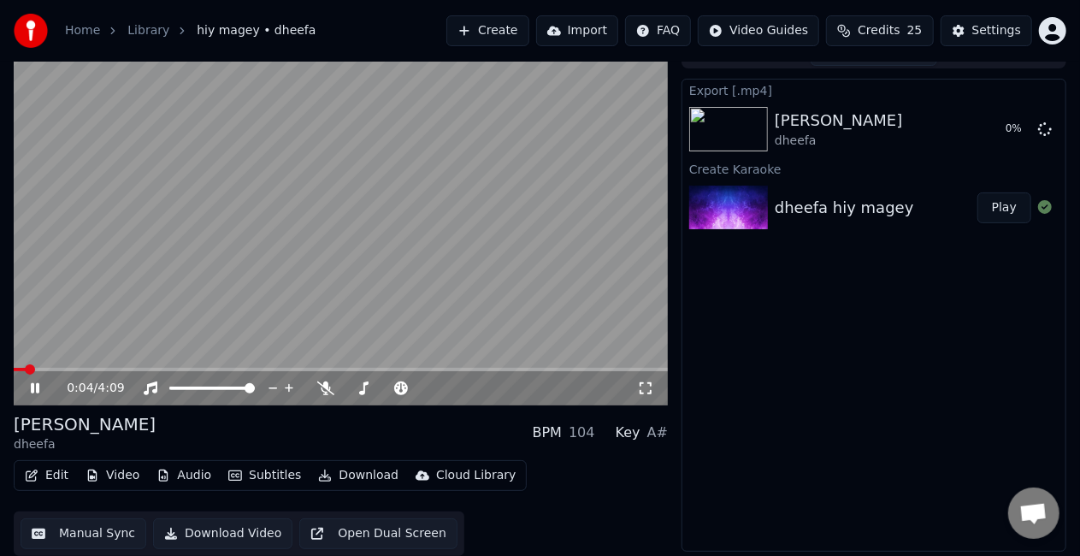
click at [39, 389] on icon at bounding box center [35, 388] width 9 height 10
click at [528, 35] on button "Create" at bounding box center [487, 30] width 83 height 31
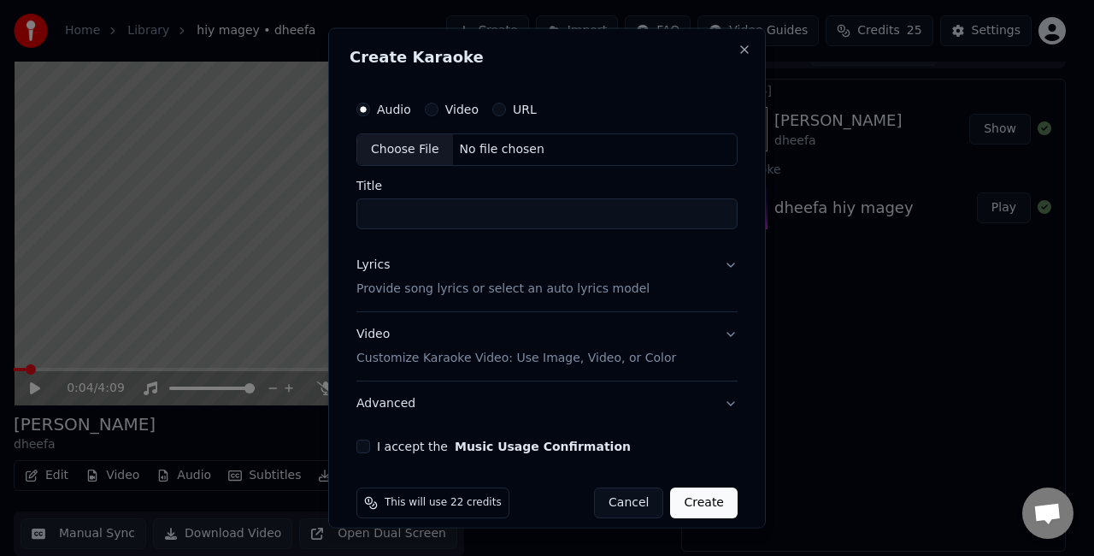
click at [384, 140] on div "Choose File" at bounding box center [405, 149] width 96 height 31
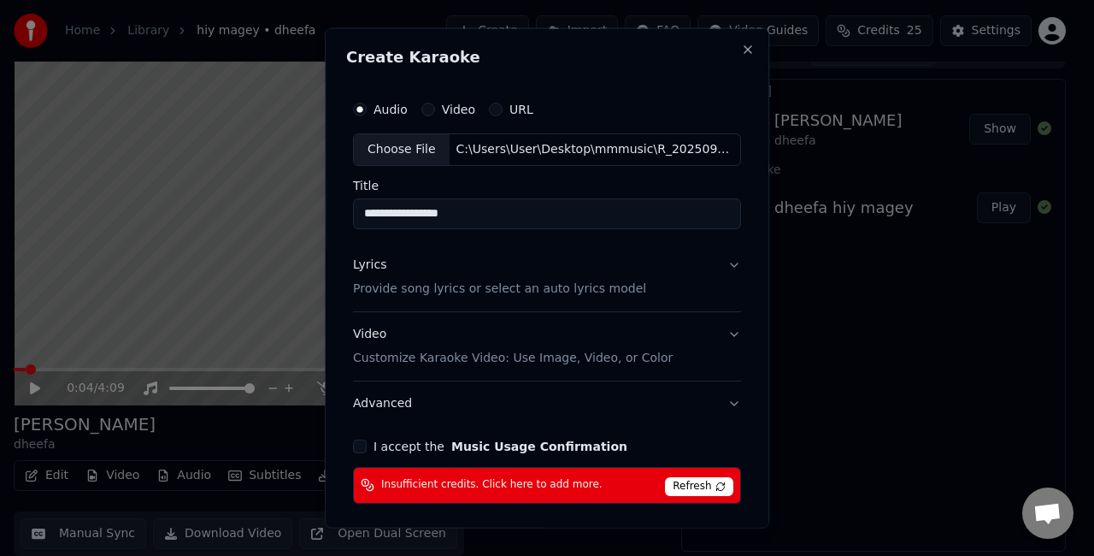
click at [685, 484] on span "Refresh" at bounding box center [699, 485] width 68 height 19
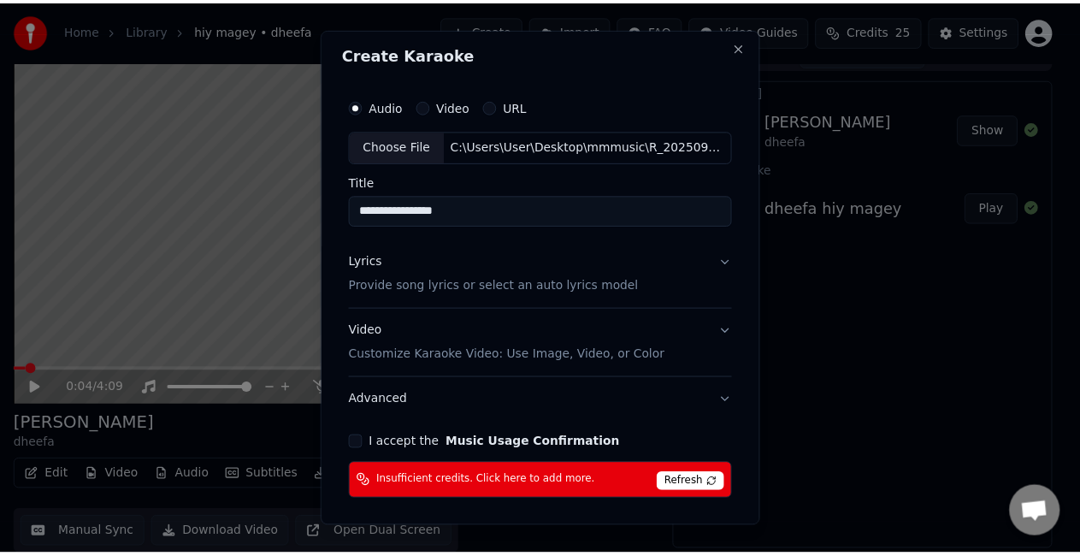
scroll to position [0, 0]
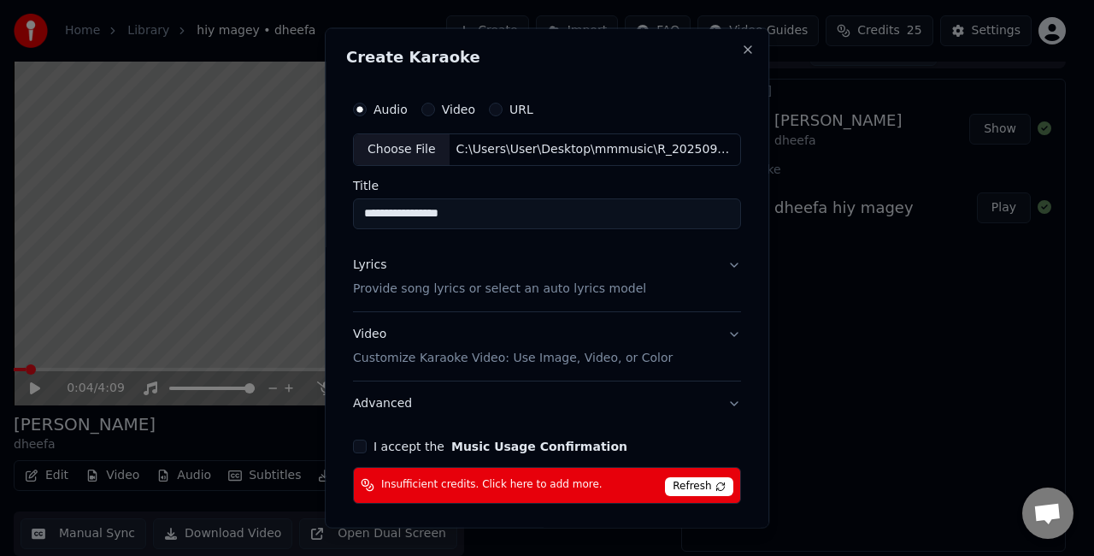
click at [358, 444] on button "I accept the Music Usage Confirmation" at bounding box center [360, 446] width 14 height 14
drag, startPoint x: 519, startPoint y: 219, endPoint x: 282, endPoint y: 220, distance: 236.8
click at [282, 220] on body "**********" at bounding box center [540, 254] width 1080 height 556
type input "*"
type input "**********"
